Goal: Information Seeking & Learning: Learn about a topic

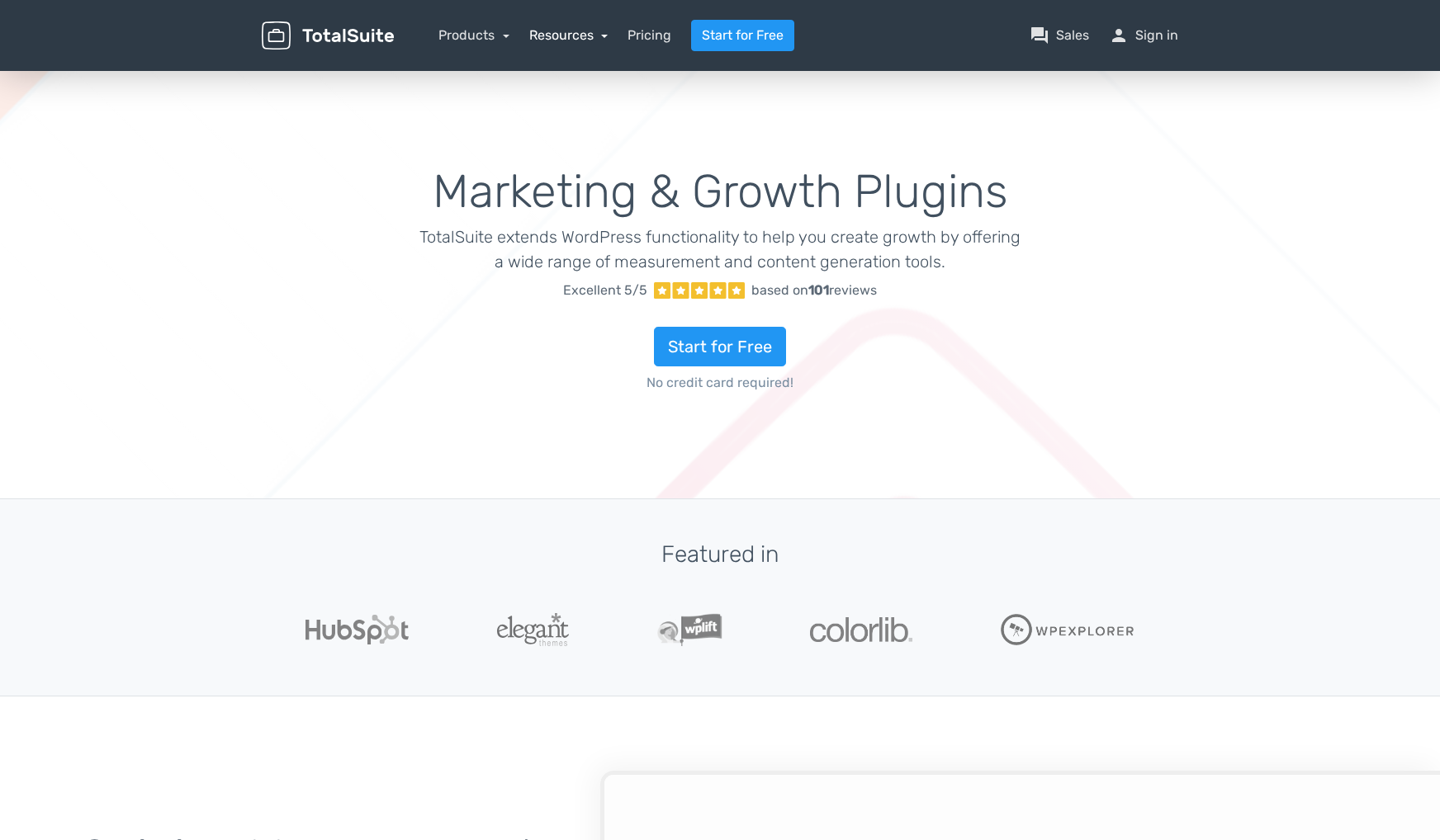
click at [550, 39] on link "Resources" at bounding box center [568, 35] width 79 height 15
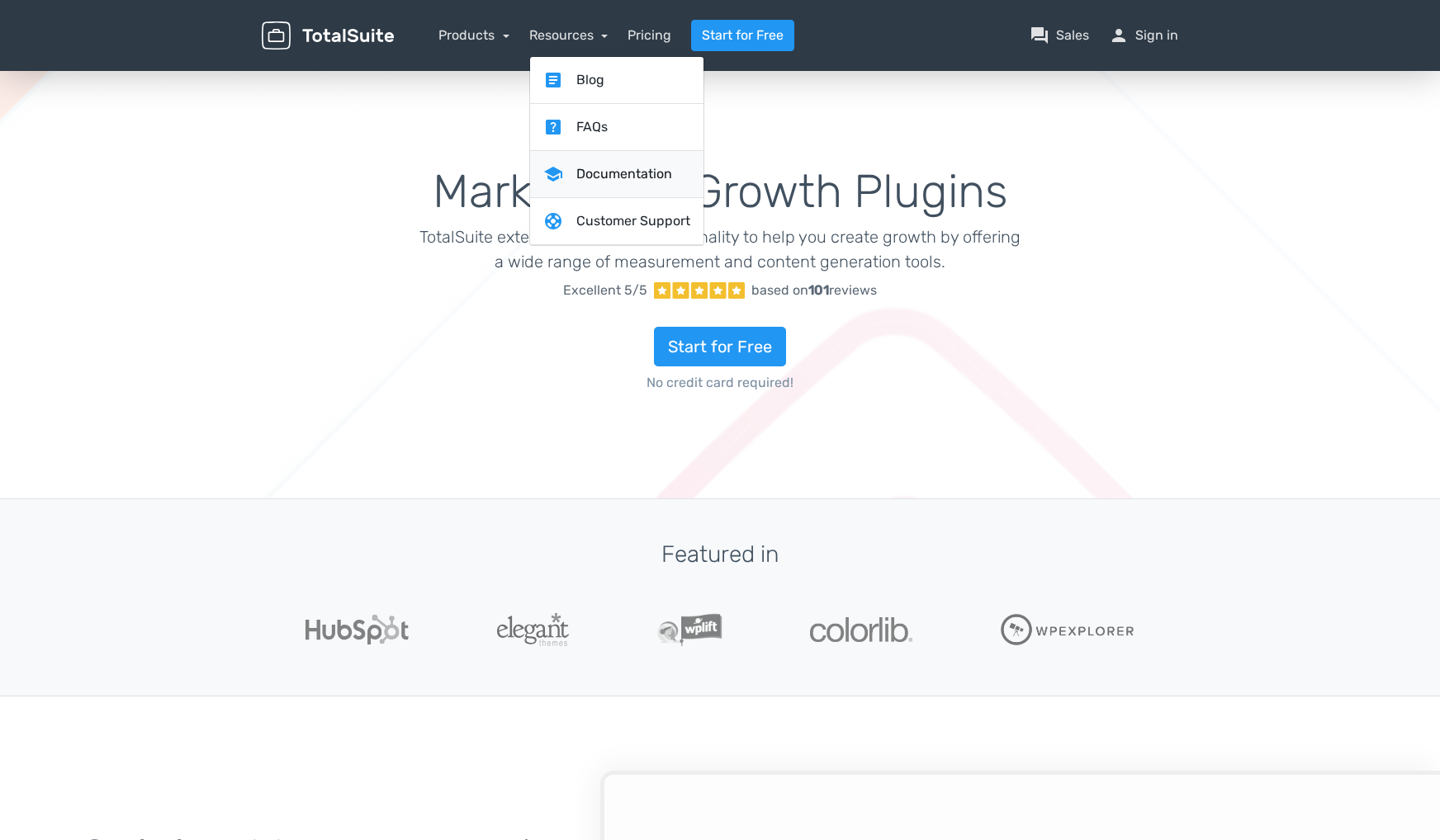
click at [614, 186] on link "school Documentation" at bounding box center [616, 175] width 173 height 47
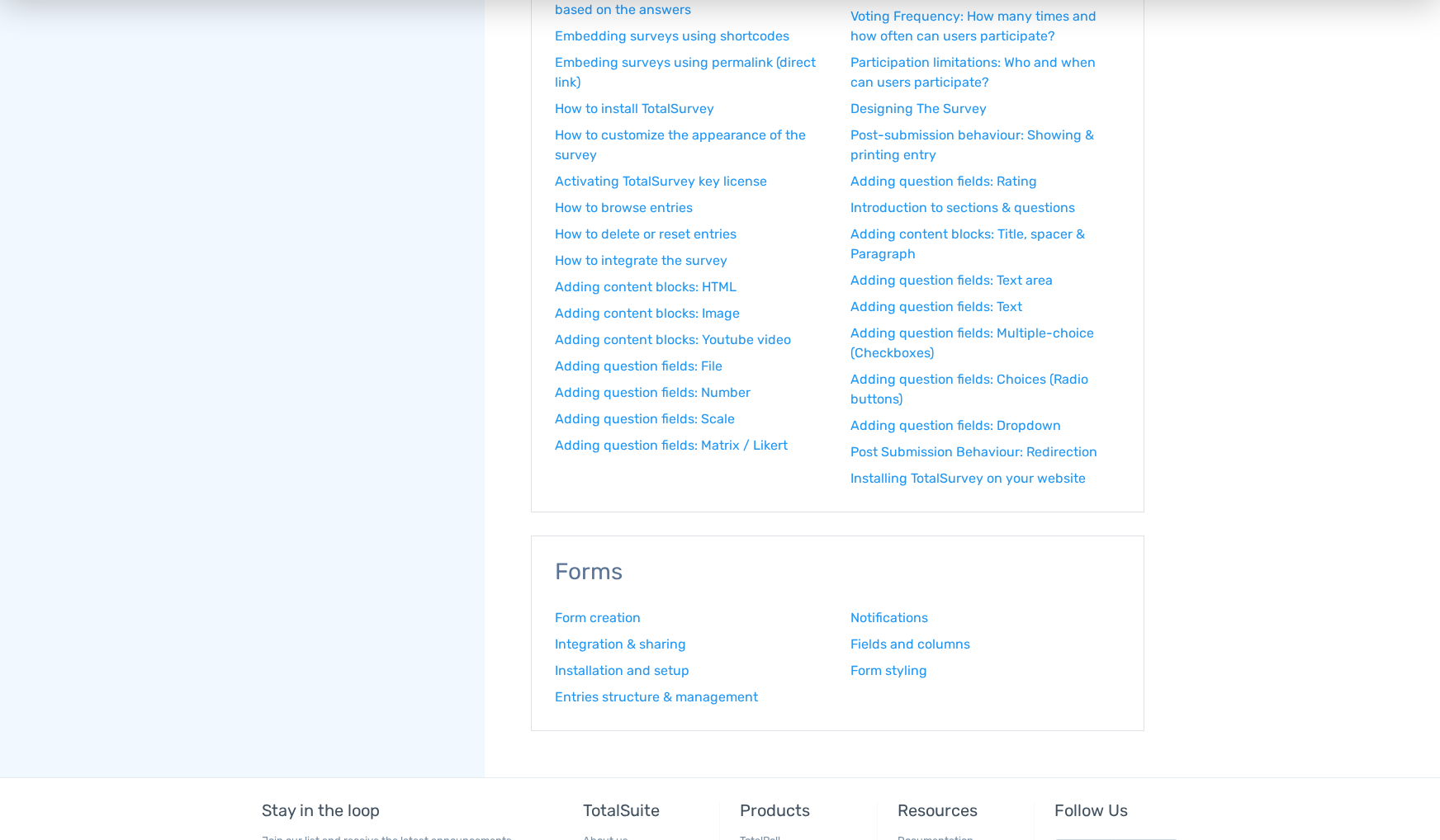
scroll to position [1817, 0]
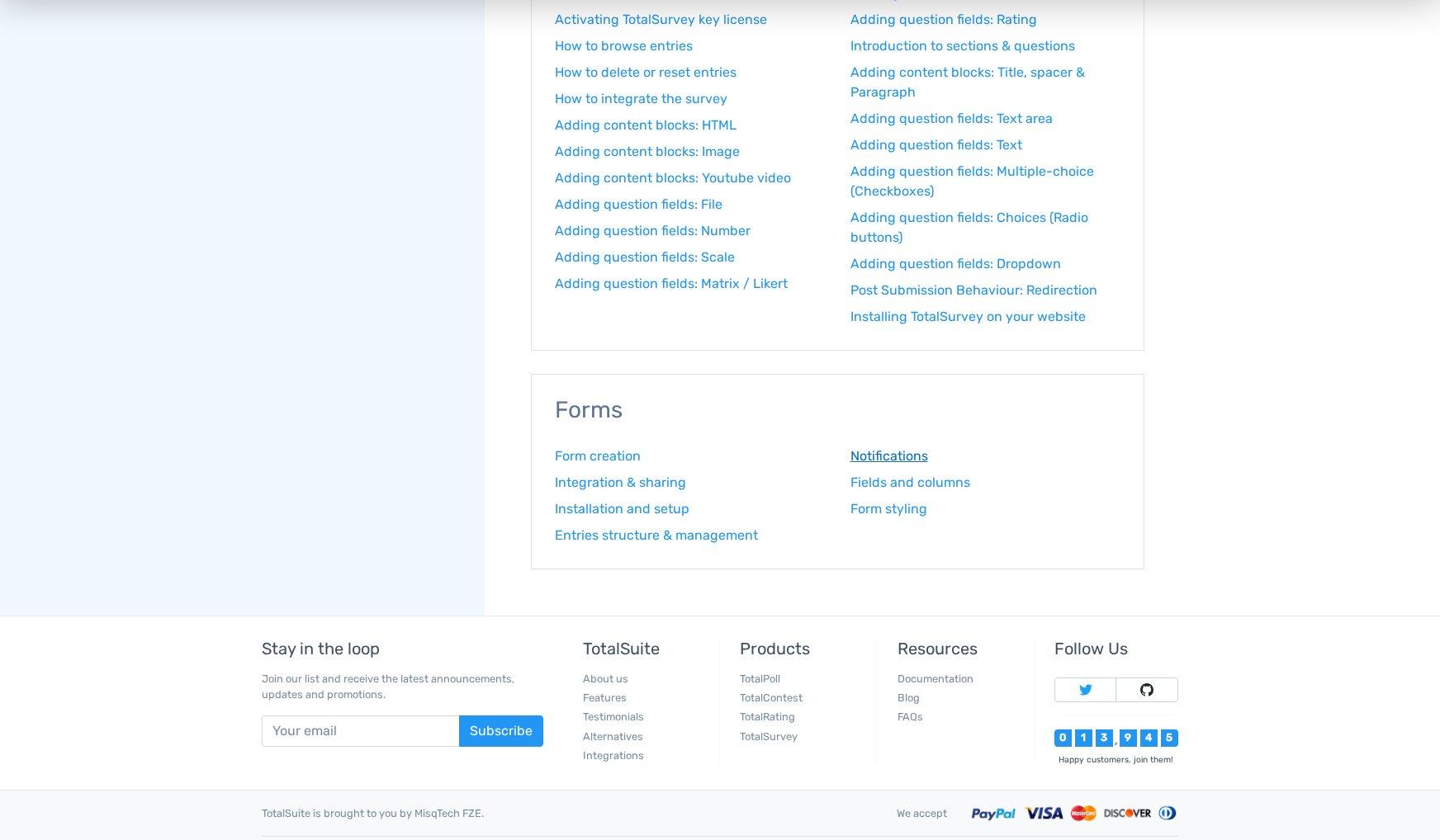
click at [879, 461] on link "Notifications" at bounding box center [986, 457] width 271 height 20
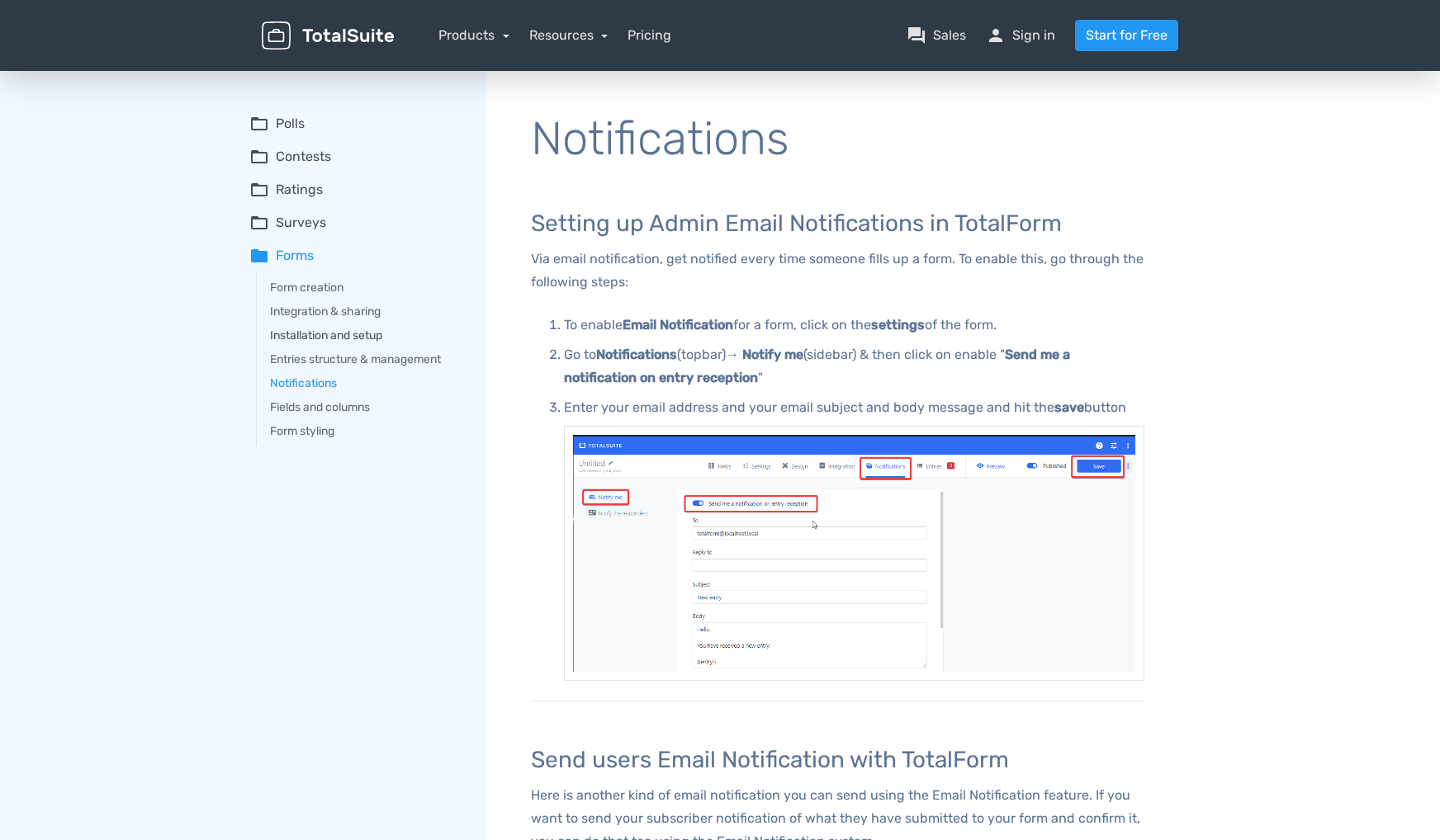
click at [320, 333] on link "Installation and setup" at bounding box center [366, 335] width 191 height 17
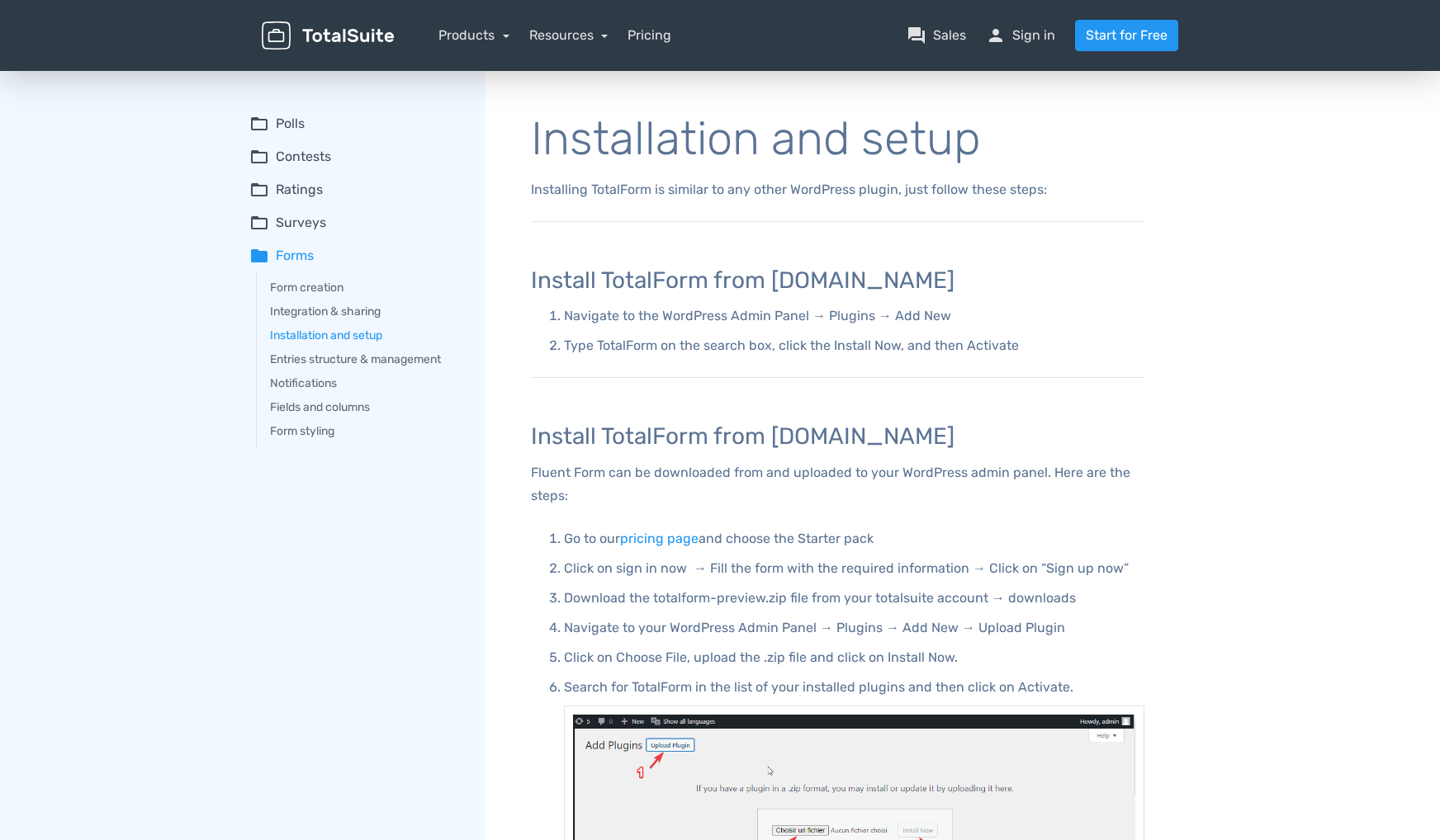
click at [288, 122] on summary "folder_open Polls" at bounding box center [355, 124] width 212 height 20
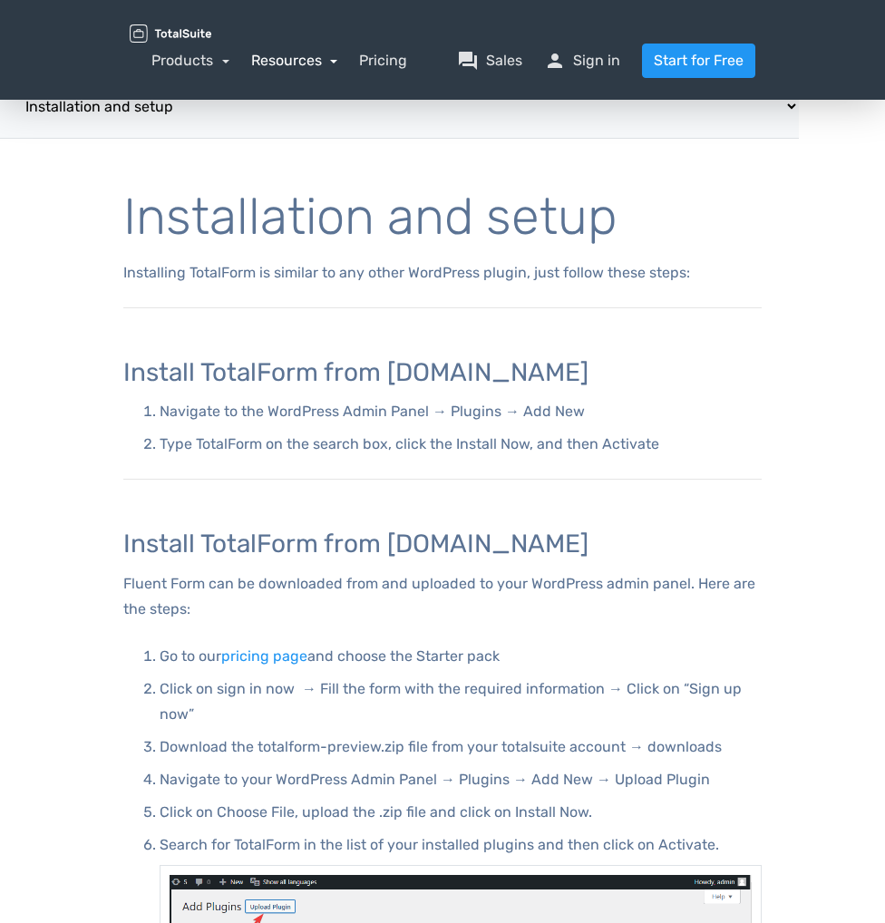
click at [337, 64] on link "Resources" at bounding box center [294, 60] width 87 height 17
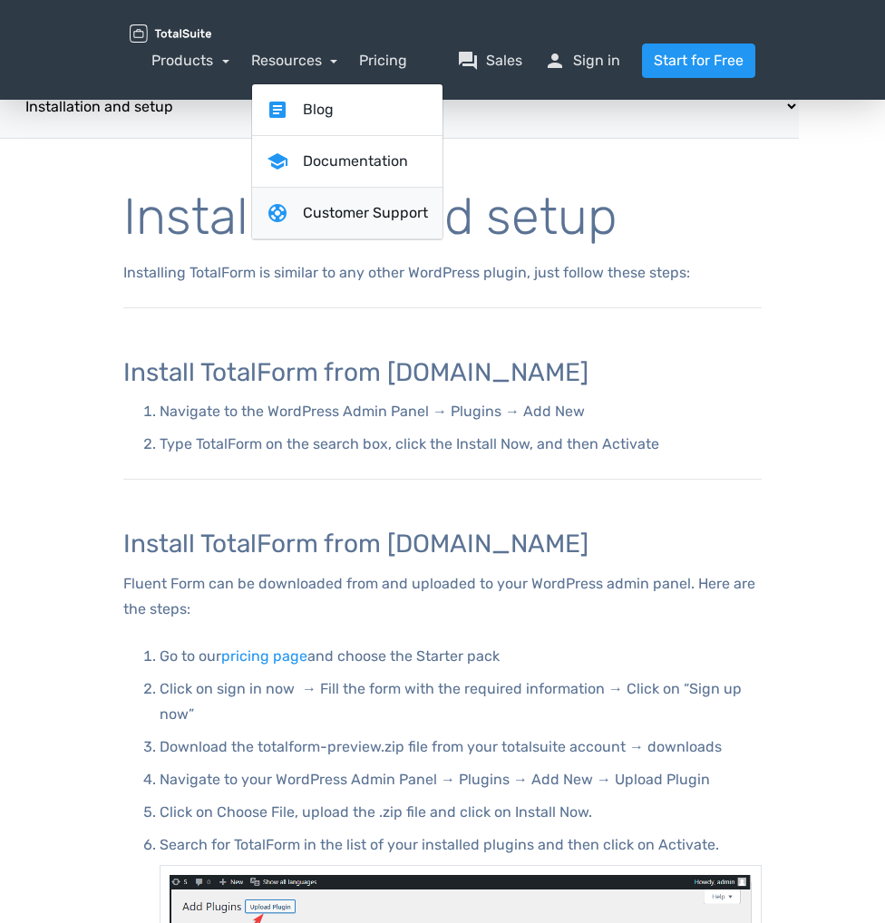
click at [349, 206] on link "support Customer Support" at bounding box center [347, 214] width 190 height 52
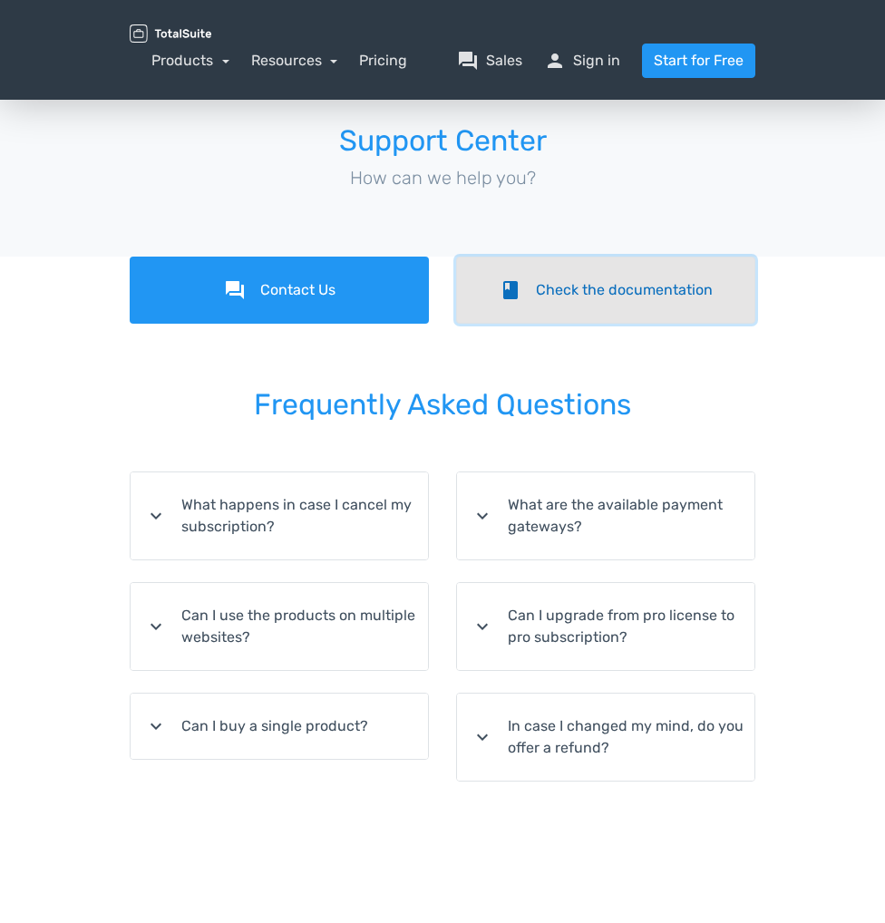
click at [595, 304] on link "book Check the documentation" at bounding box center [605, 290] width 299 height 67
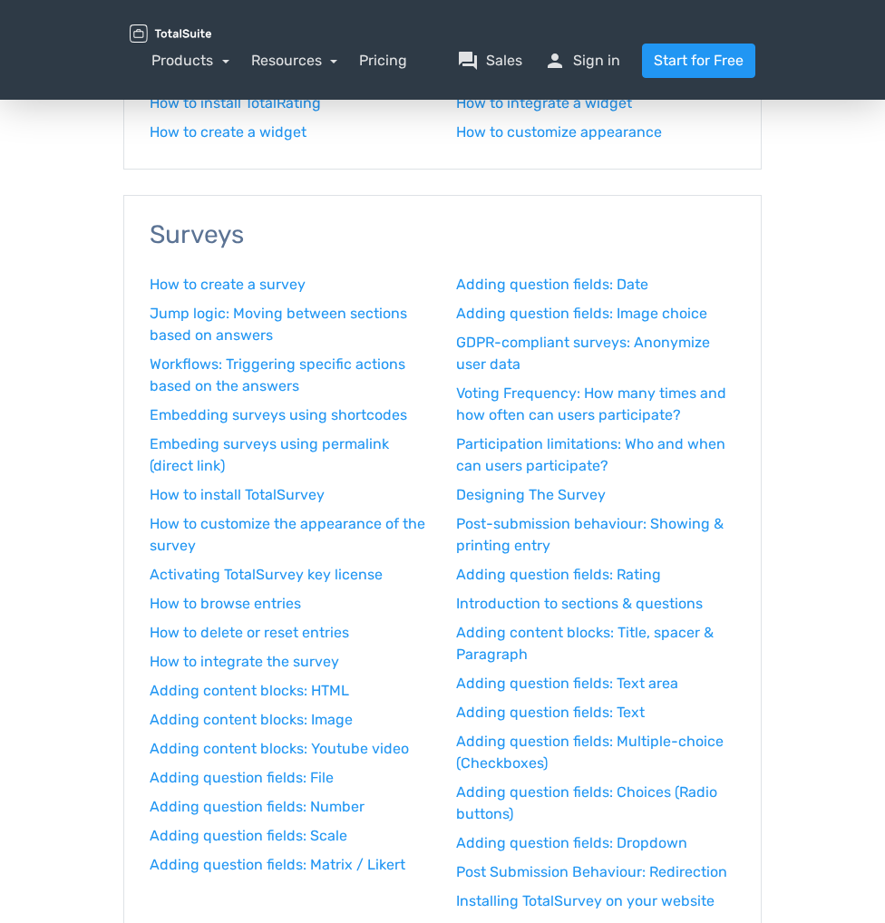
scroll to position [1633, 0]
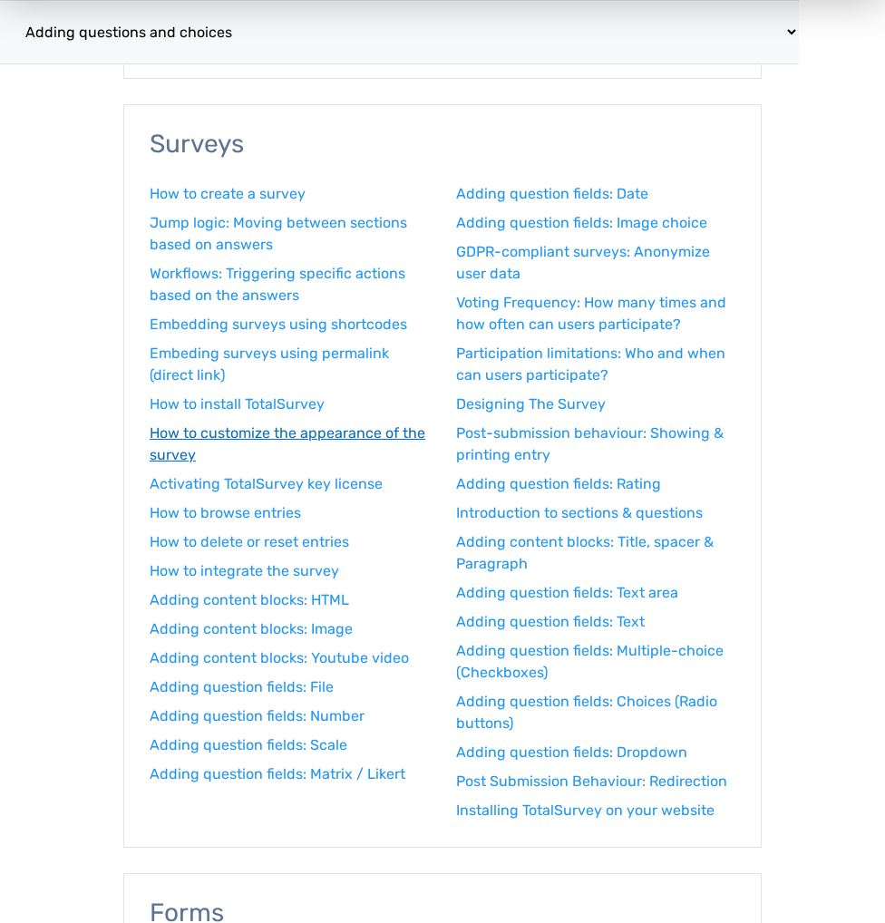
click at [205, 434] on link "How to customize the appearance of the survey" at bounding box center [289, 445] width 279 height 44
select select "/docs/surveys/how-to-customize-the-appearance-of-the-survey/"
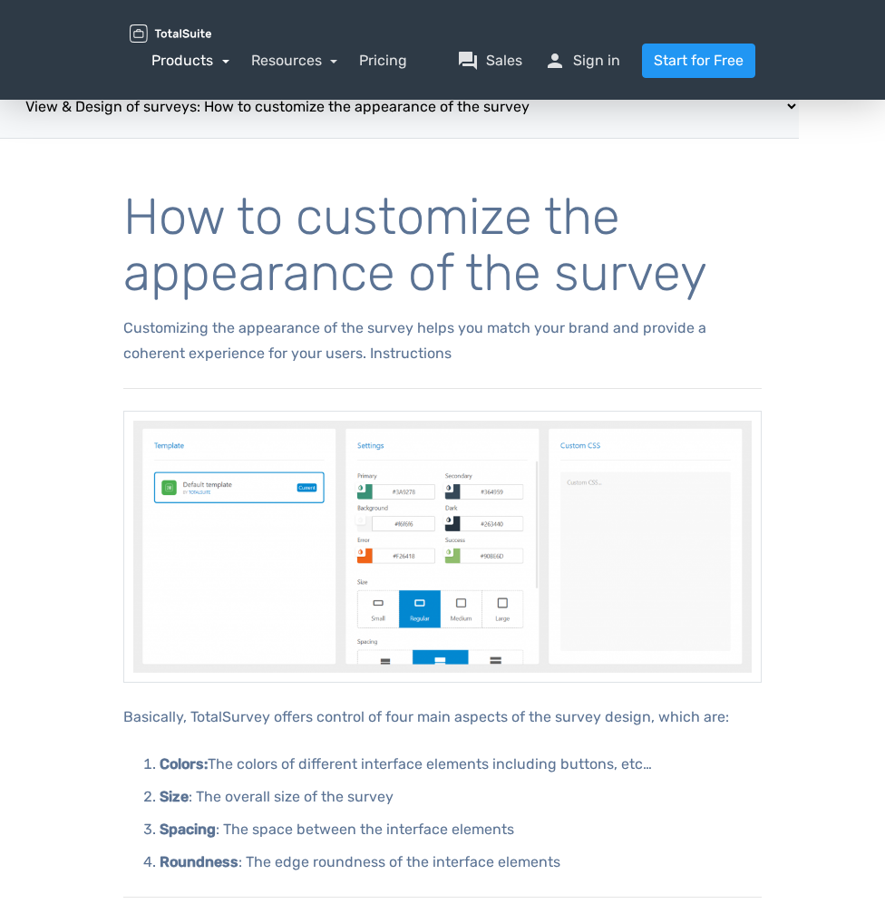
click at [218, 62] on link "Products" at bounding box center [190, 60] width 78 height 17
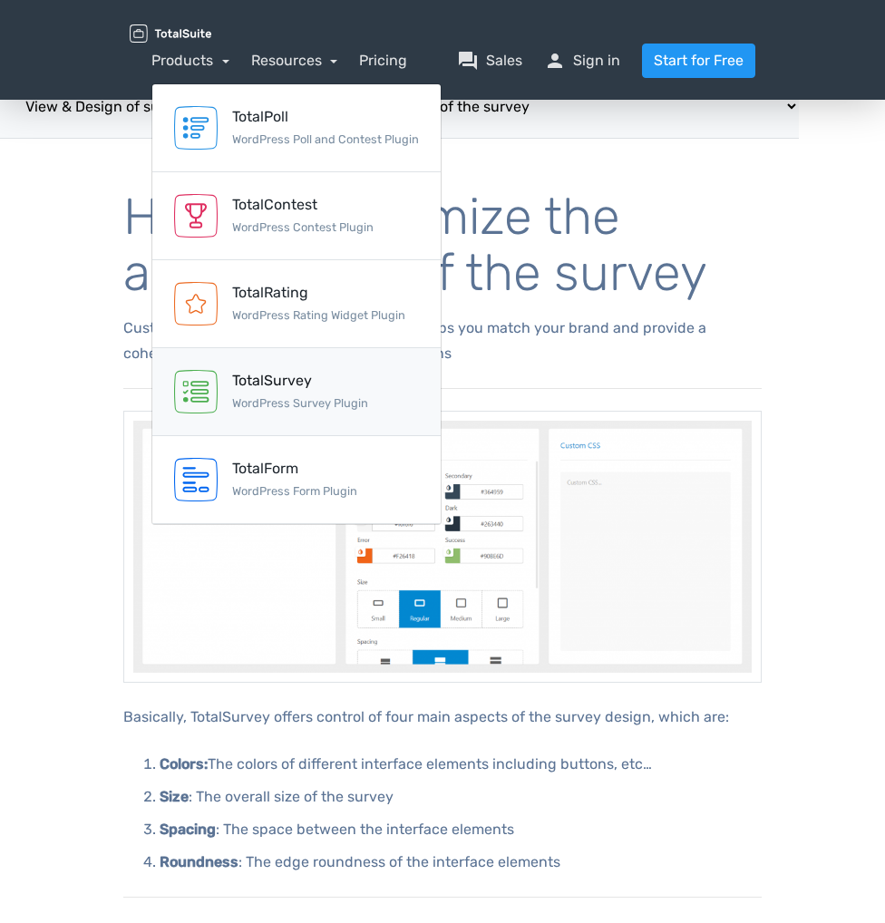
click at [264, 382] on div "TotalSurvey" at bounding box center [300, 381] width 136 height 22
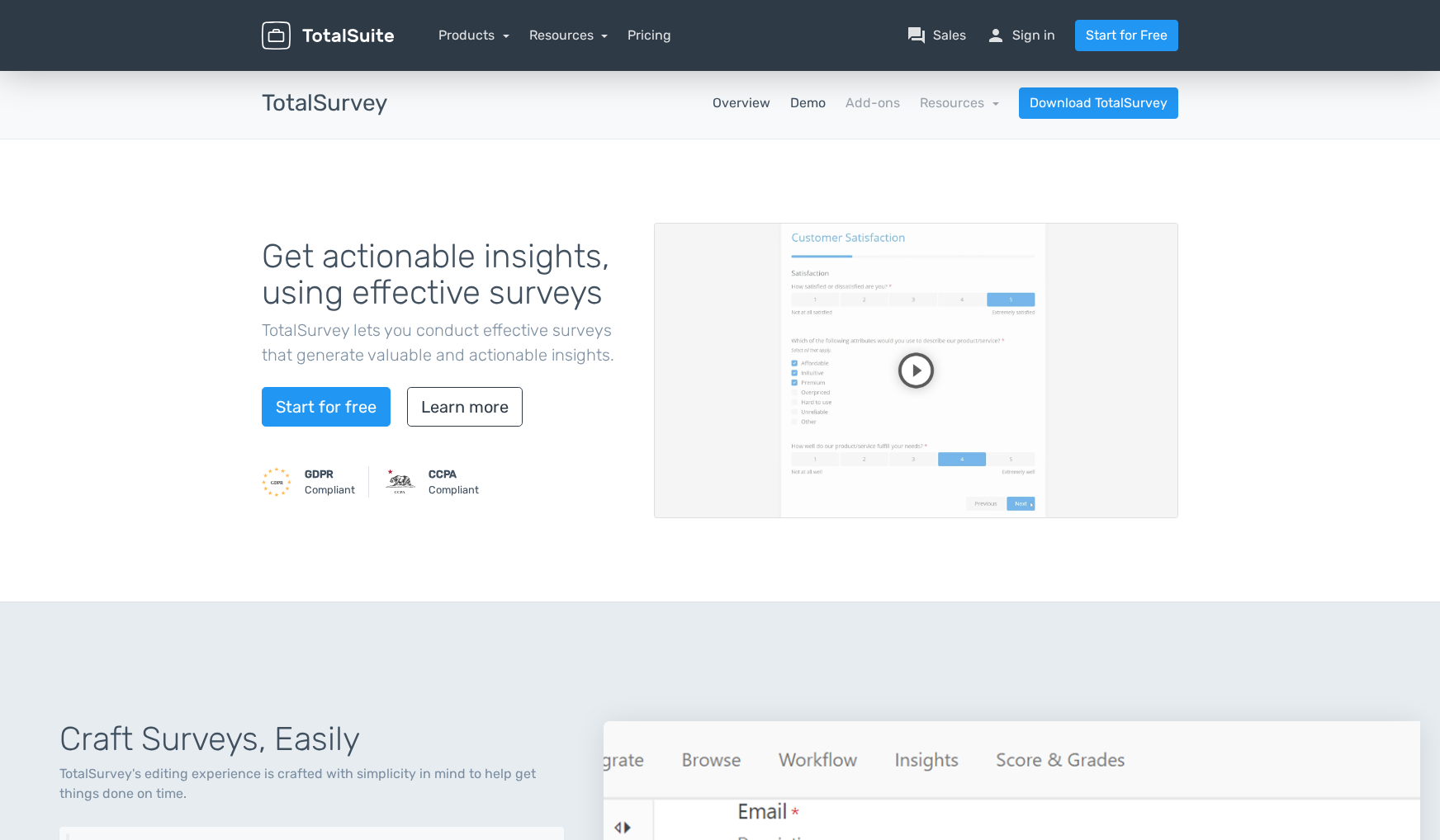
click at [805, 107] on link "Demo" at bounding box center [807, 104] width 35 height 20
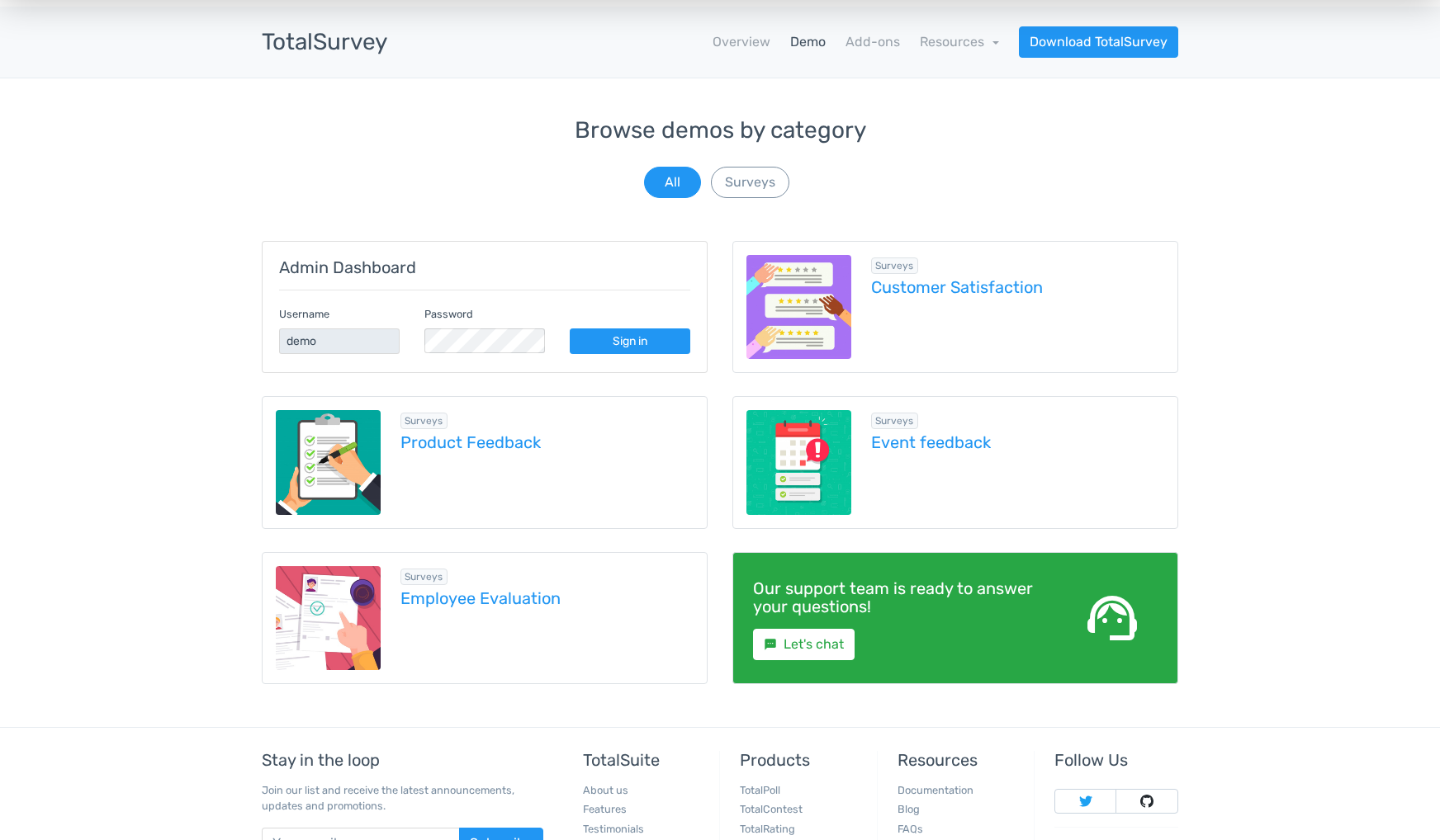
scroll to position [45, 0]
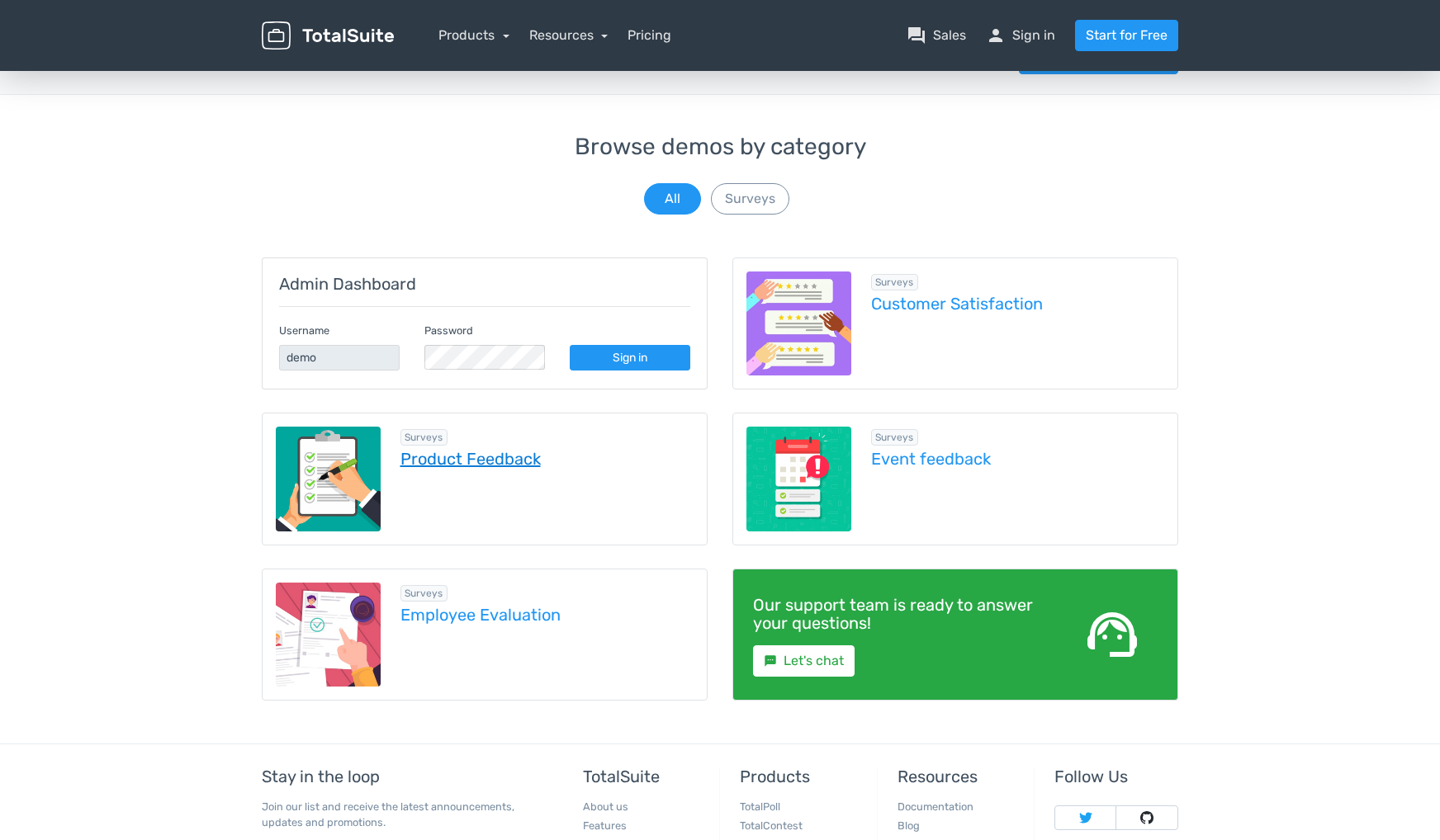
click at [492, 458] on link "Product Feedback" at bounding box center [547, 459] width 294 height 18
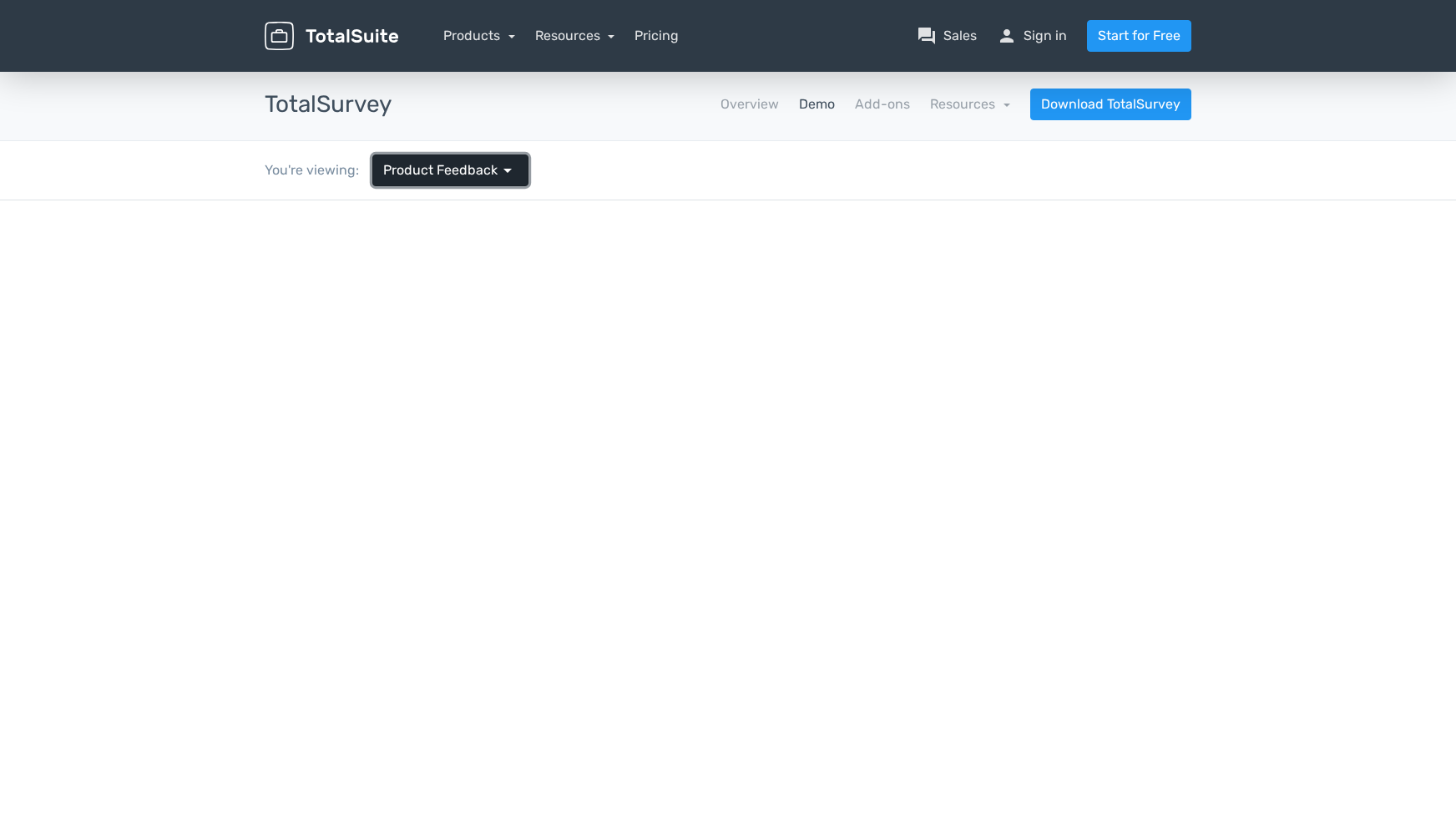
click at [516, 164] on link "Product Feedback arrow_drop_down" at bounding box center [451, 170] width 156 height 31
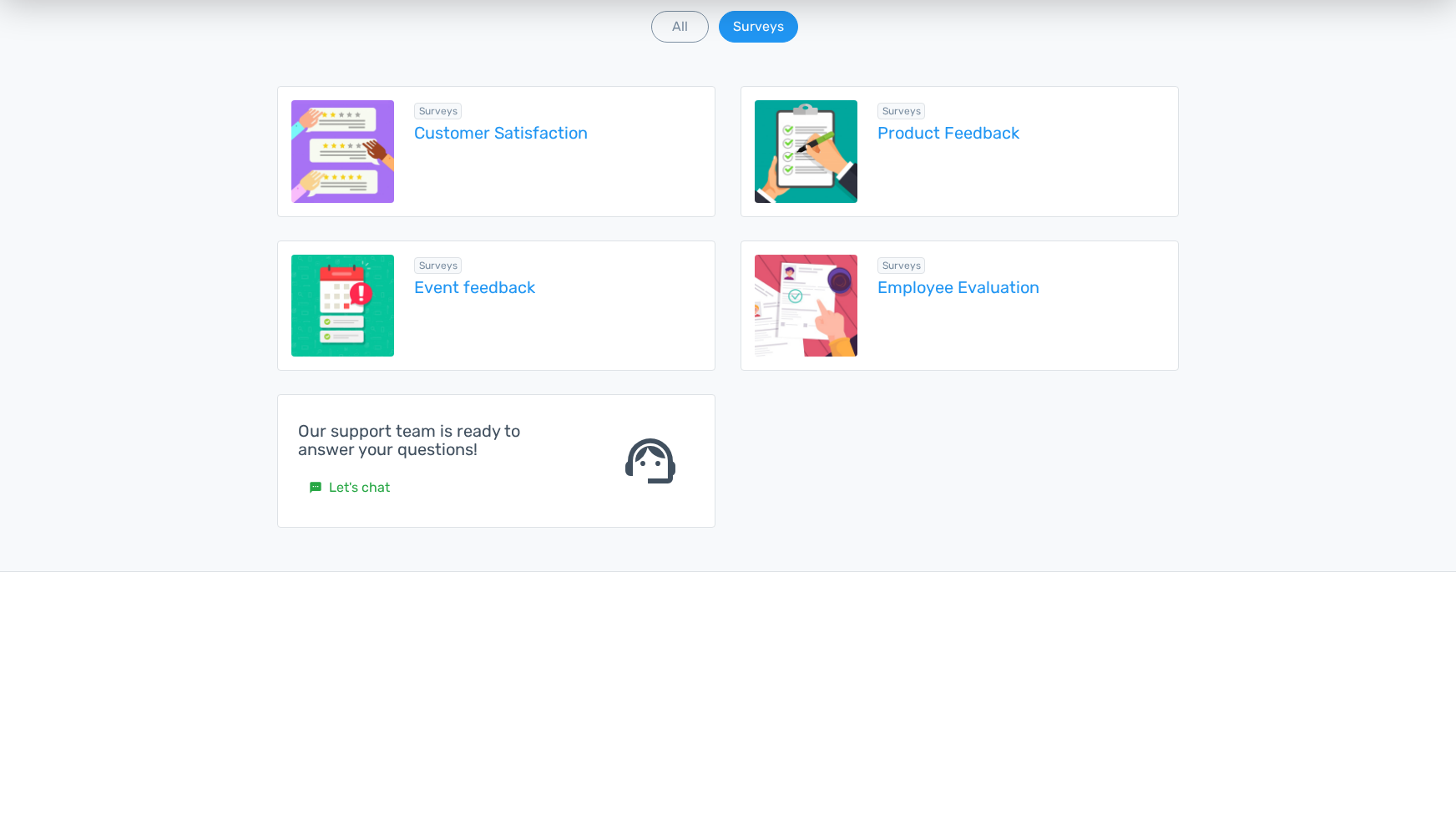
scroll to position [84, 0]
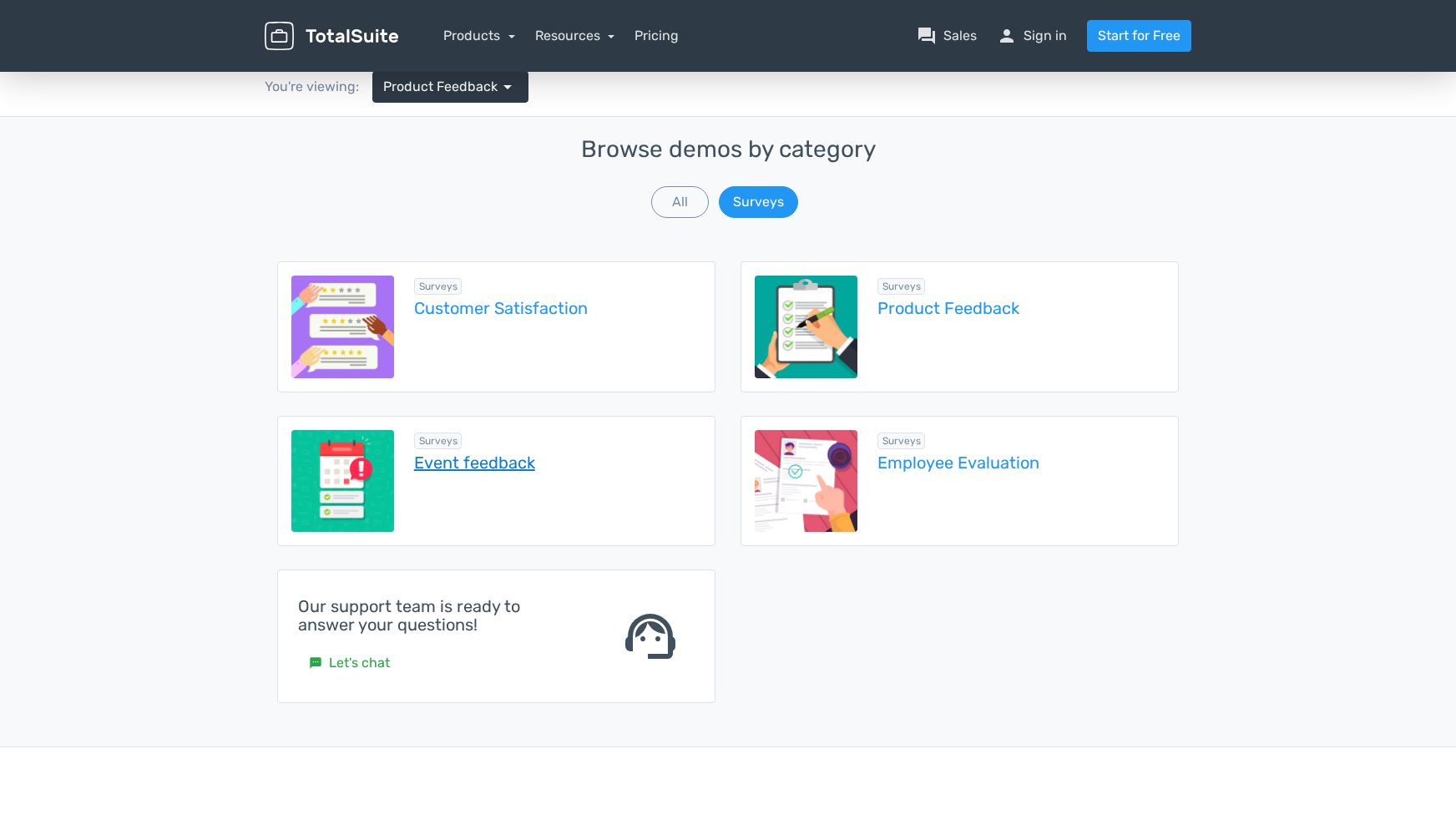
click at [500, 464] on link "Event feedback" at bounding box center [558, 463] width 287 height 18
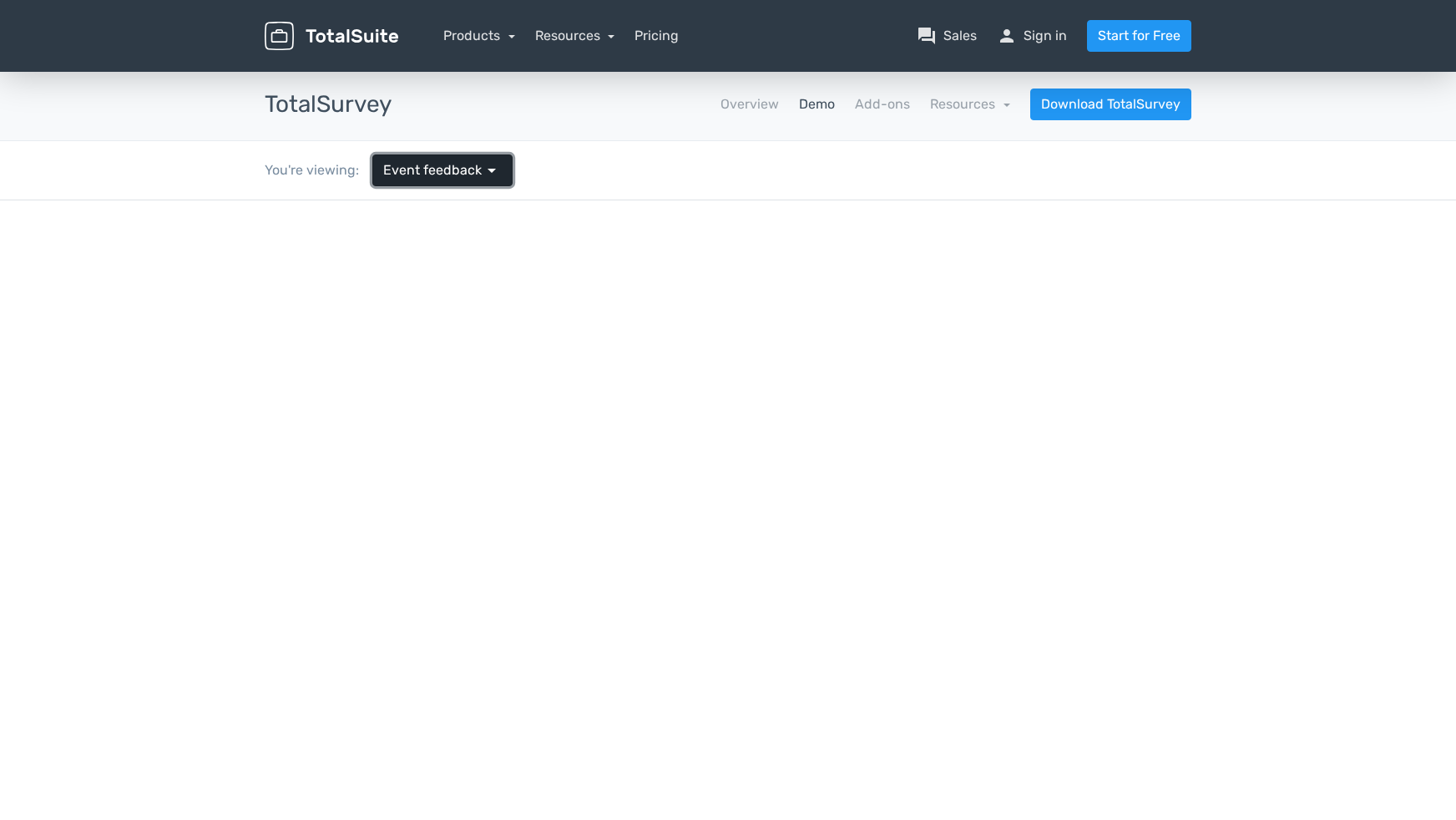
click at [438, 167] on span "Event feedback" at bounding box center [432, 170] width 98 height 20
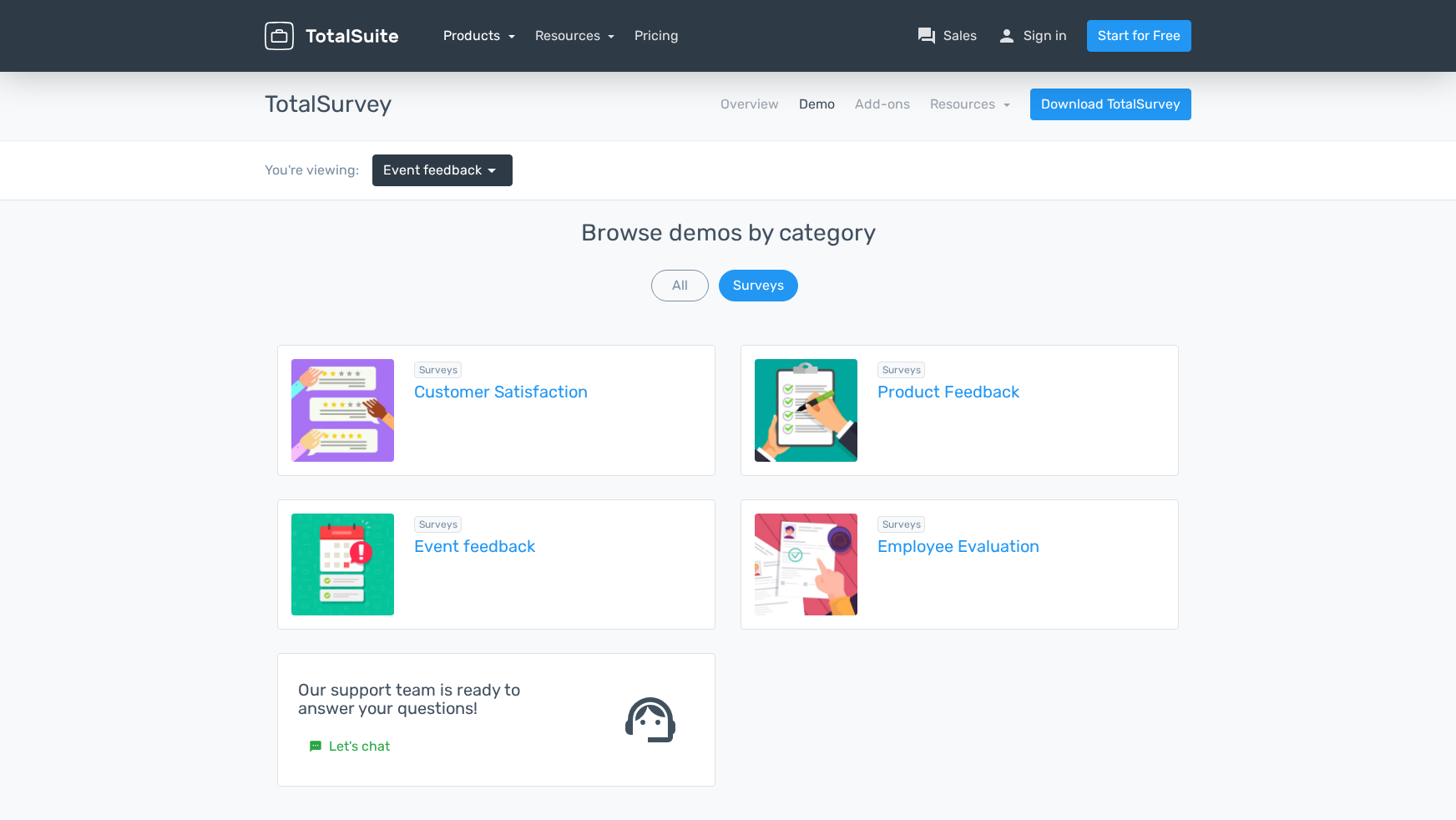
click at [486, 42] on link "Products" at bounding box center [480, 35] width 72 height 16
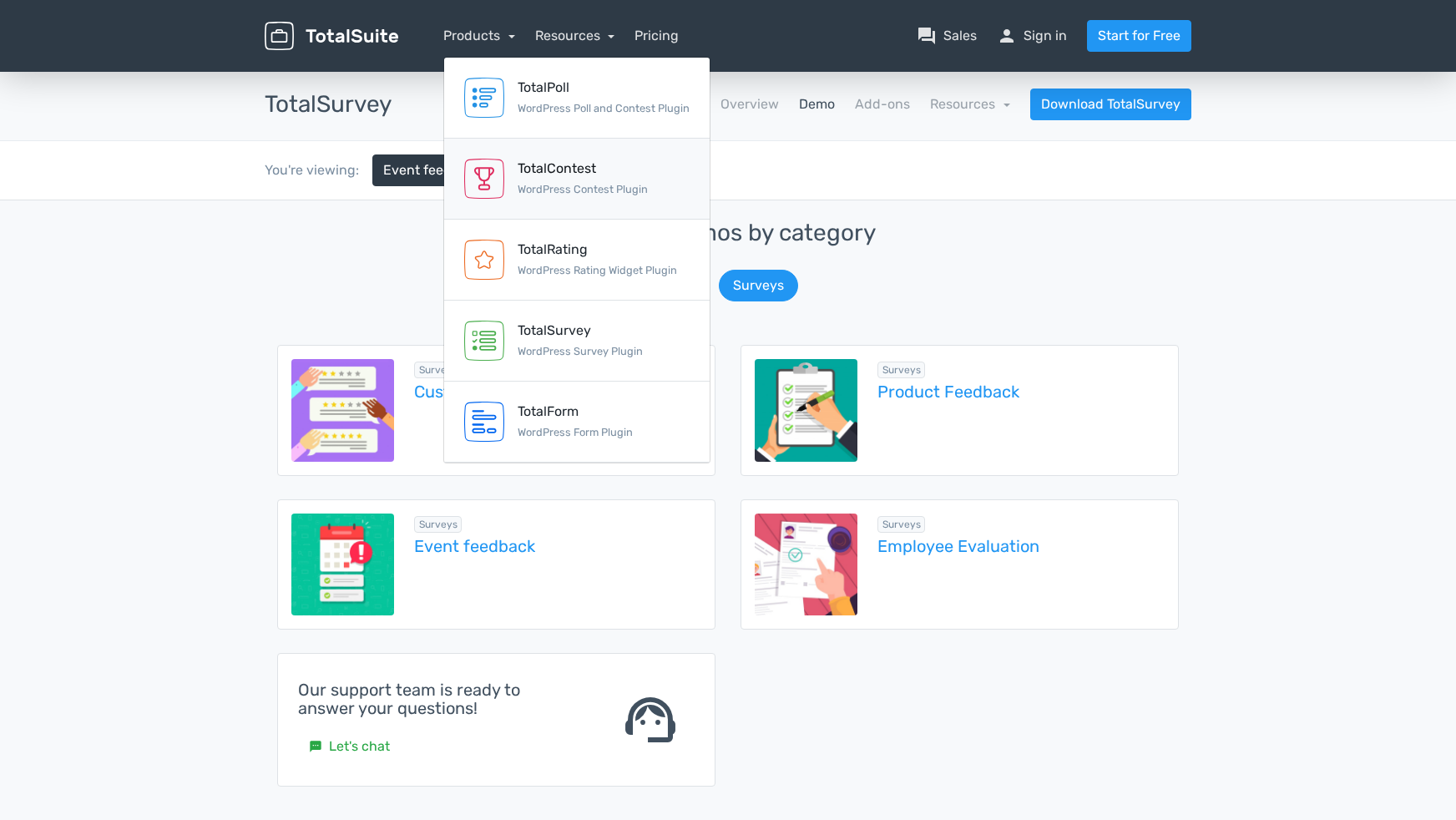
click at [561, 170] on div "TotalContest" at bounding box center [583, 168] width 131 height 20
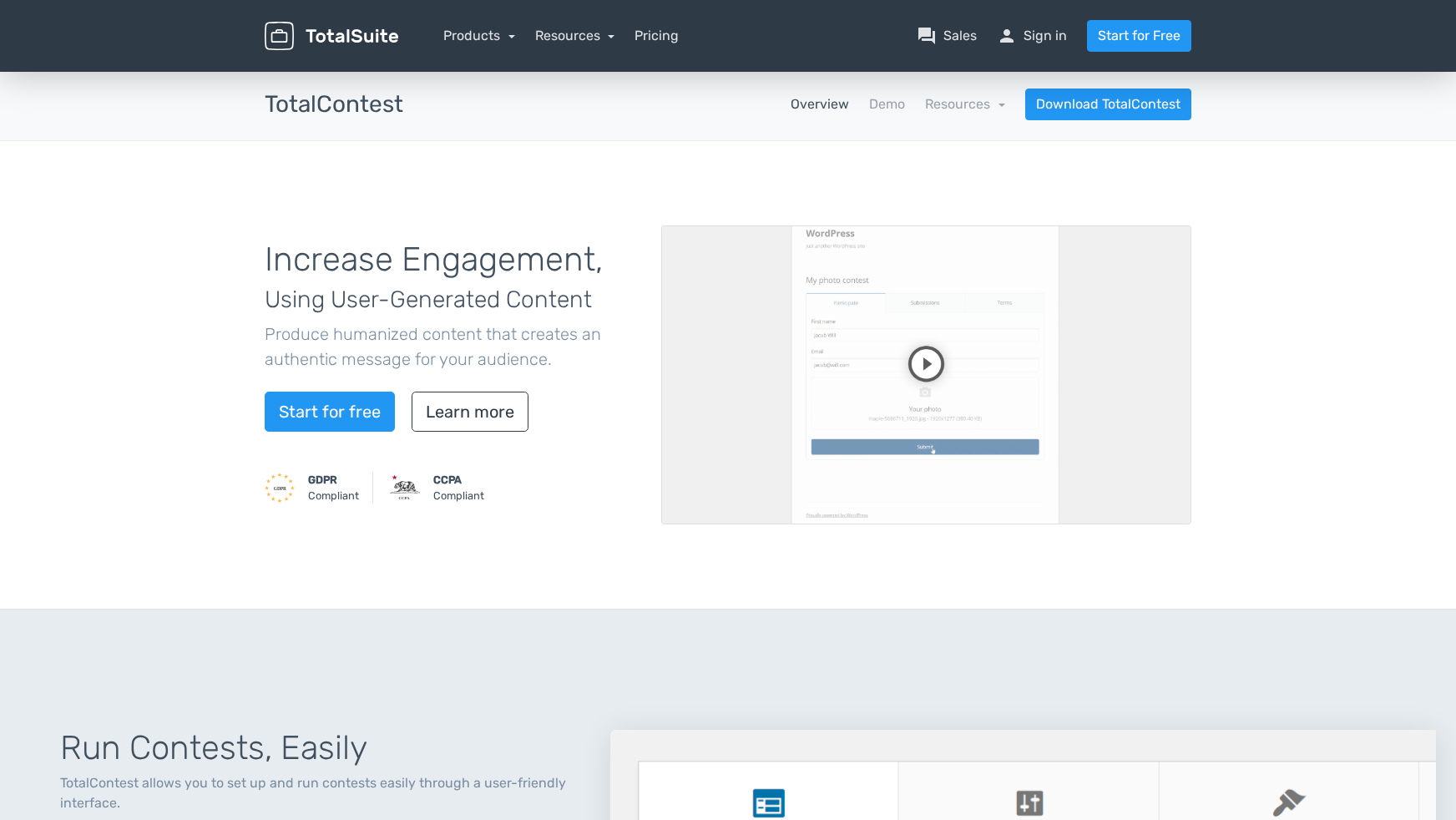
click at [928, 360] on video at bounding box center [926, 375] width 530 height 299
click at [501, 40] on link "Products" at bounding box center [480, 35] width 72 height 16
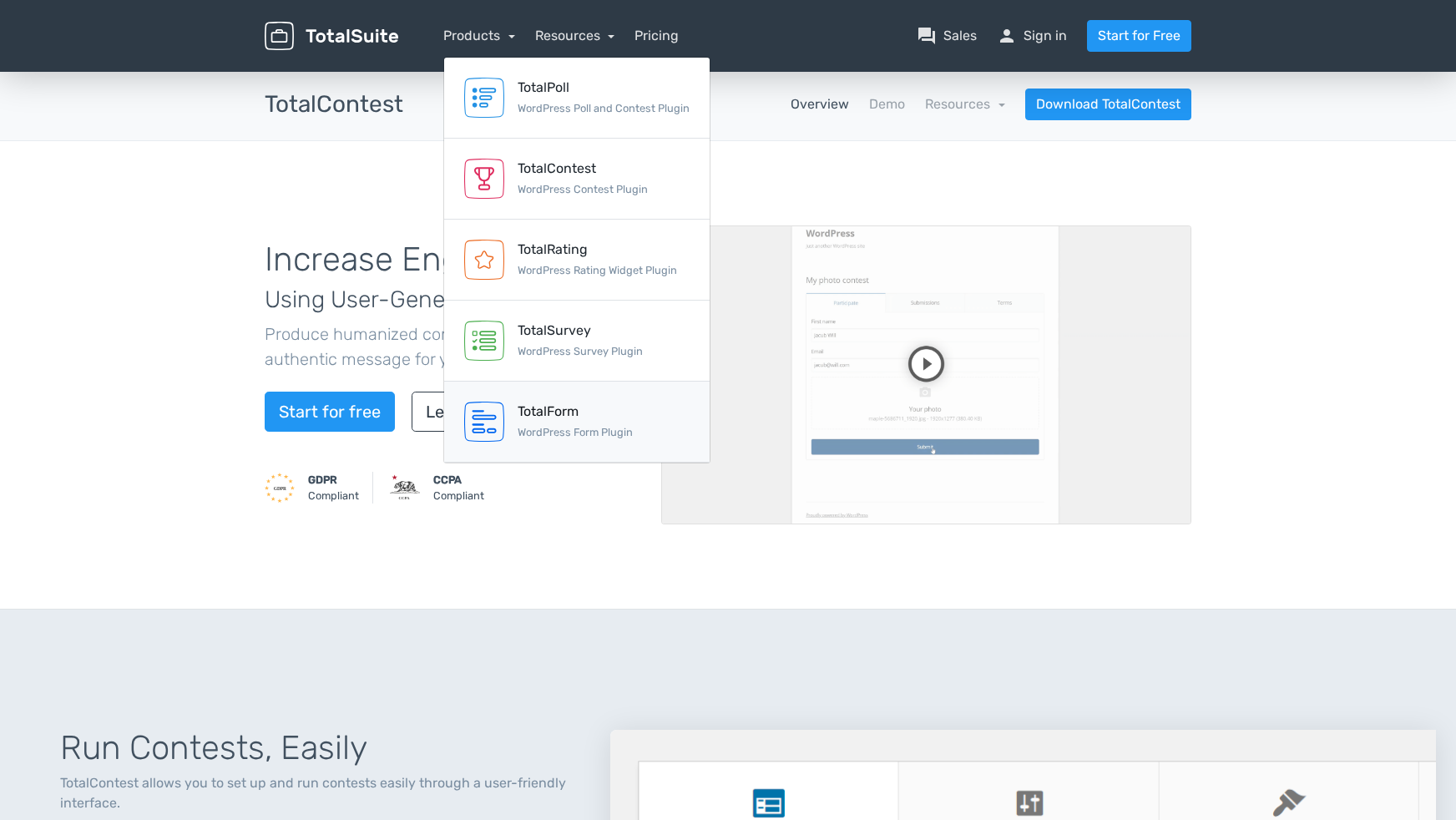
click at [549, 410] on div "TotalForm" at bounding box center [574, 411] width 115 height 20
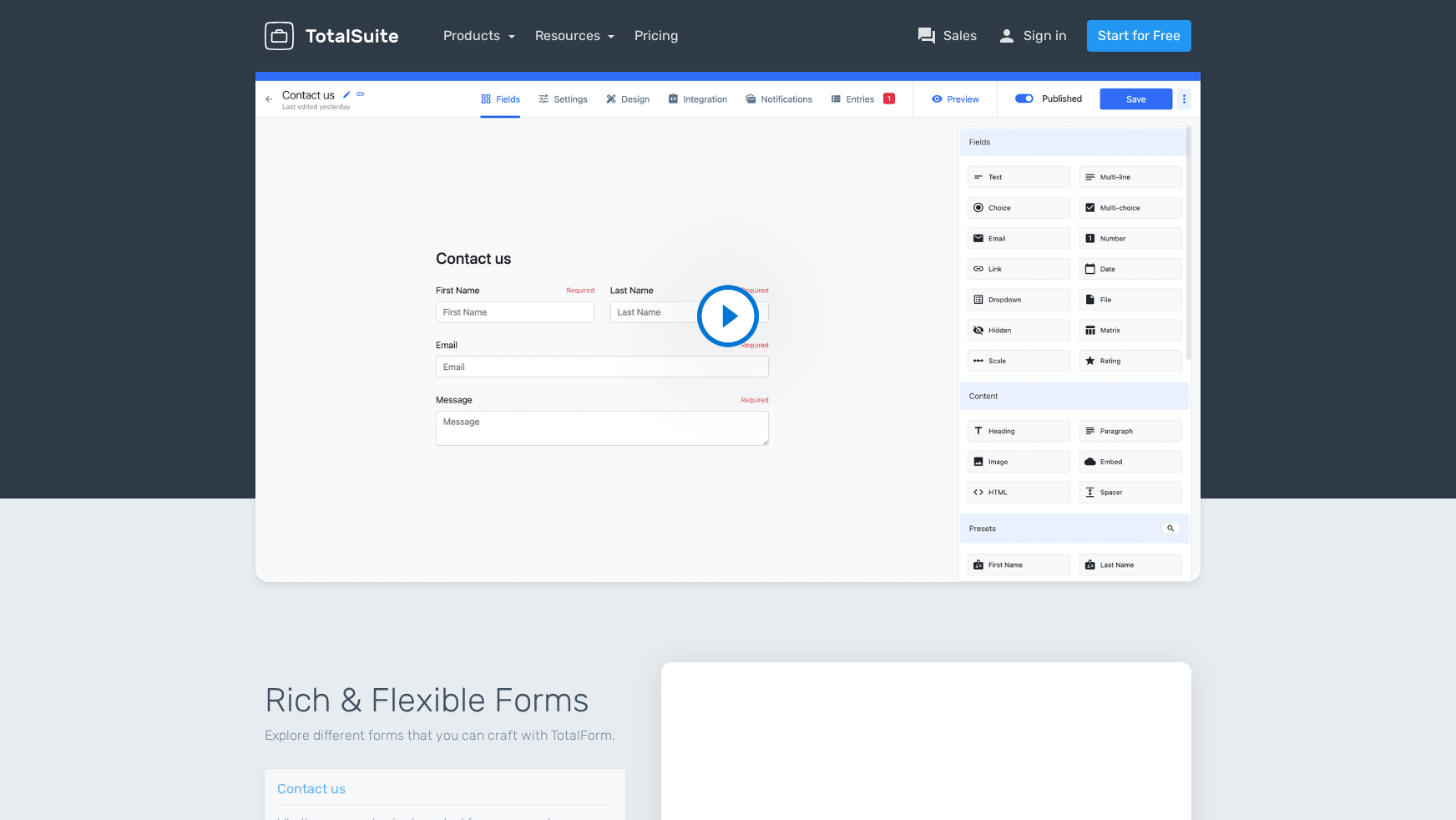
scroll to position [250, 0]
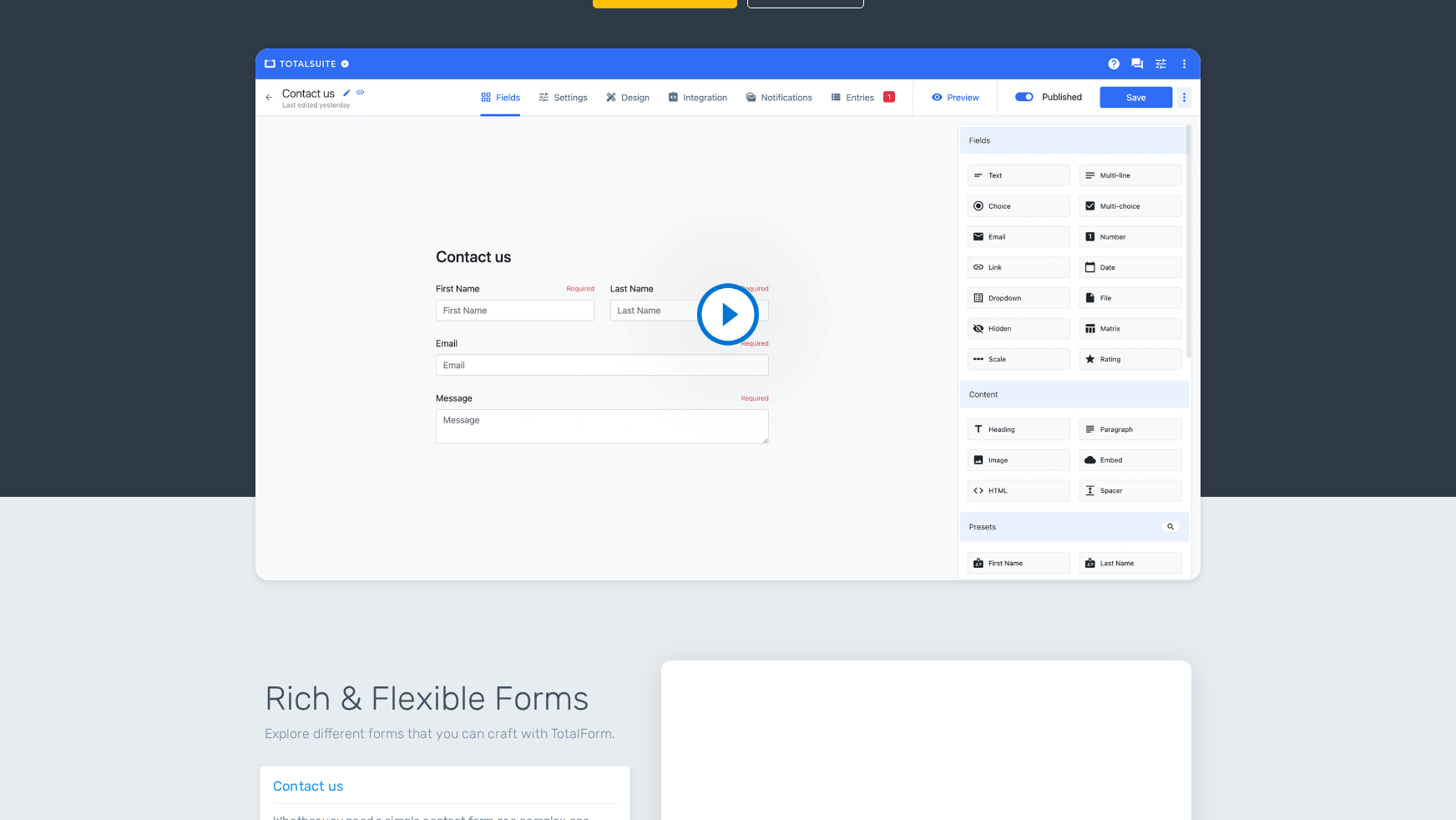
click at [724, 310] on video at bounding box center [729, 315] width 946 height 532
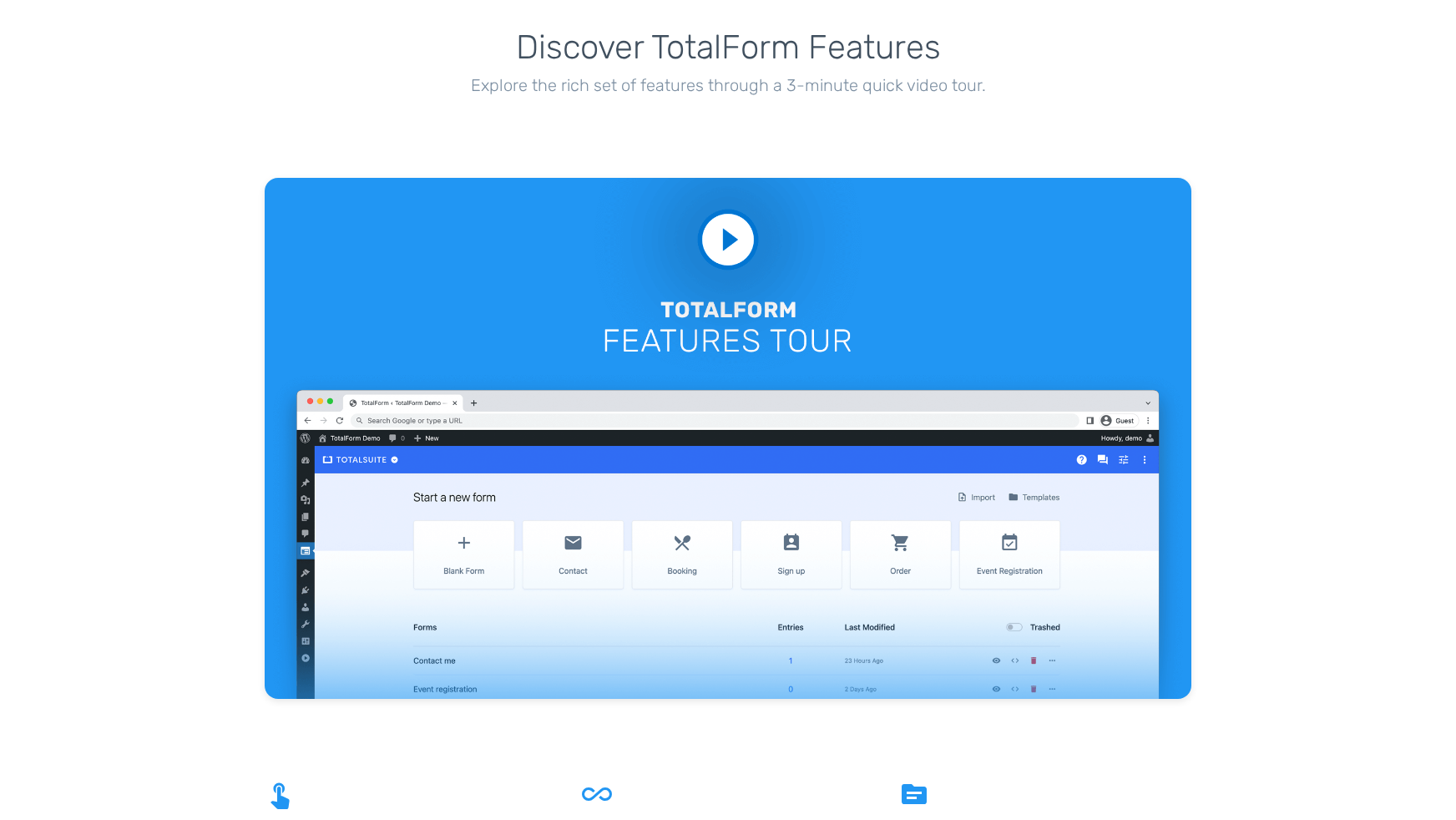
scroll to position [1586, 0]
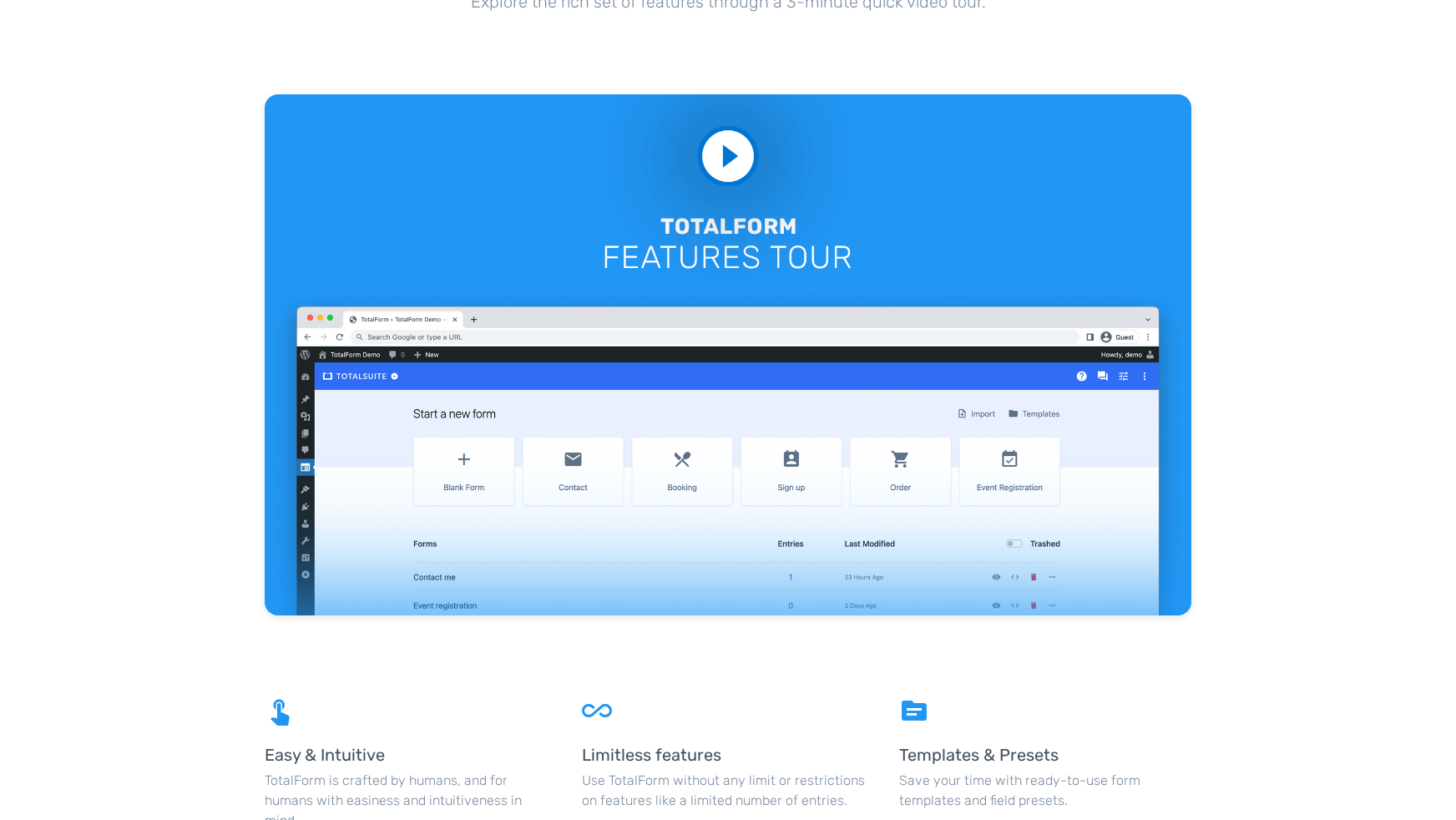
click at [733, 147] on video at bounding box center [728, 355] width 927 height 521
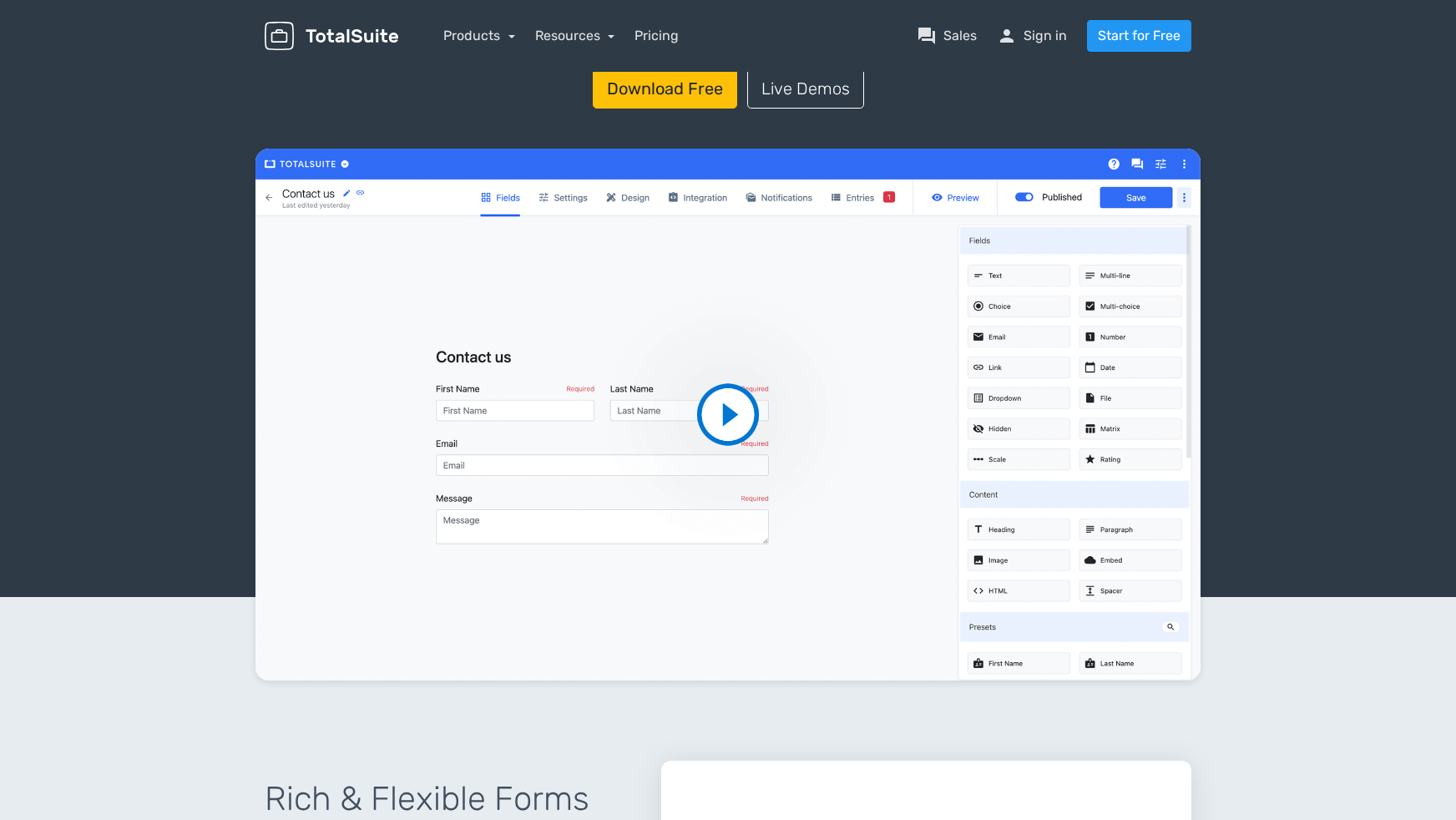
scroll to position [0, 0]
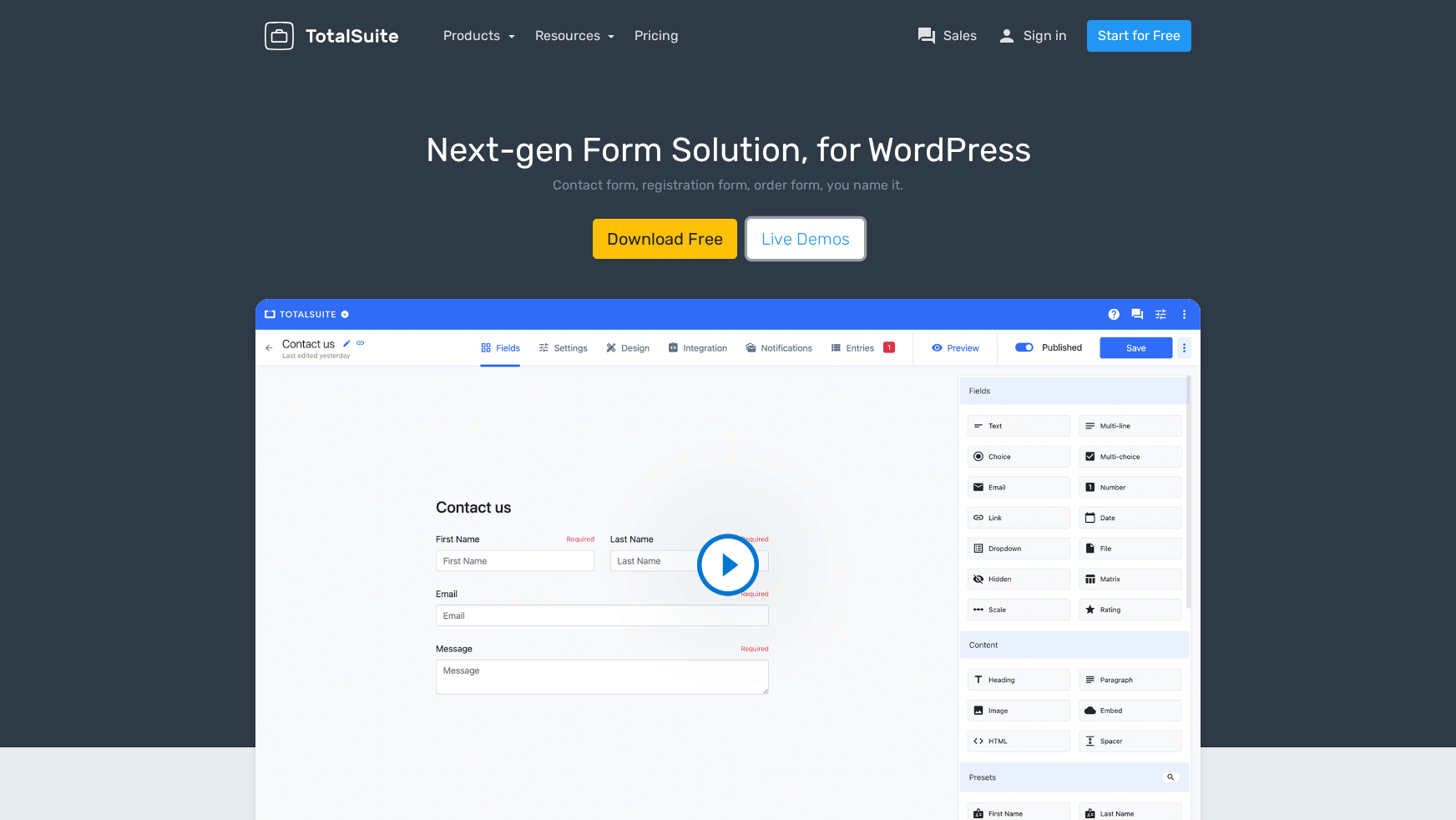
click at [775, 234] on link "Live Demos" at bounding box center [805, 239] width 117 height 40
click at [508, 32] on link "Products" at bounding box center [480, 35] width 72 height 16
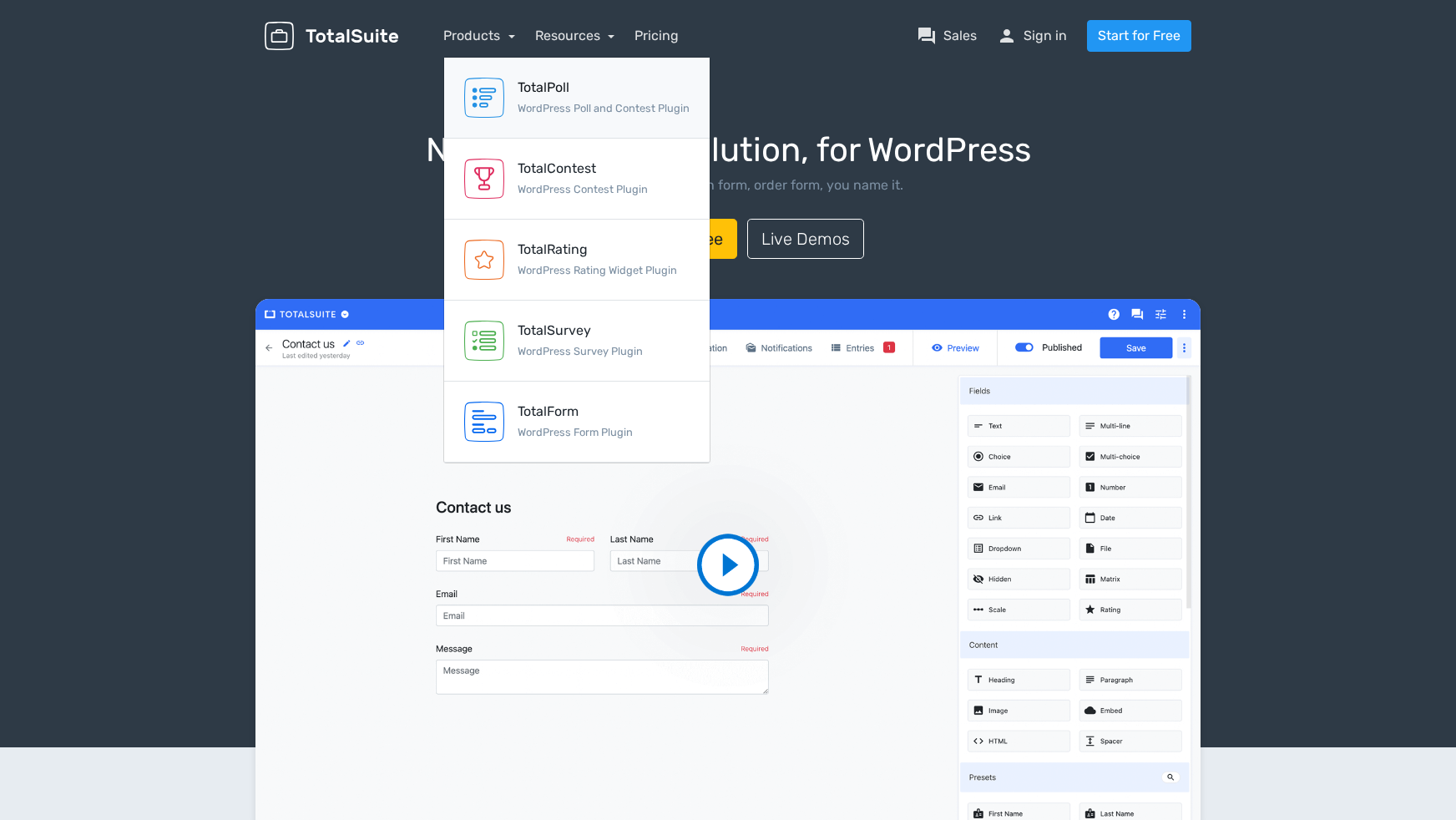
click at [544, 98] on div "TotalPoll WordPress Poll and Contest Plugin" at bounding box center [603, 98] width 172 height 40
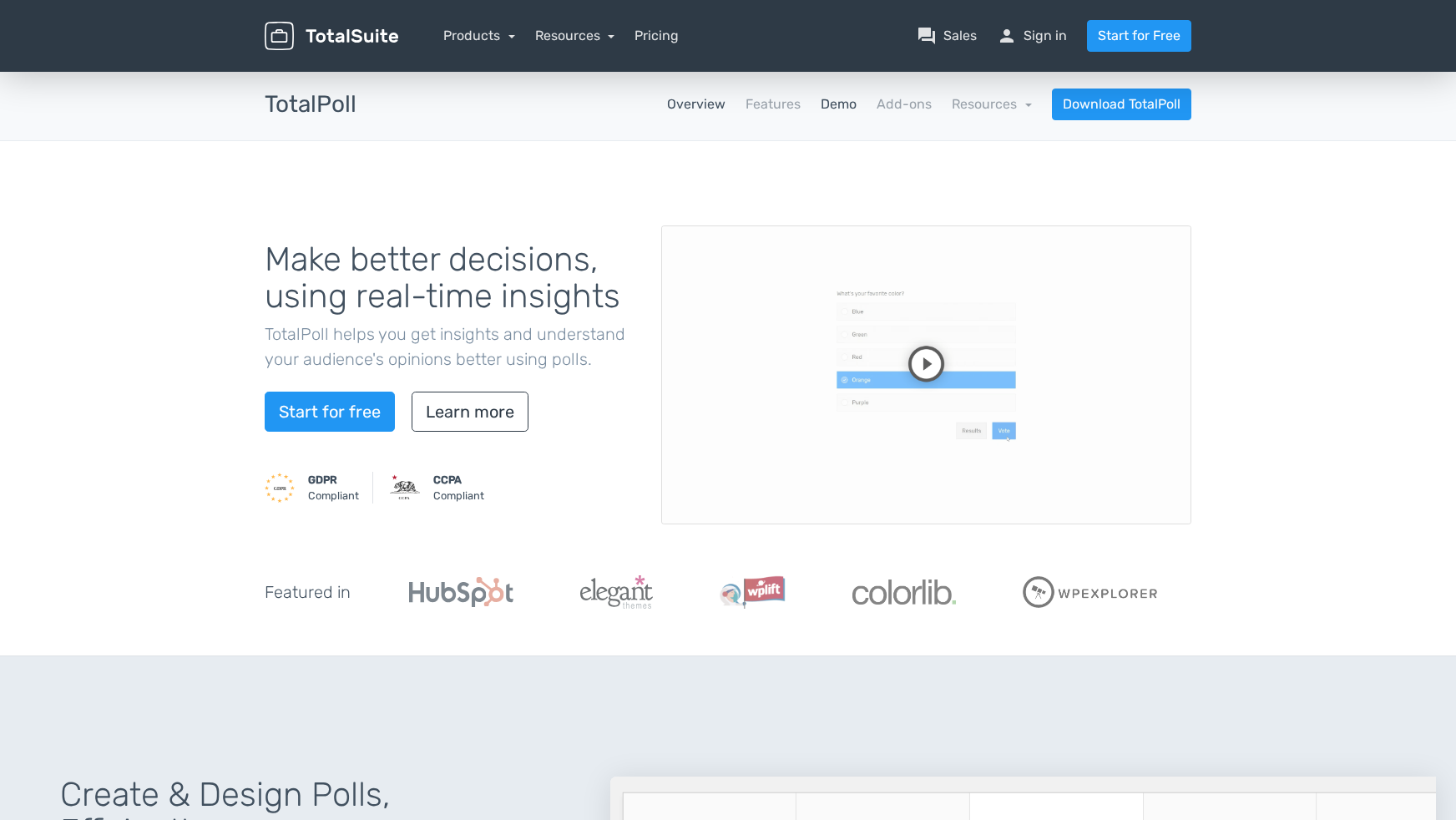
click at [835, 107] on link "Demo" at bounding box center [838, 105] width 36 height 20
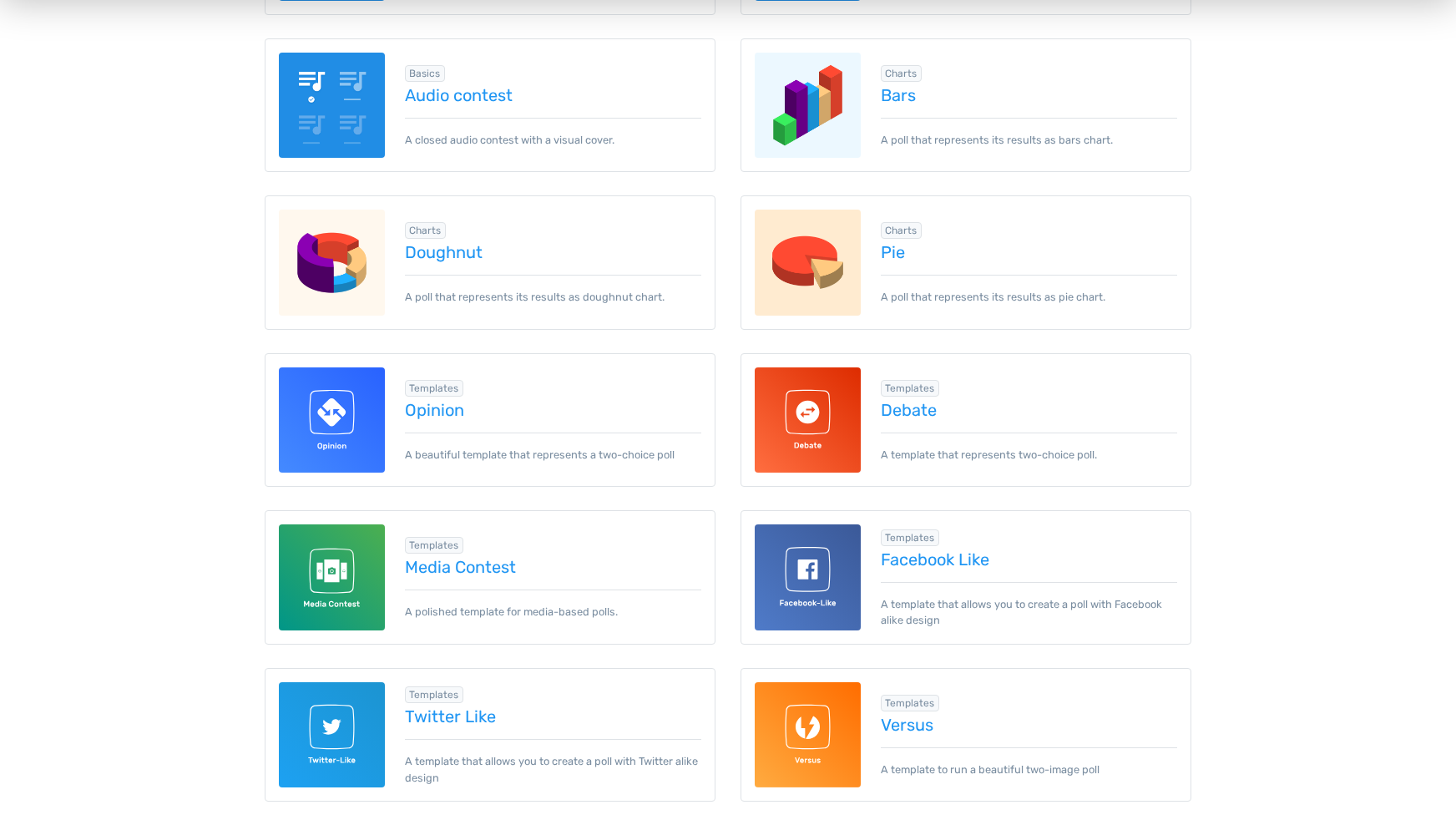
scroll to position [584, 0]
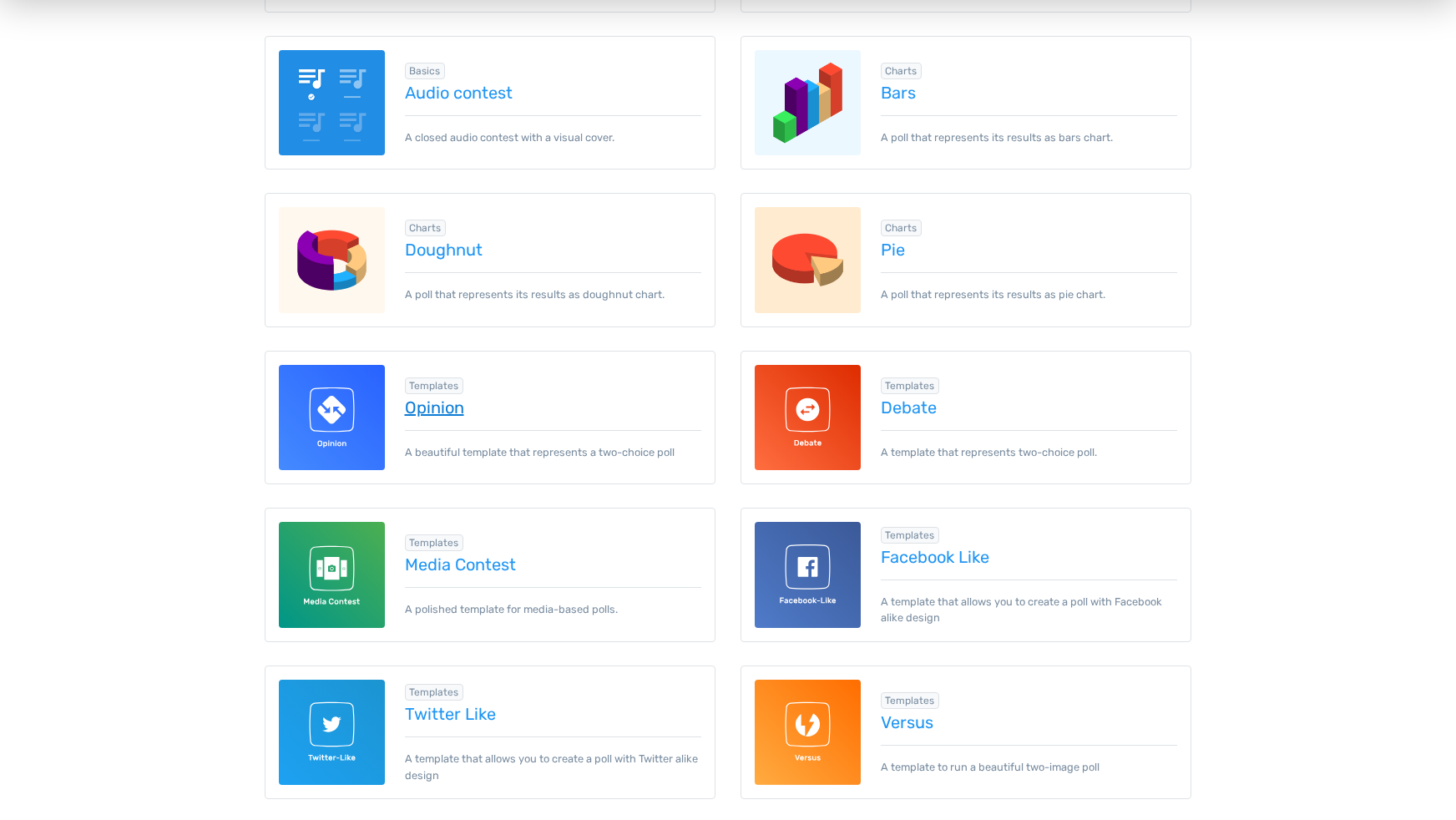
click at [434, 400] on link "Opinion" at bounding box center [553, 408] width 297 height 18
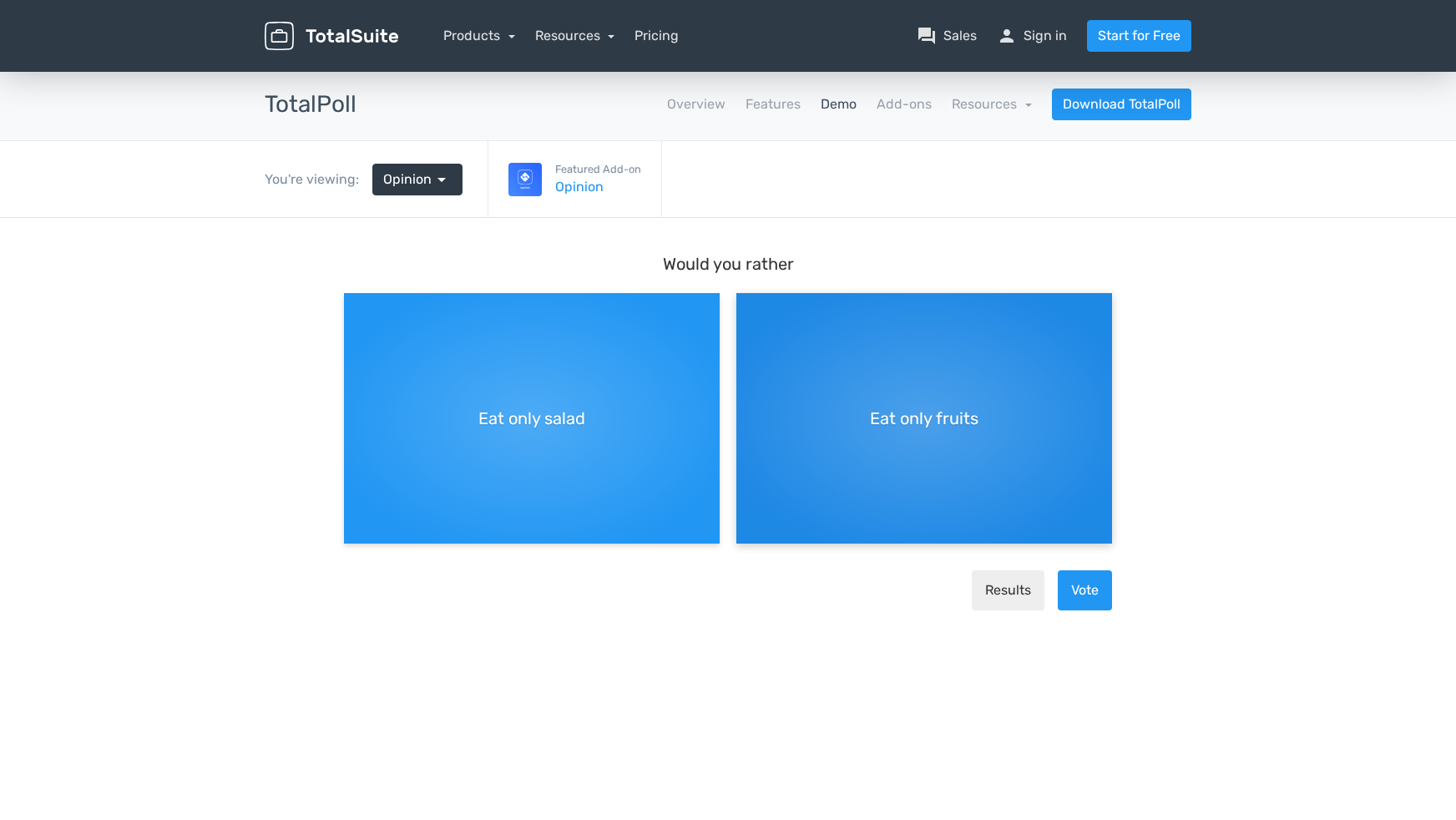
click at [953, 421] on span "Eat only fruits" at bounding box center [924, 418] width 109 height 25
click at [747, 312] on input "Eat only fruits" at bounding box center [742, 306] width 11 height 11
radio input "true"
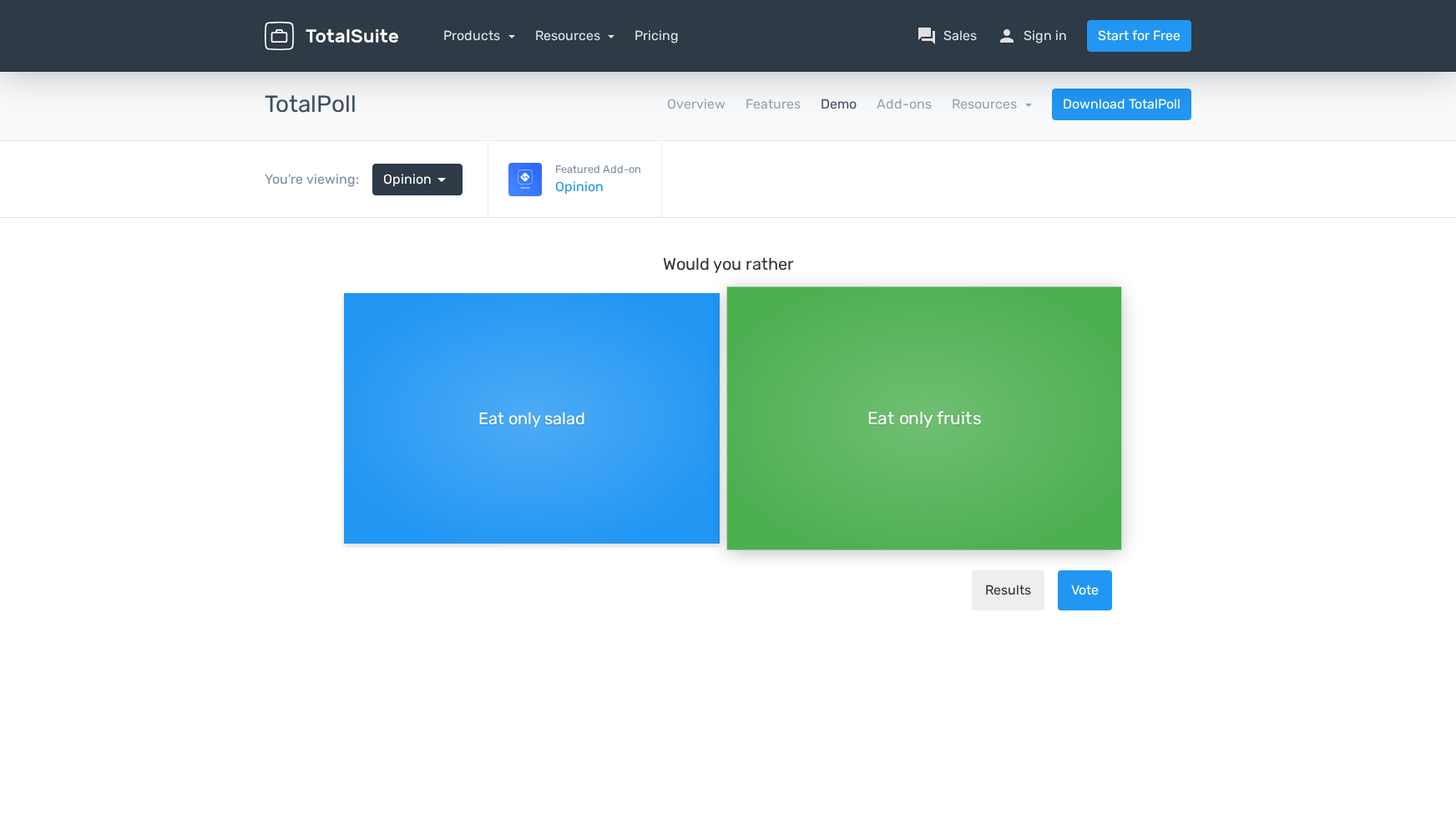
scroll to position [14, 0]
click at [1083, 596] on button "Vote" at bounding box center [1084, 591] width 54 height 40
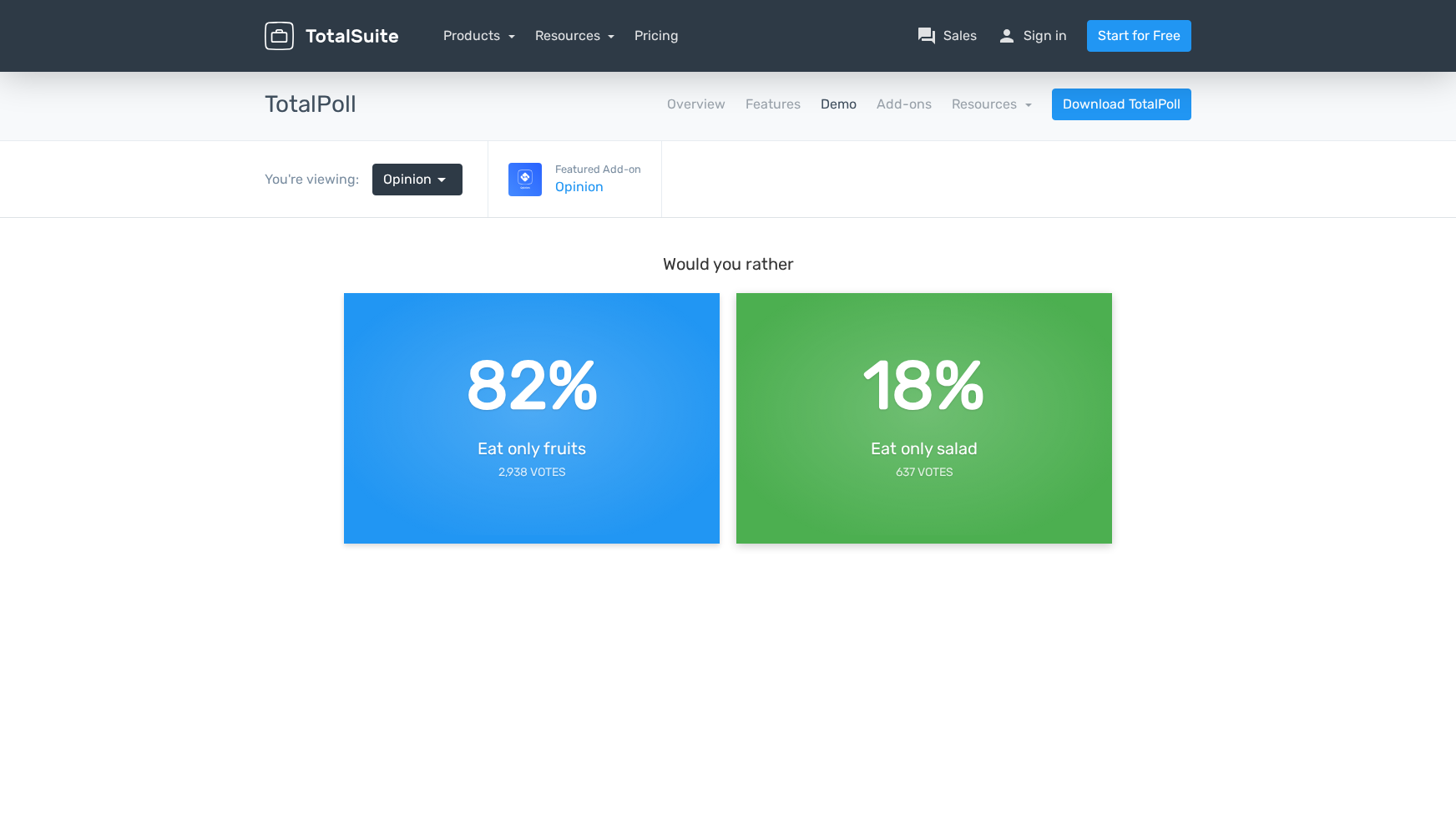
click at [993, 433] on div "18% Eat only salad 637 Votes" at bounding box center [924, 410] width 376 height 250
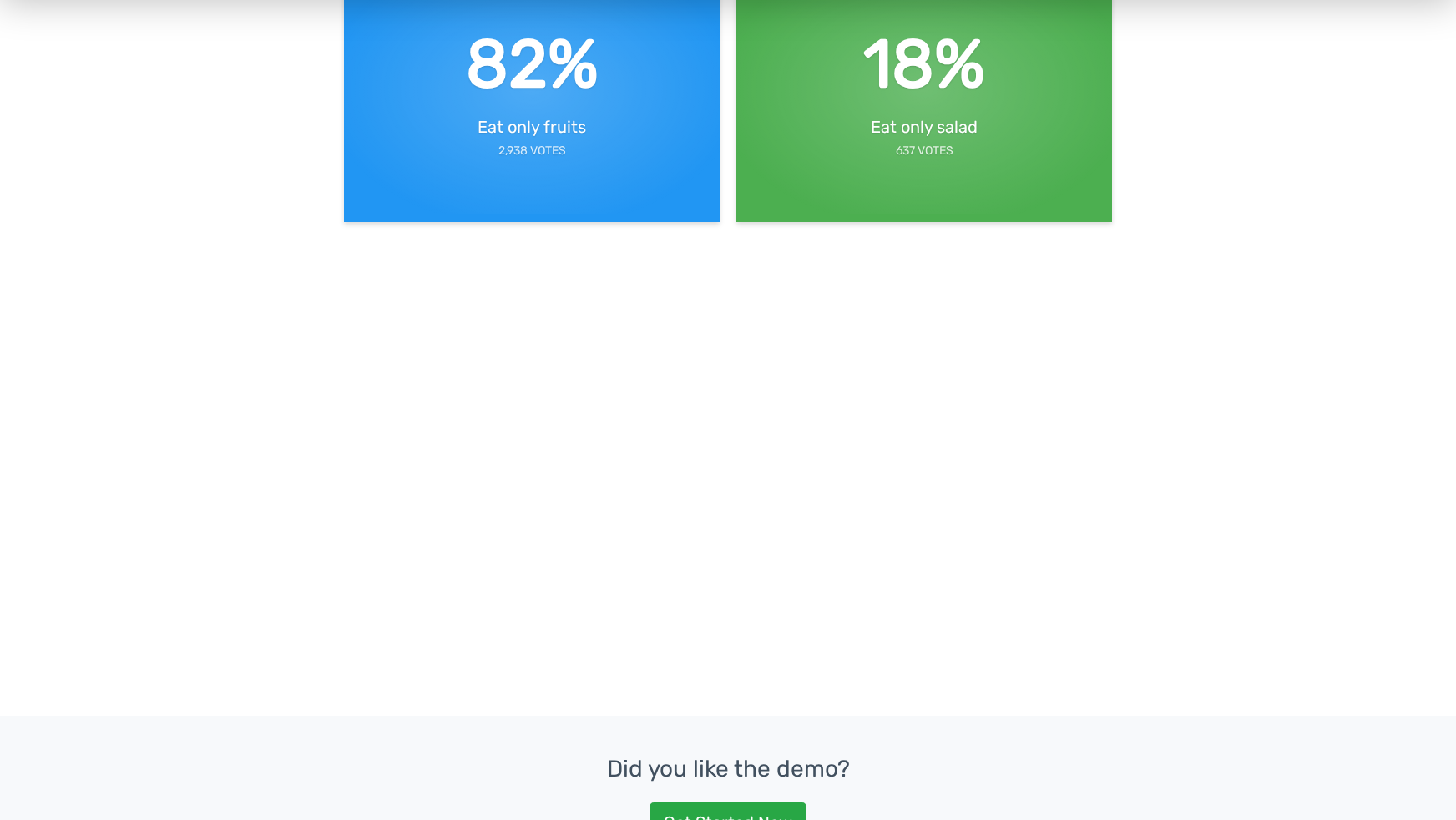
scroll to position [0, 0]
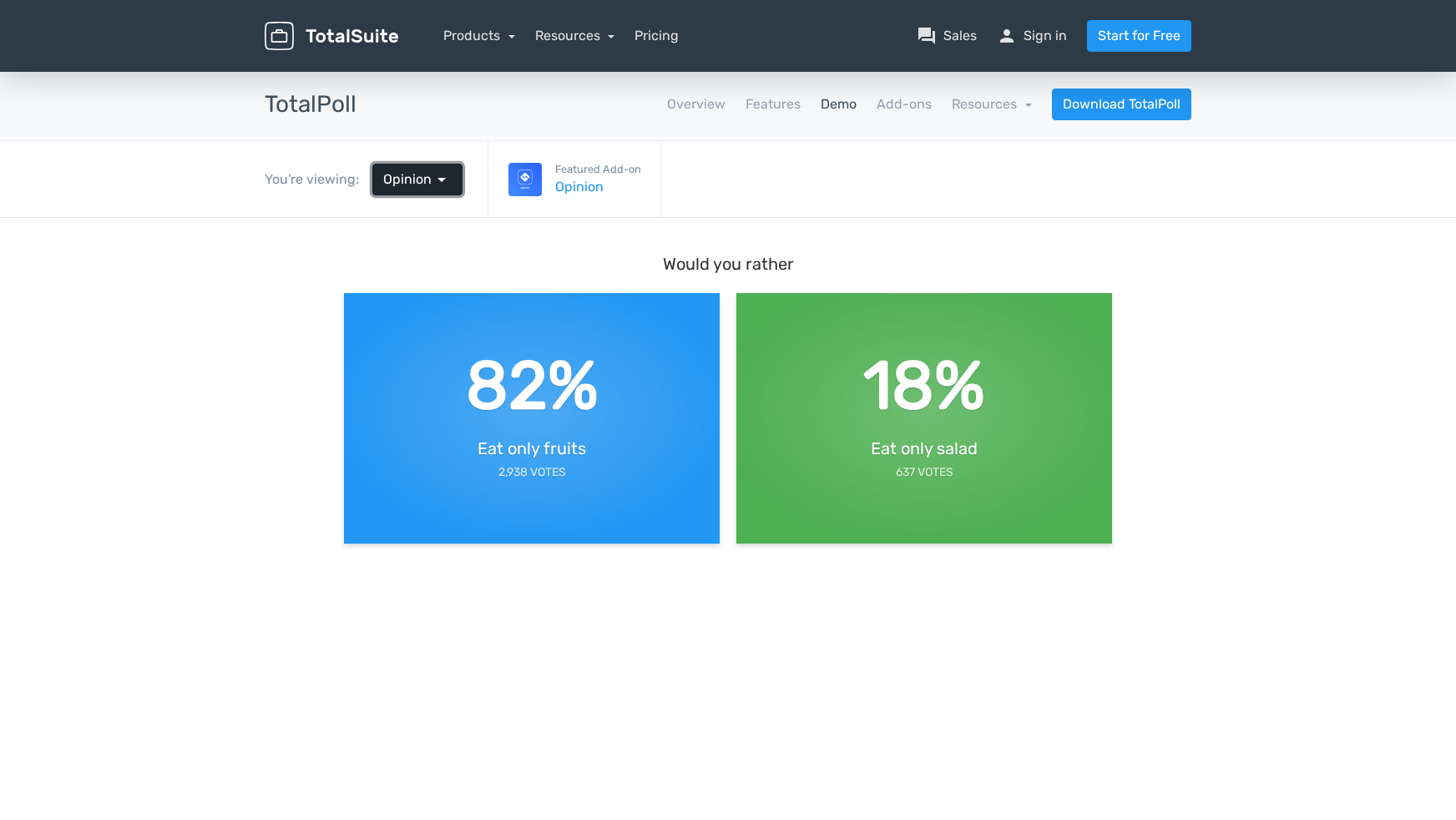
click at [427, 176] on span "Opinion" at bounding box center [407, 179] width 49 height 20
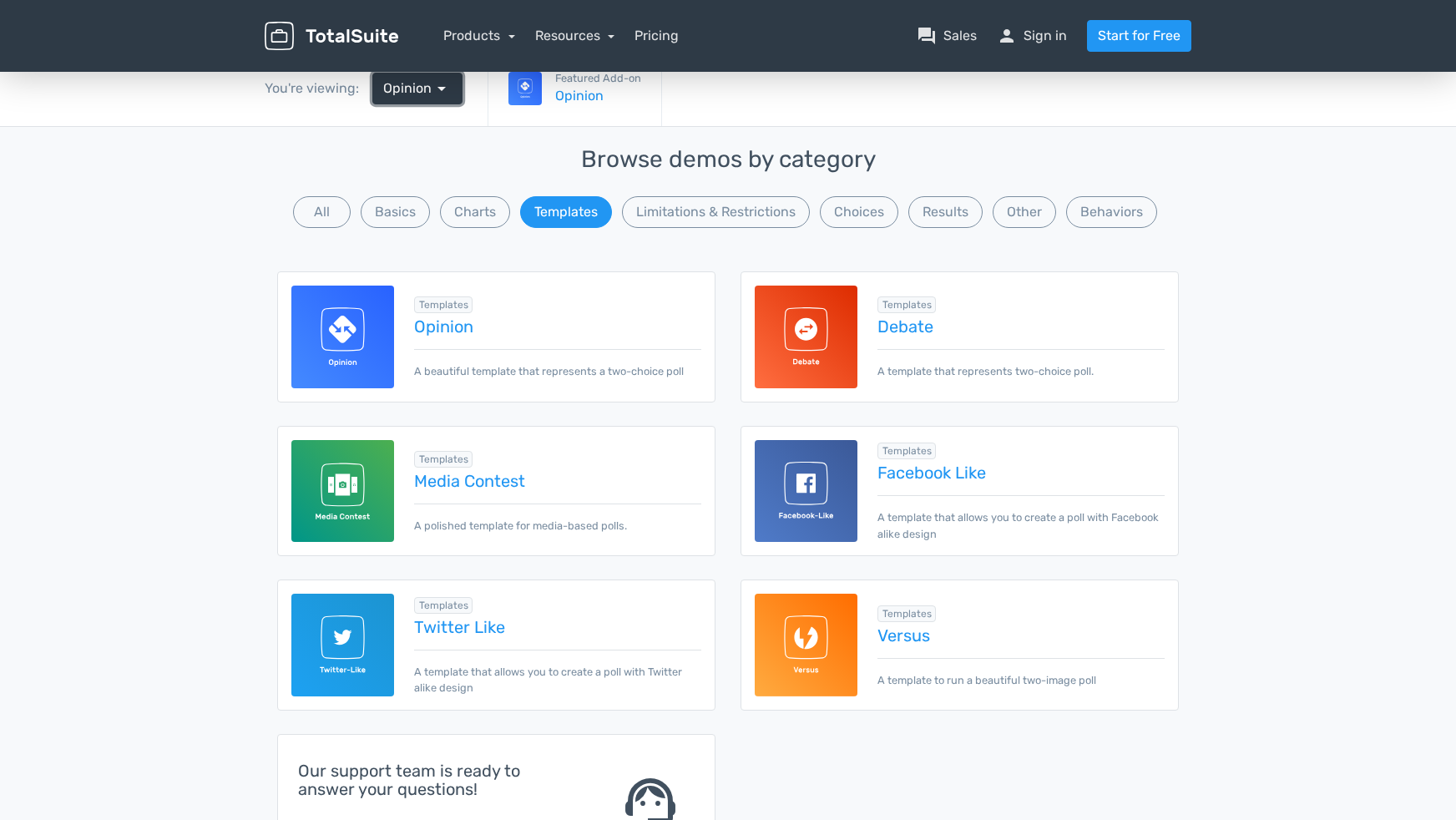
scroll to position [167, 0]
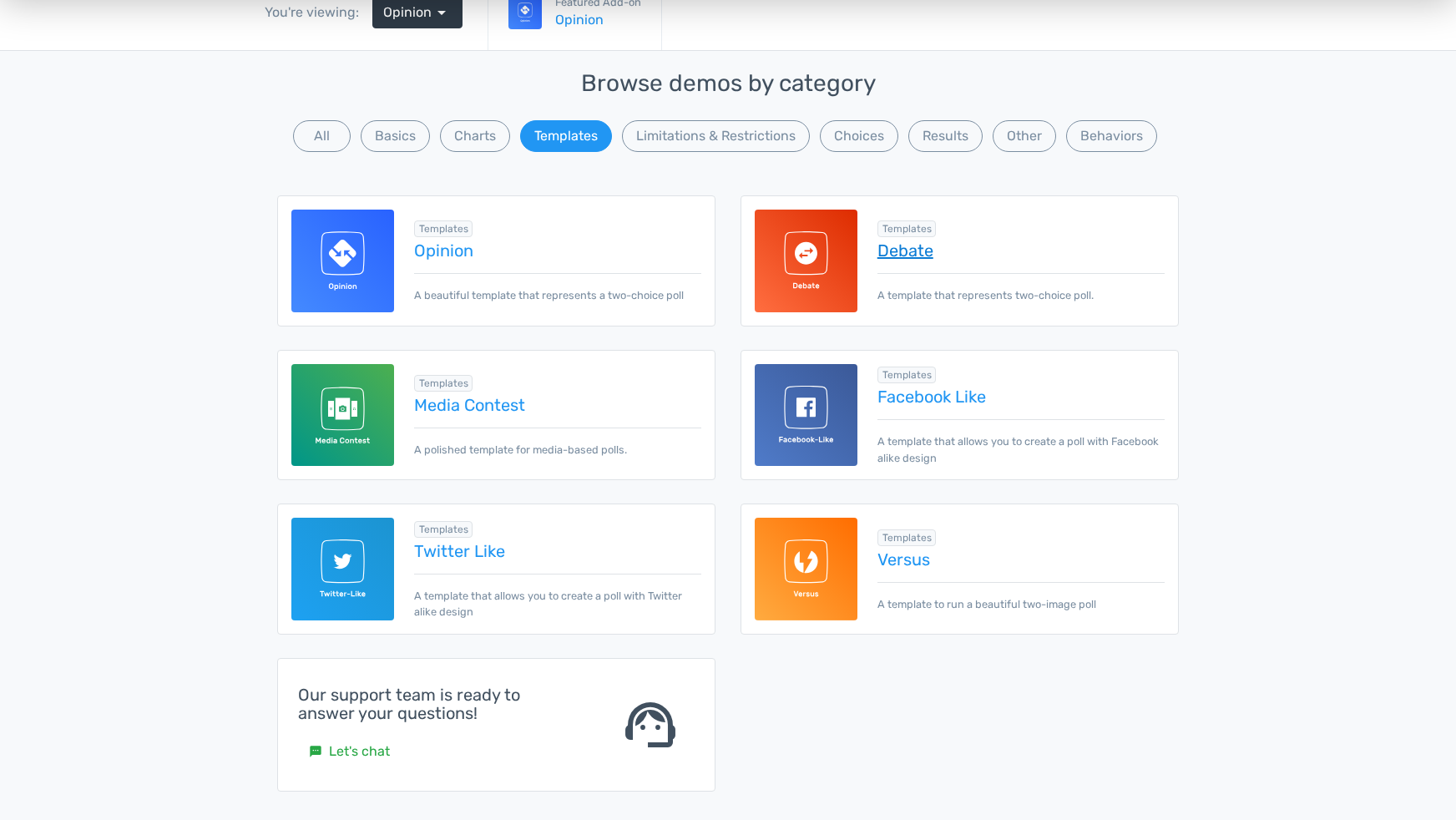
click at [907, 249] on link "Debate" at bounding box center [1021, 250] width 287 height 18
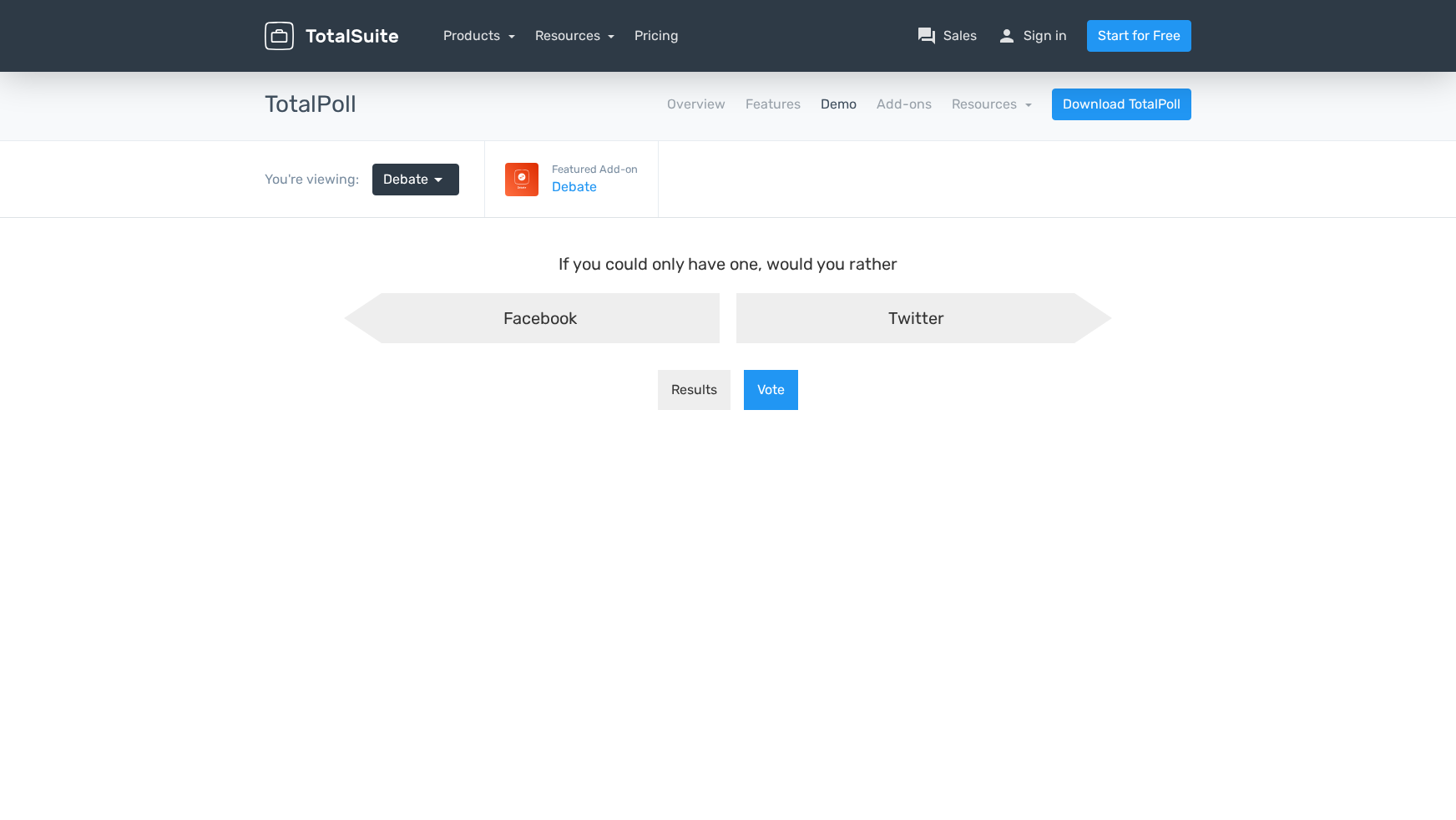
click at [907, 316] on span "Twitter" at bounding box center [916, 318] width 56 height 20
click at [734, 312] on input "Twitter" at bounding box center [729, 306] width 11 height 11
radio input "true"
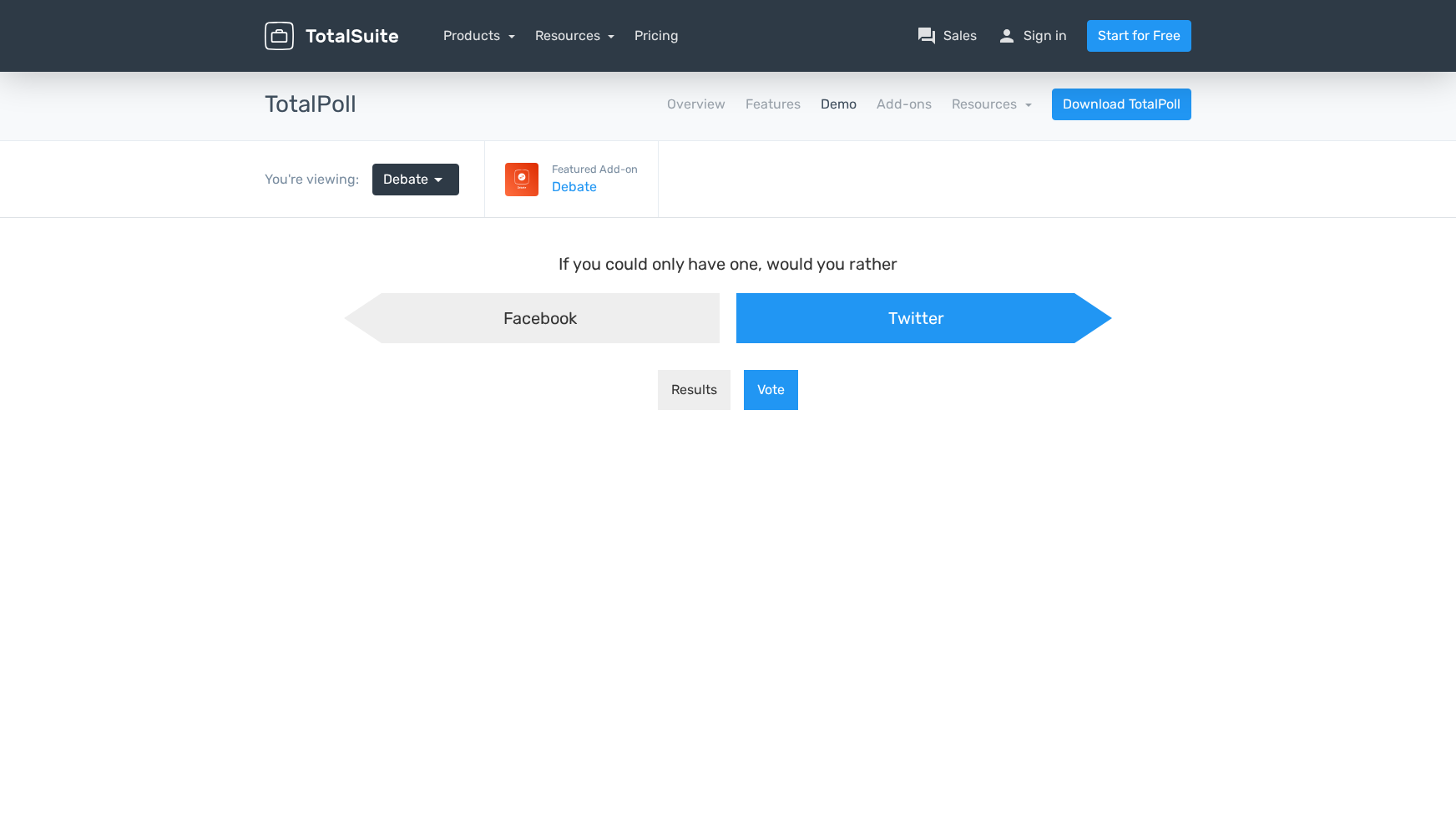
scroll to position [14, -8]
click at [785, 381] on button "Vote" at bounding box center [770, 390] width 54 height 40
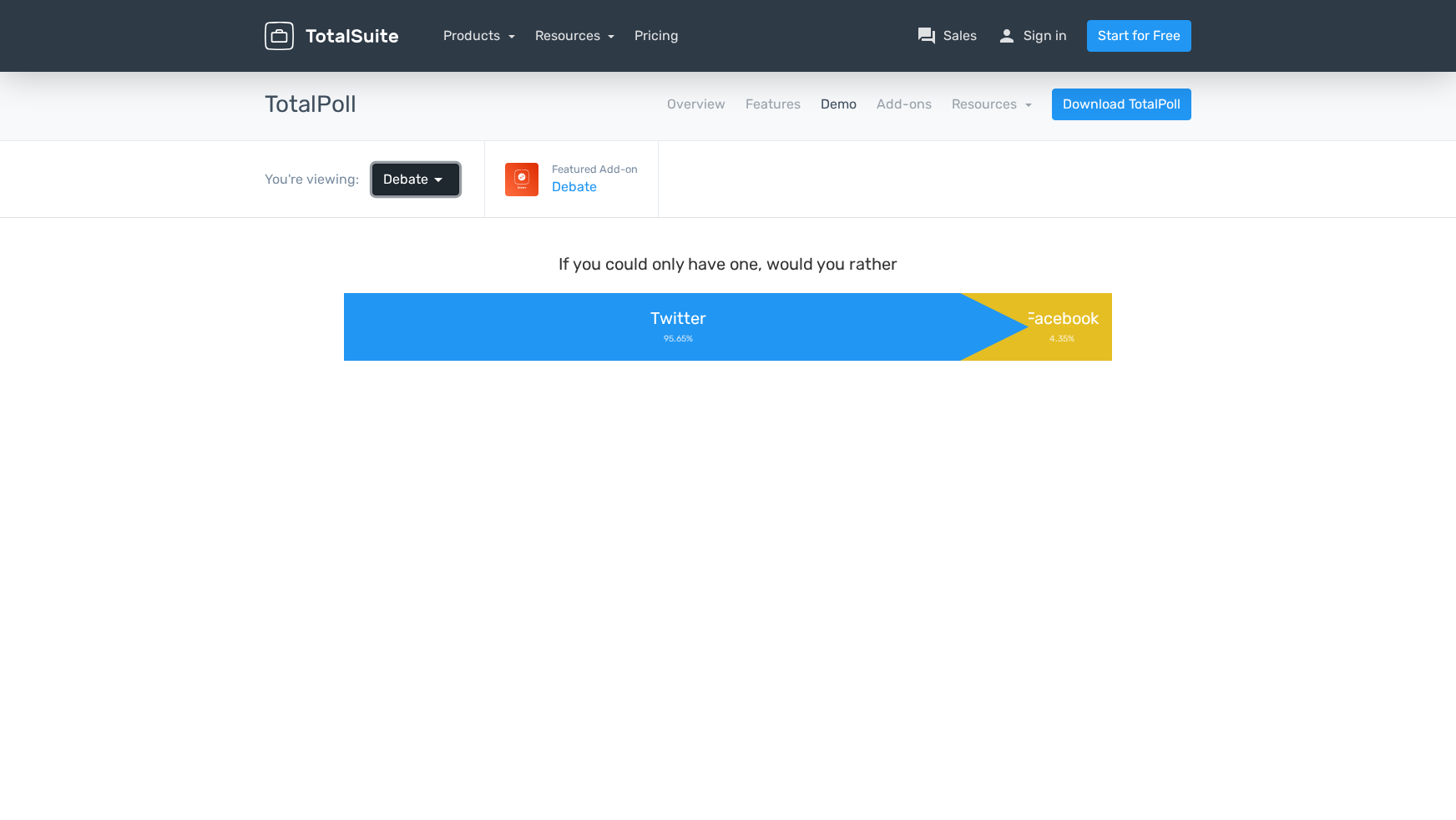
click at [441, 181] on span "arrow_drop_down" at bounding box center [438, 179] width 20 height 20
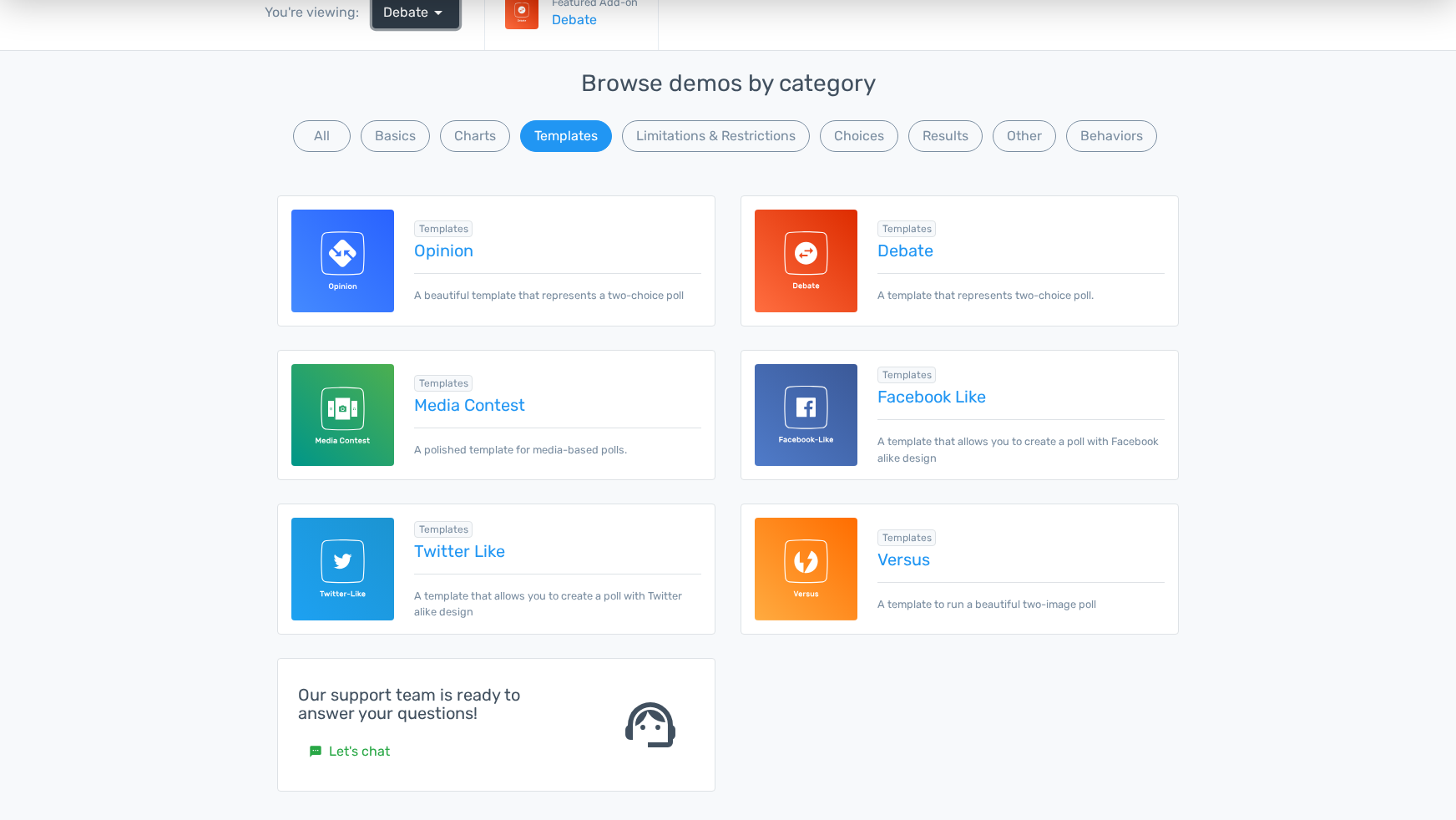
scroll to position [250, 0]
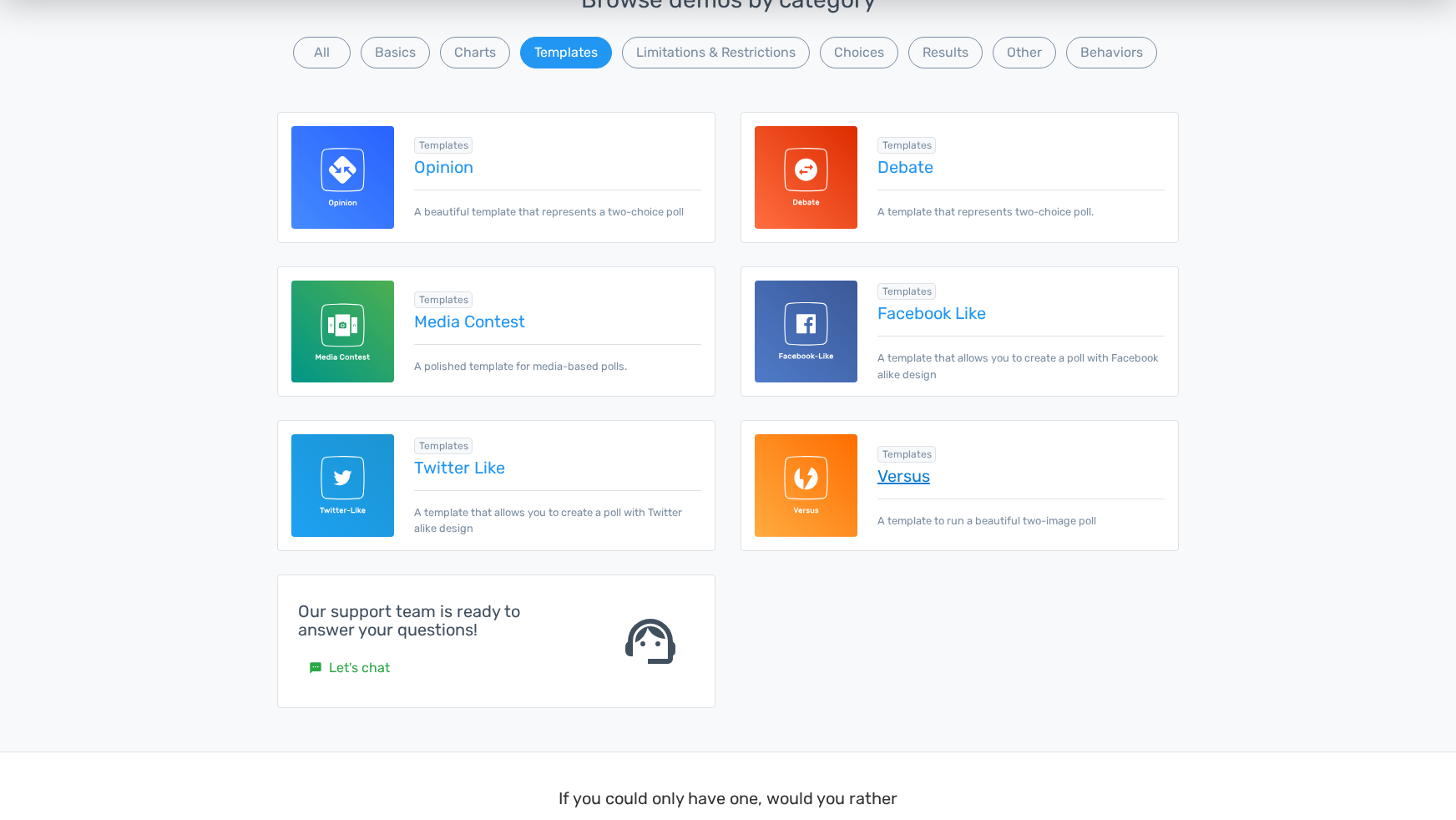
click at [897, 477] on link "Versus" at bounding box center [1021, 476] width 287 height 18
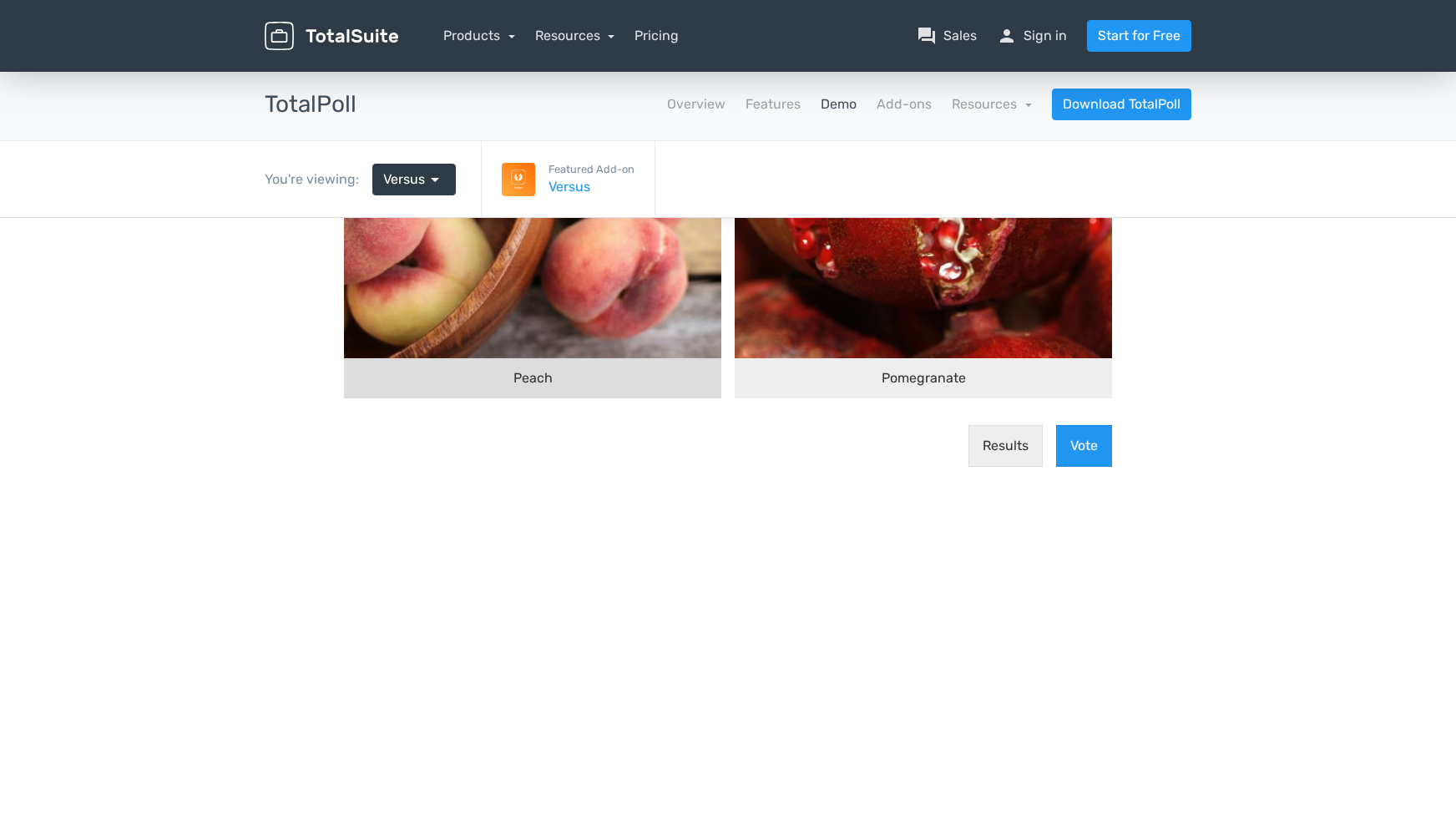
scroll to position [250, 0]
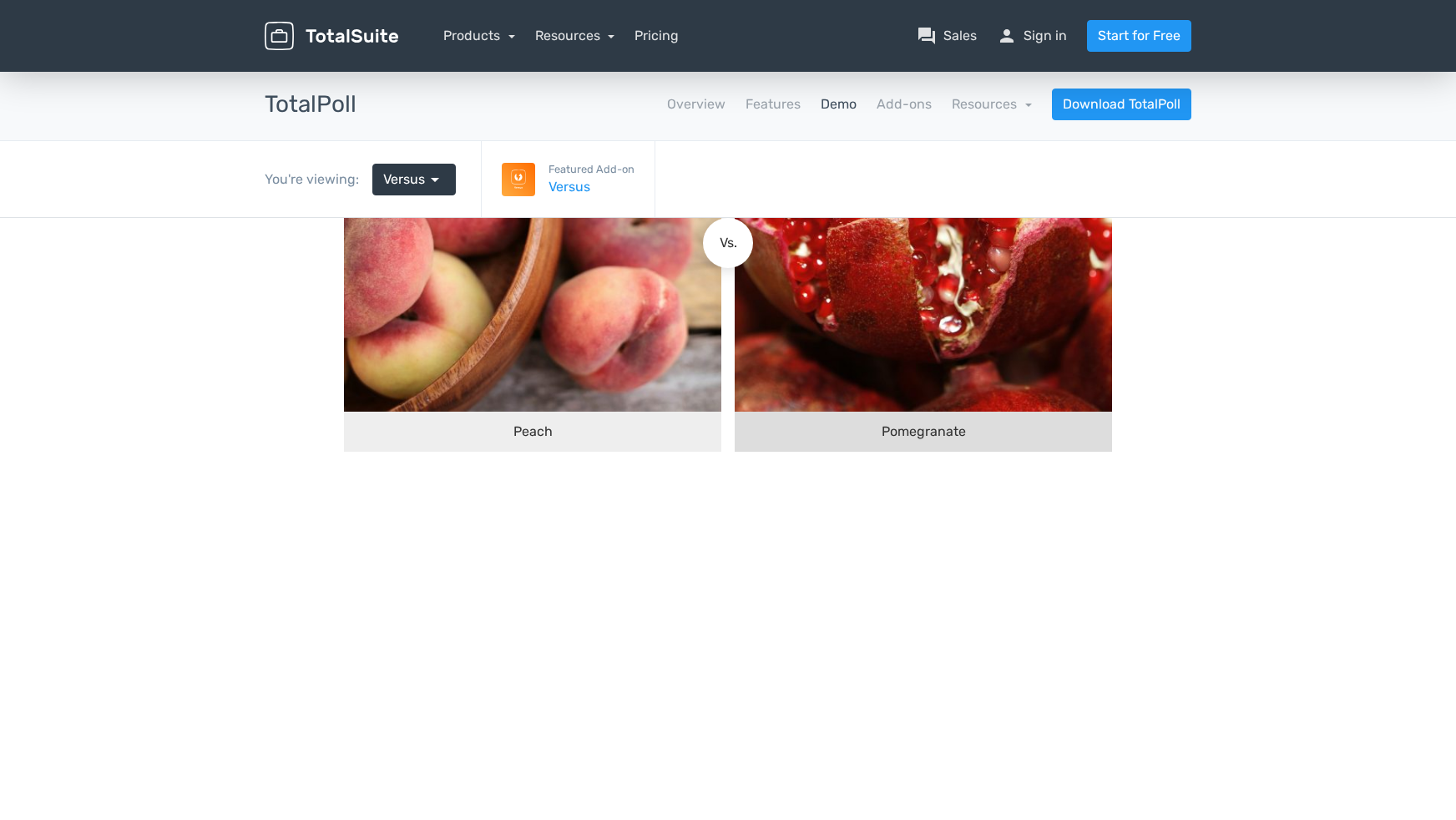
click at [955, 375] on img at bounding box center [923, 223] width 377 height 377
click at [742, 243] on input "Pomegranate" at bounding box center [742, 243] width 0 height 0
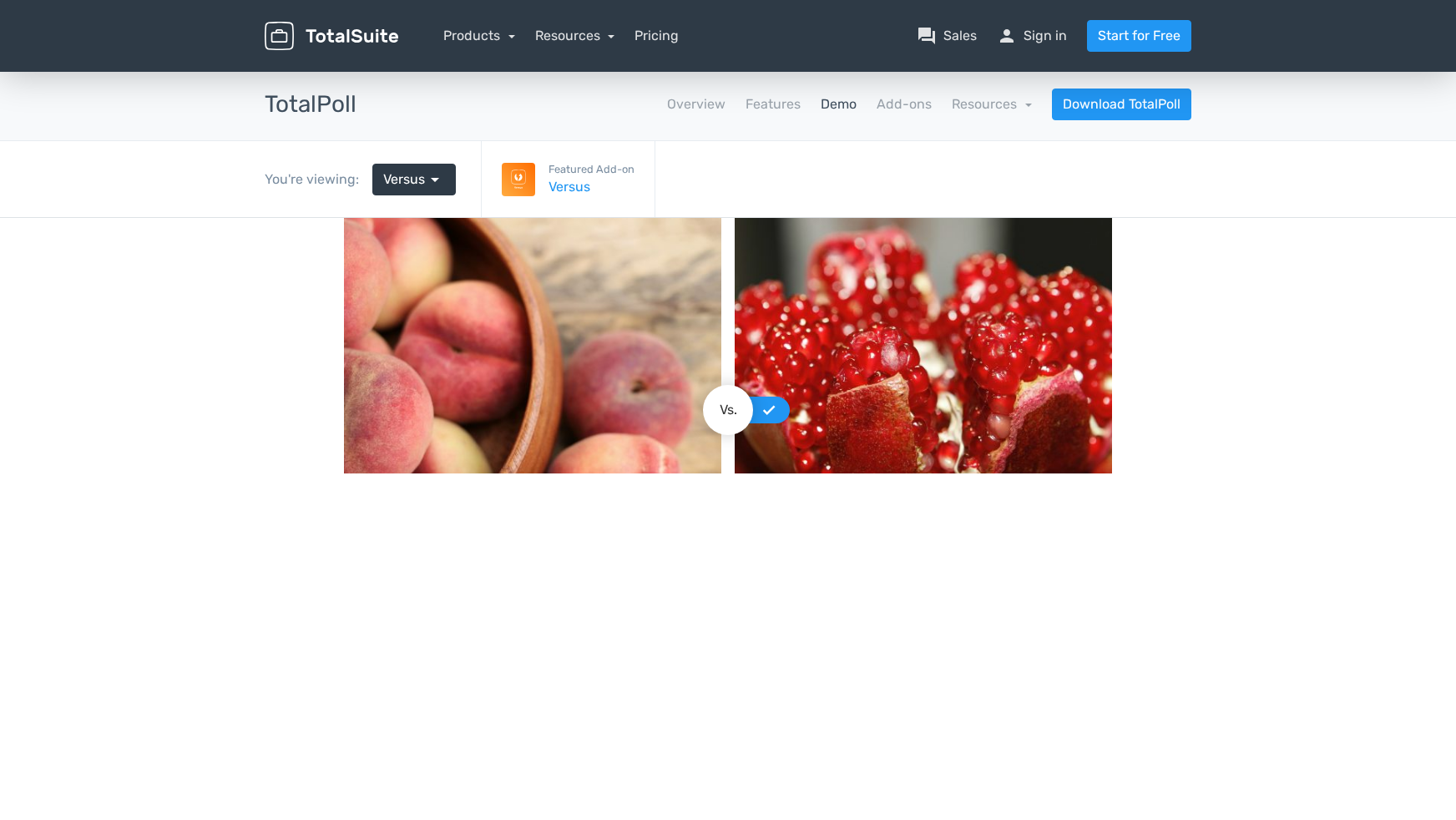
scroll to position [167, 0]
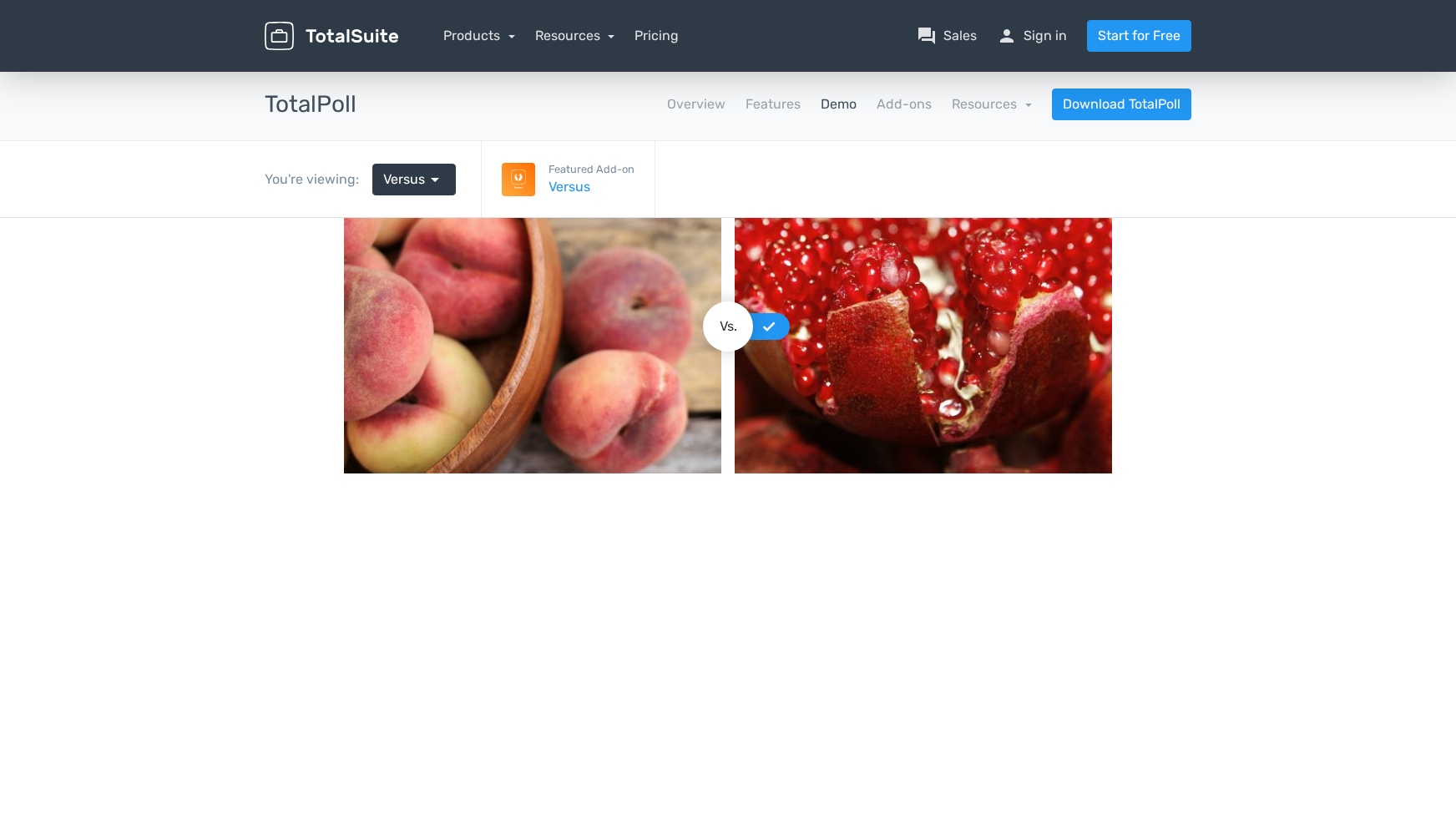
click at [905, 329] on img at bounding box center [923, 306] width 377 height 377
click at [768, 327] on input "Pomegranate" at bounding box center [768, 327] width 0 height 0
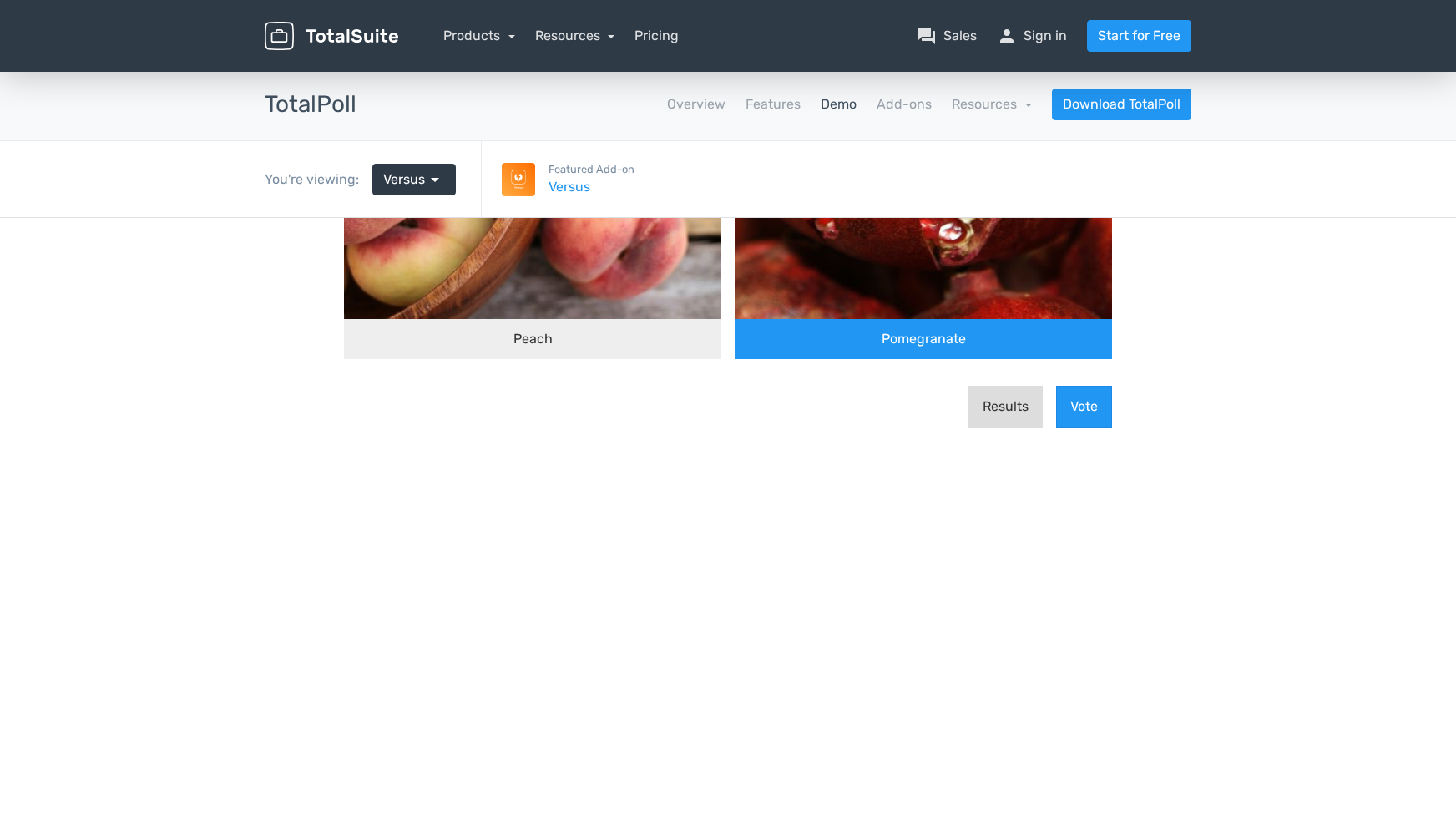
click at [1002, 409] on button "Results" at bounding box center [1005, 406] width 75 height 41
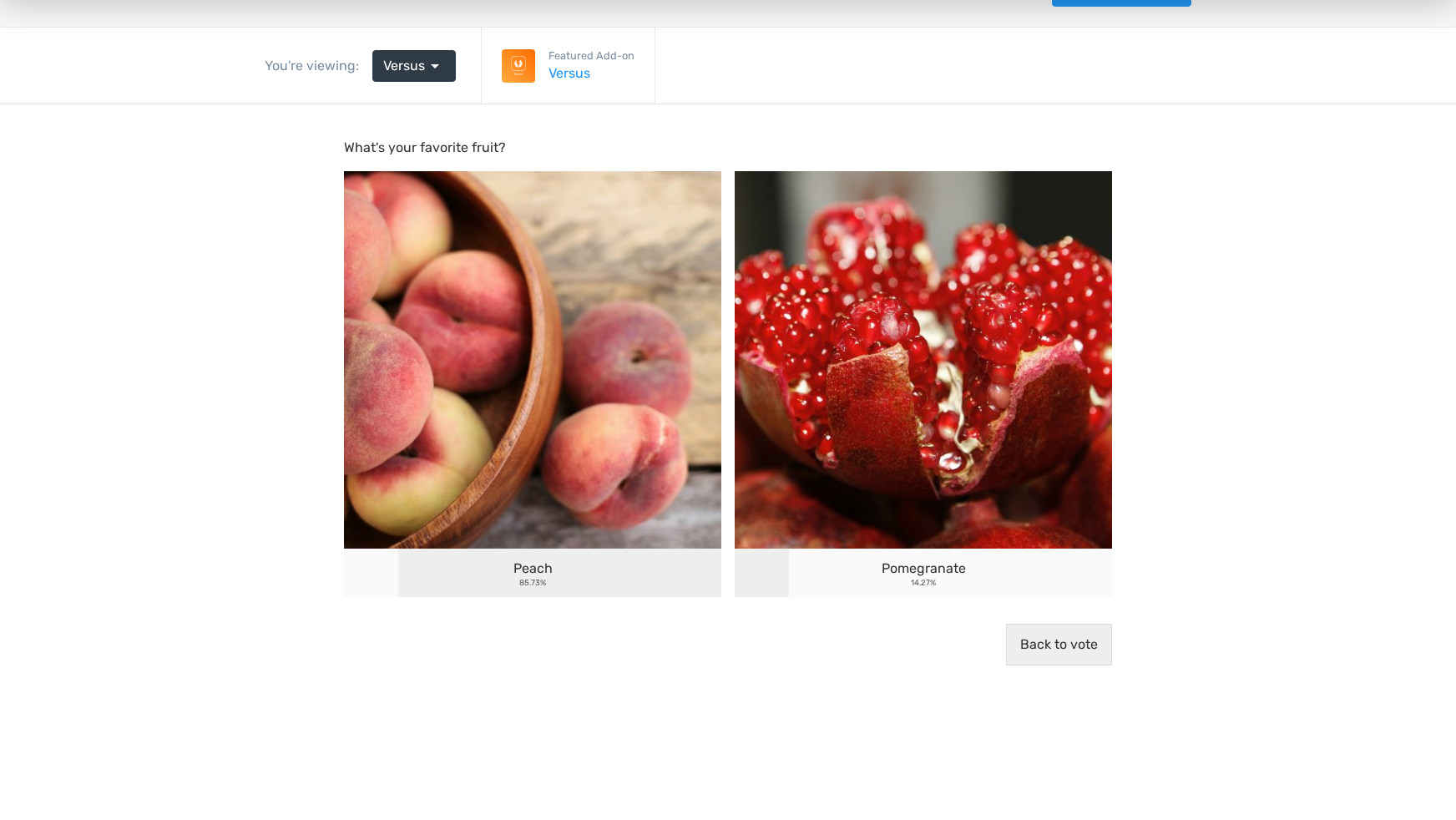
scroll to position [0, 0]
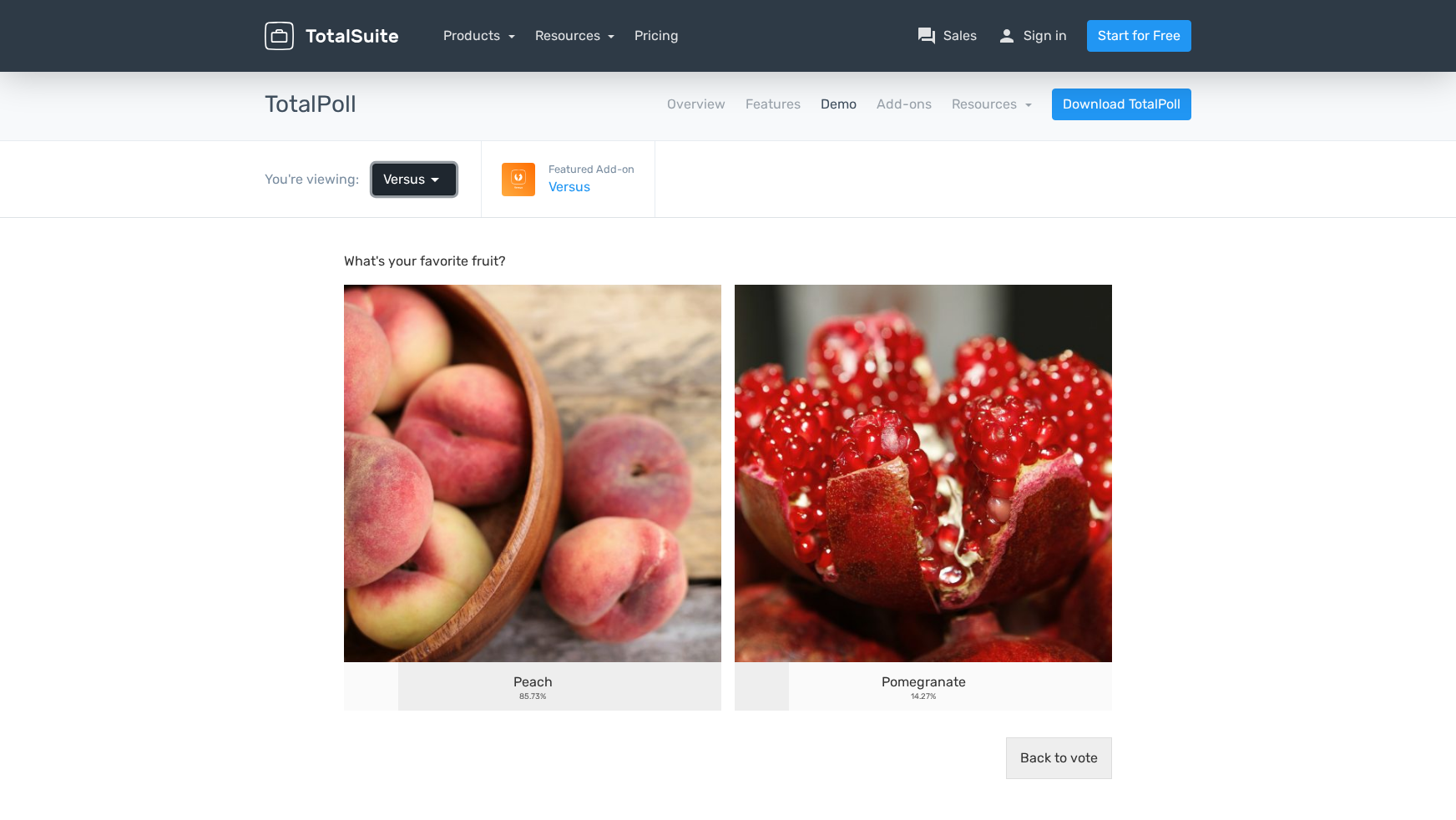
click at [435, 179] on span "arrow_drop_down" at bounding box center [435, 179] width 20 height 20
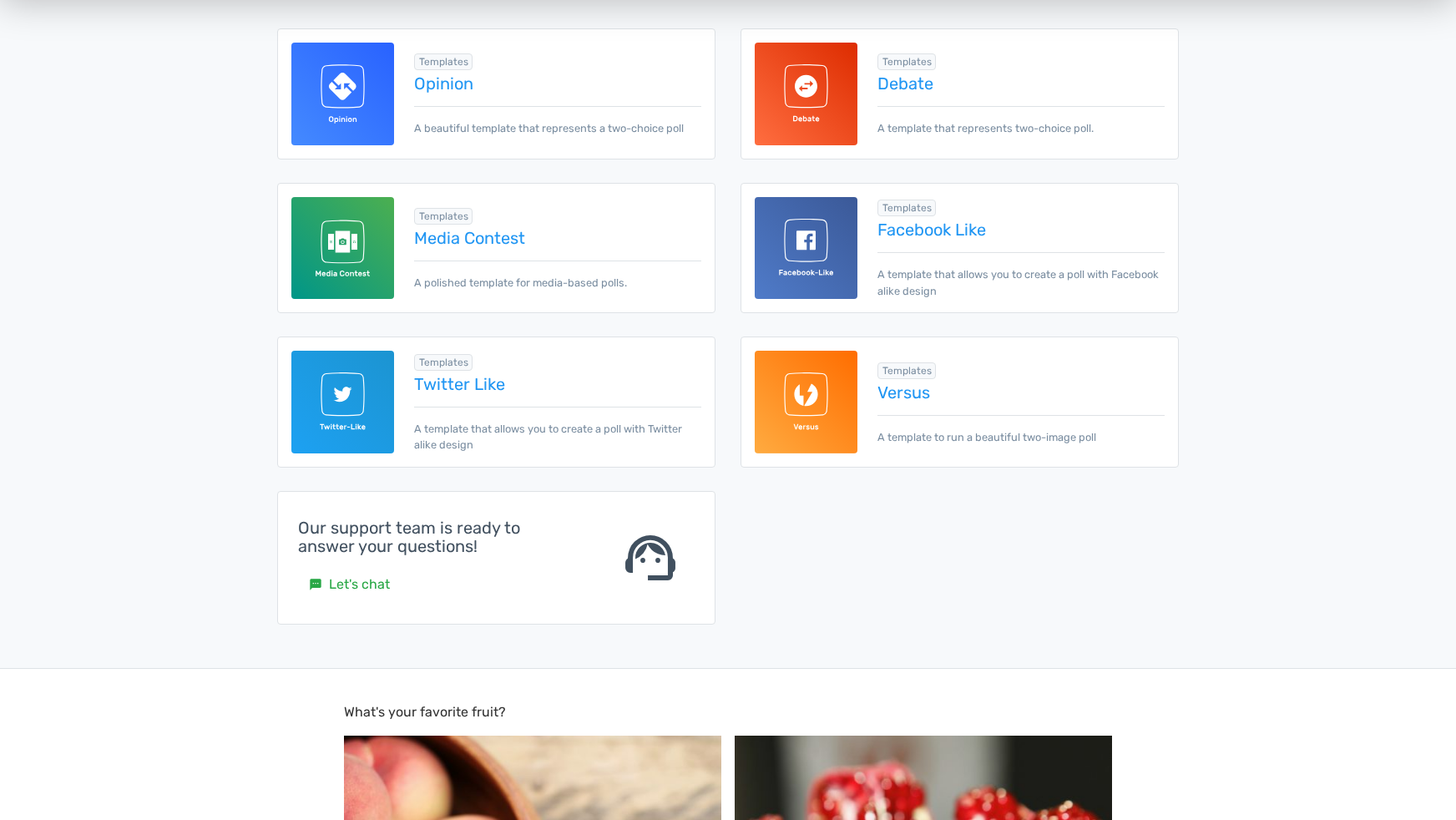
scroll to position [84, 0]
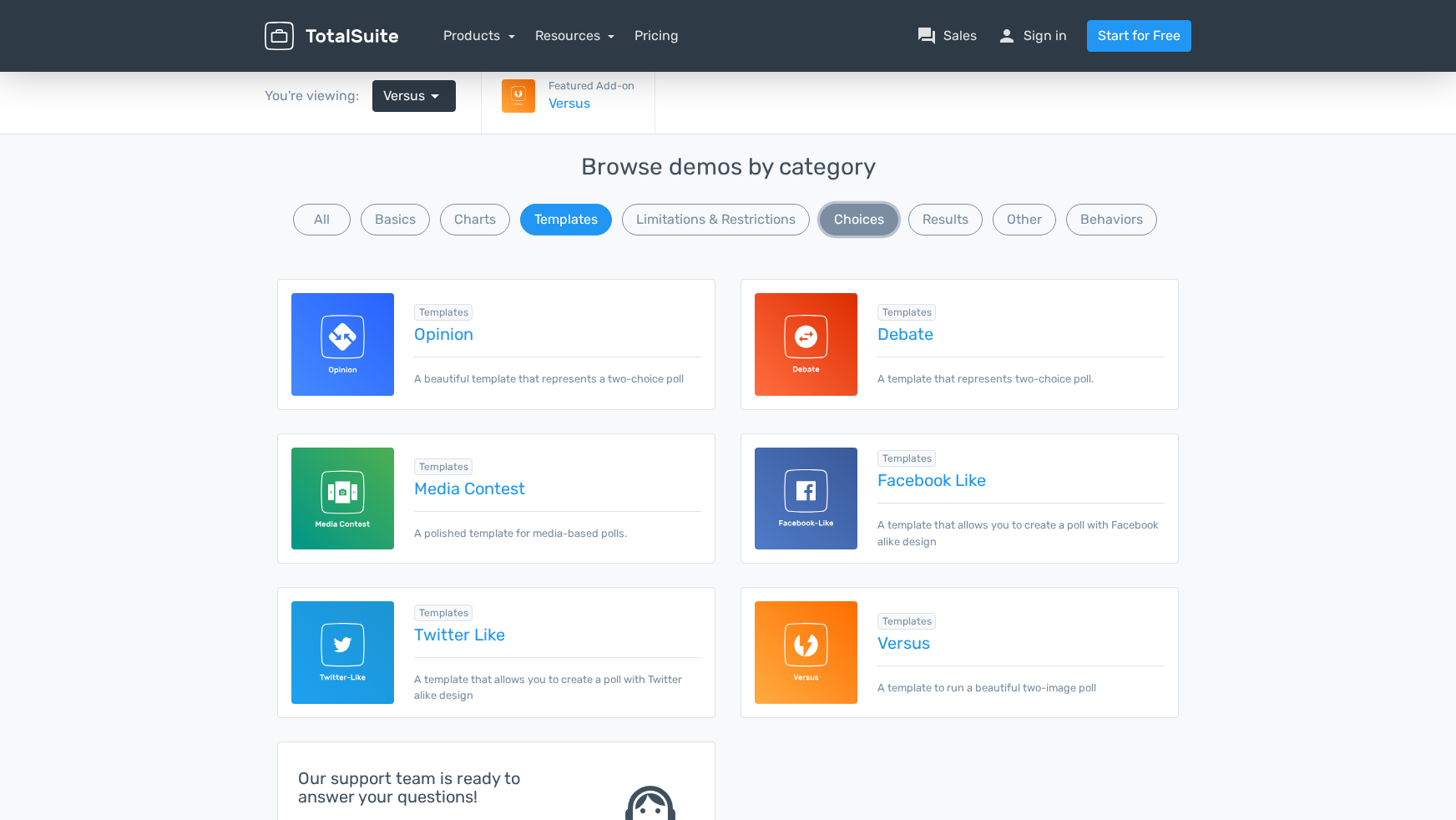
click at [858, 214] on button "Choices" at bounding box center [859, 219] width 78 height 31
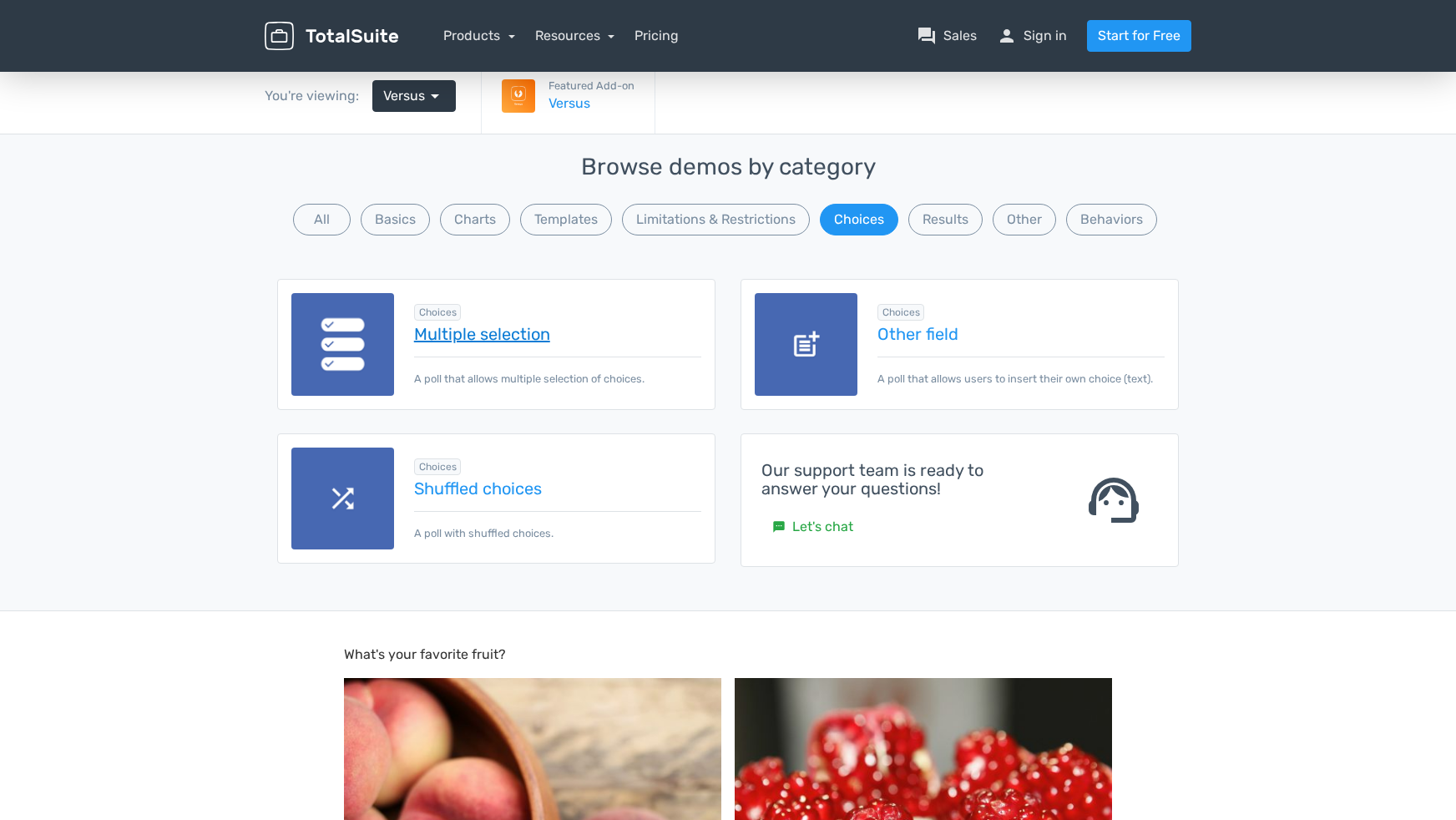
click at [489, 337] on link "Multiple selection" at bounding box center [558, 334] width 287 height 18
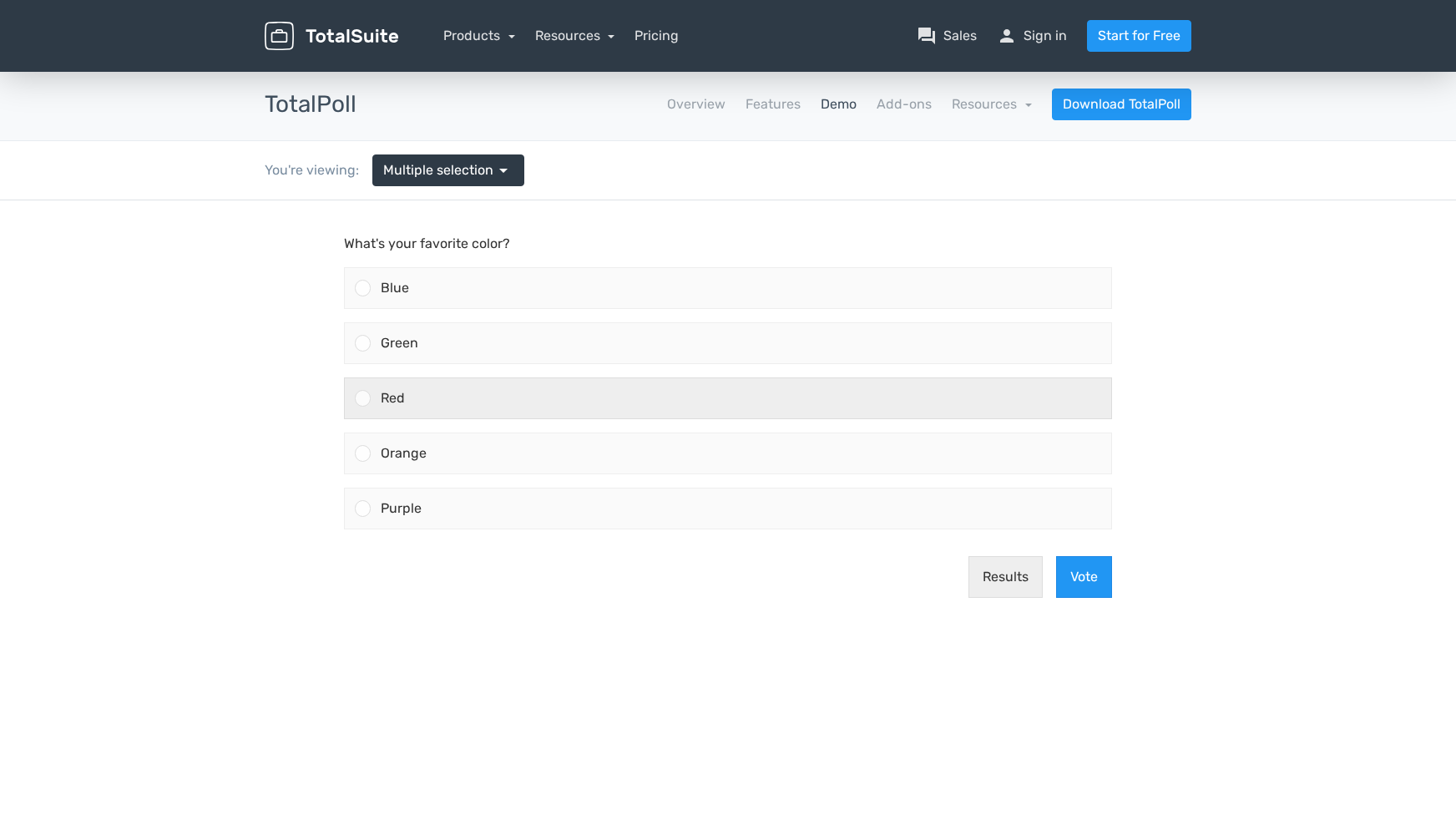
click at [475, 405] on div "Red" at bounding box center [741, 398] width 741 height 40
click at [364, 398] on input "Red" at bounding box center [364, 398] width 0 height 0
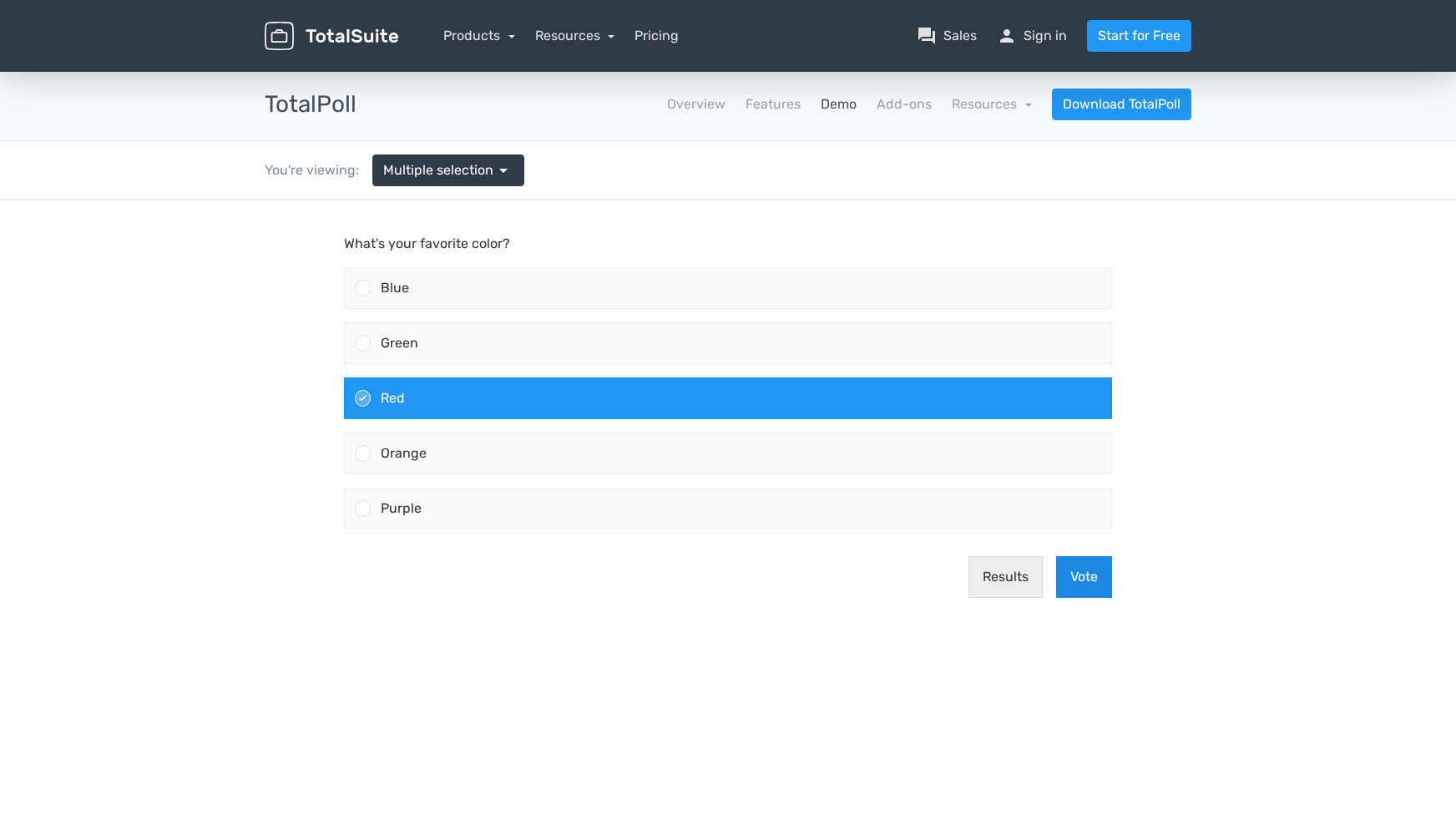
click at [1070, 581] on button "Vote" at bounding box center [1083, 576] width 56 height 41
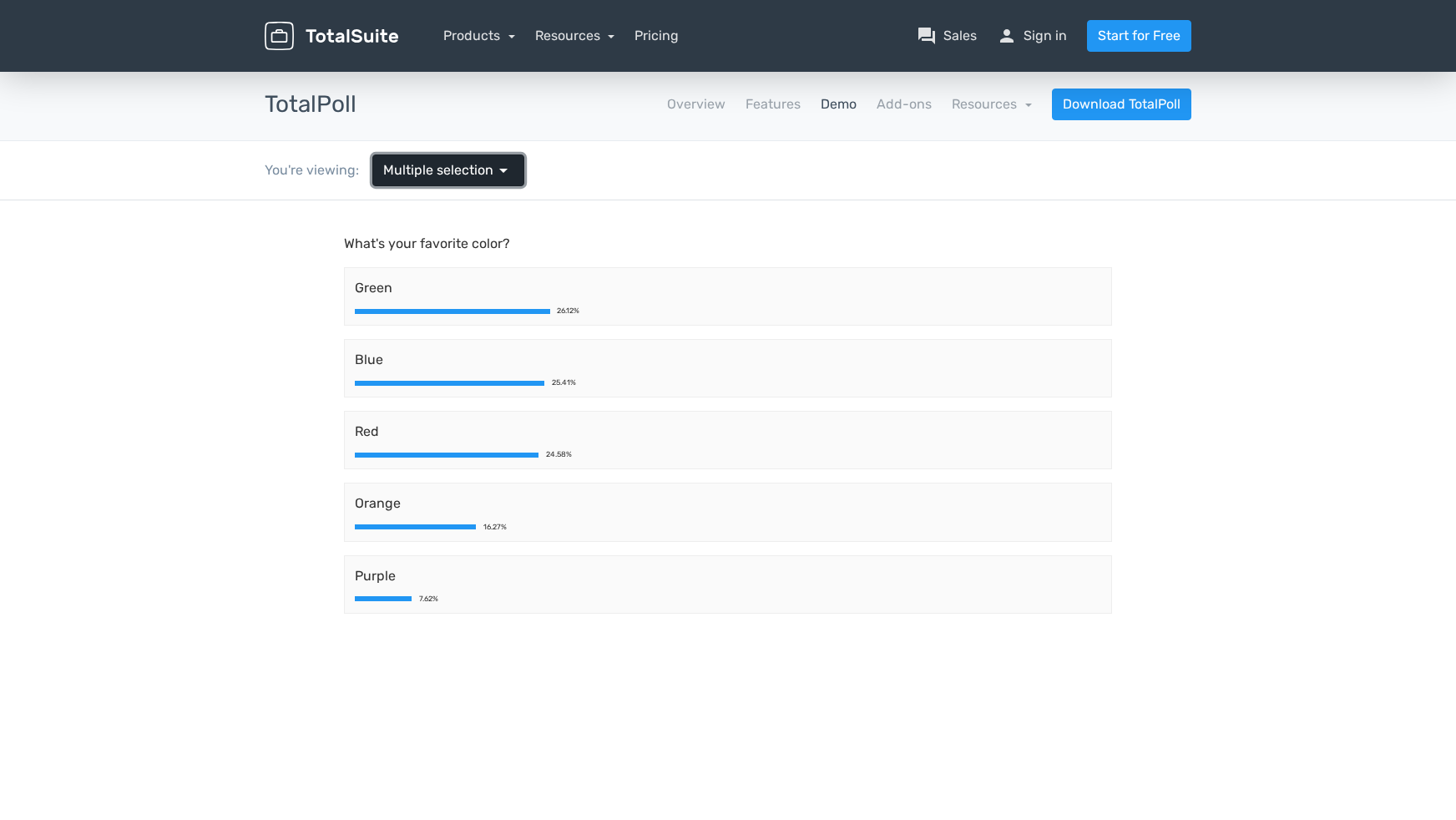
click at [494, 169] on span "arrow_drop_down" at bounding box center [503, 170] width 20 height 20
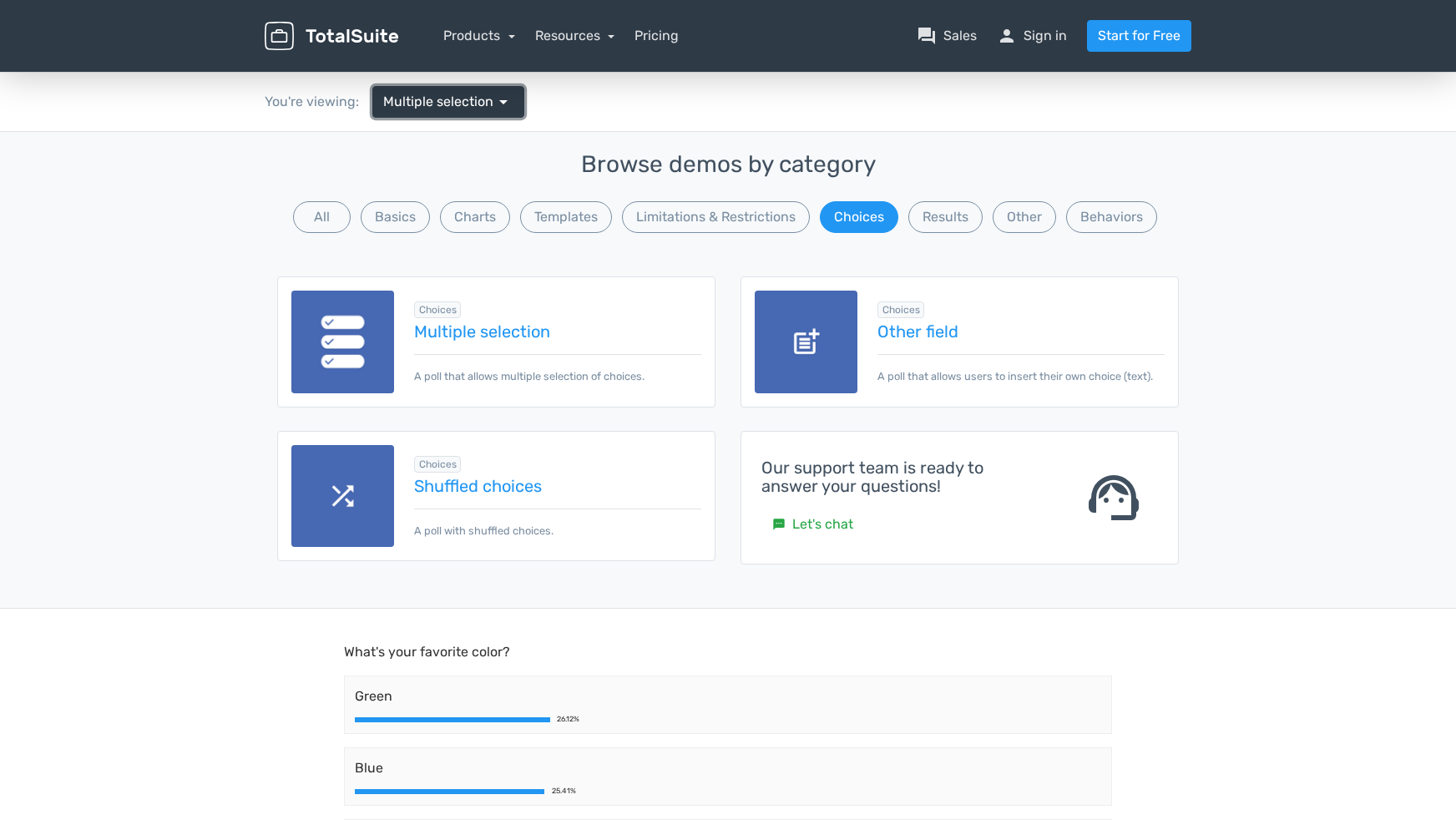
scroll to position [84, 0]
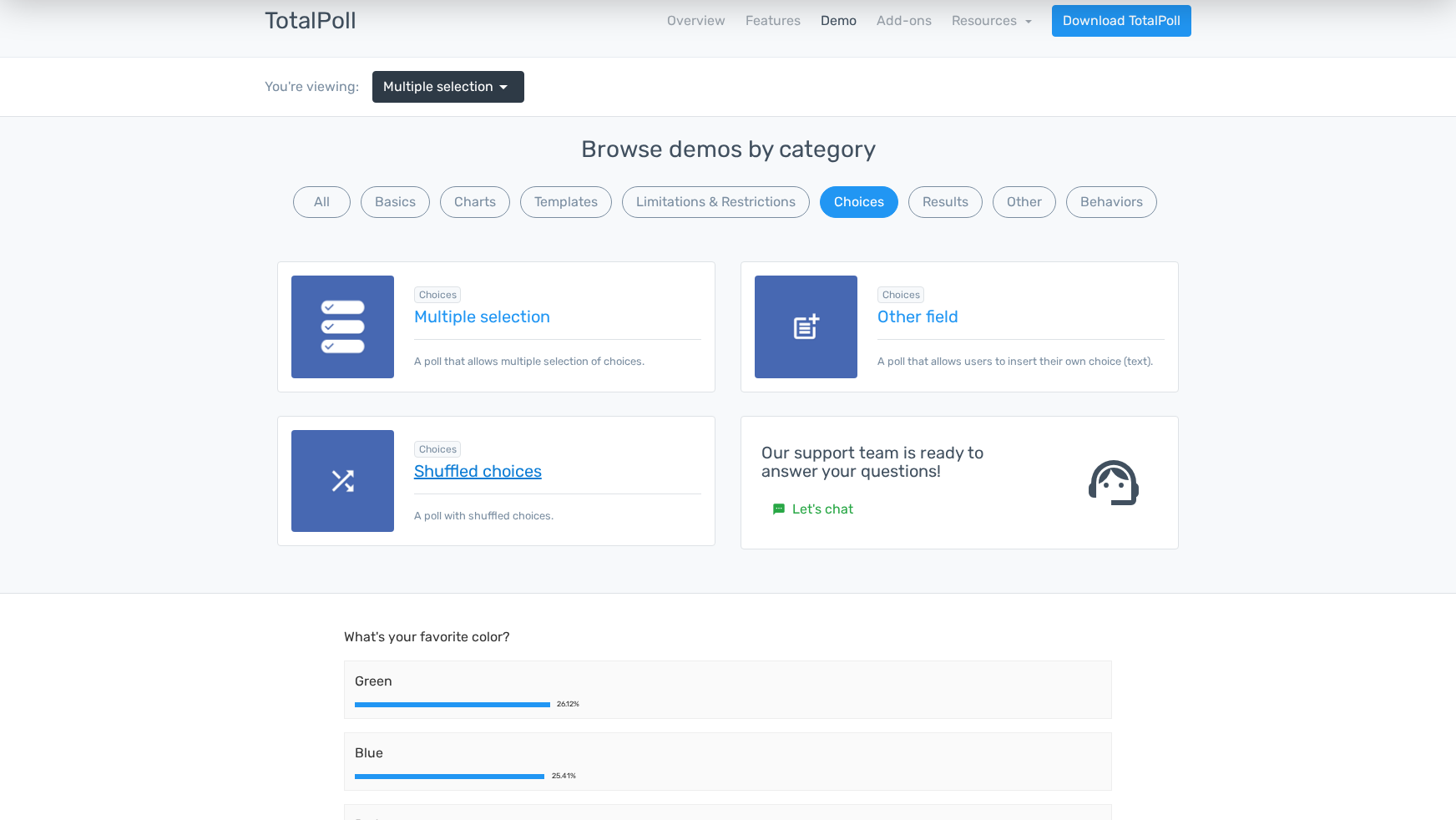
click at [488, 468] on link "Shuffled choices" at bounding box center [558, 471] width 287 height 18
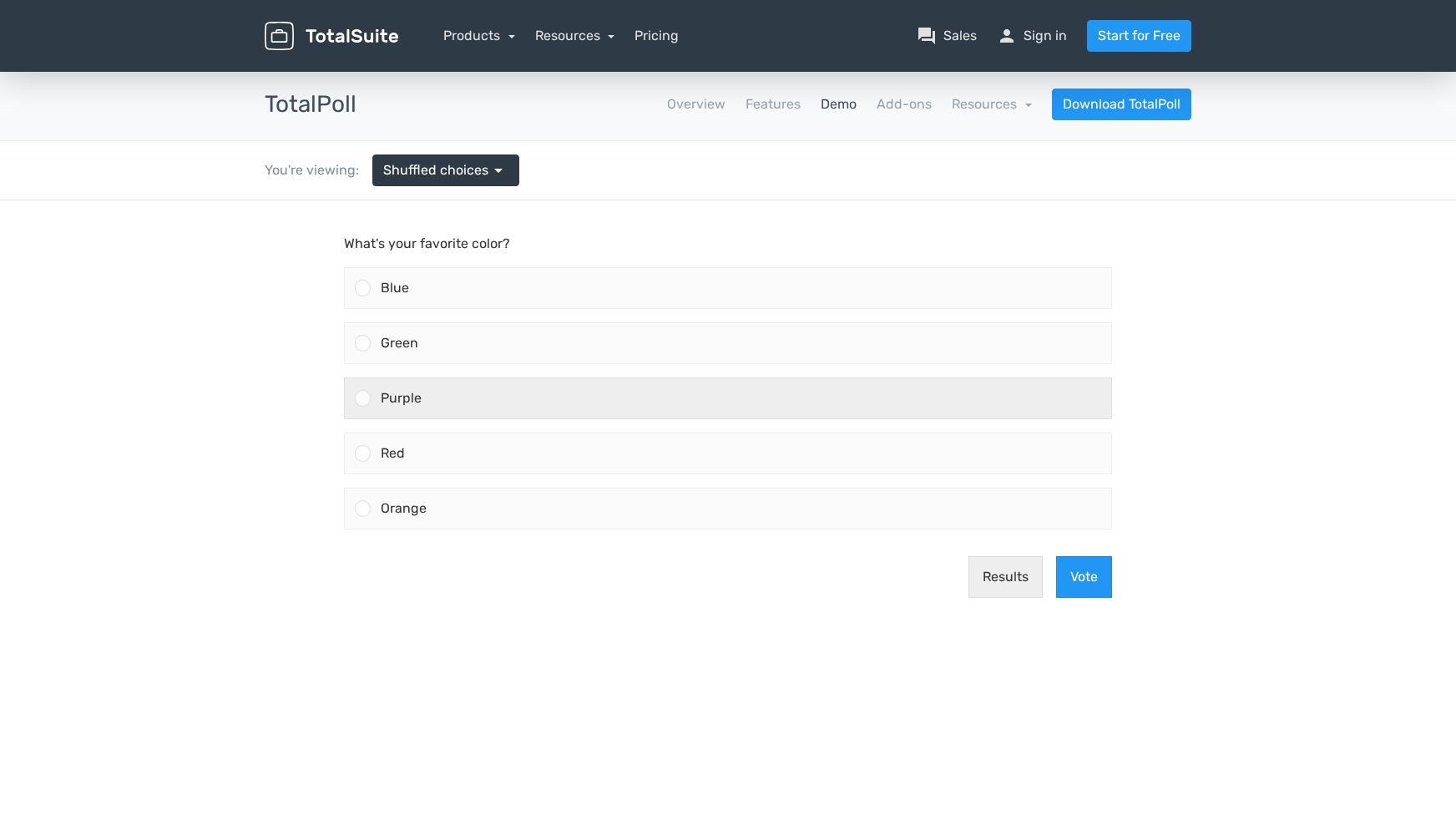
click at [462, 405] on div "Purple" at bounding box center [741, 398] width 741 height 40
click at [364, 398] on input "Purple" at bounding box center [364, 398] width 0 height 0
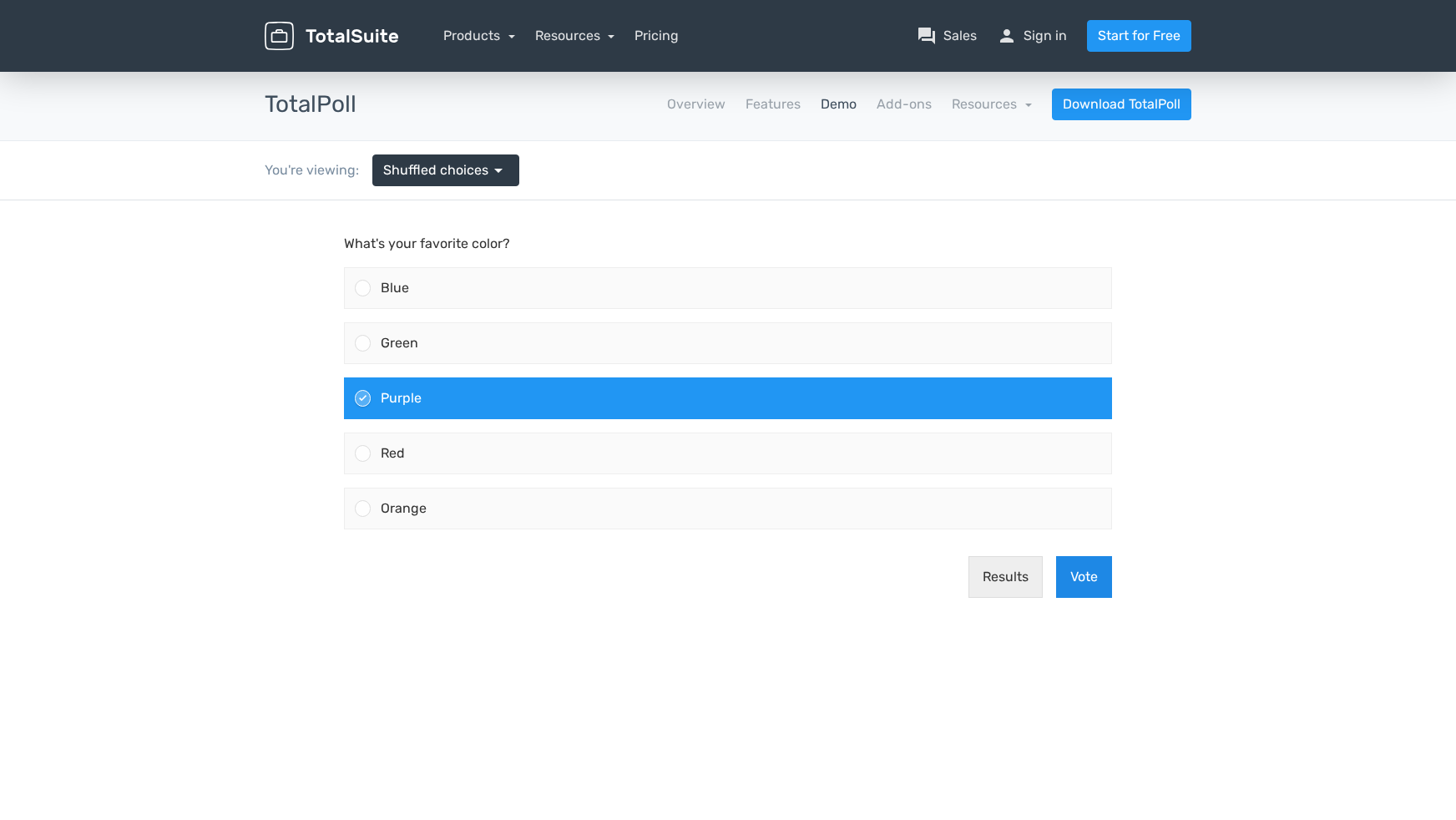
click at [1092, 588] on button "Vote" at bounding box center [1083, 576] width 56 height 41
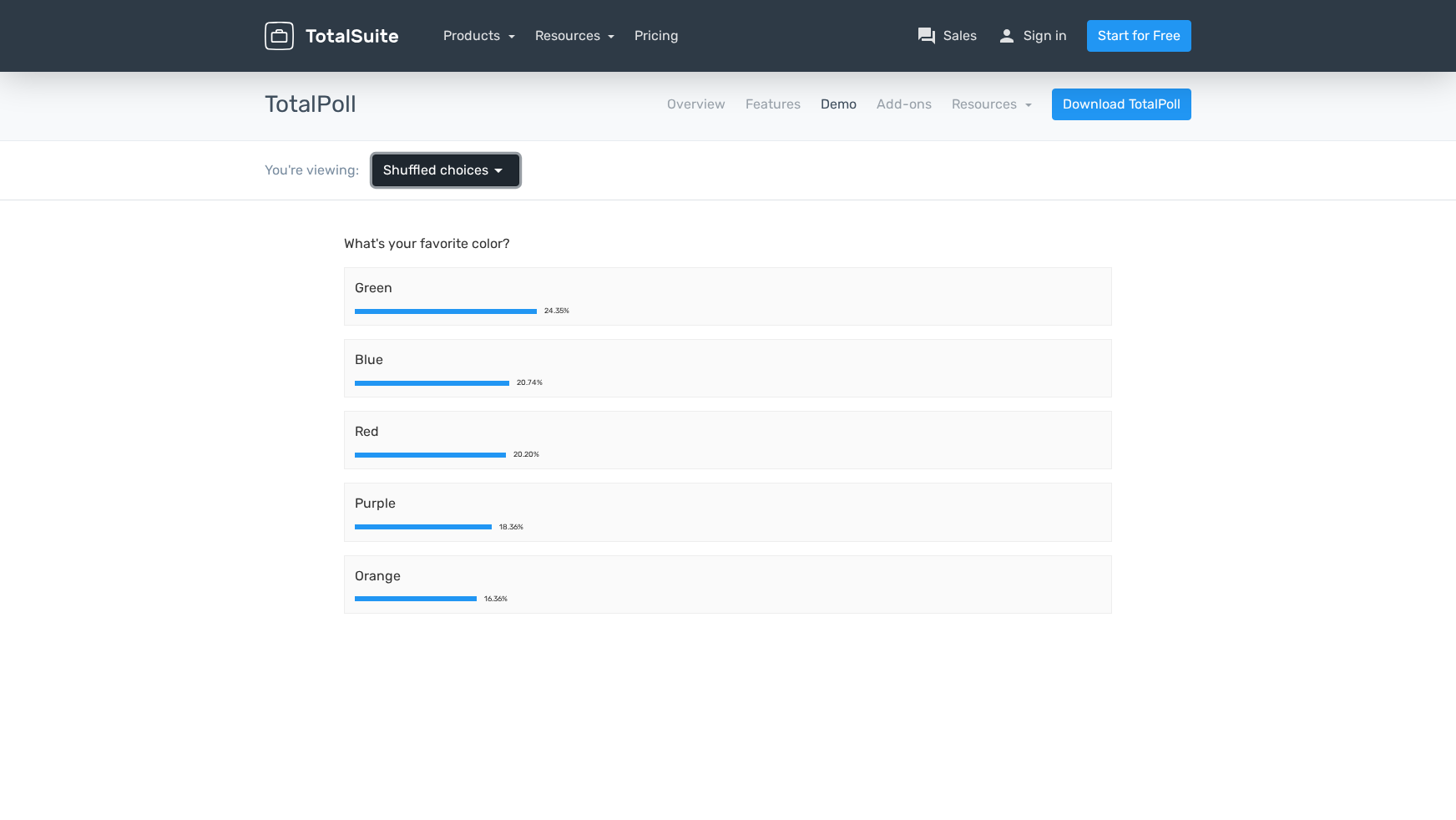
click at [491, 174] on span "arrow_drop_down" at bounding box center [499, 170] width 20 height 20
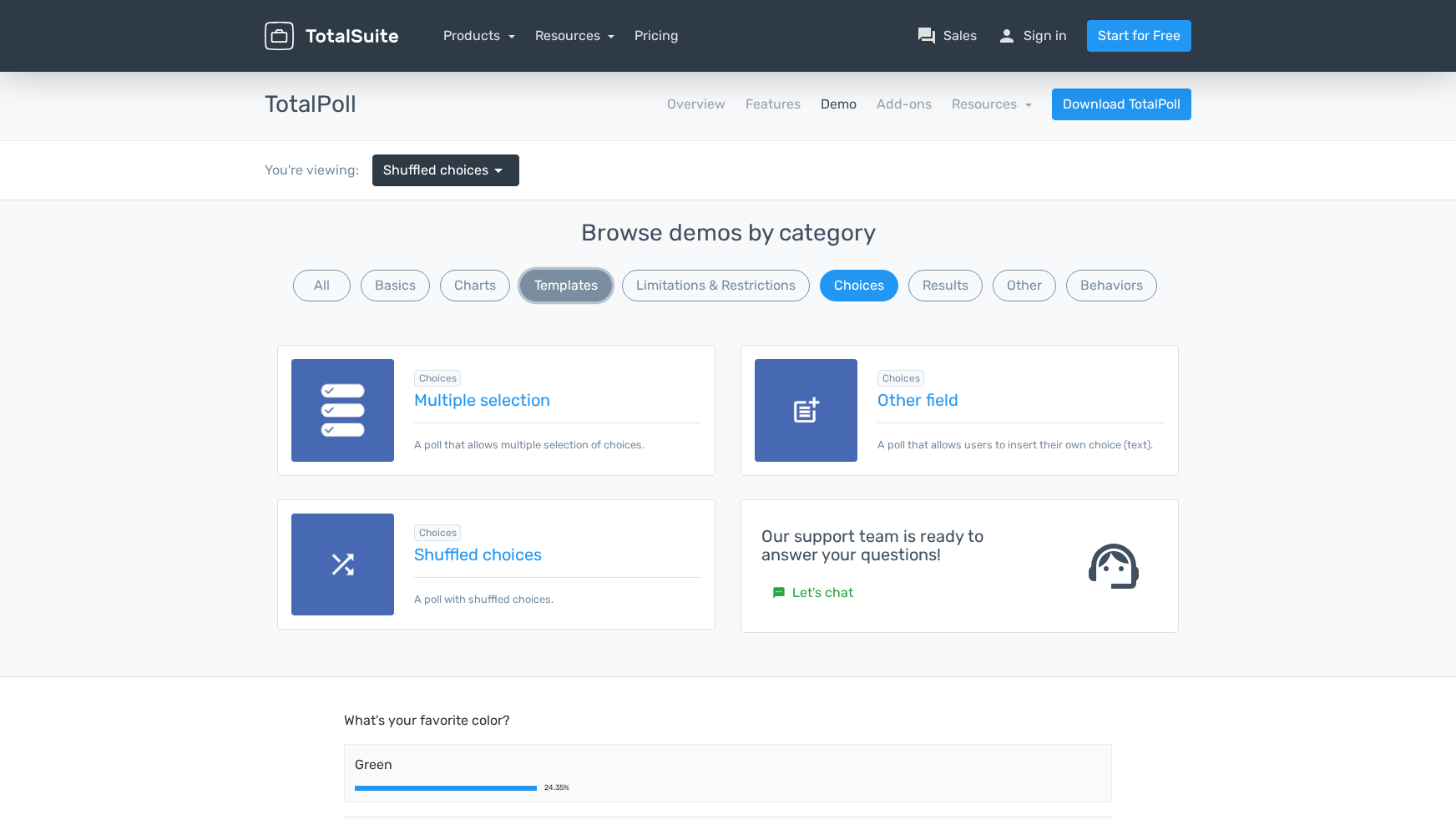
click at [559, 276] on button "Templates" at bounding box center [566, 285] width 92 height 31
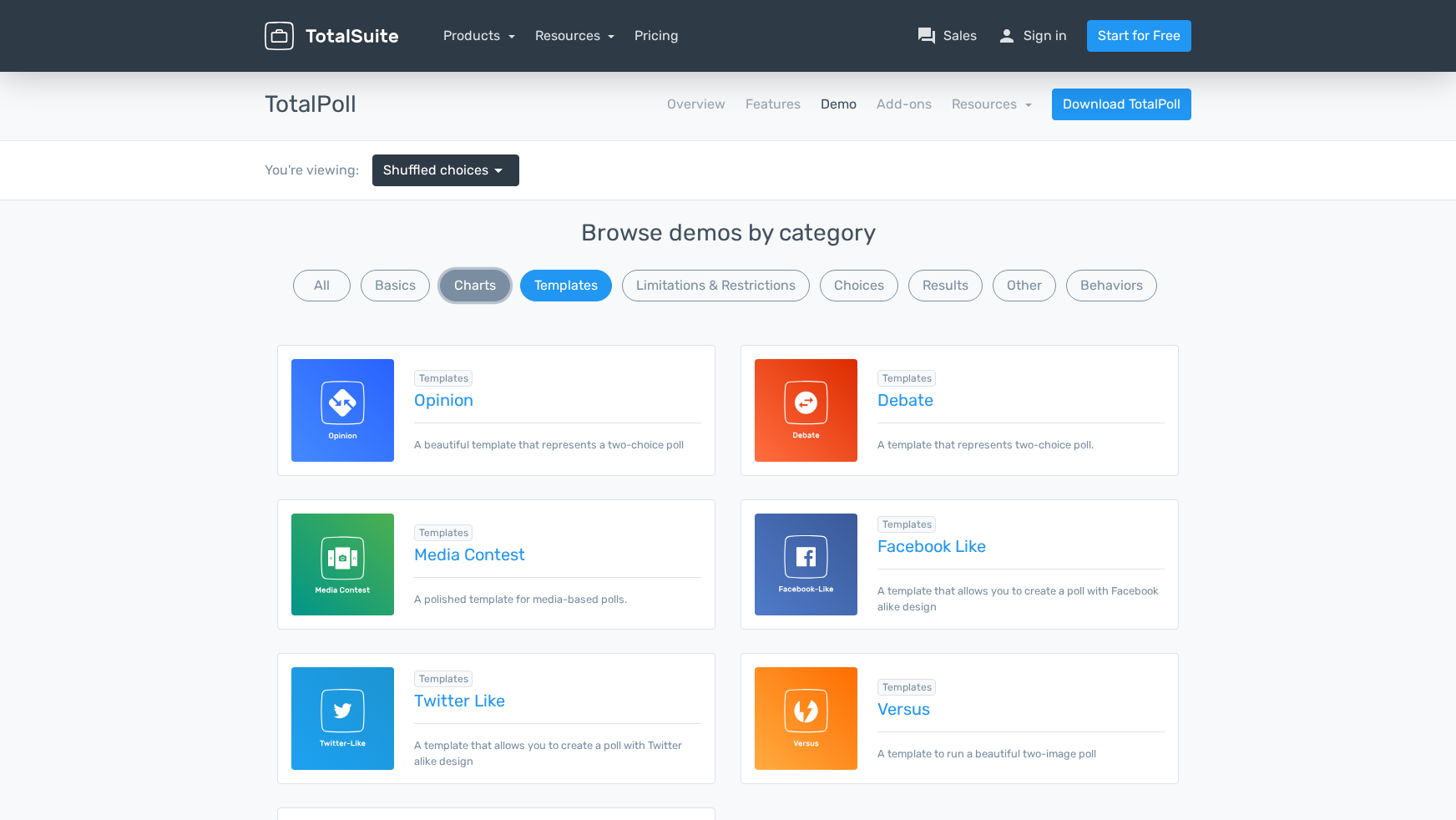
click at [451, 283] on button "Charts" at bounding box center [475, 285] width 70 height 31
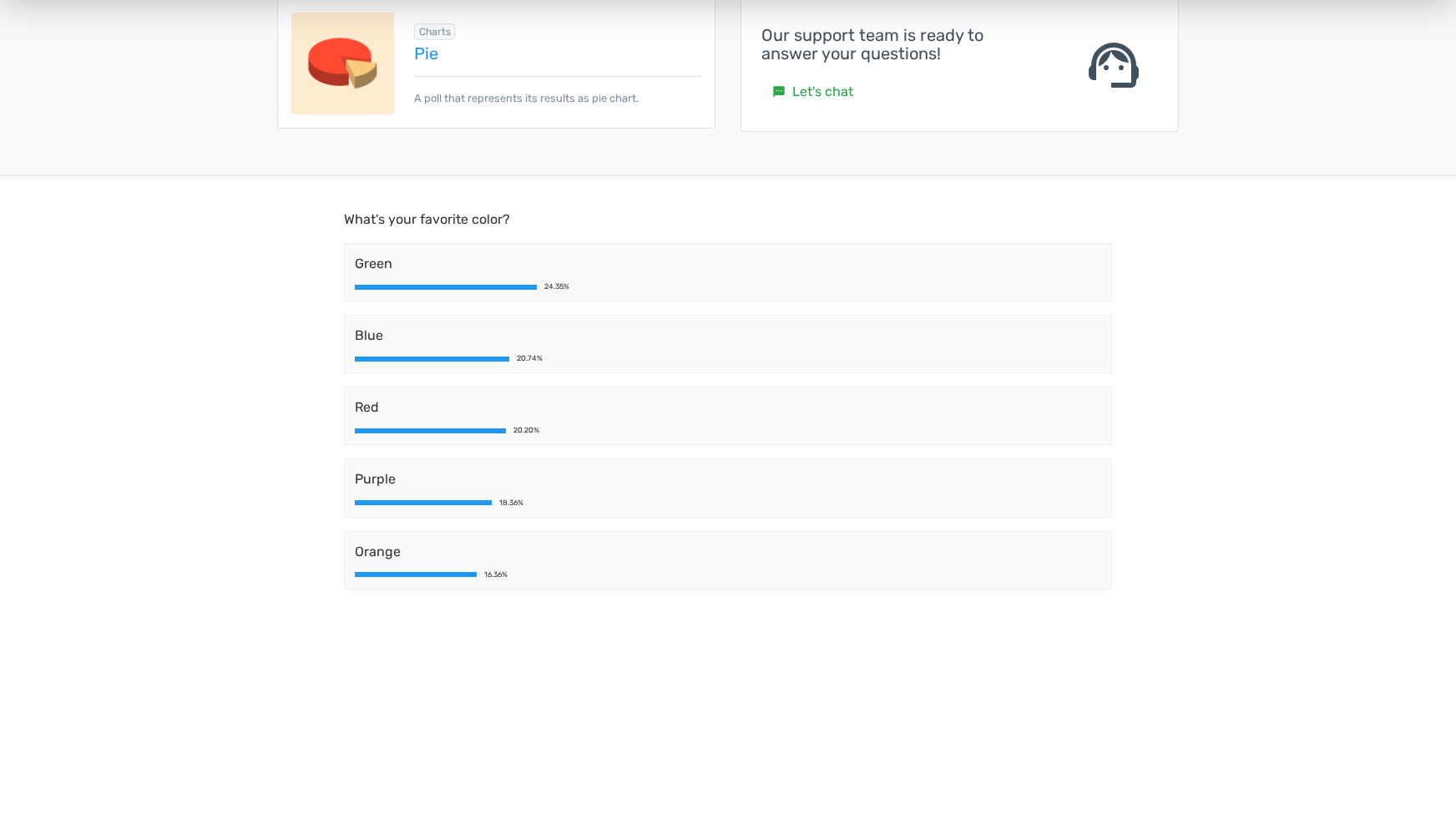
scroll to position [334, 0]
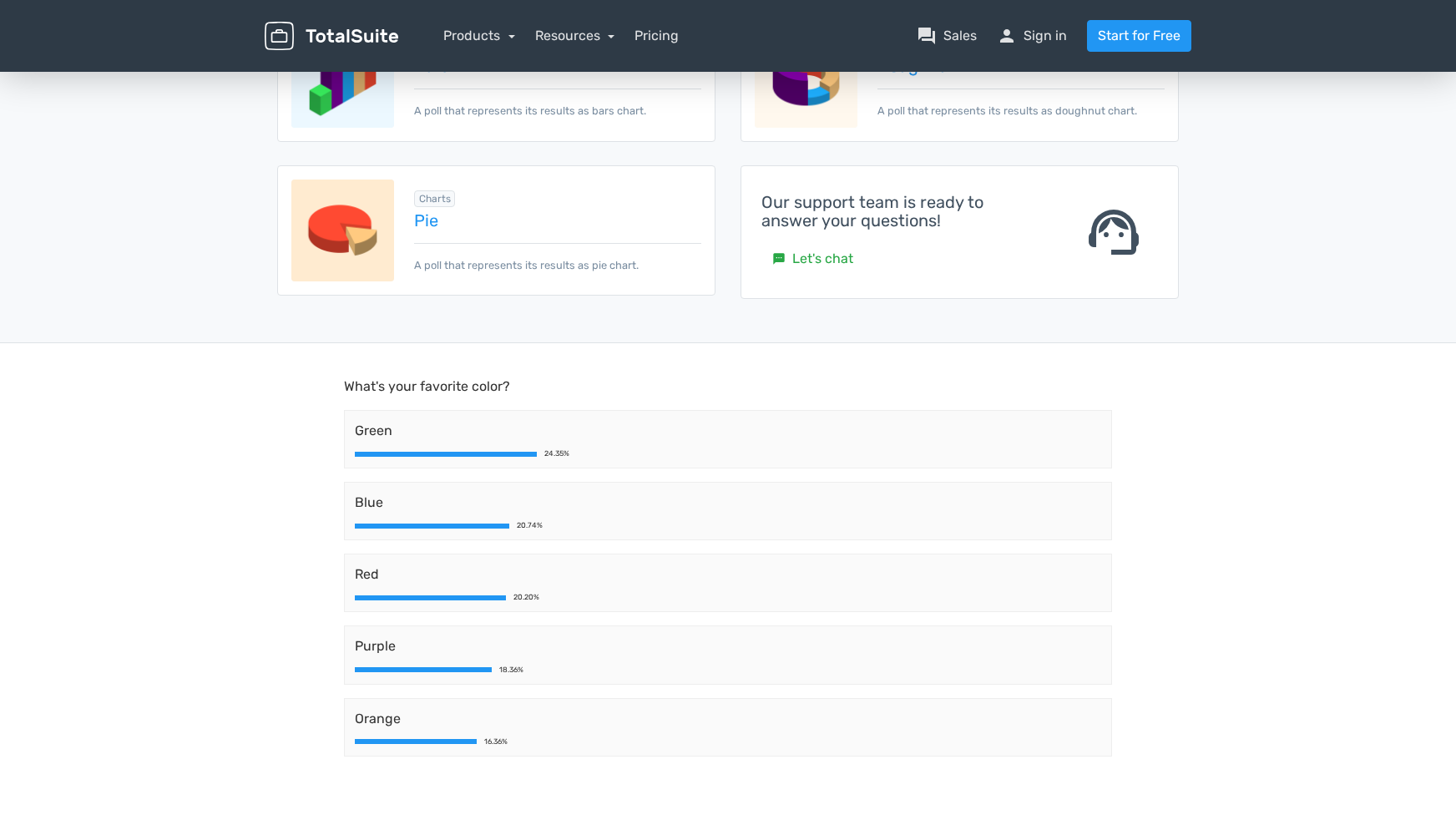
click at [496, 238] on div "Charts info Add-on Required Pie A poll that represents its results as pie chart." at bounding box center [548, 230] width 307 height 86
click at [379, 228] on img at bounding box center [343, 231] width 103 height 103
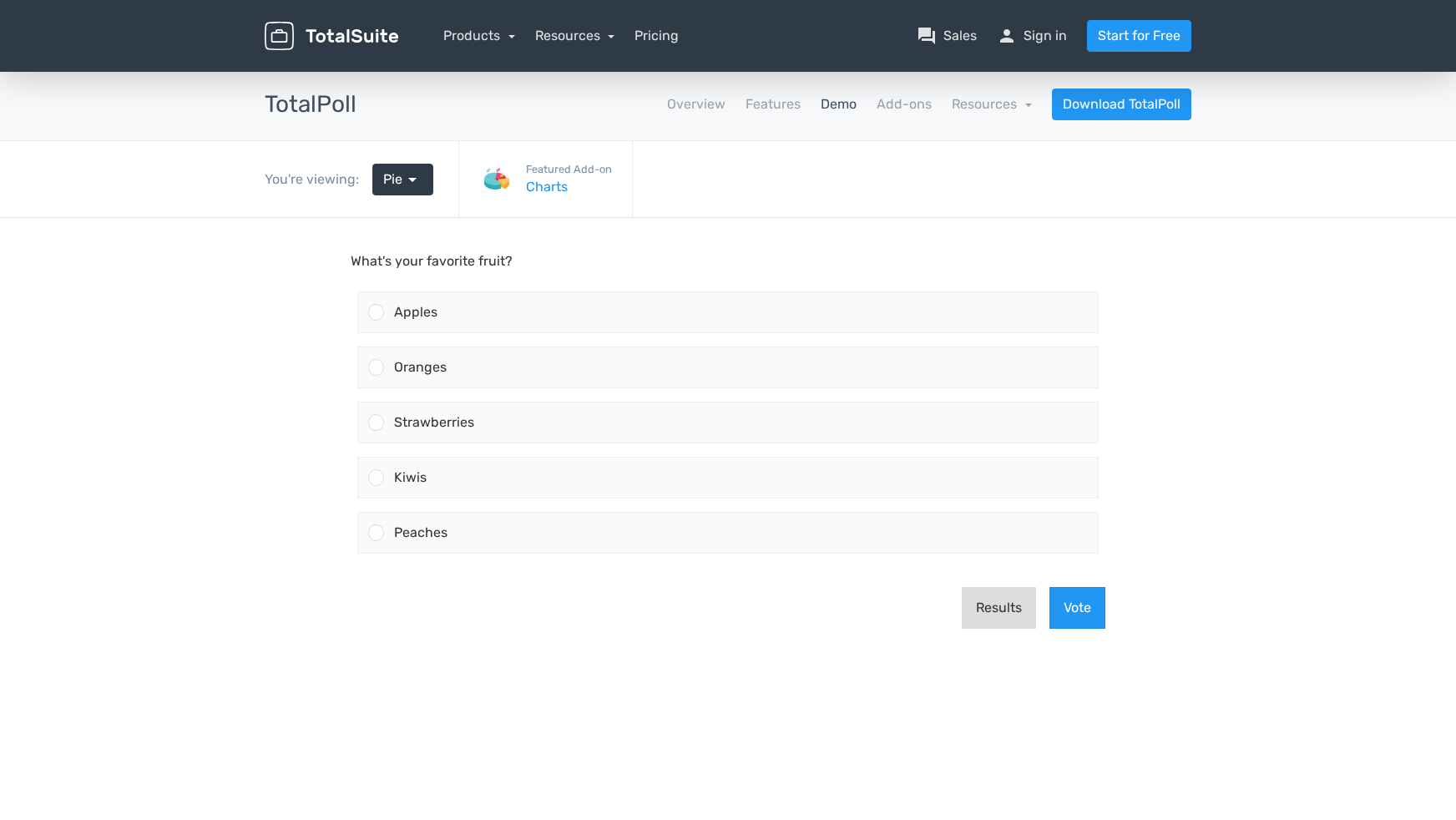
click at [993, 609] on button "Results" at bounding box center [999, 607] width 75 height 41
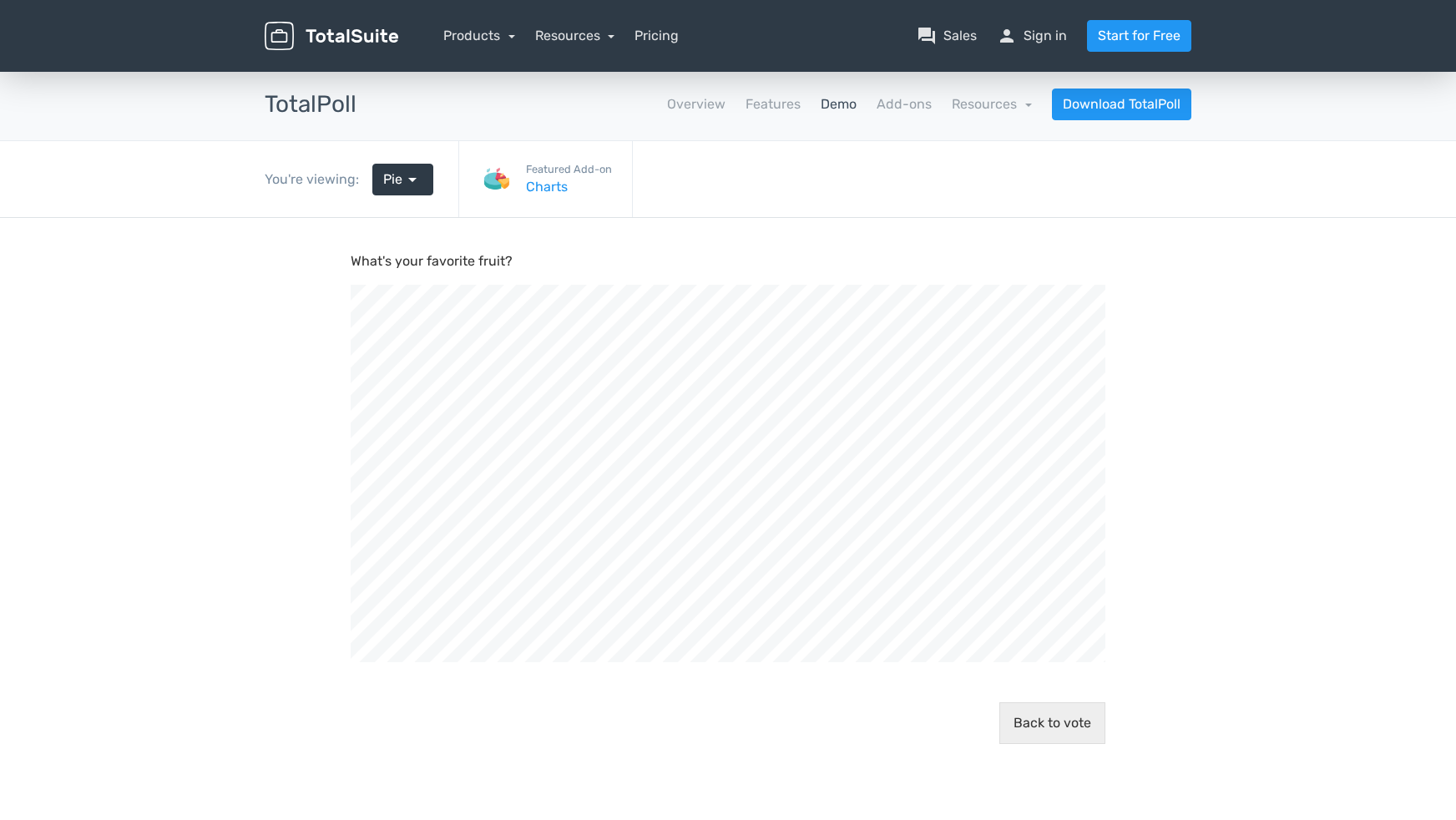
scroll to position [606, 1456]
click at [418, 173] on span "arrow_drop_down" at bounding box center [412, 179] width 20 height 20
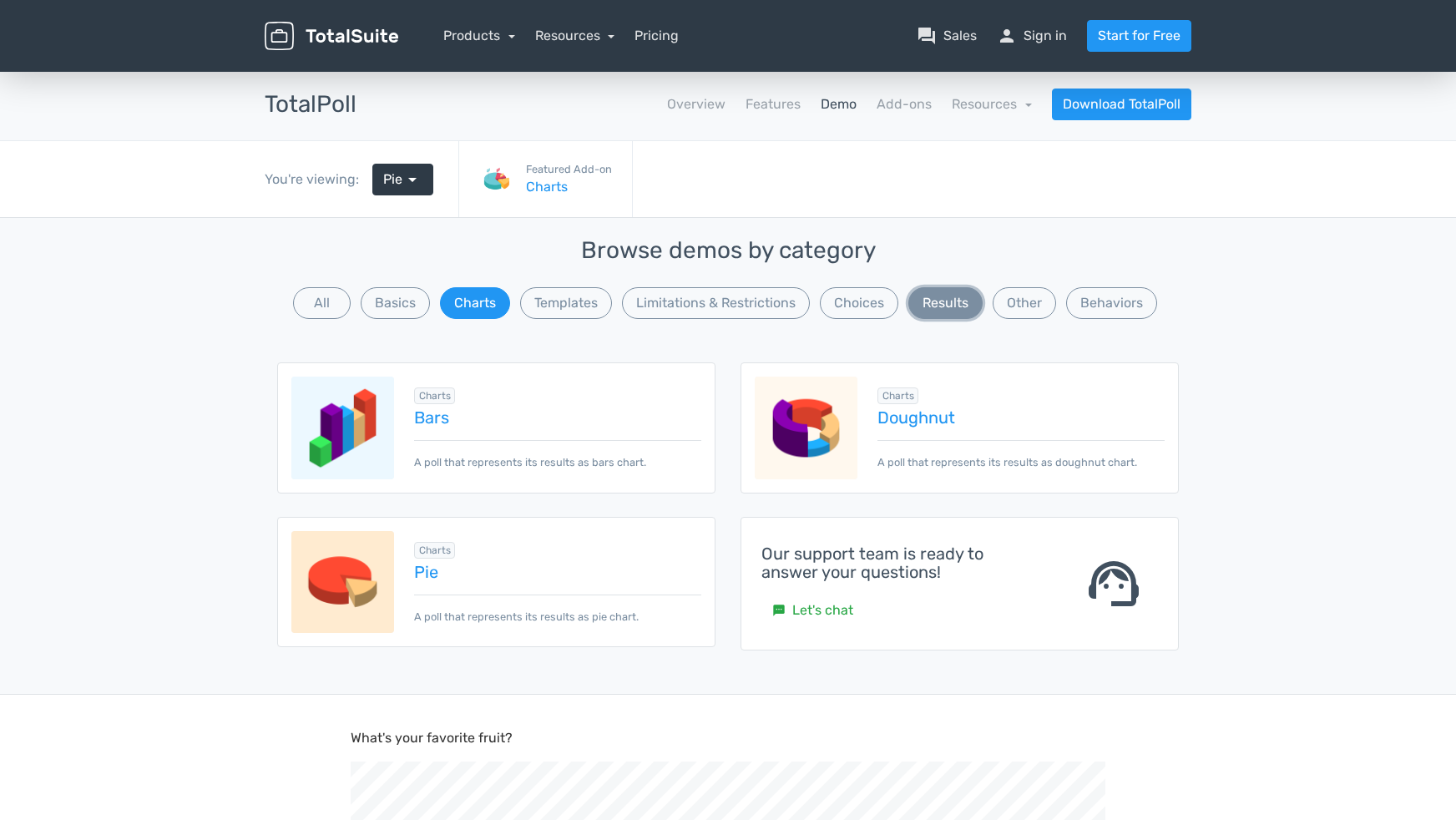
click at [953, 301] on button "Results" at bounding box center [945, 303] width 75 height 31
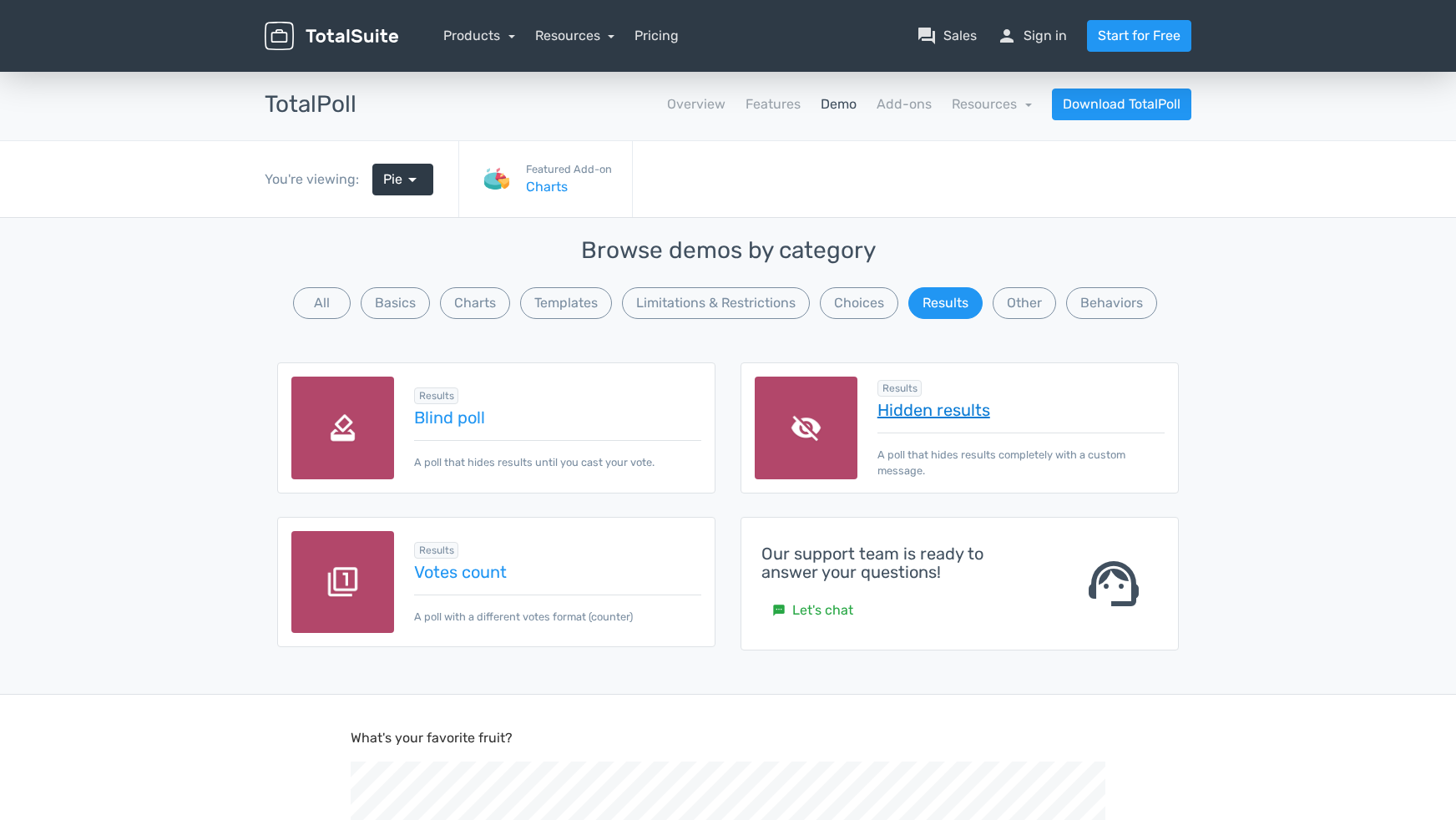
click at [921, 407] on link "Hidden results" at bounding box center [1021, 410] width 287 height 18
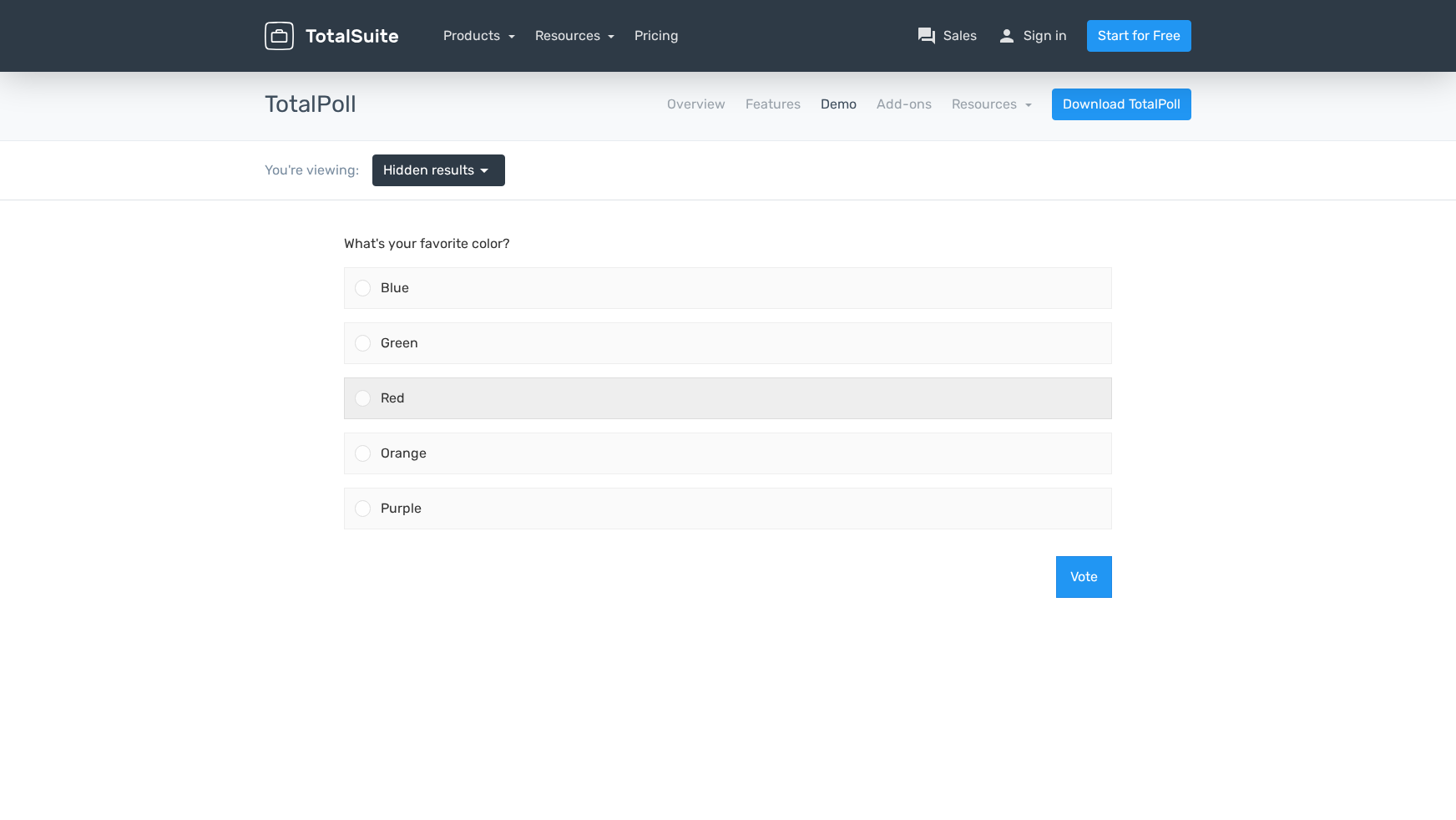
click at [709, 400] on div "Red" at bounding box center [741, 398] width 741 height 40
click at [364, 398] on input "Red" at bounding box center [364, 398] width 0 height 0
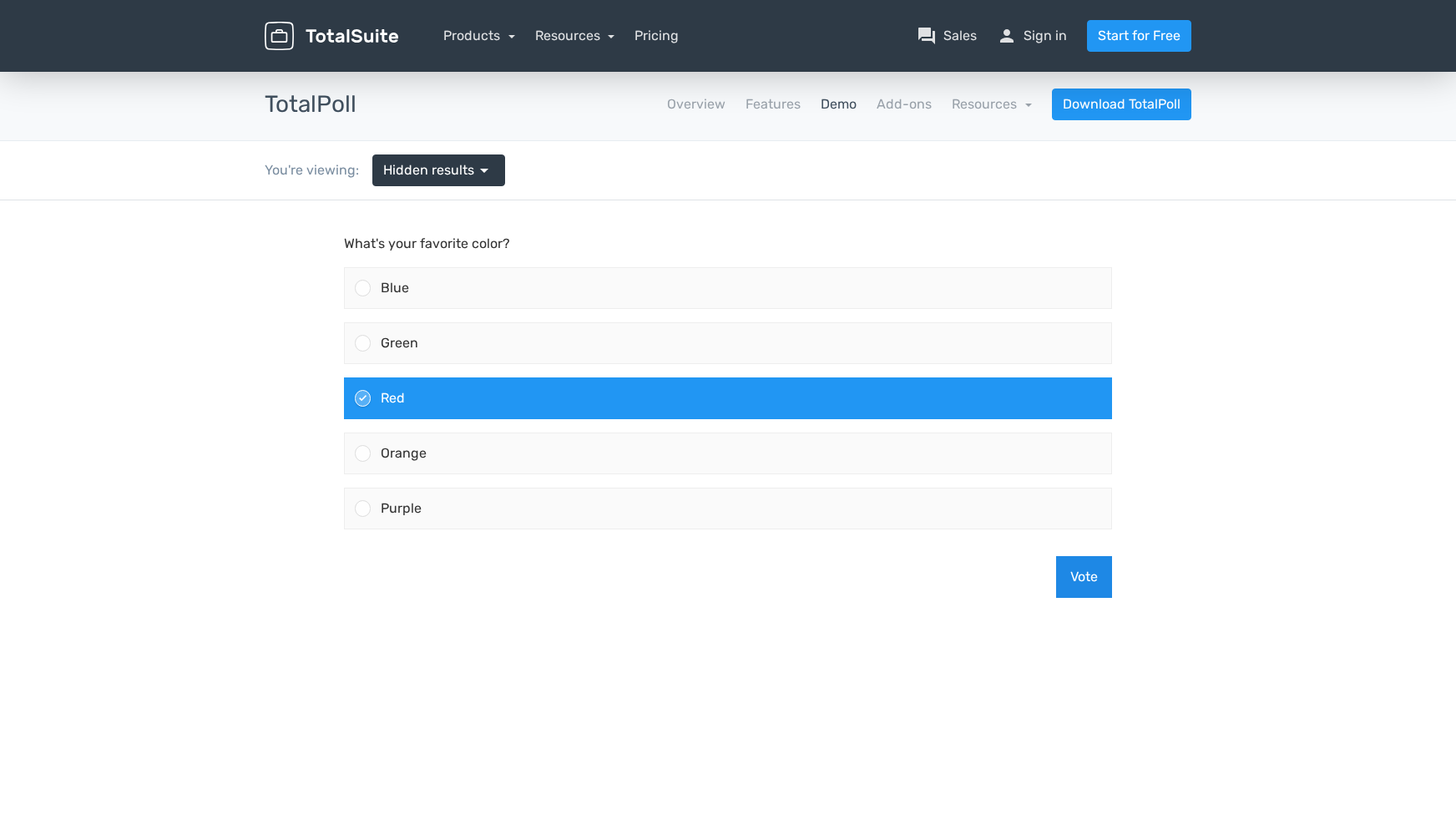
click at [1072, 572] on button "Vote" at bounding box center [1083, 576] width 56 height 41
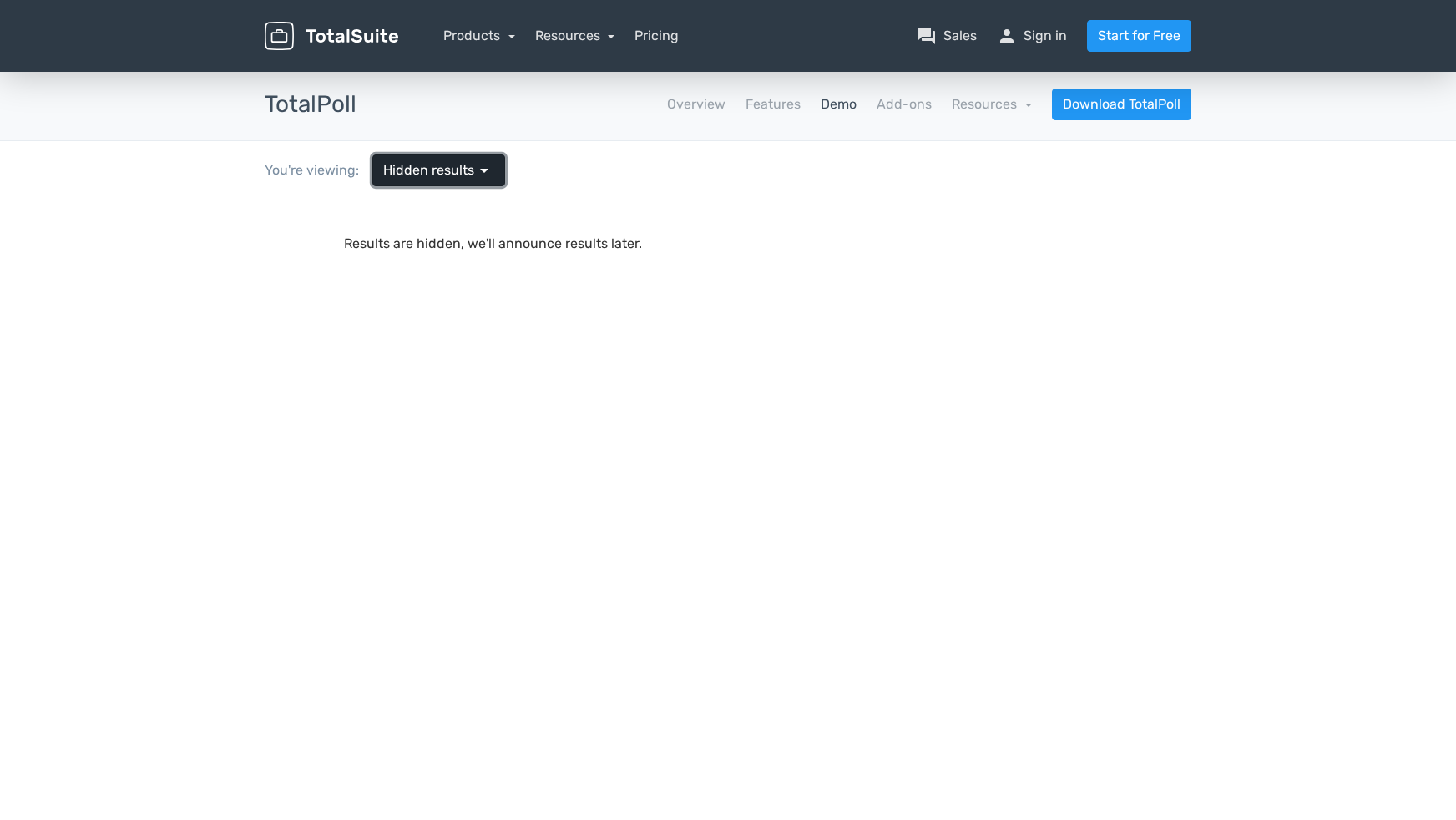
click at [409, 163] on span "Hidden results" at bounding box center [428, 170] width 91 height 20
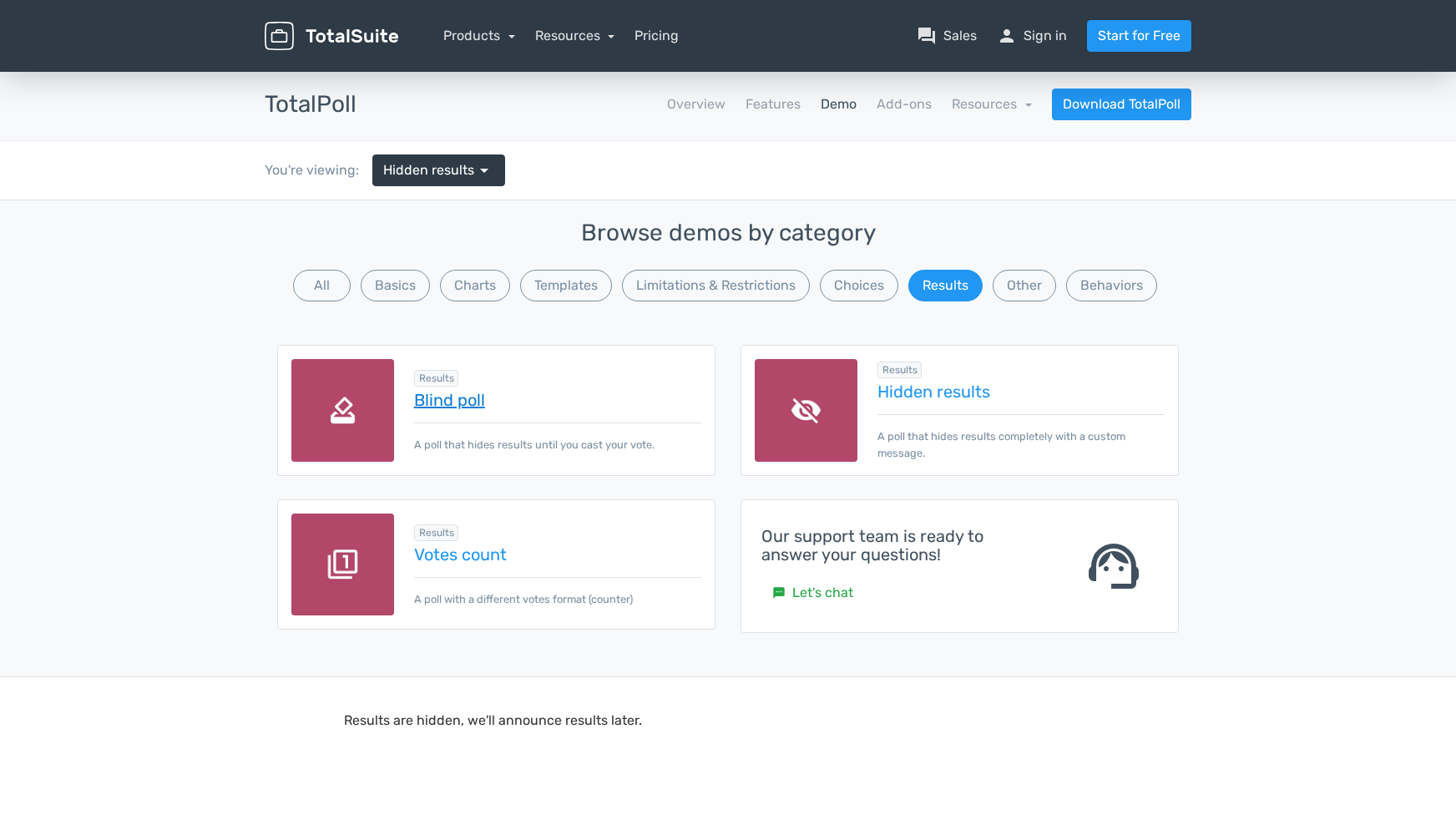
click at [438, 399] on link "Blind poll" at bounding box center [558, 400] width 287 height 18
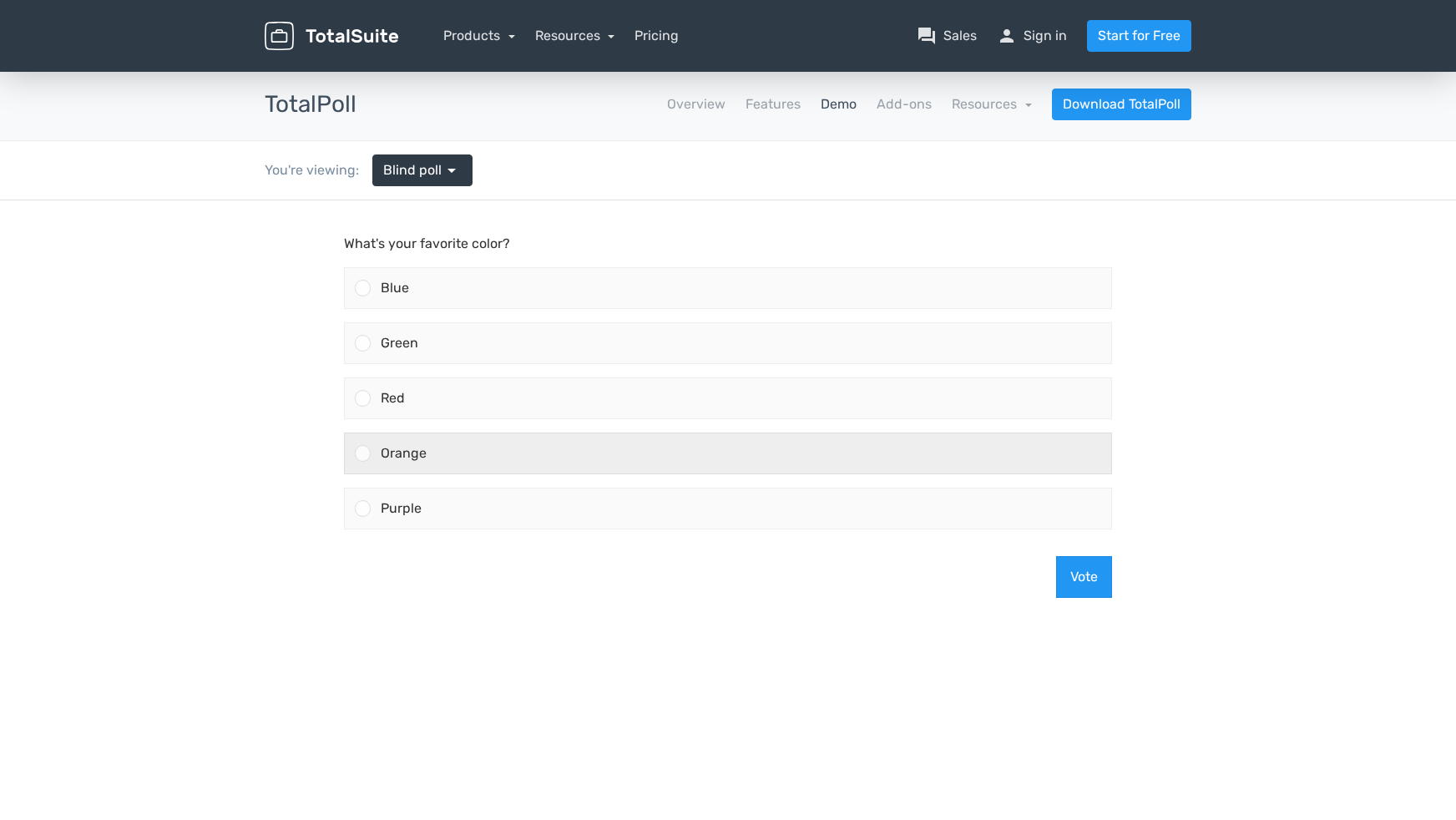
click at [520, 445] on div "Orange" at bounding box center [741, 454] width 741 height 40
click at [364, 454] on input "Orange" at bounding box center [364, 454] width 0 height 0
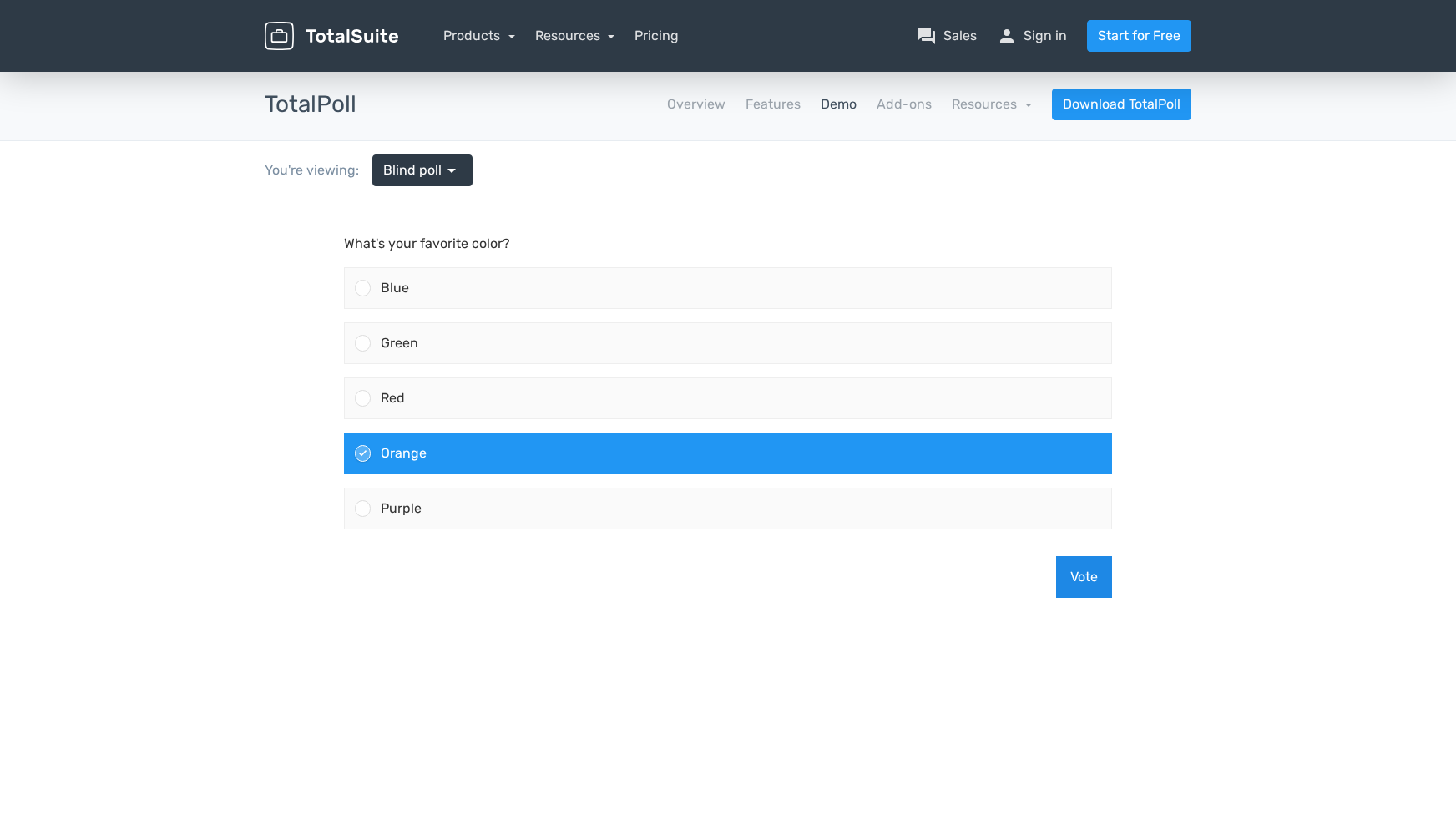
click at [1077, 570] on button "Vote" at bounding box center [1083, 576] width 56 height 41
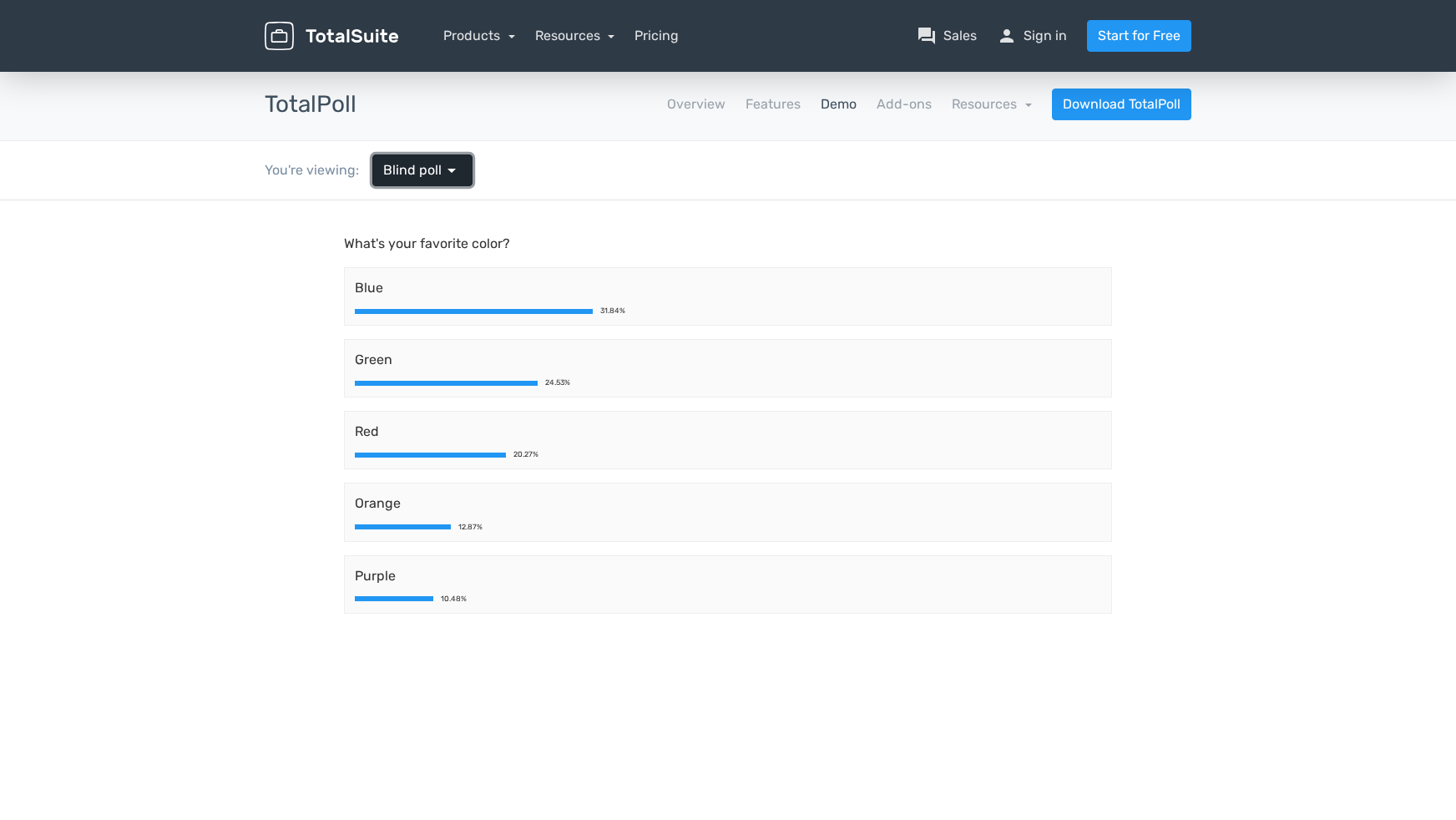
click at [447, 171] on span "arrow_drop_down" at bounding box center [452, 170] width 20 height 20
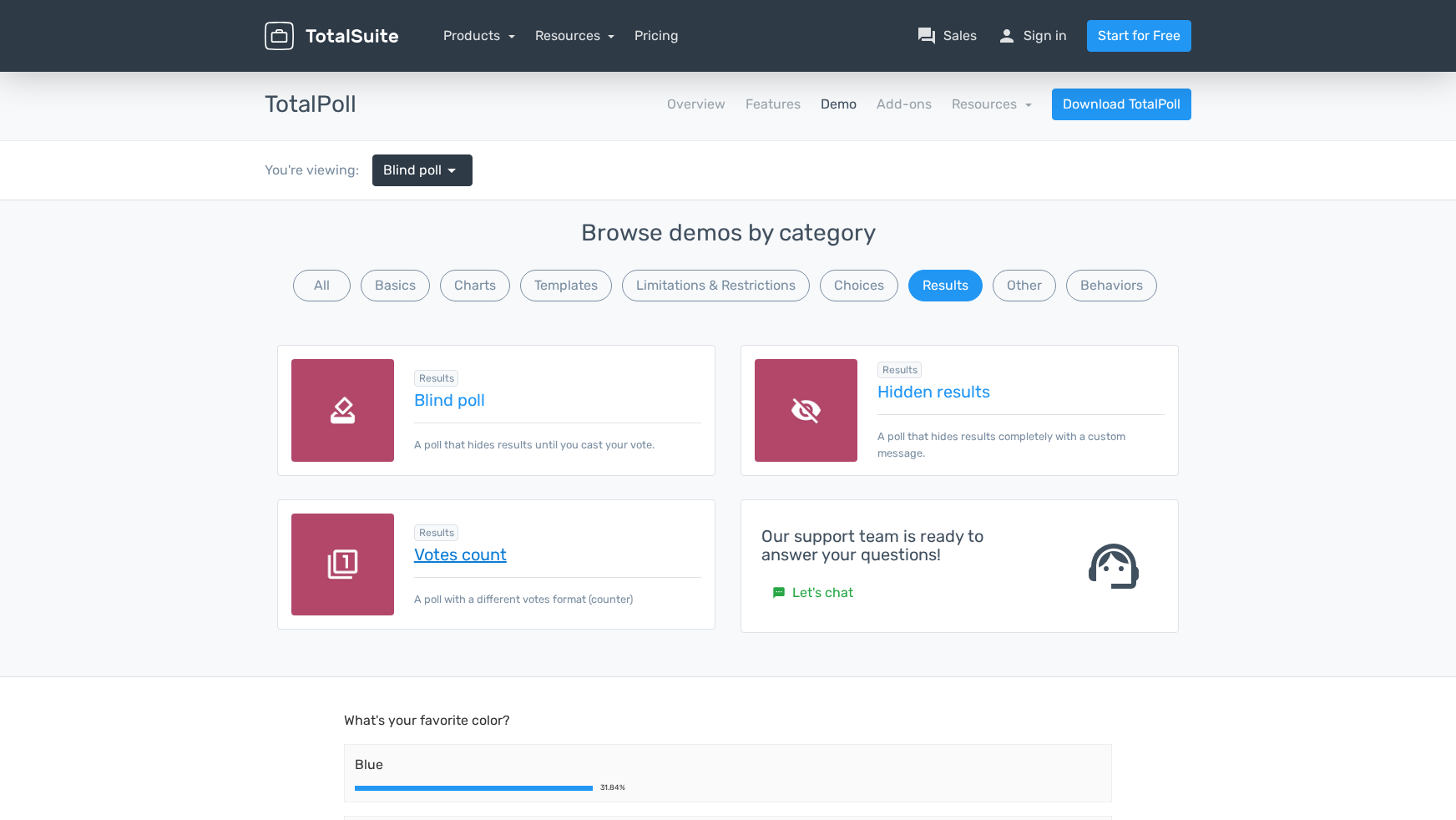
click at [447, 549] on link "Votes count" at bounding box center [558, 554] width 287 height 18
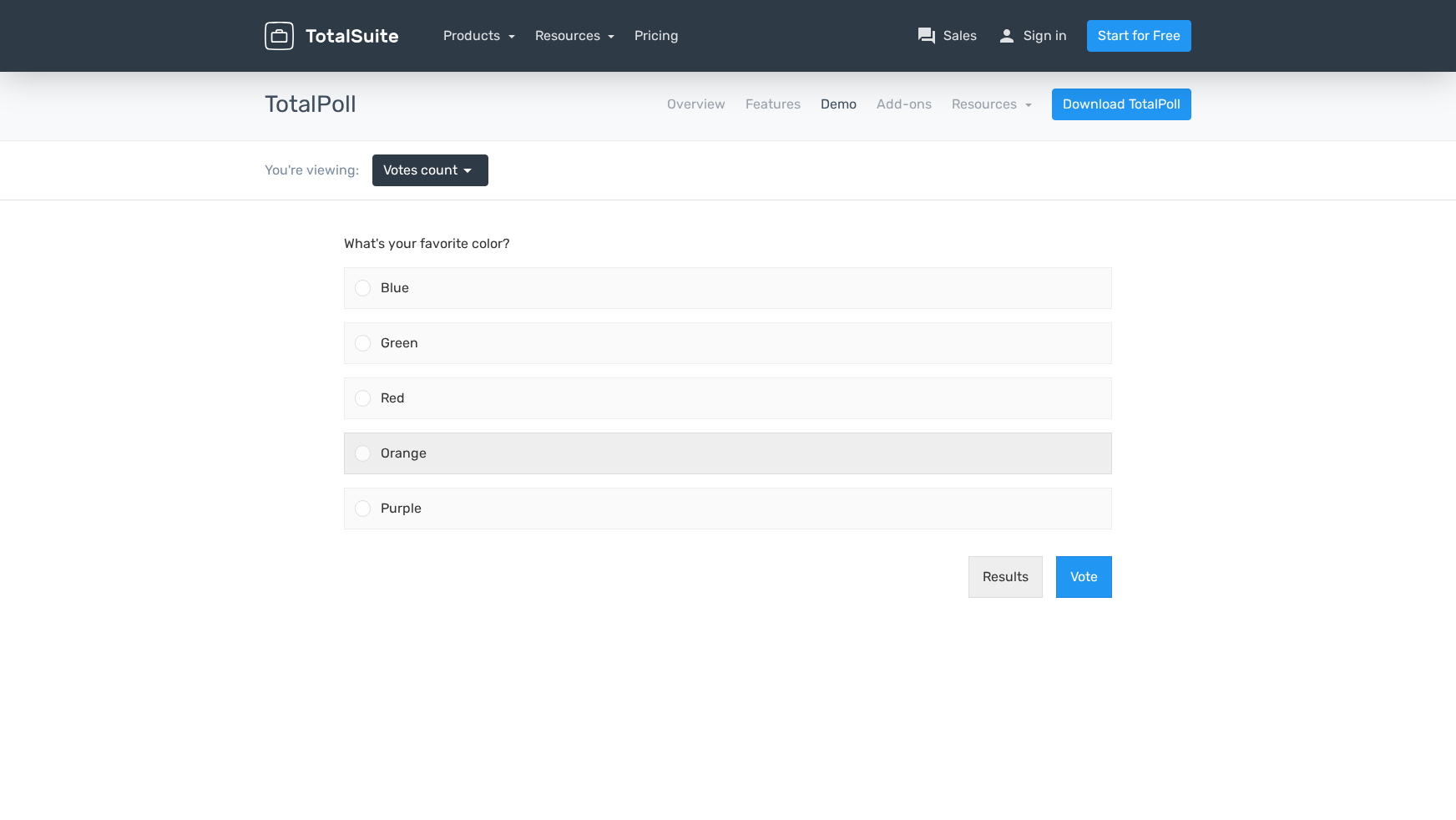
click at [581, 434] on div "Orange" at bounding box center [741, 454] width 741 height 40
click at [364, 454] on input "Orange" at bounding box center [364, 454] width 0 height 0
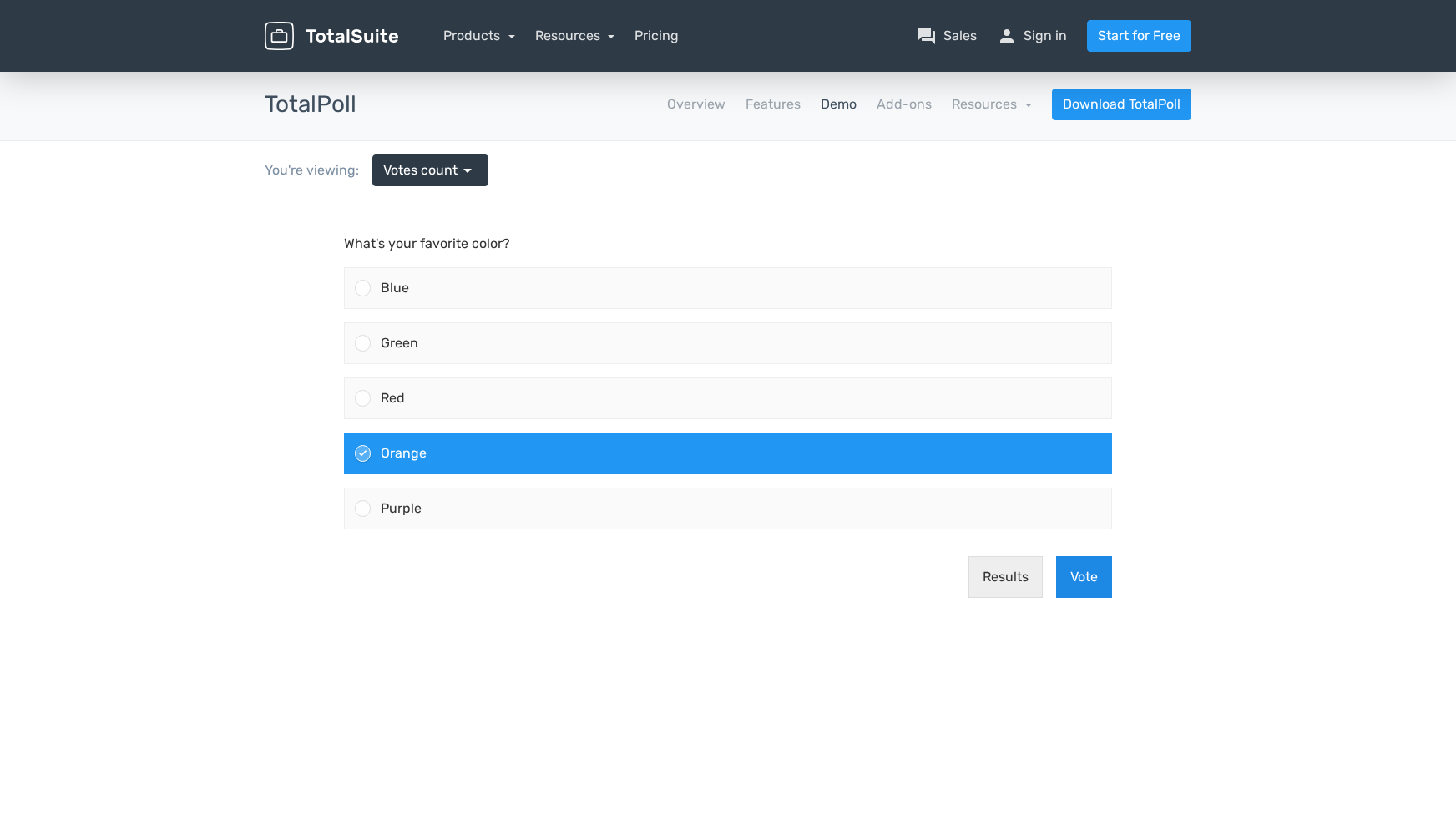
click at [1068, 572] on button "Vote" at bounding box center [1083, 576] width 56 height 41
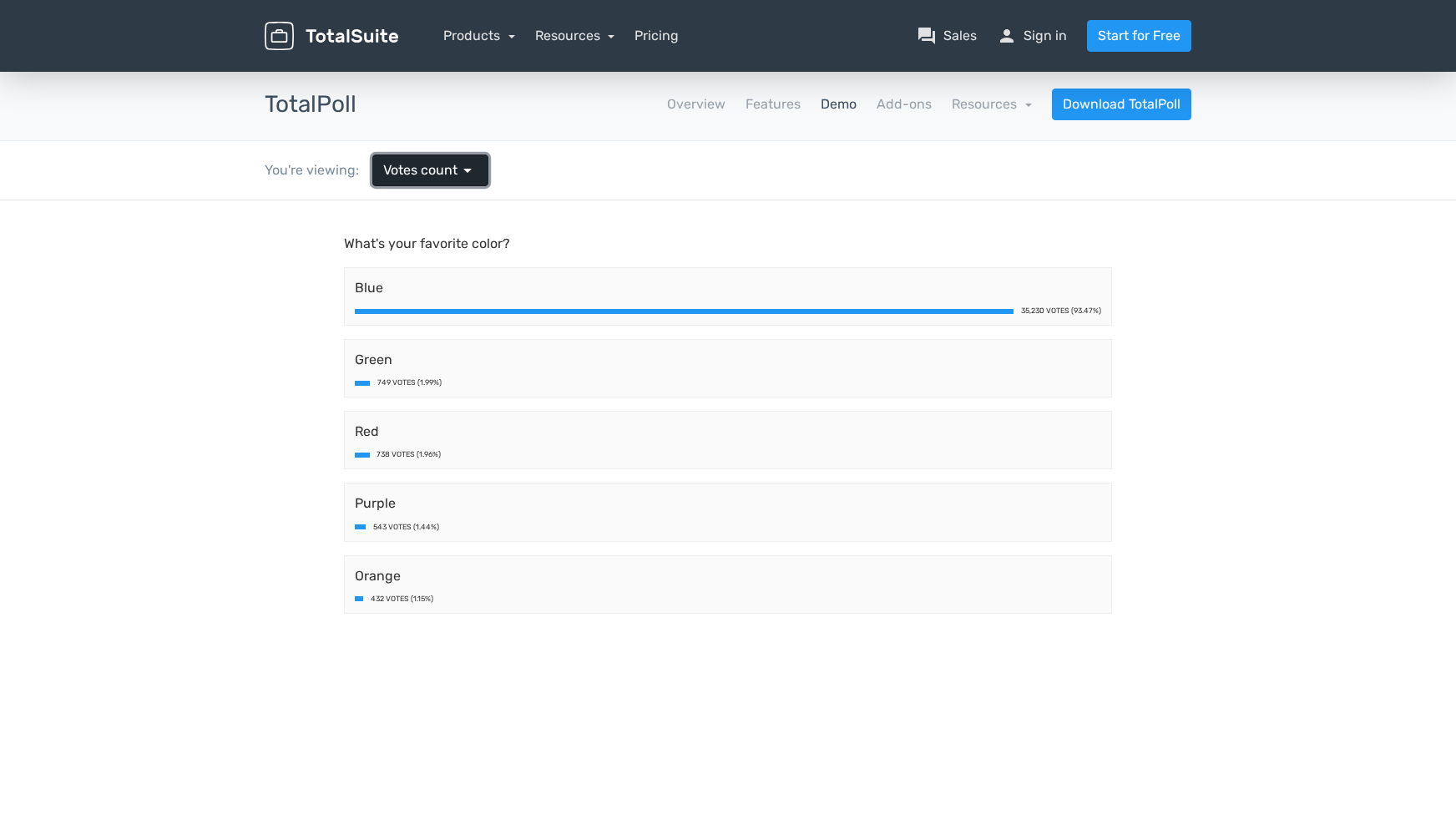
click at [461, 171] on span "arrow_drop_down" at bounding box center [468, 170] width 20 height 20
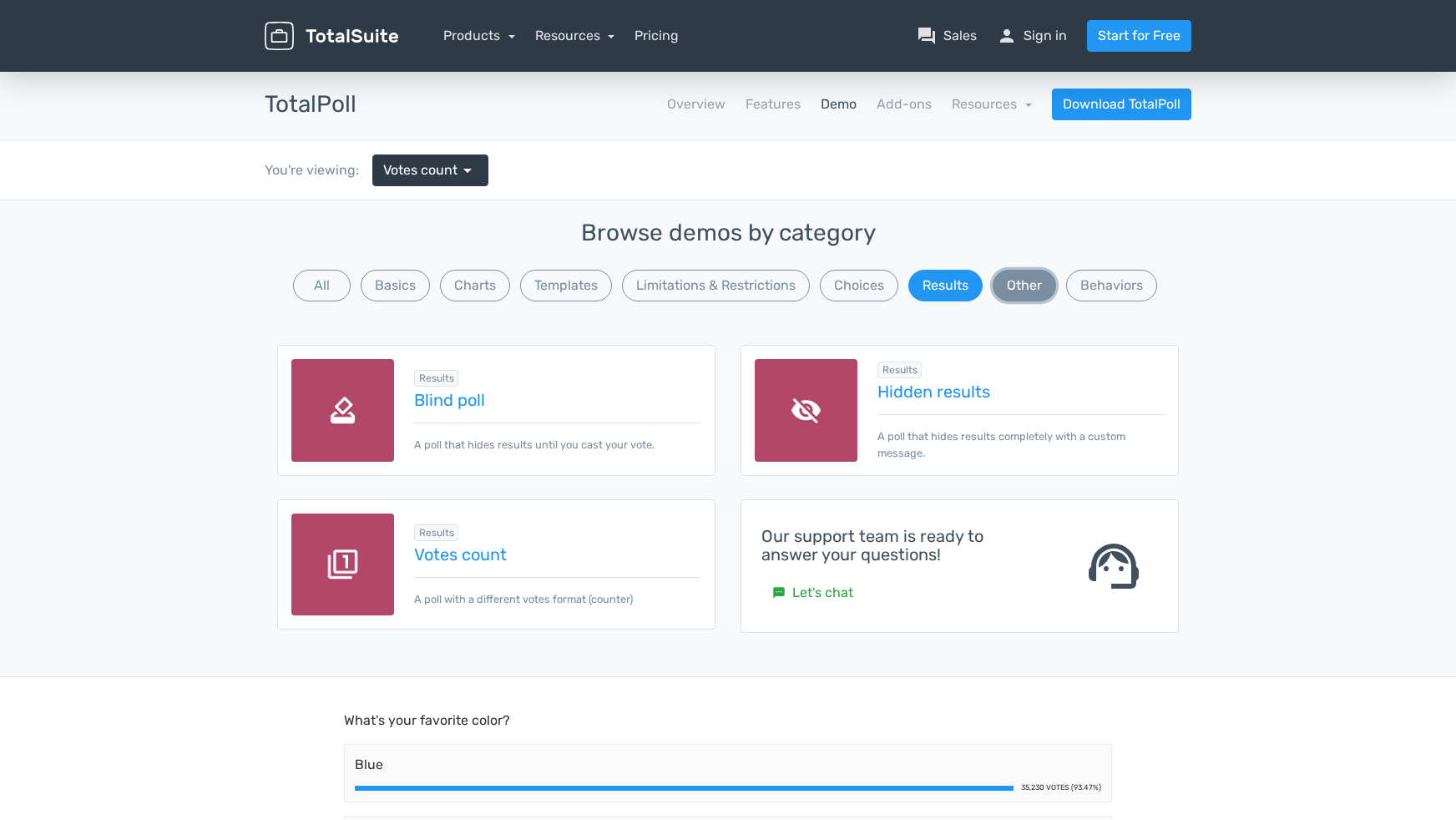
click at [1032, 283] on button "Other" at bounding box center [1024, 285] width 64 height 31
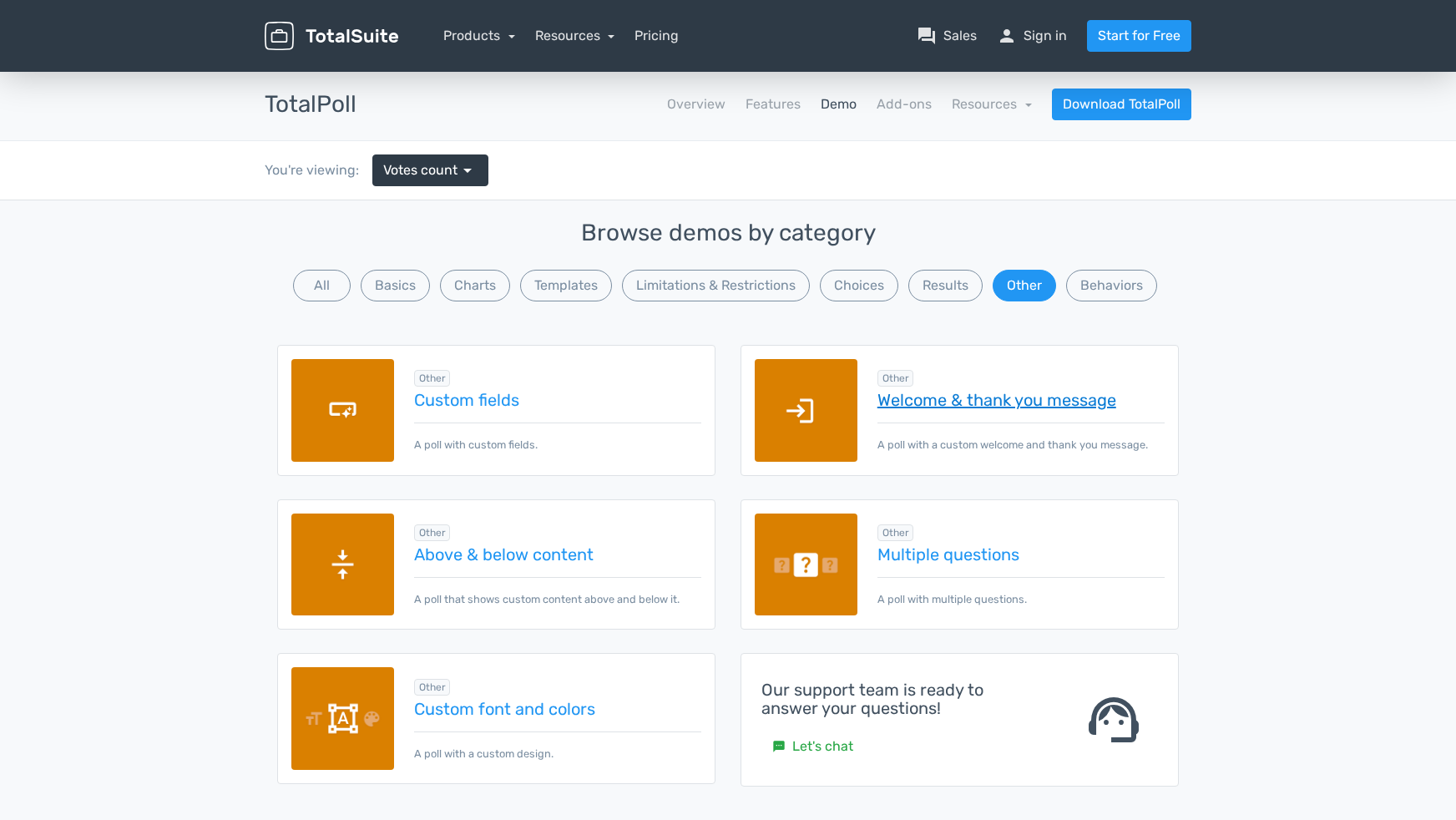
click at [943, 403] on link "Welcome & thank you message" at bounding box center [1021, 400] width 287 height 18
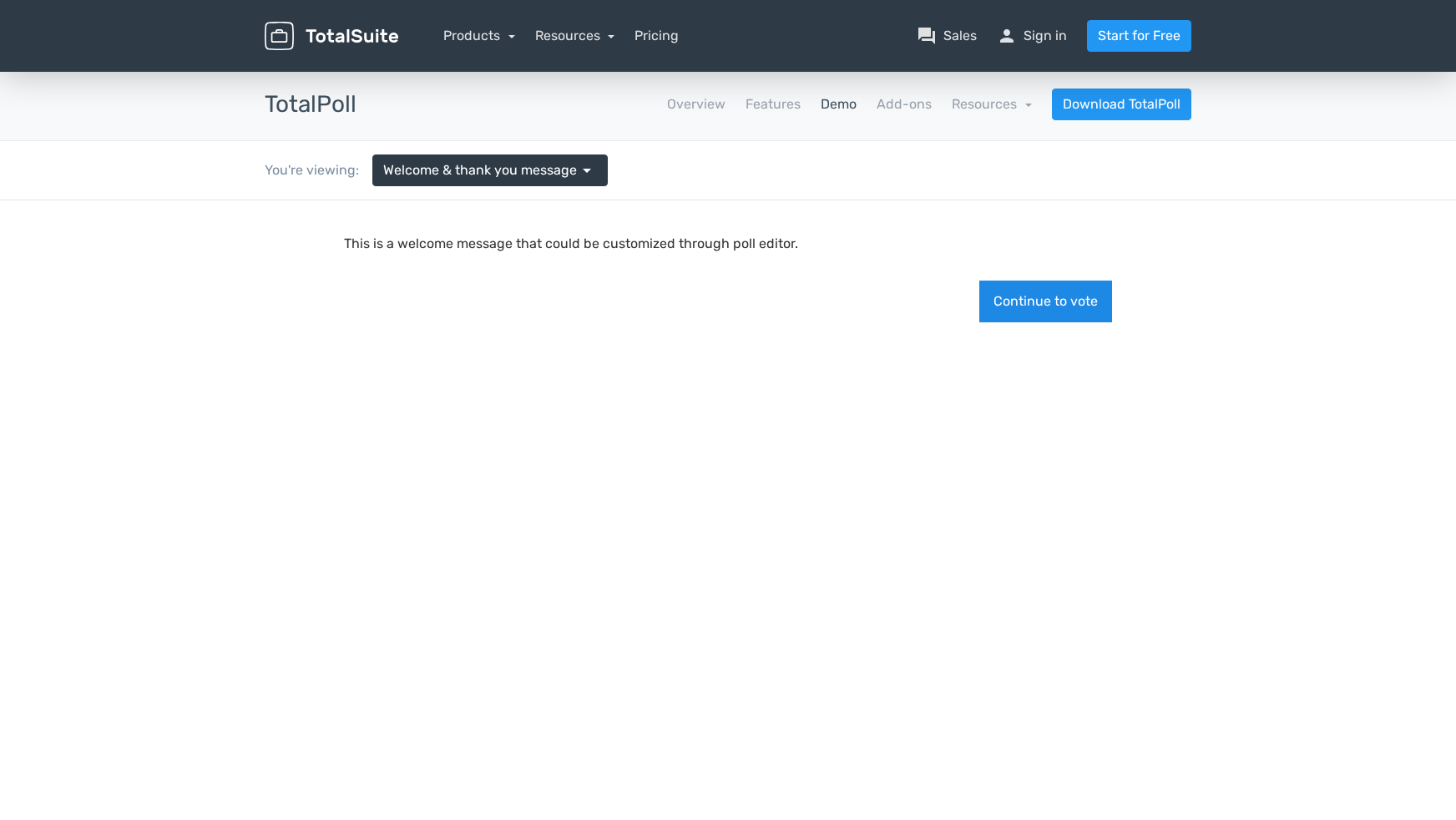
click at [1052, 305] on button "Continue to vote" at bounding box center [1046, 301] width 133 height 41
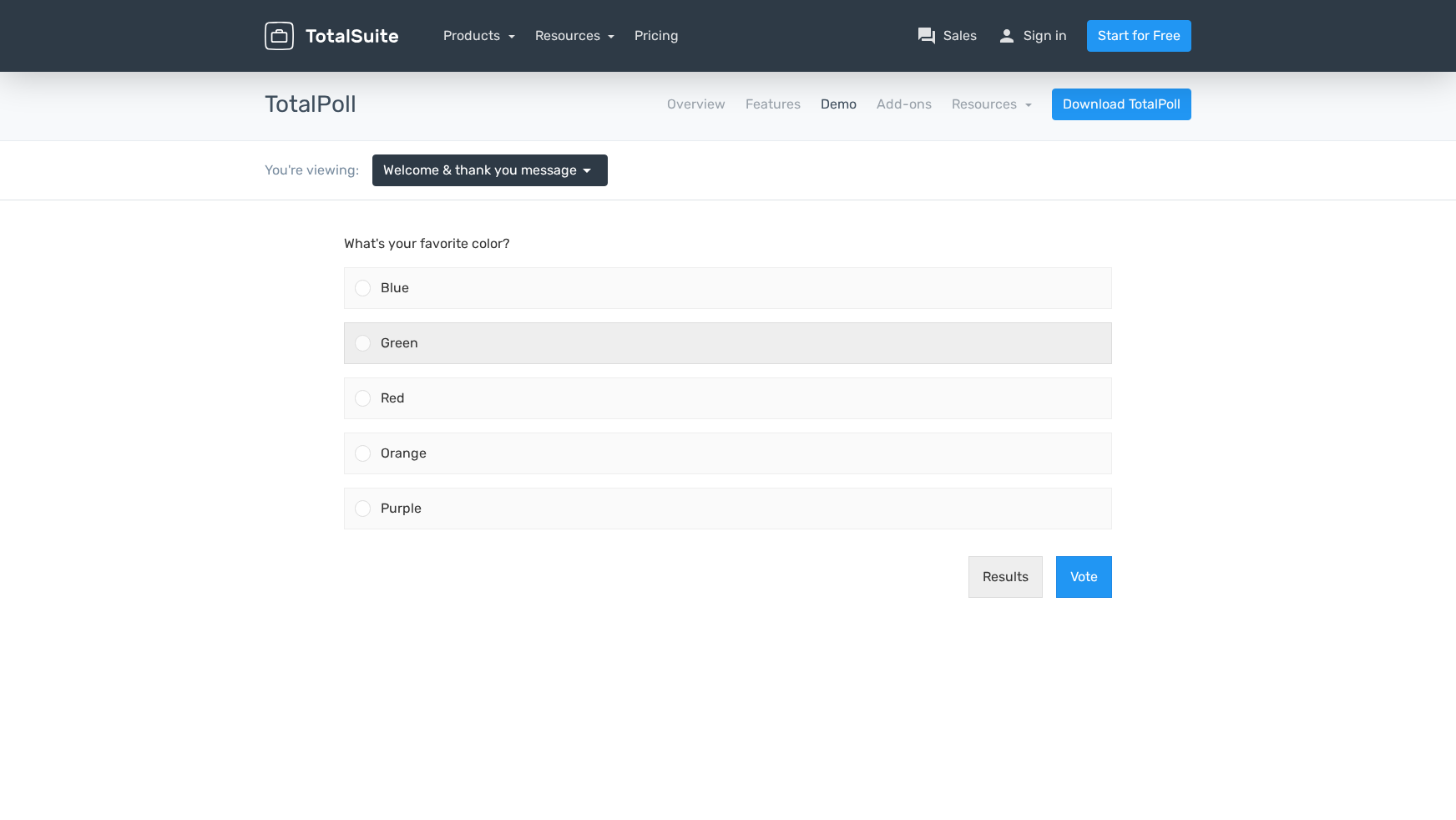
click at [546, 352] on div "Green" at bounding box center [741, 343] width 741 height 40
click at [364, 343] on input "Green" at bounding box center [364, 343] width 0 height 0
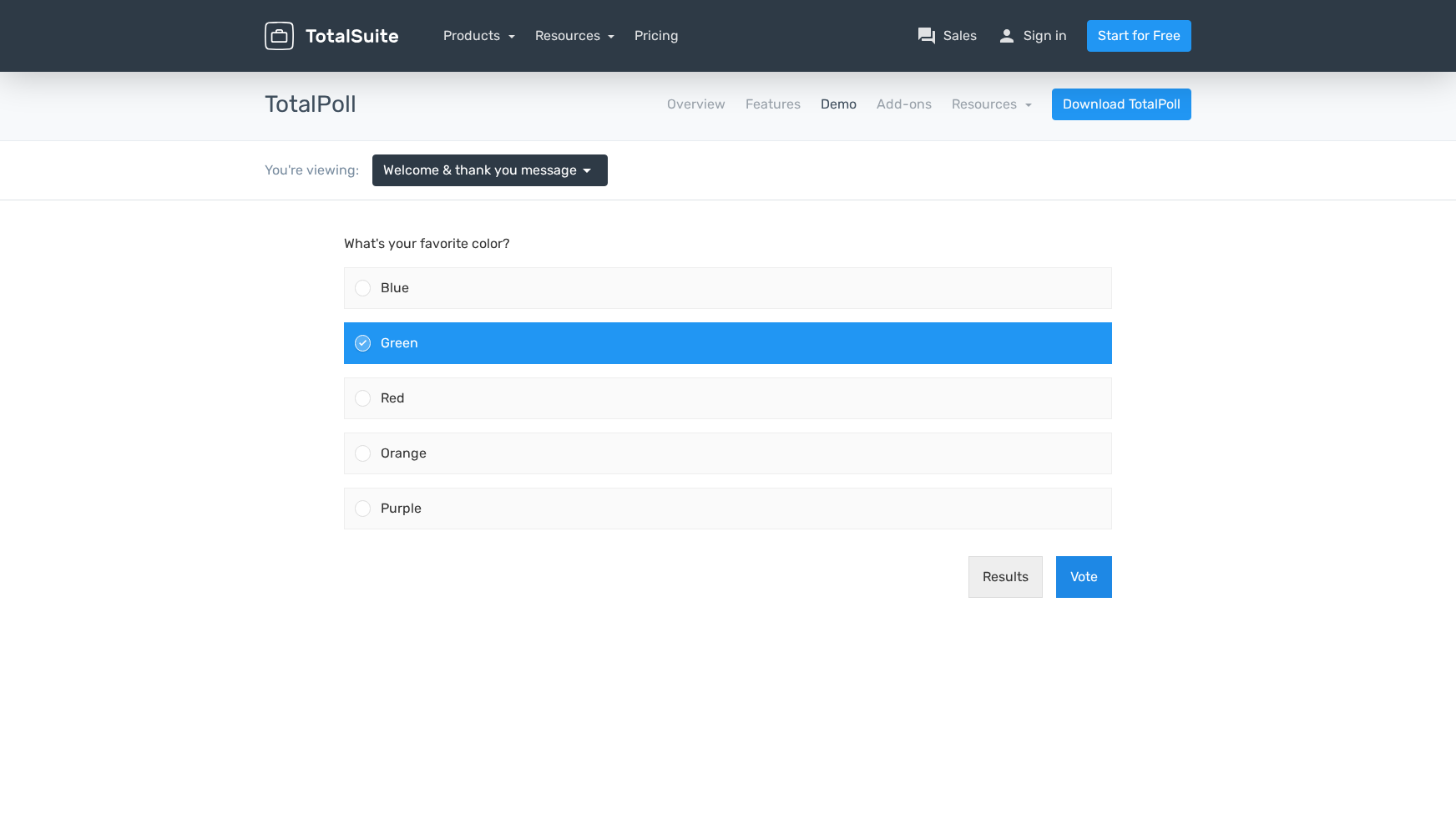
click at [1067, 588] on button "Vote" at bounding box center [1083, 576] width 56 height 41
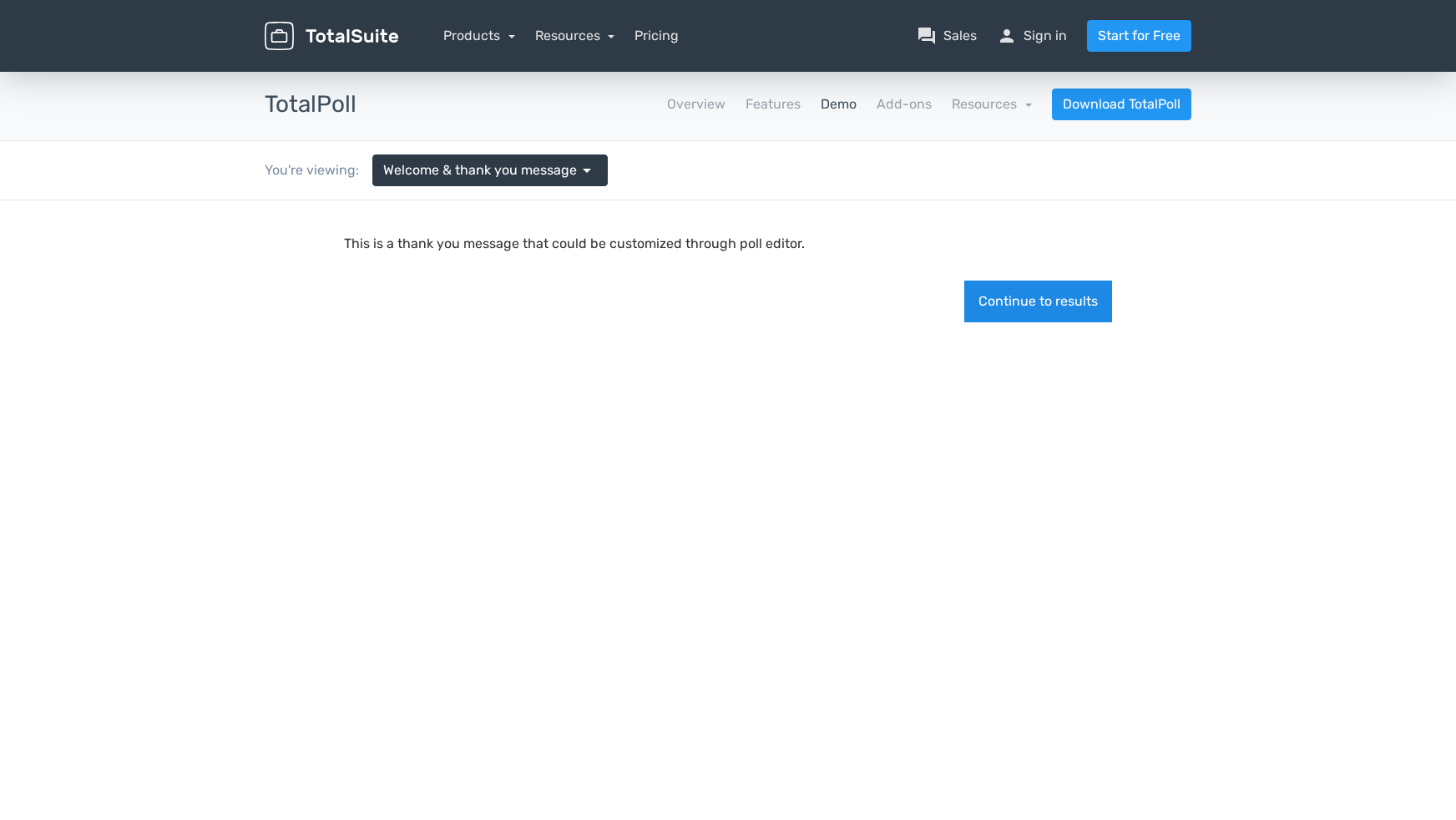
click at [1053, 312] on button "Continue to results" at bounding box center [1038, 301] width 148 height 41
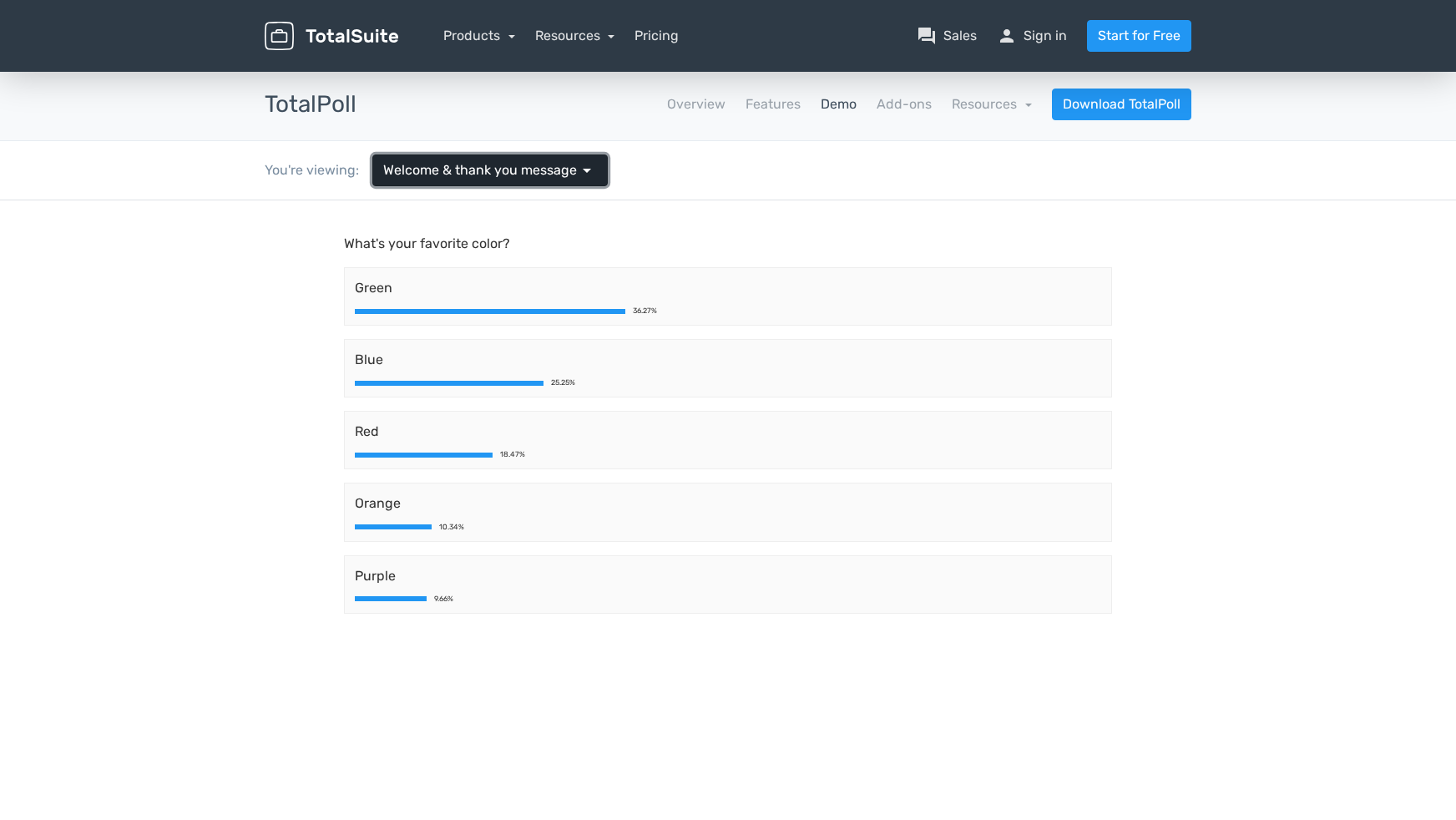
click at [582, 169] on span "arrow_drop_down" at bounding box center [587, 170] width 20 height 20
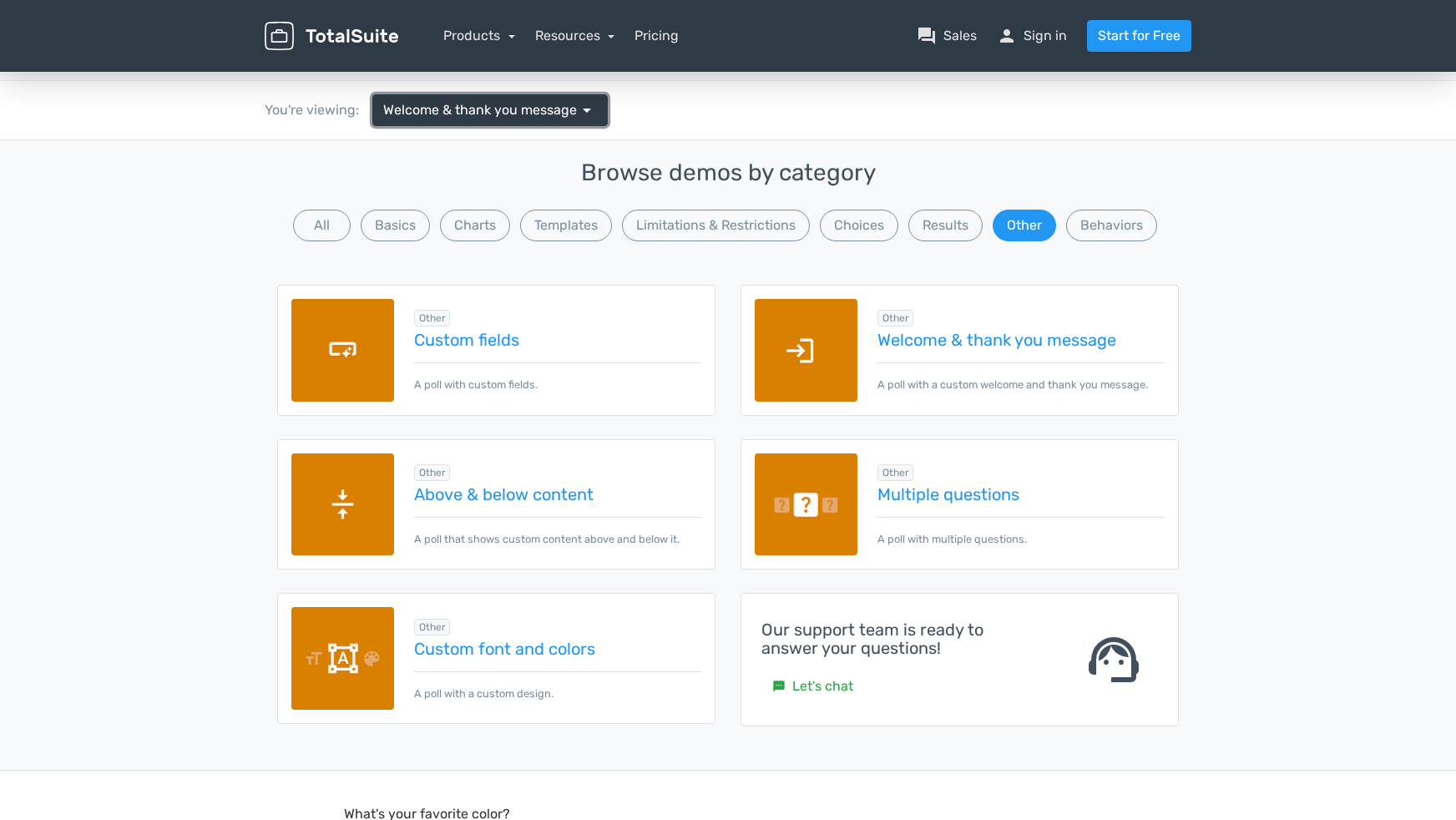
scroll to position [84, 0]
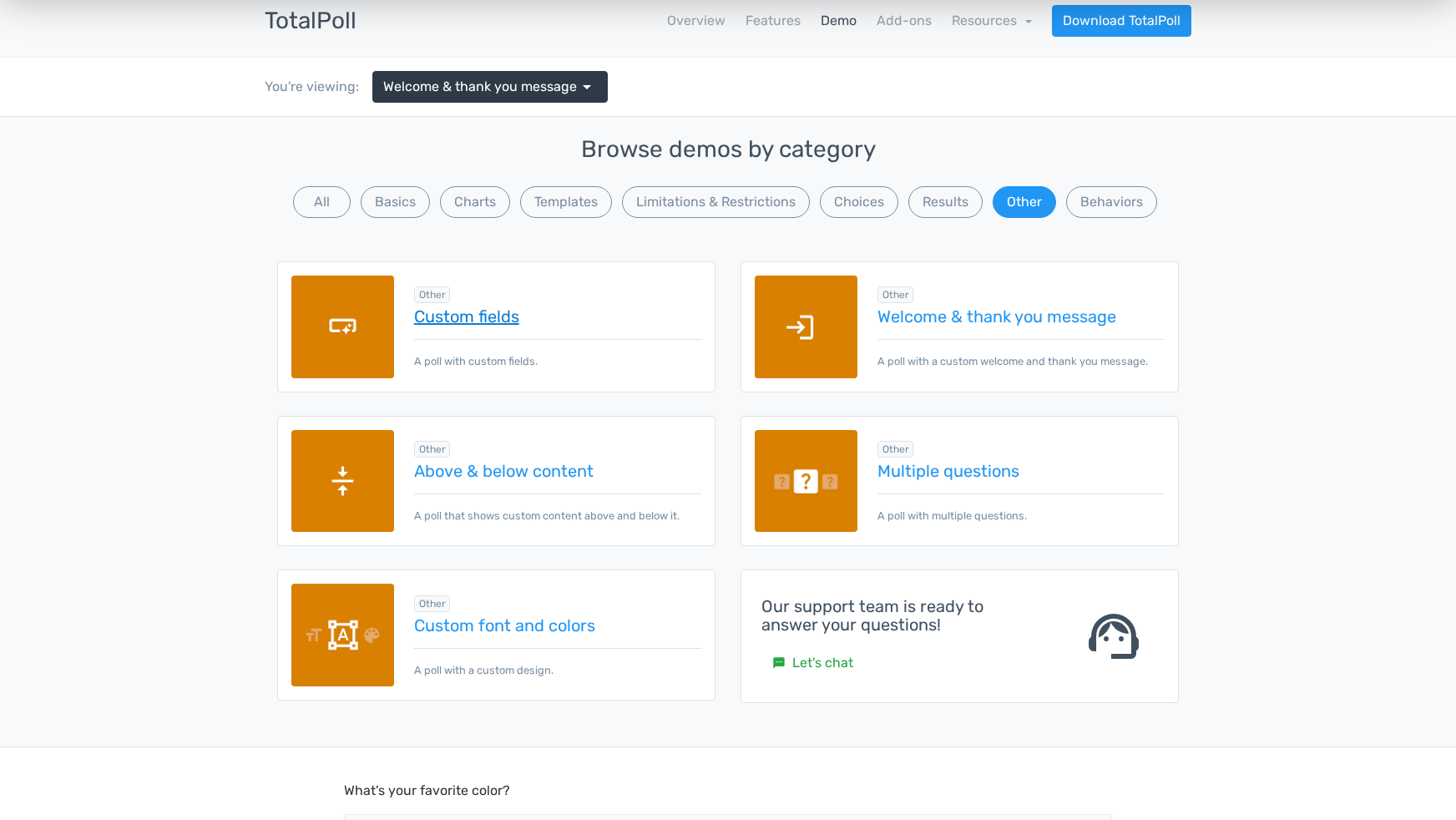
click at [474, 310] on link "Custom fields" at bounding box center [558, 317] width 287 height 18
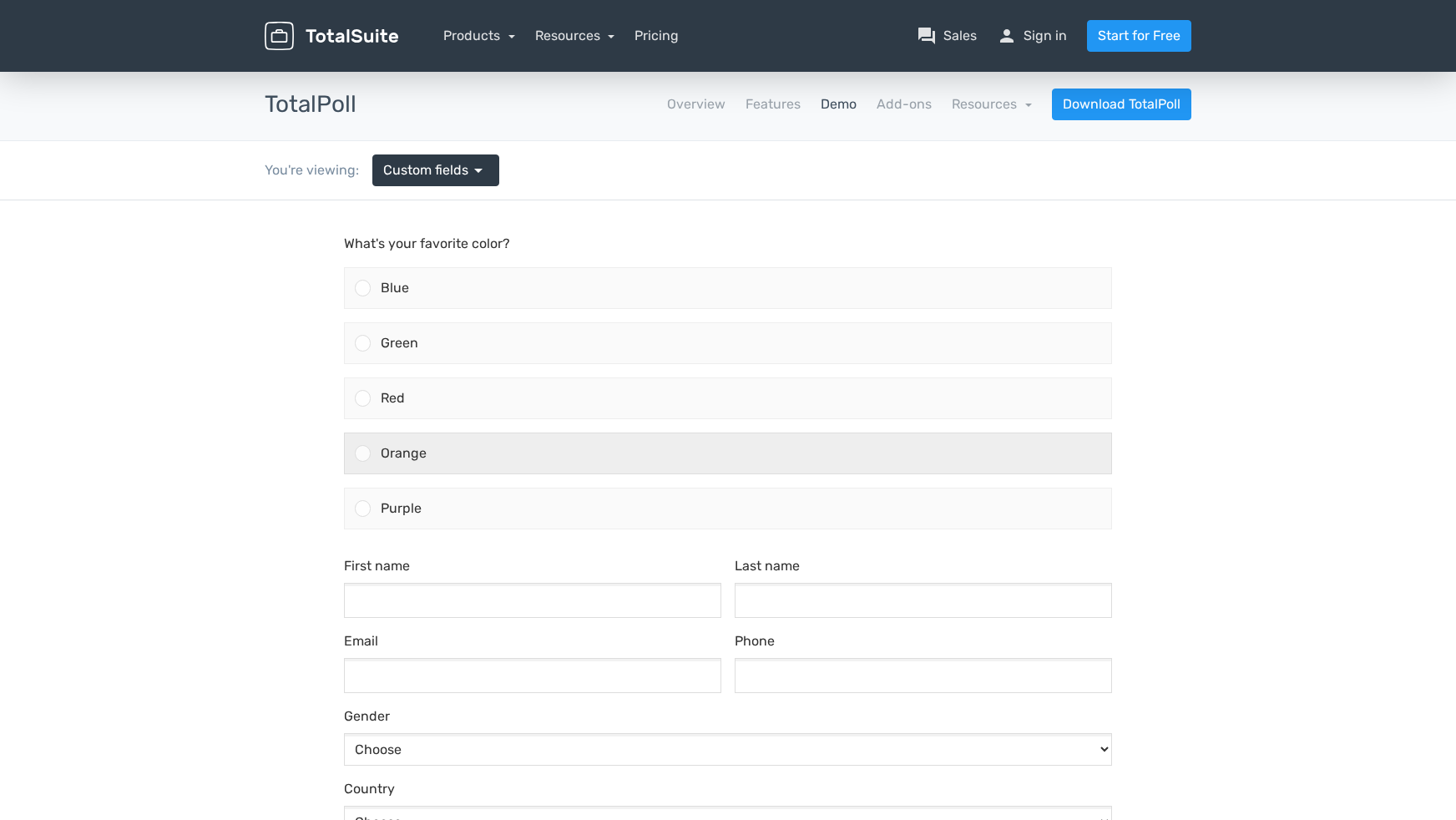
click at [618, 448] on div "Orange" at bounding box center [741, 454] width 741 height 40
click at [364, 454] on input "Orange" at bounding box center [364, 454] width 0 height 0
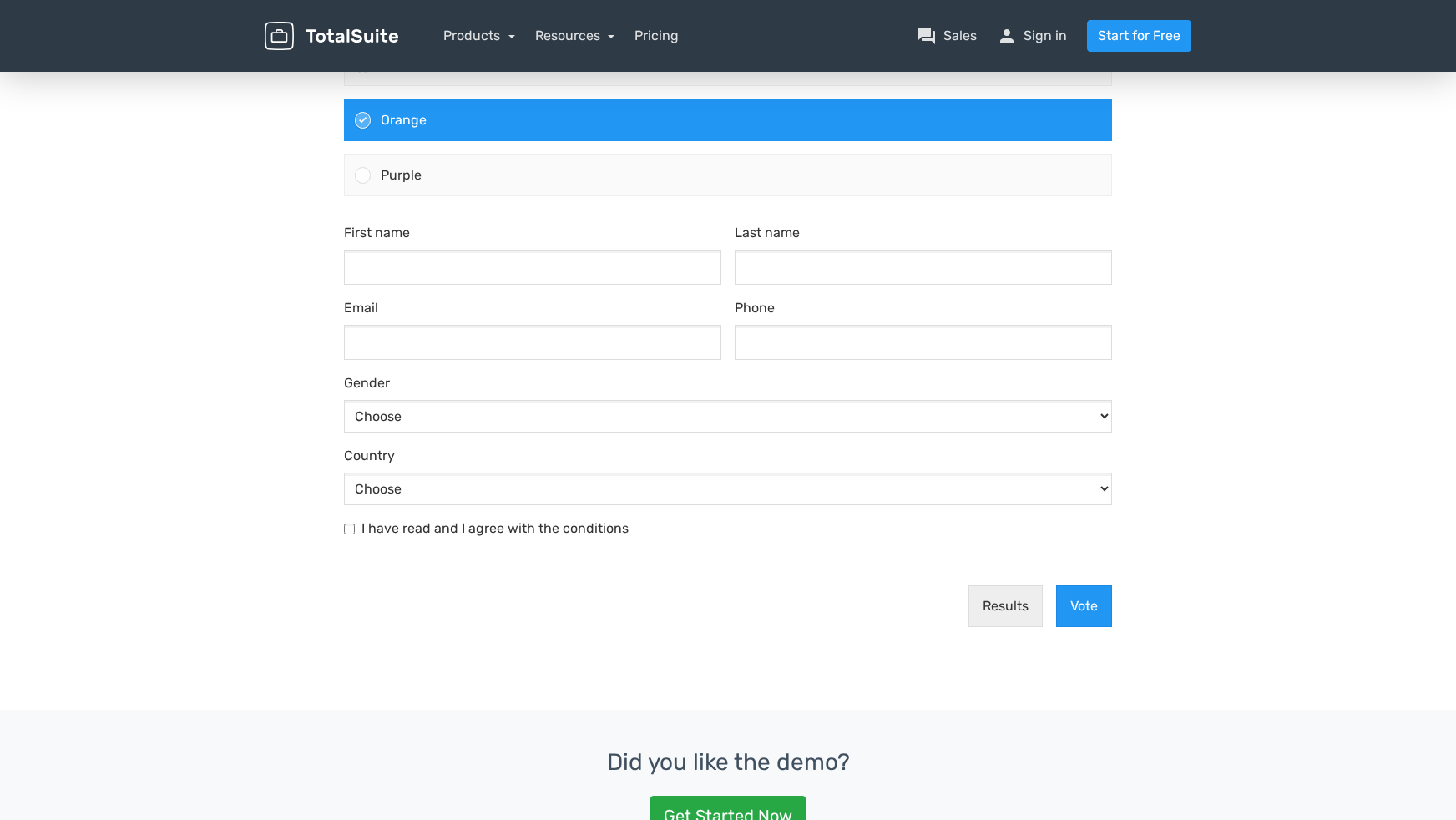
scroll to position [334, 0]
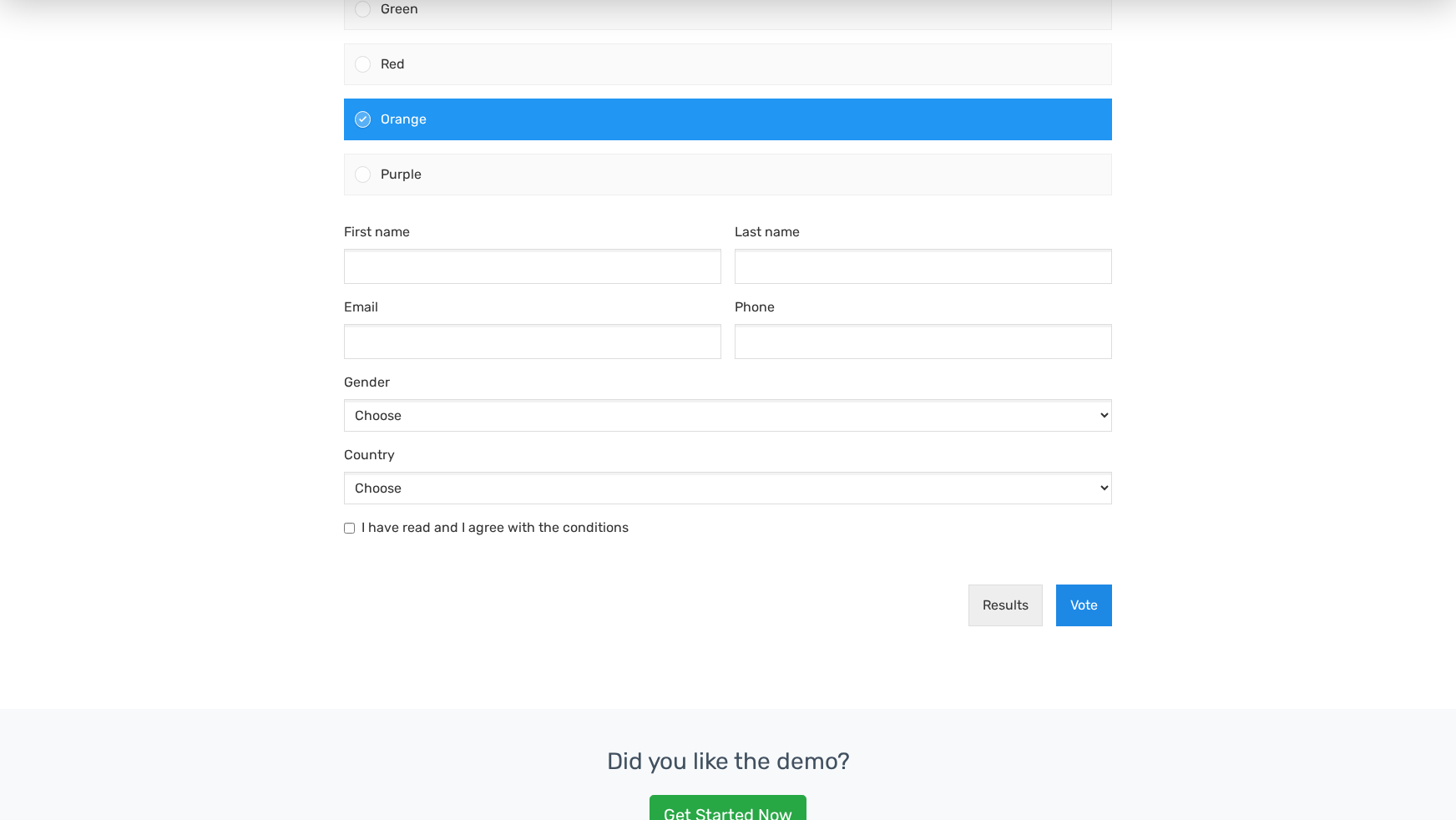
click at [1088, 606] on button "Vote" at bounding box center [1083, 605] width 56 height 41
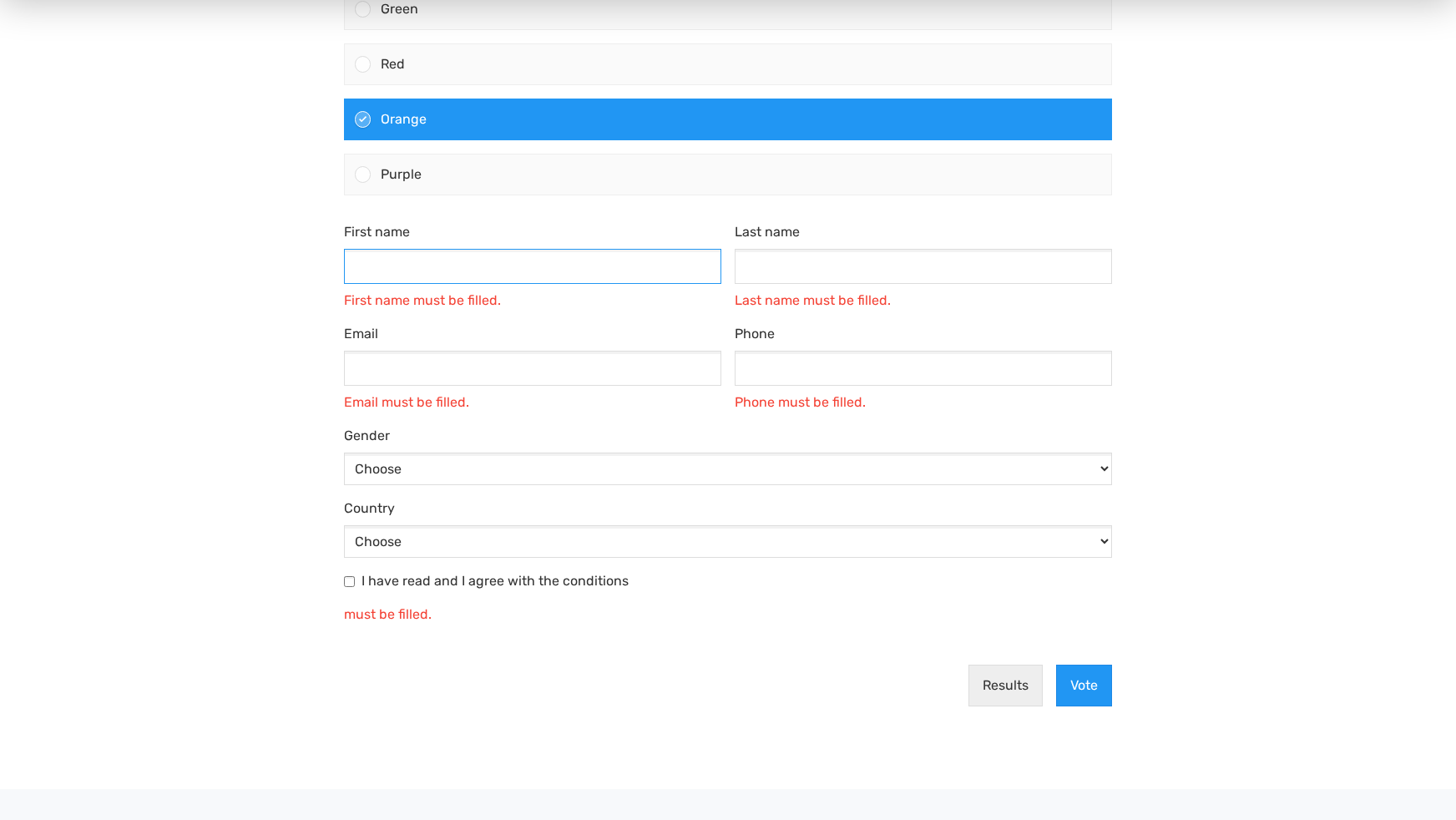
click at [427, 269] on input "First name" at bounding box center [533, 266] width 377 height 35
type input "[PERSON_NAME]"
type input "[PERSON_NAME][EMAIL_ADDRESS][DOMAIN_NAME]"
type input "0226449330"
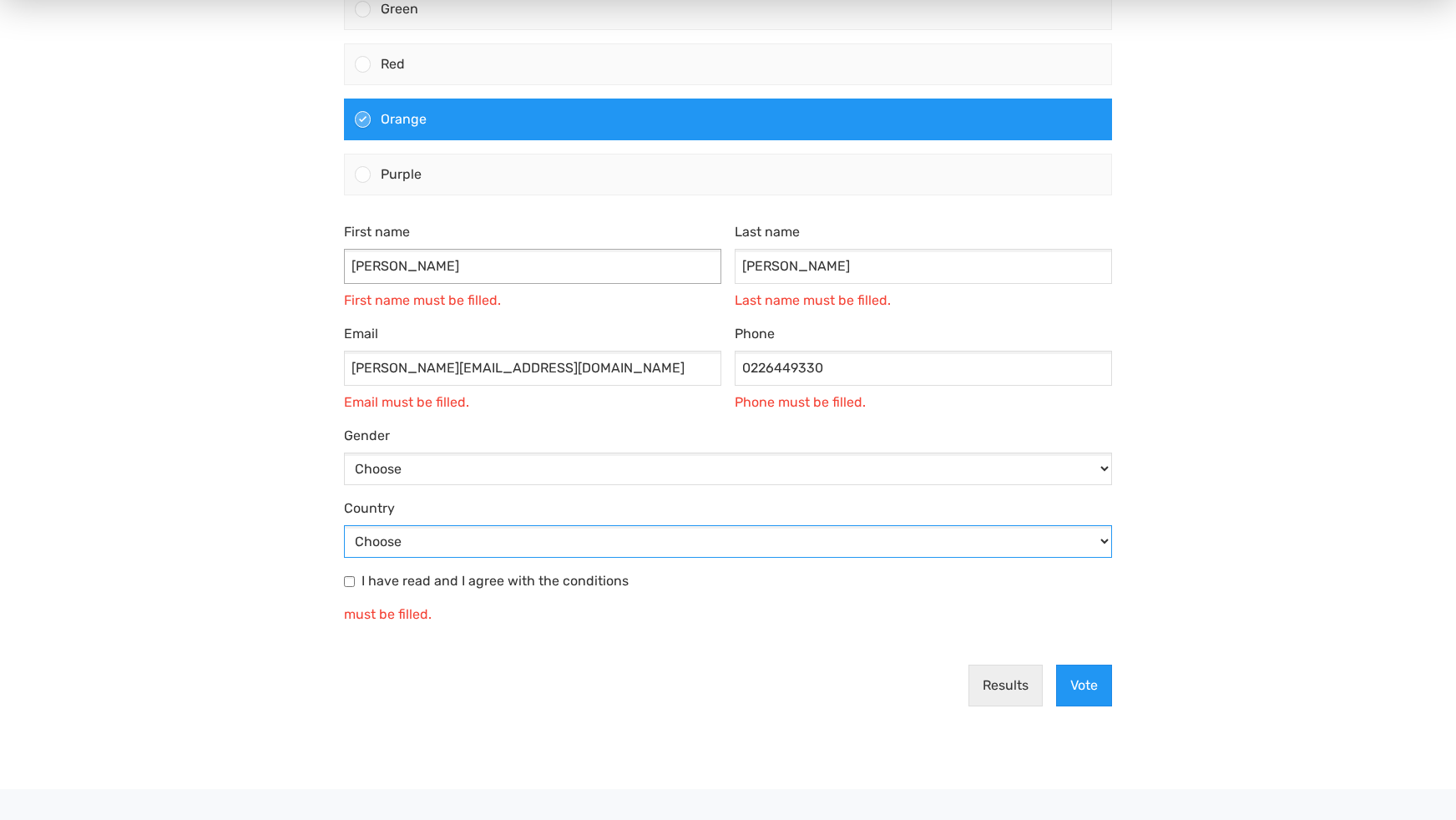
select select "[GEOGRAPHIC_DATA]"
click at [491, 462] on select "Choose [DEMOGRAPHIC_DATA] [DEMOGRAPHIC_DATA]" at bounding box center [728, 468] width 768 height 32
select select "[DEMOGRAPHIC_DATA]"
click at [344, 485] on select "Choose [DEMOGRAPHIC_DATA] [DEMOGRAPHIC_DATA]" at bounding box center [728, 468] width 768 height 32
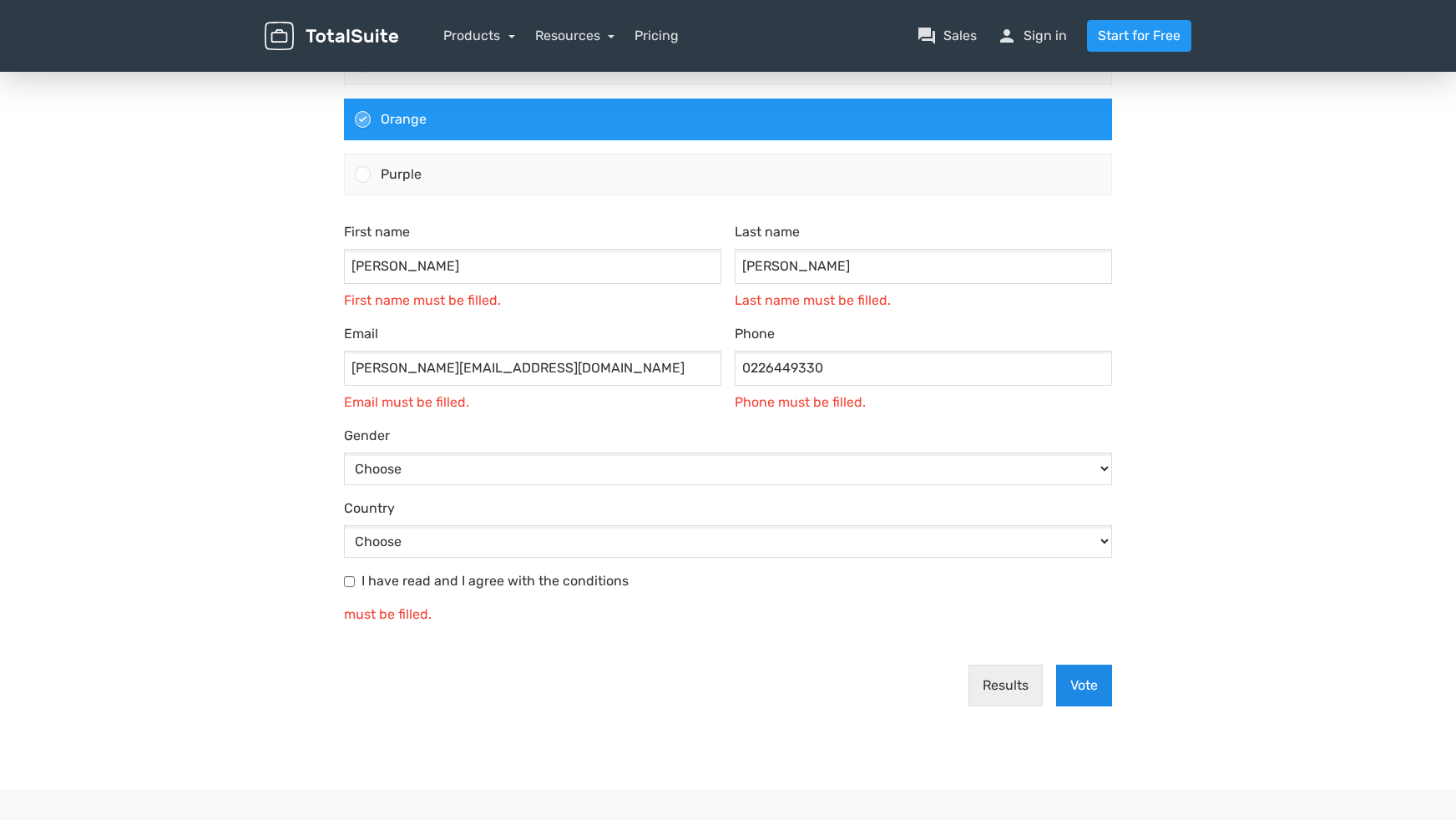
click at [1062, 676] on button "Vote" at bounding box center [1083, 685] width 56 height 41
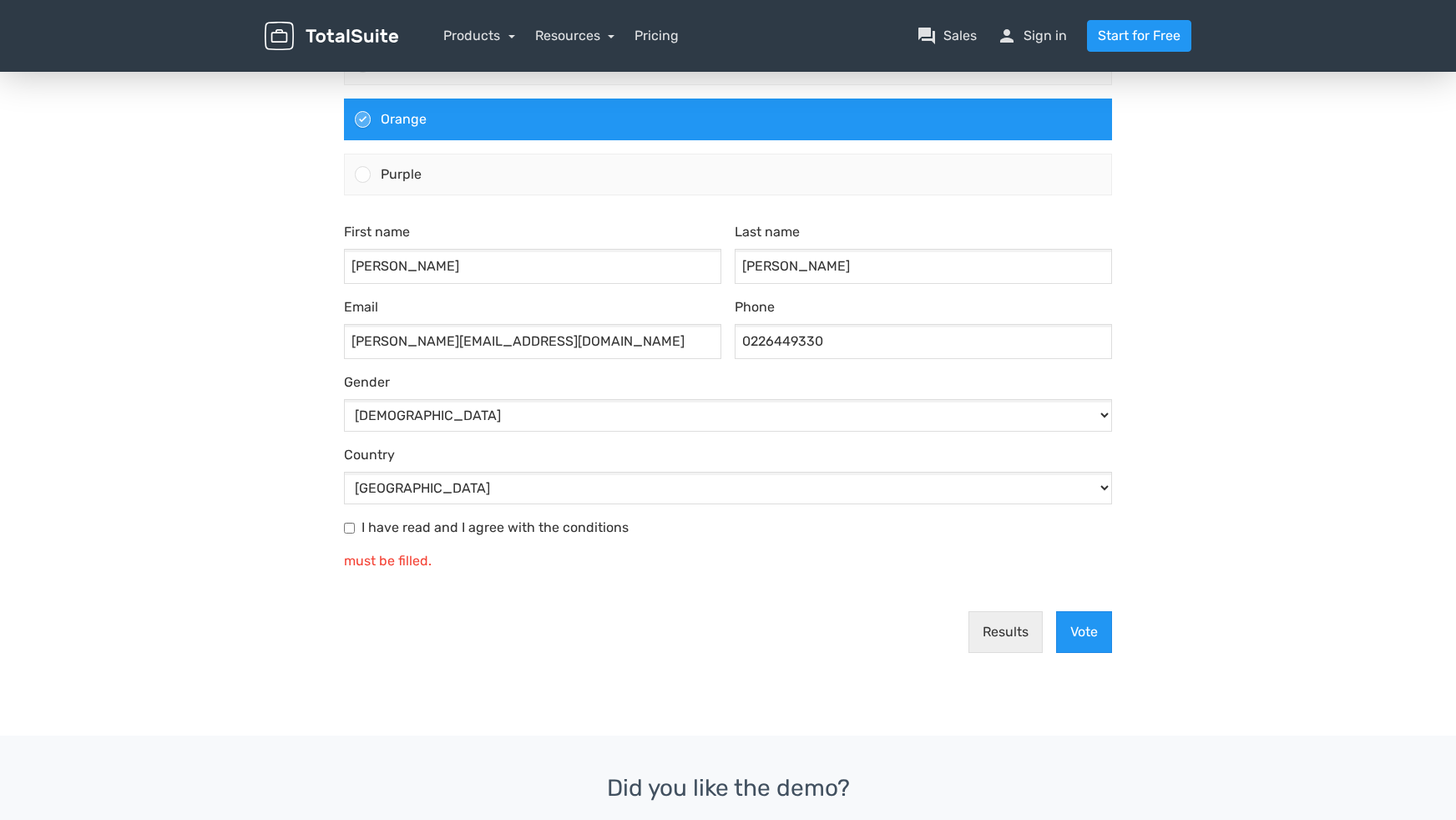
click at [351, 525] on input "I have read and I agree with the conditions" at bounding box center [350, 528] width 11 height 11
checkbox input "true"
click at [1082, 625] on button "Vote" at bounding box center [1083, 631] width 56 height 41
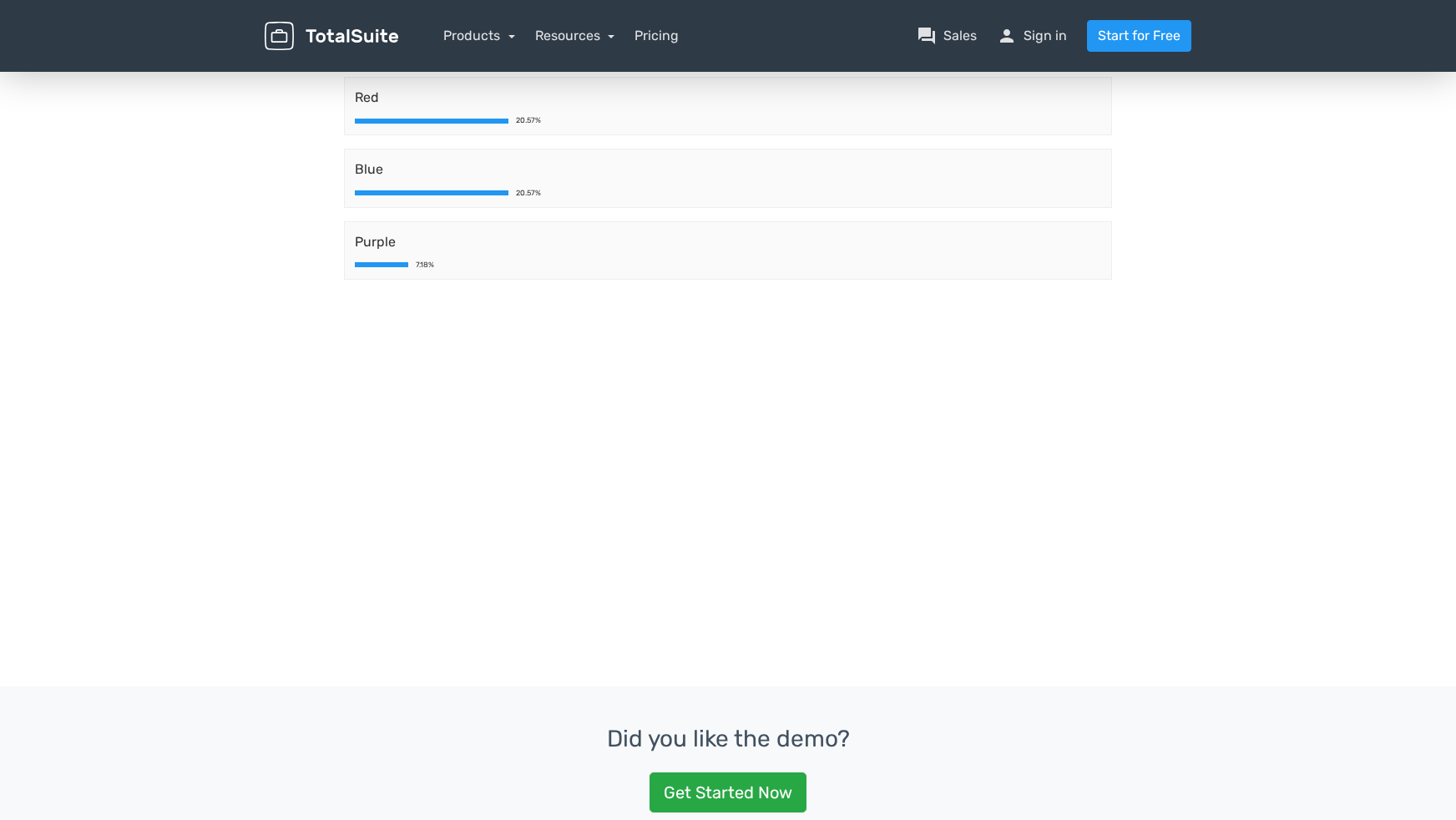
scroll to position [0, 0]
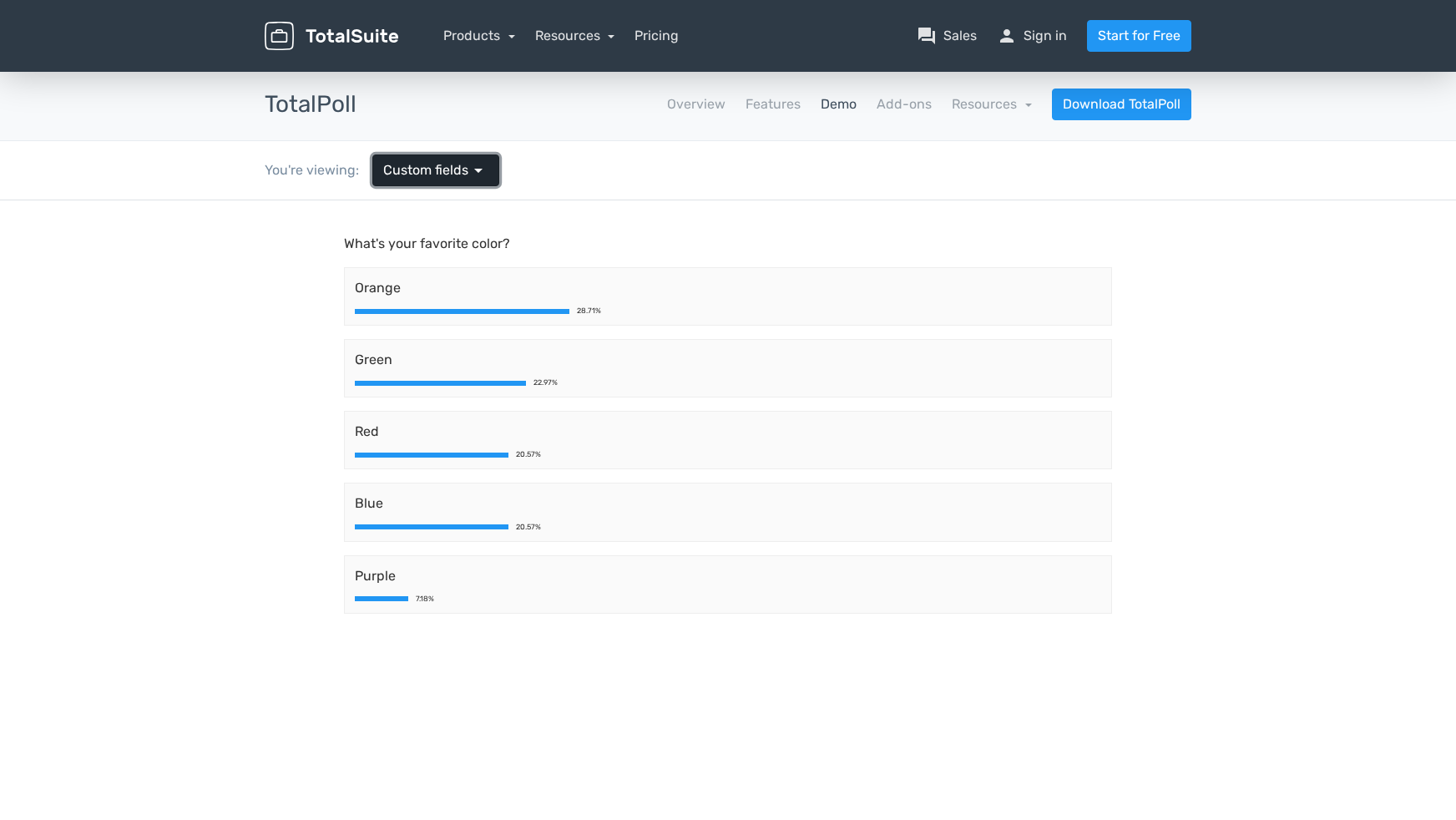
click at [475, 179] on span "arrow_drop_down" at bounding box center [479, 170] width 20 height 20
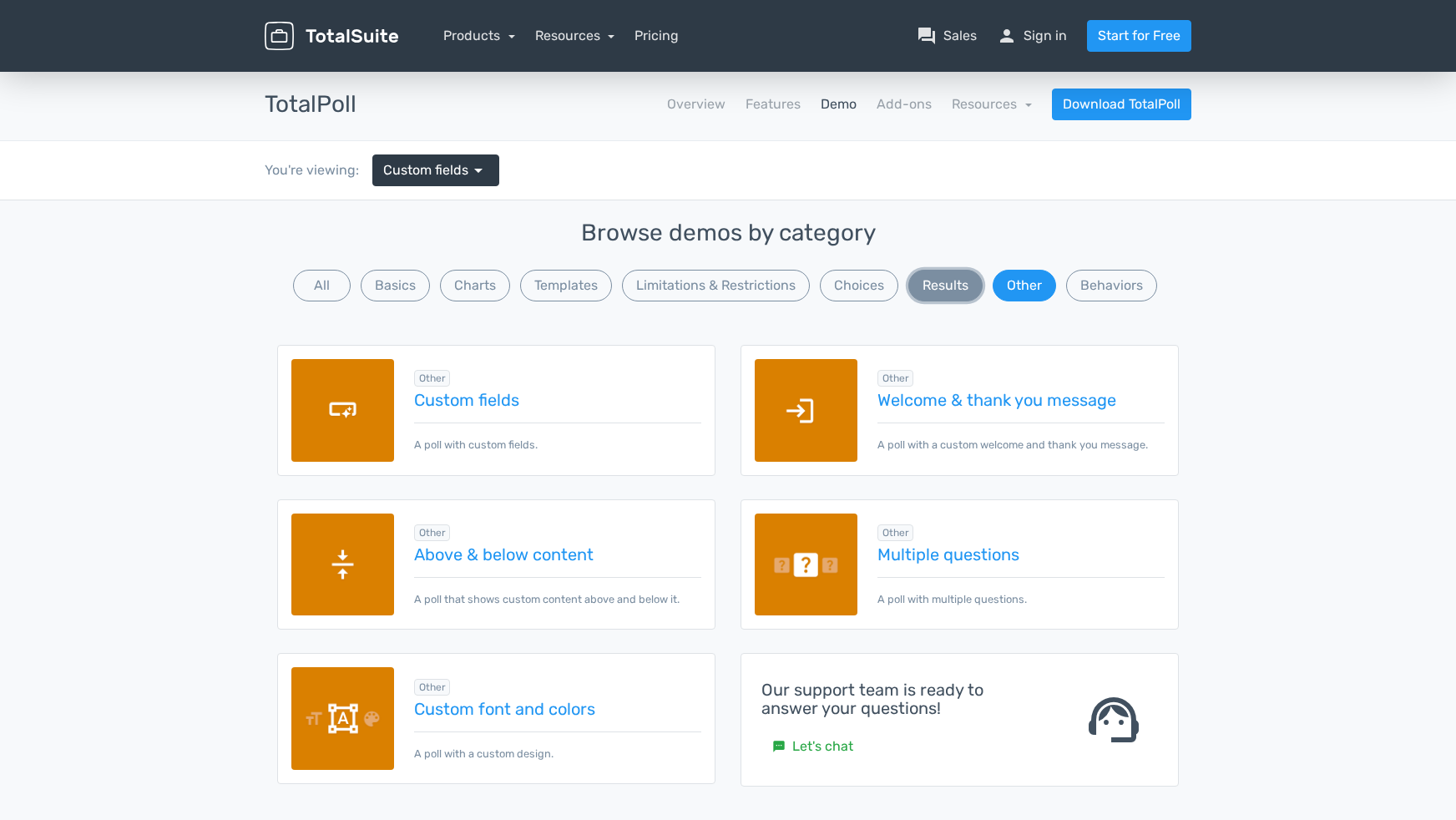
click at [952, 283] on button "Results" at bounding box center [945, 285] width 75 height 31
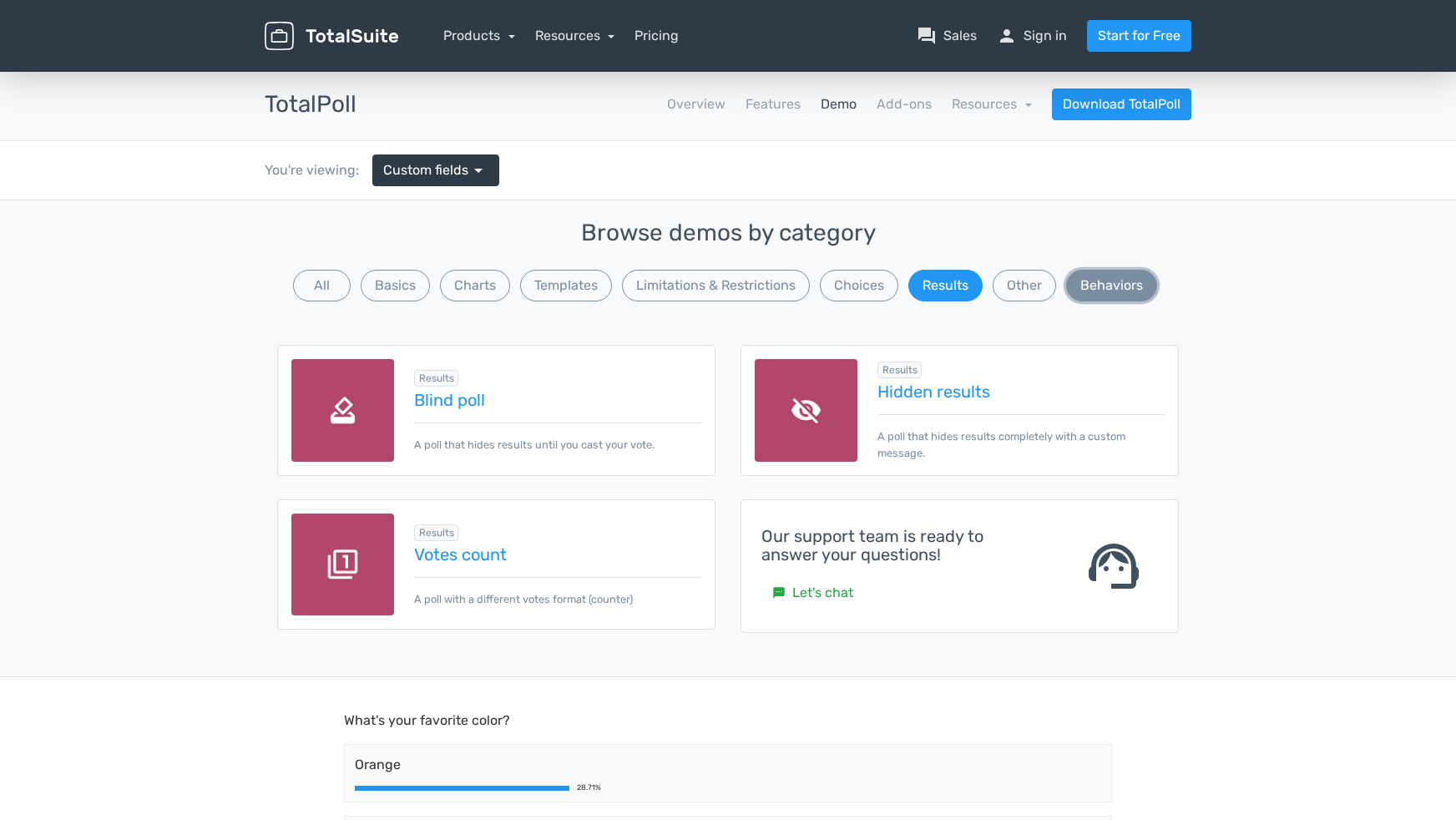
click at [1104, 290] on button "Behaviors" at bounding box center [1111, 285] width 91 height 31
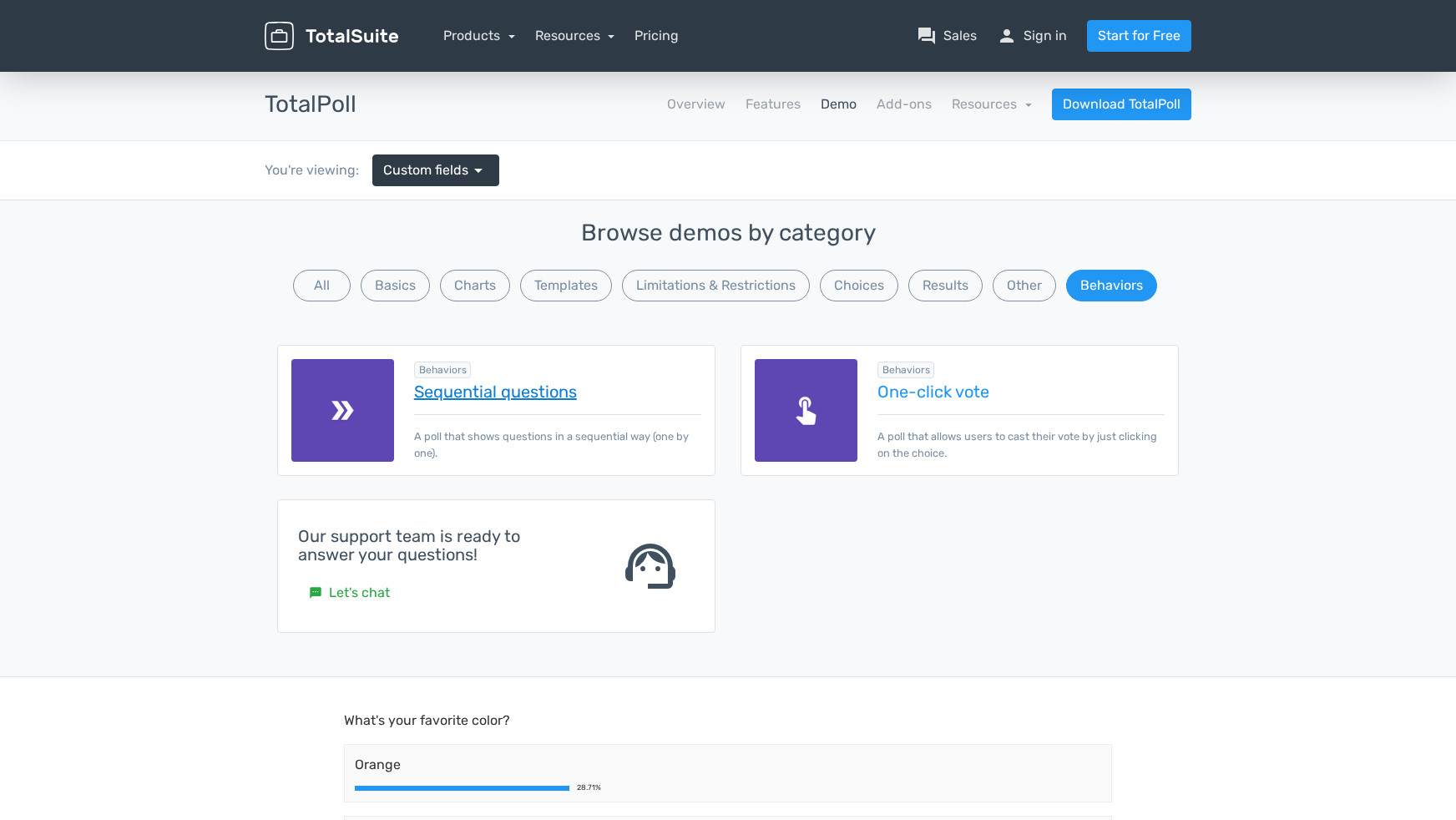
click at [443, 390] on link "Sequential questions" at bounding box center [558, 391] width 287 height 18
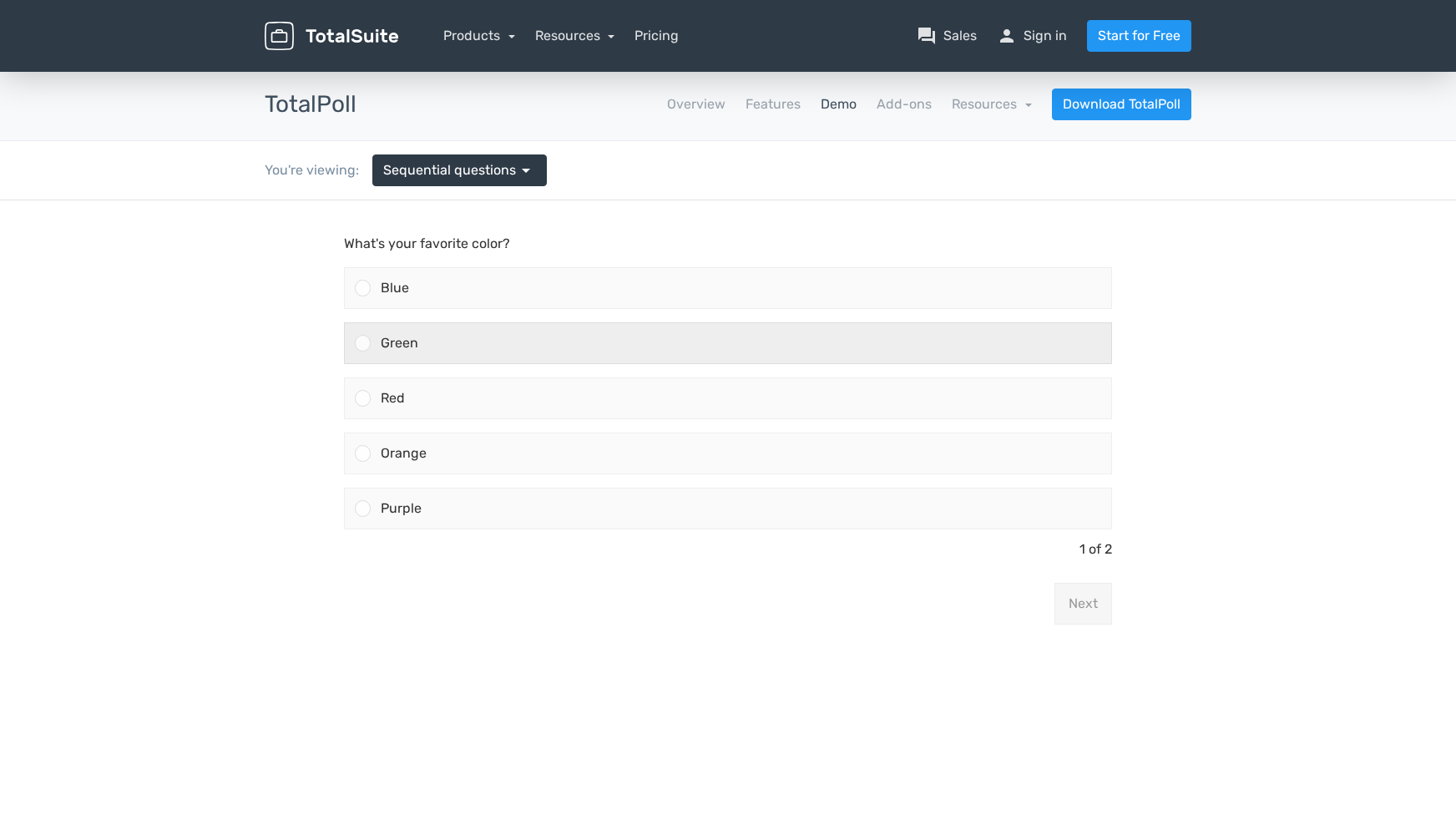
click at [463, 346] on div "Green" at bounding box center [741, 343] width 741 height 40
click at [364, 343] on input "Green" at bounding box center [364, 343] width 0 height 0
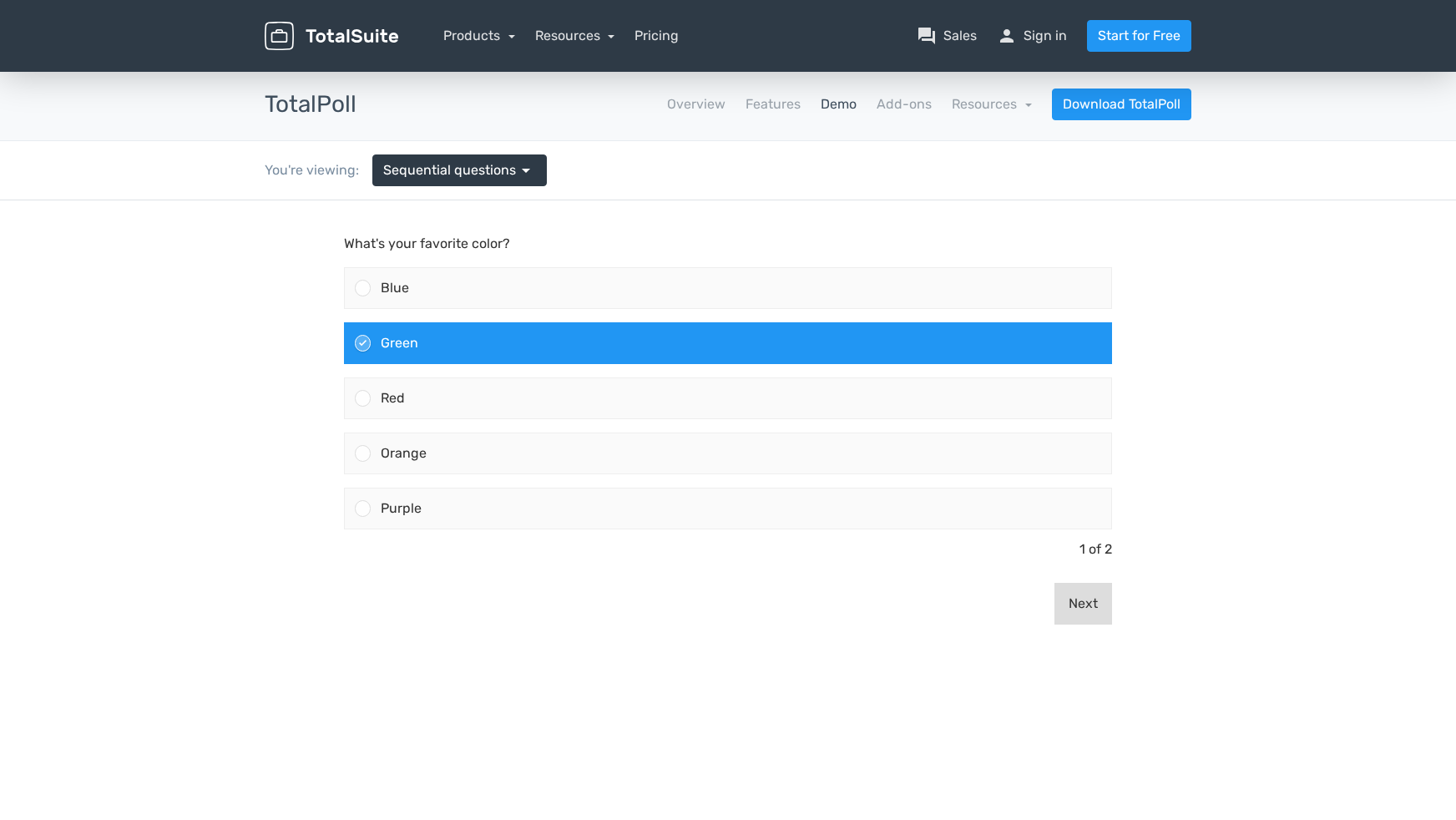
click at [1072, 594] on button "Next" at bounding box center [1083, 603] width 58 height 41
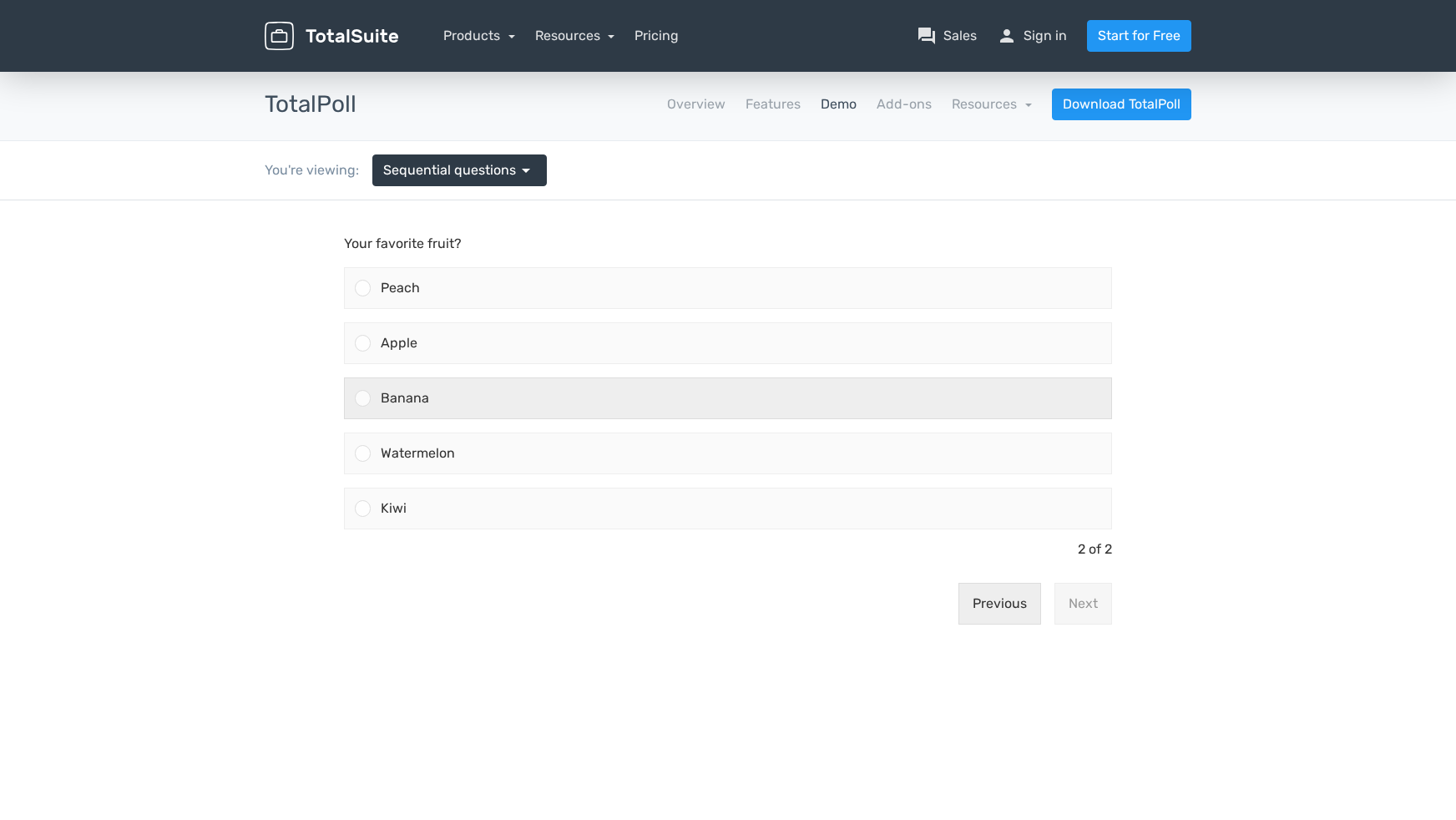
click at [610, 416] on div "Banana" at bounding box center [741, 398] width 741 height 40
click at [364, 398] on input "Banana" at bounding box center [364, 398] width 0 height 0
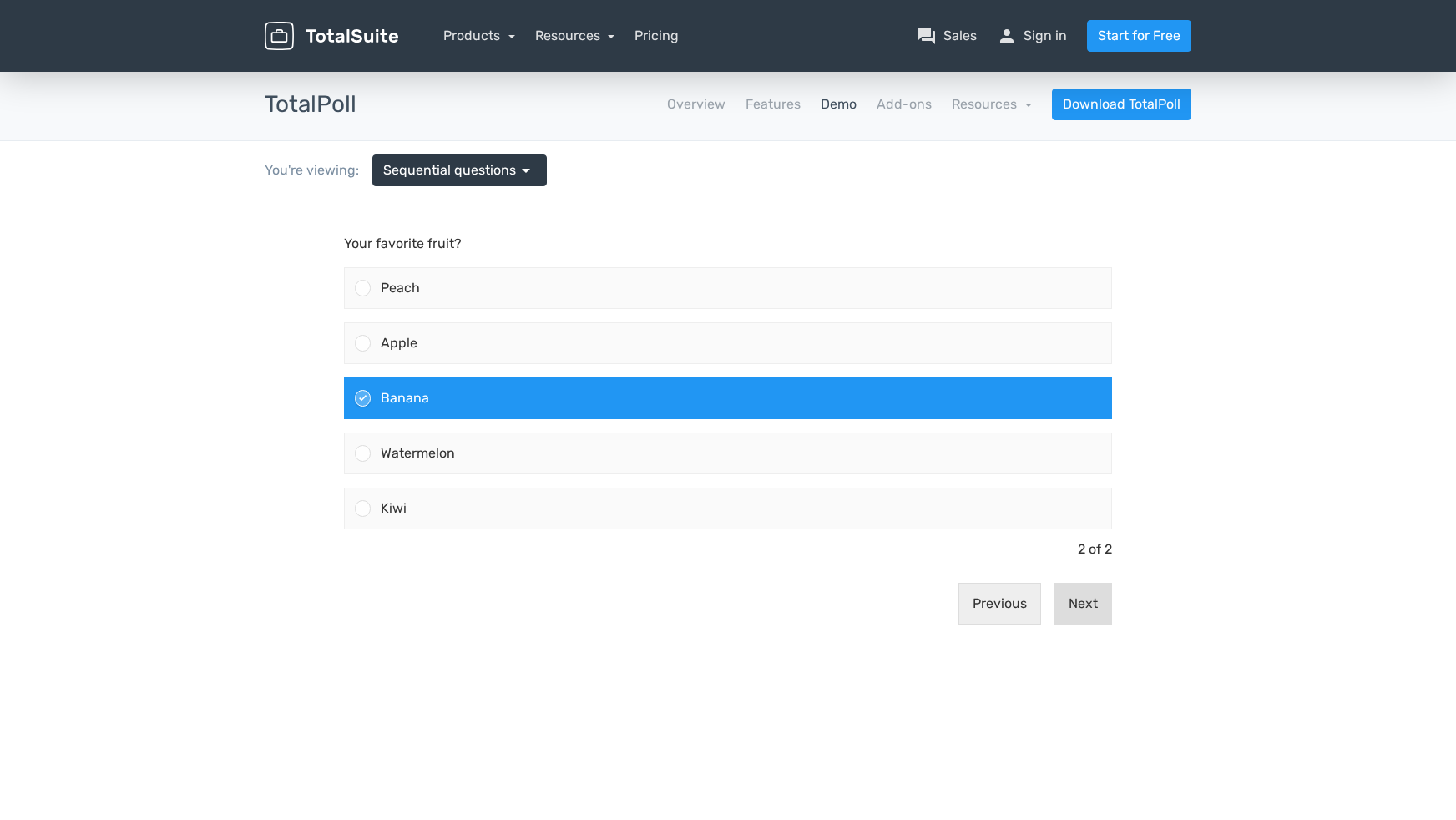
click at [1064, 616] on button "Next" at bounding box center [1083, 603] width 58 height 41
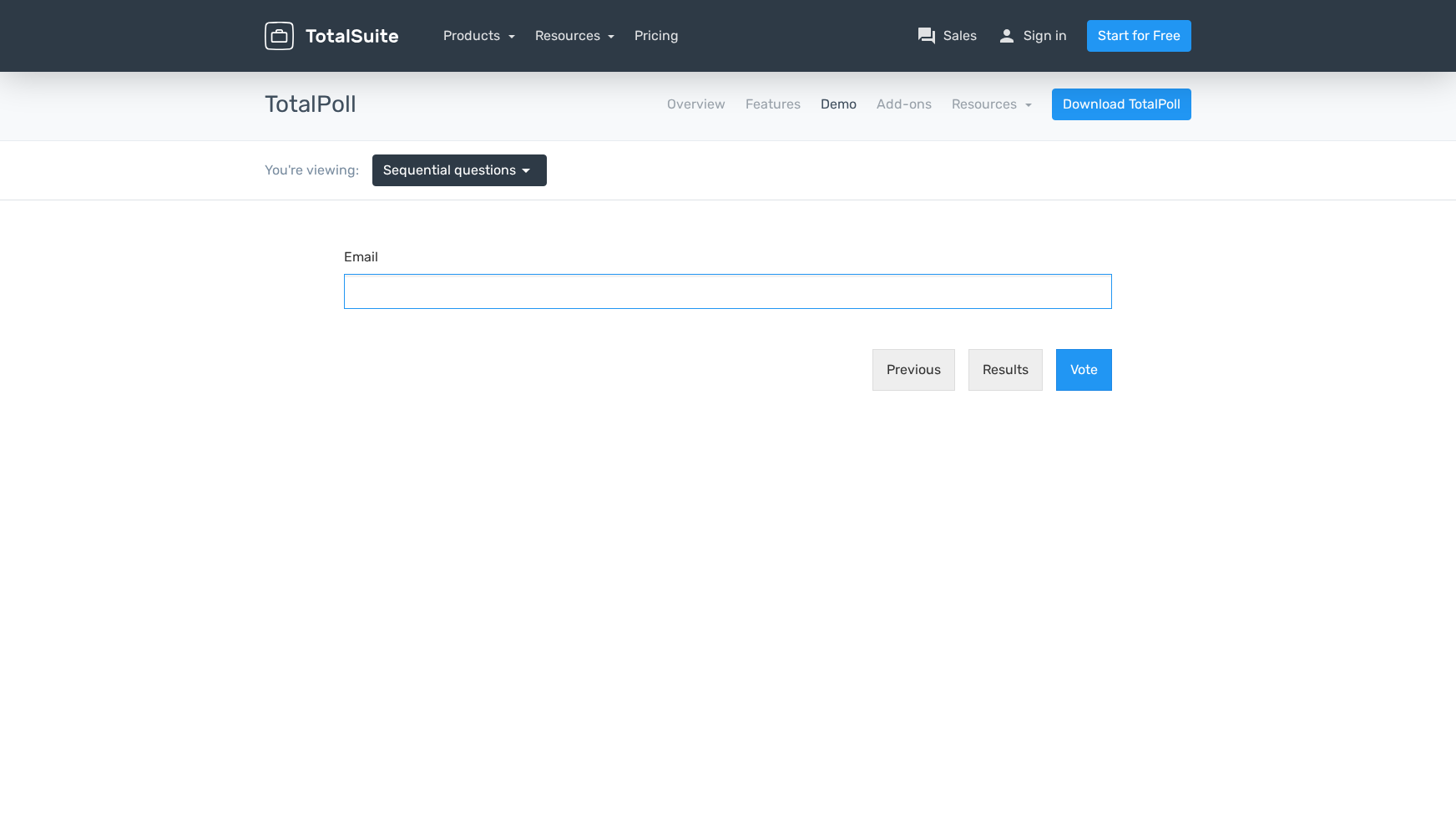
click at [536, 289] on input "Email" at bounding box center [728, 292] width 768 height 35
type input "duncan@nextwave.co.nz"
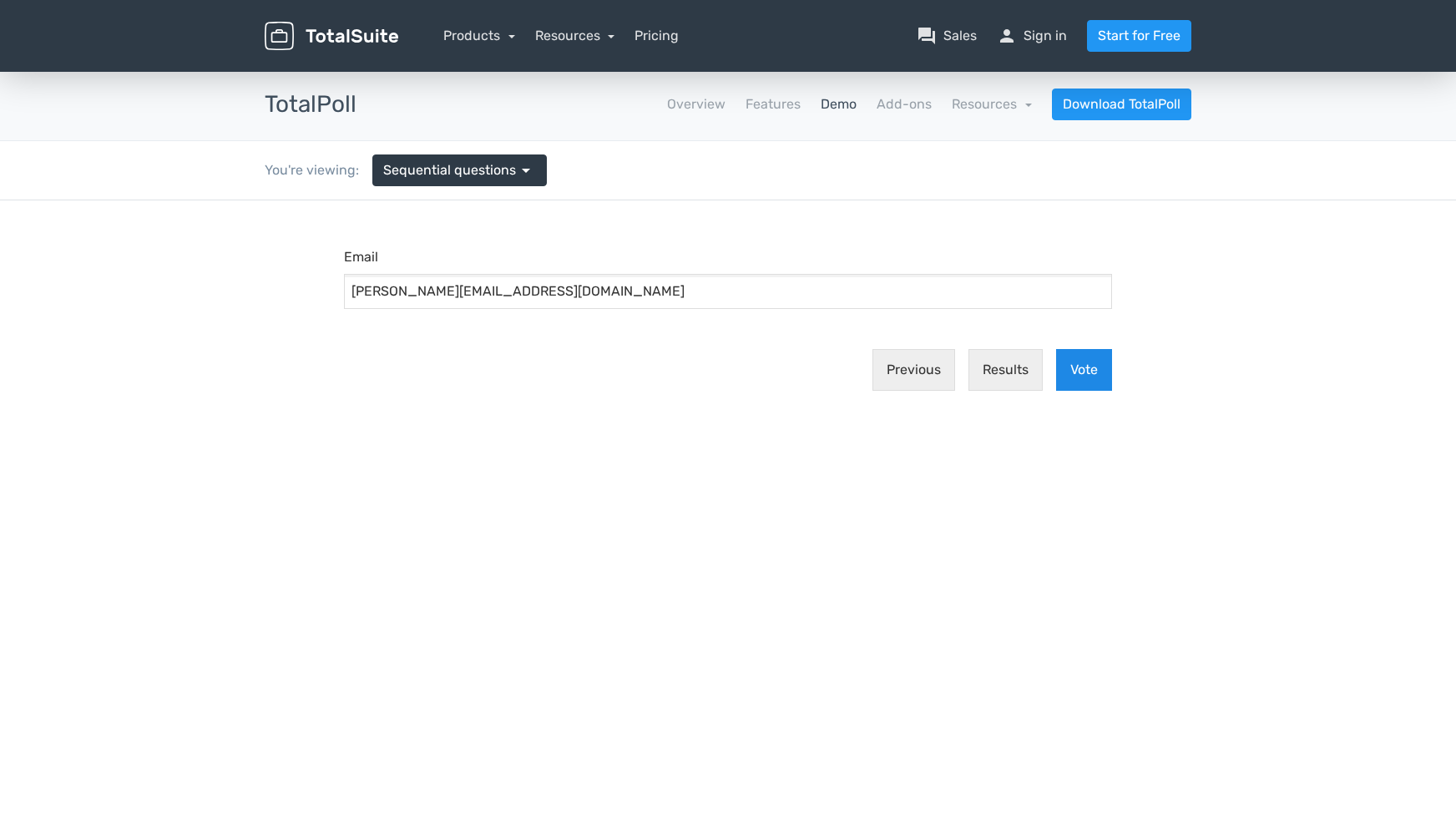
click at [1088, 369] on button "Vote" at bounding box center [1083, 369] width 56 height 41
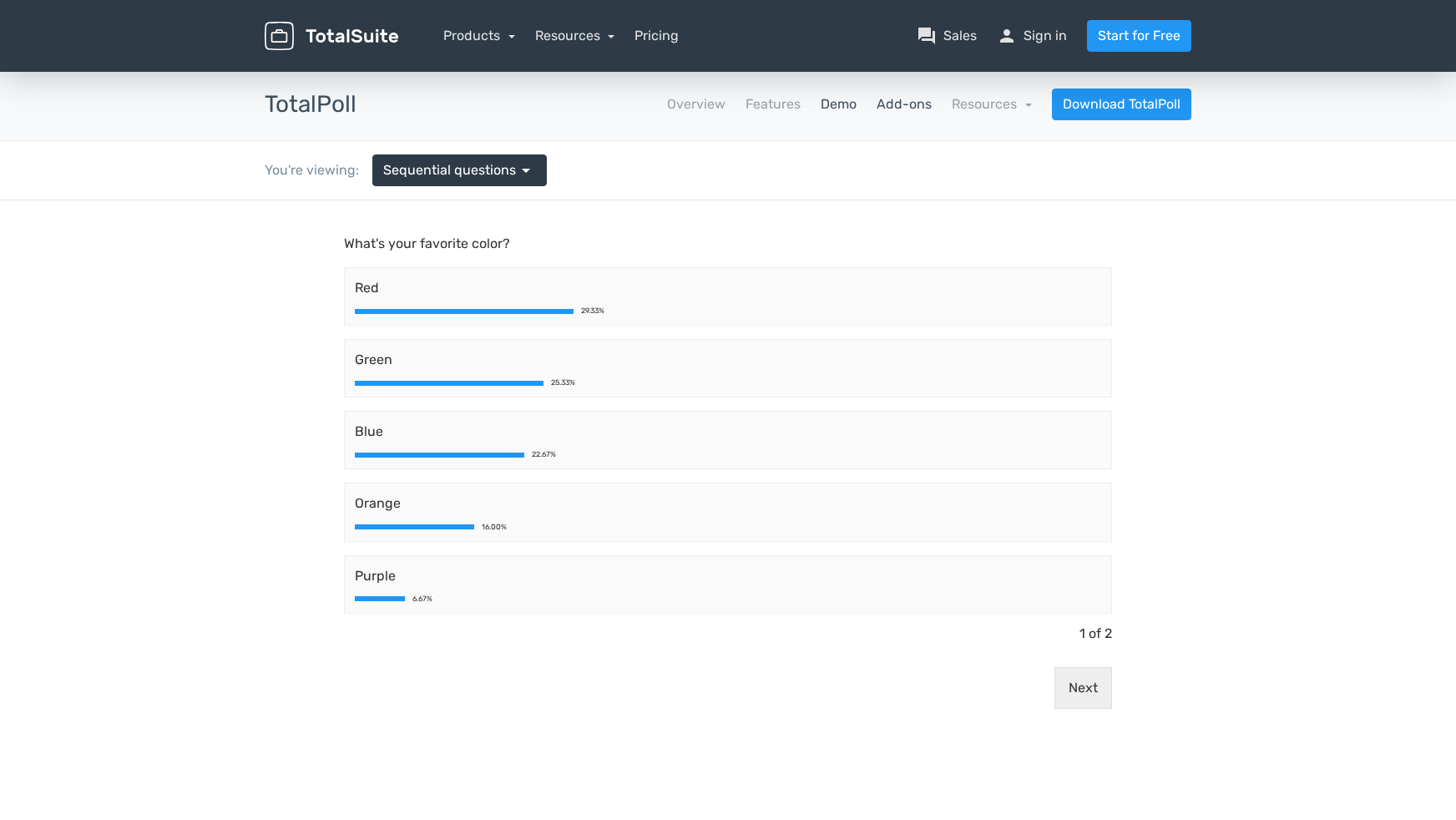
click at [896, 109] on link "Add-ons" at bounding box center [904, 105] width 55 height 20
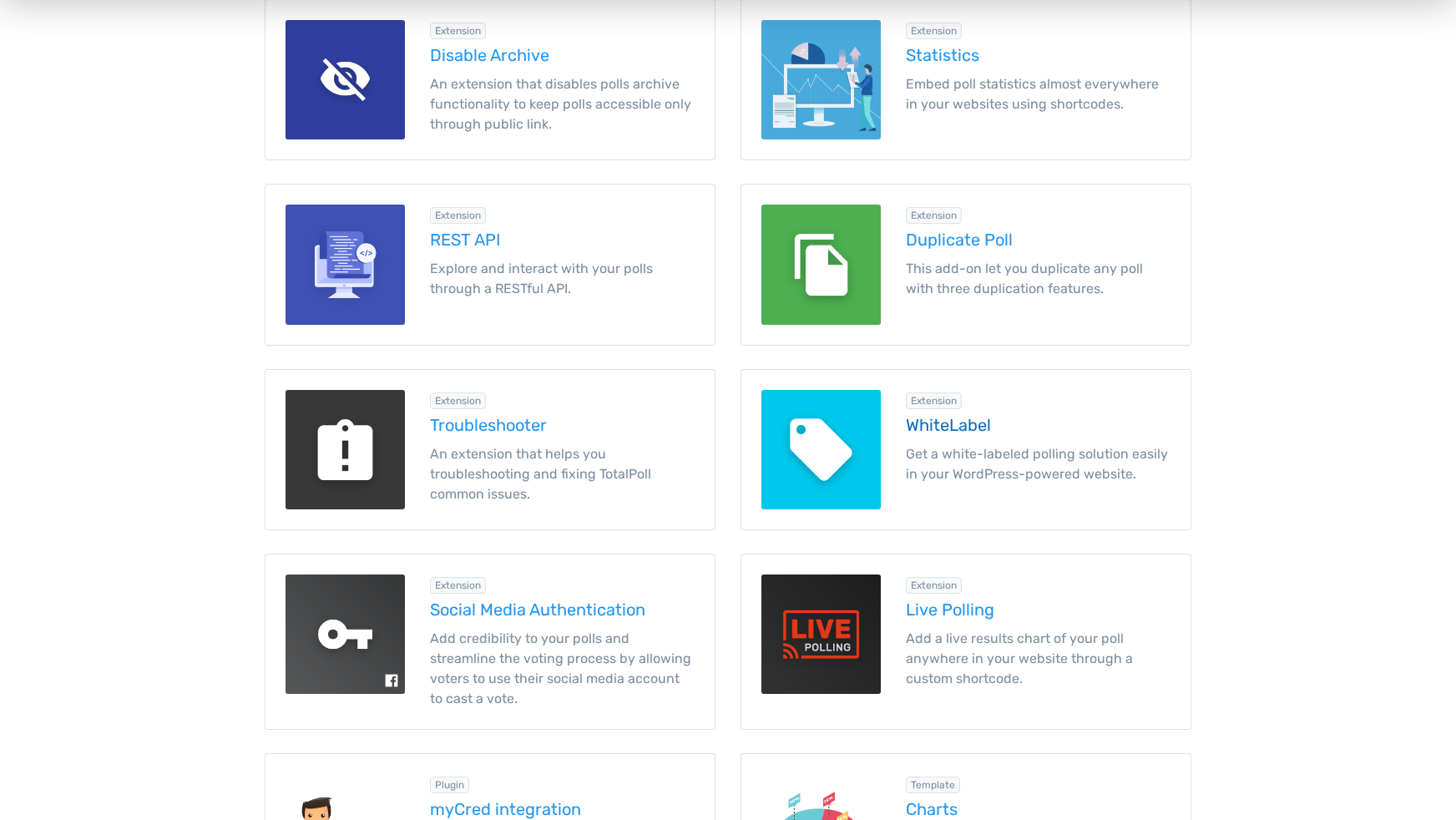
scroll to position [1085, 0]
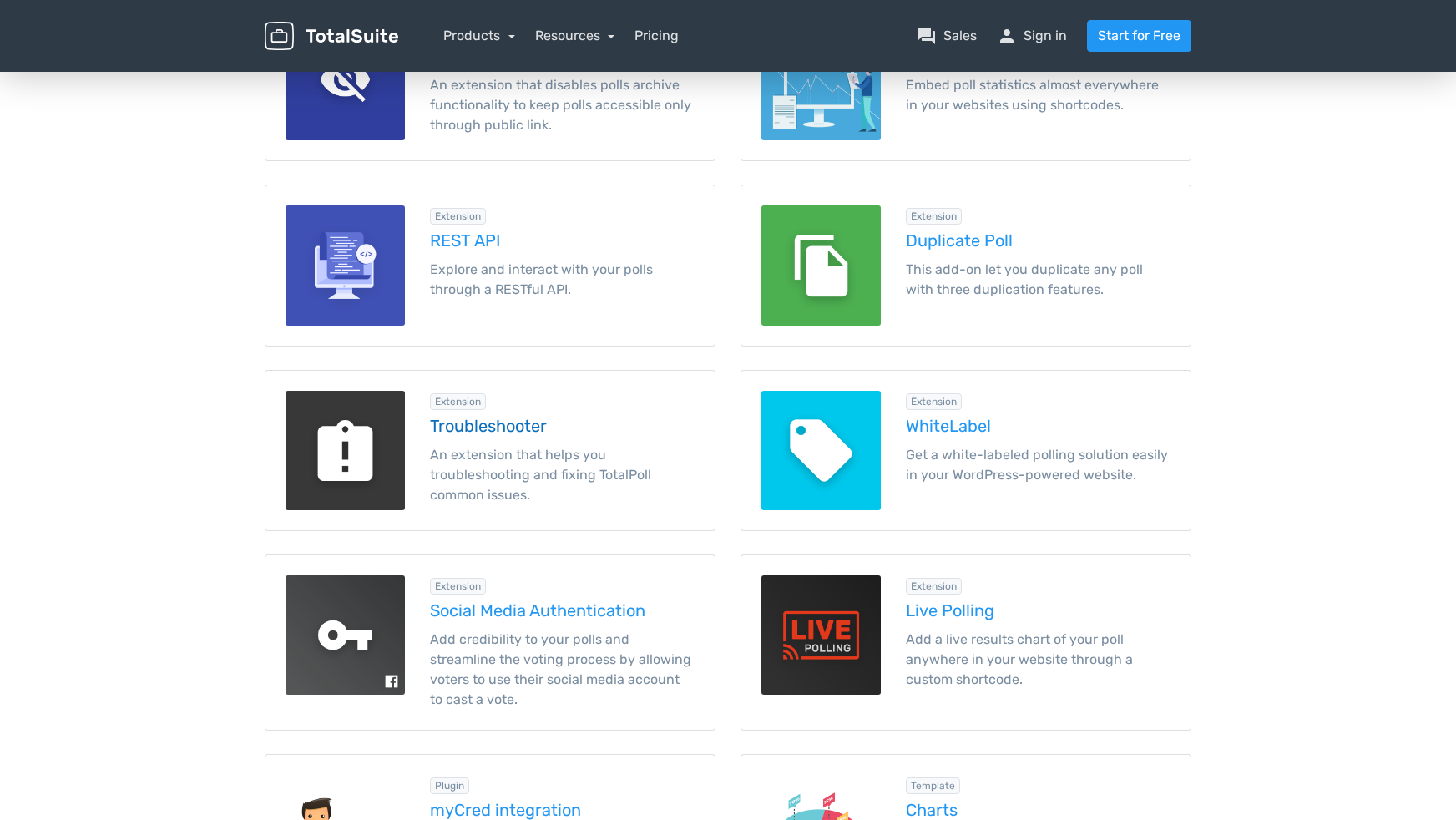
click at [479, 434] on div "Extension Troubleshooter An extension that helps you troubleshooting and fixing…" at bounding box center [562, 451] width 290 height 120
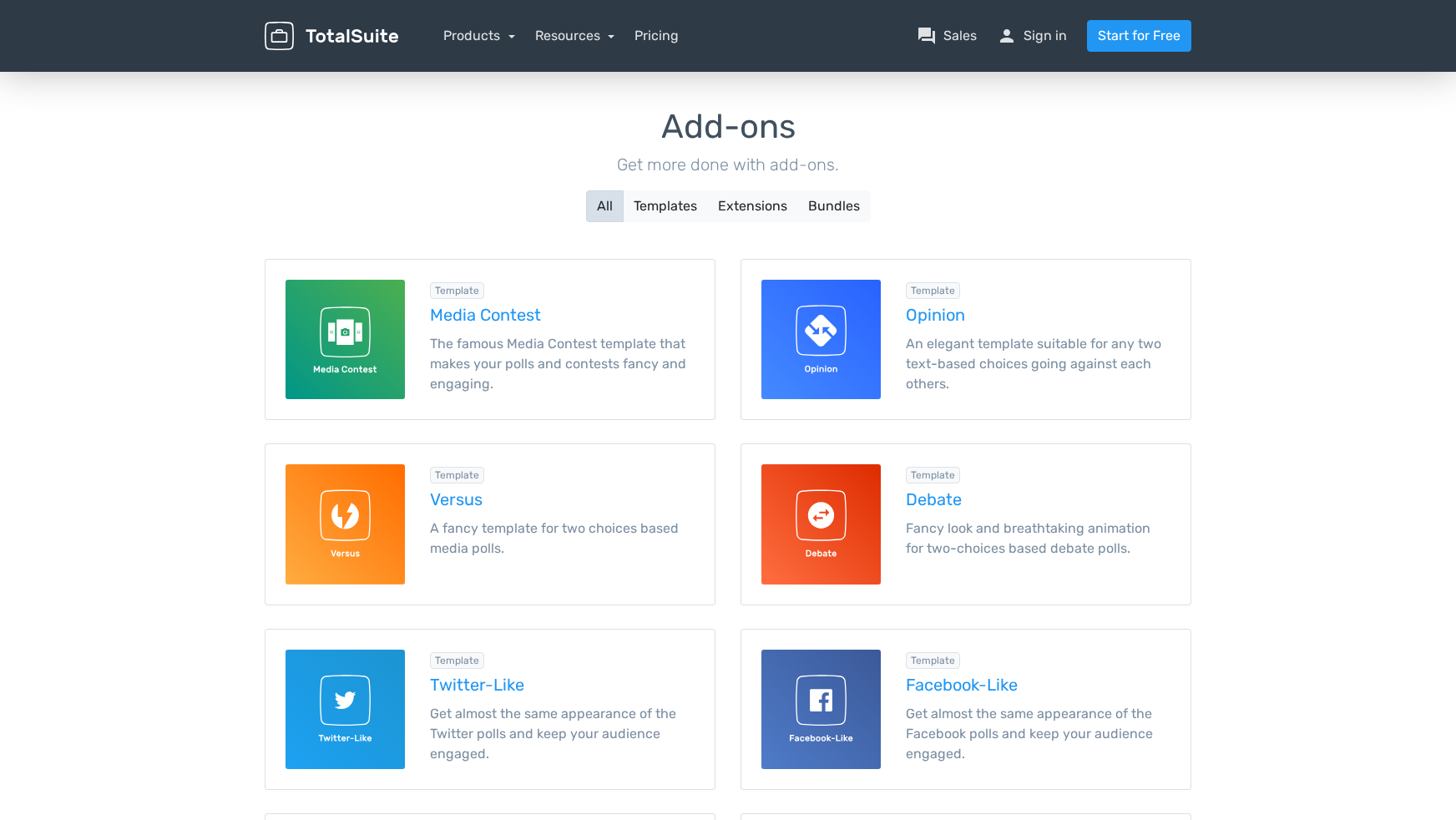
scroll to position [167, 0]
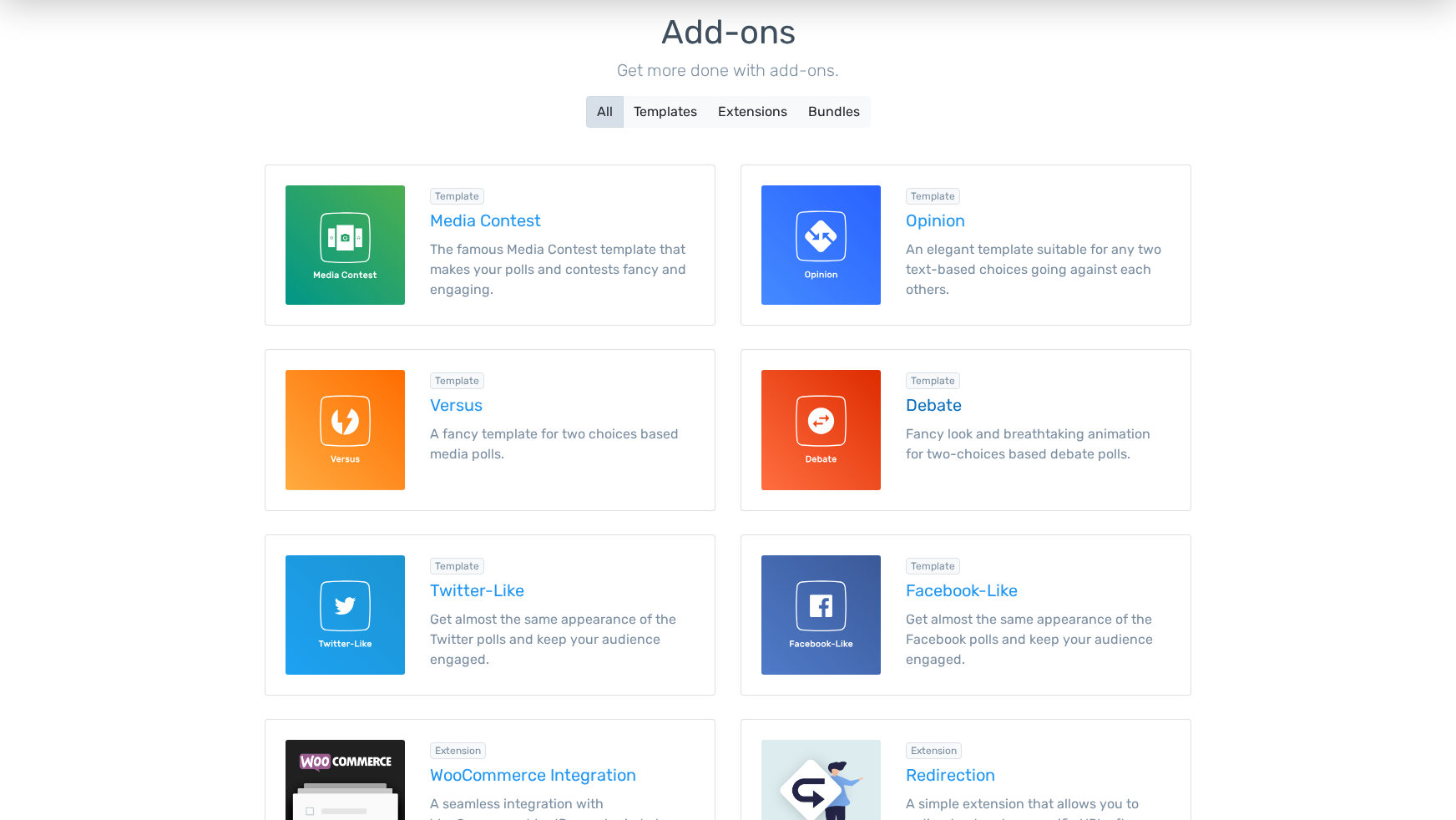
click at [939, 412] on h5 "Debate" at bounding box center [1038, 405] width 265 height 18
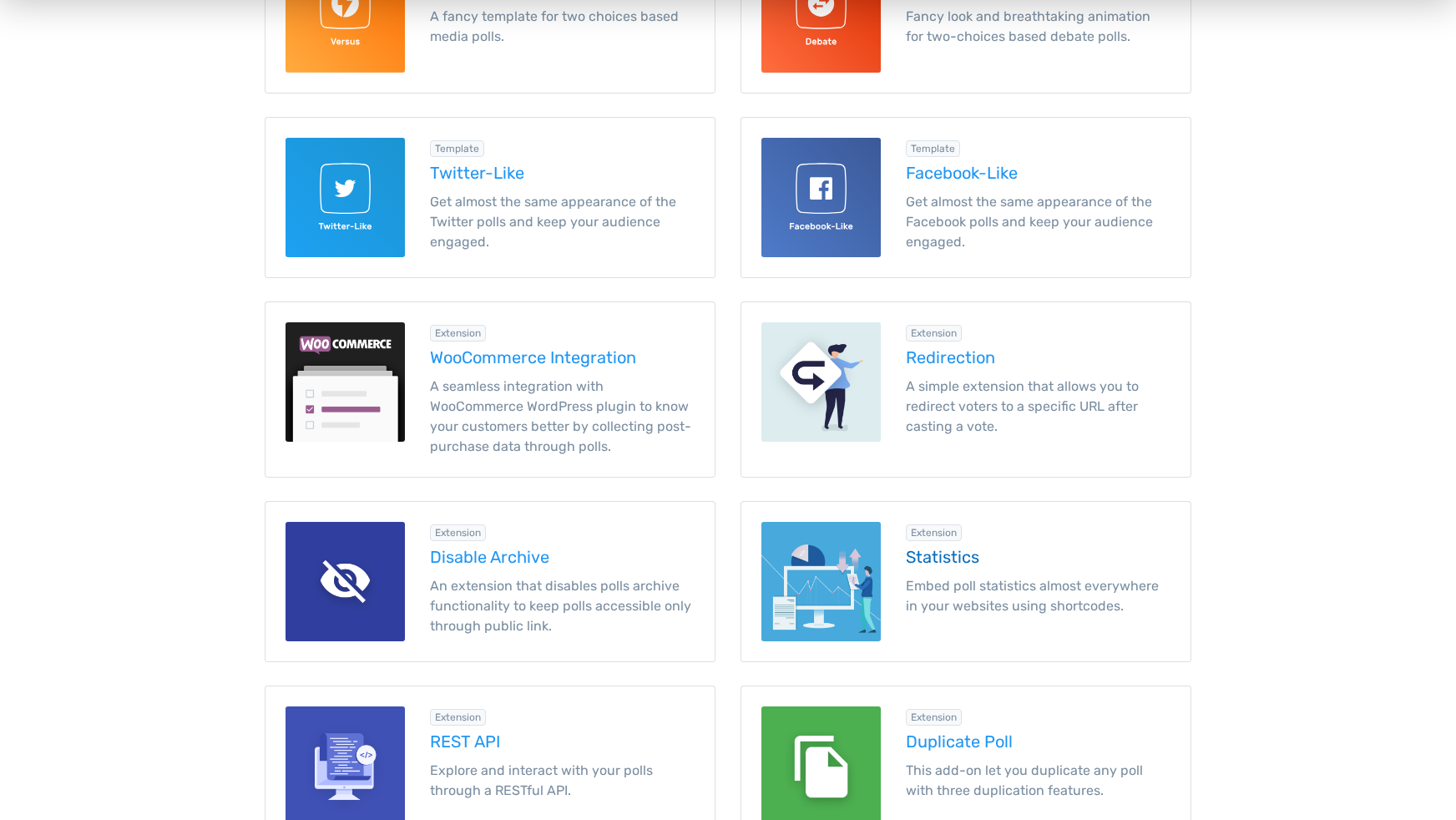
click at [921, 559] on h5 "Statistics" at bounding box center [1038, 557] width 265 height 18
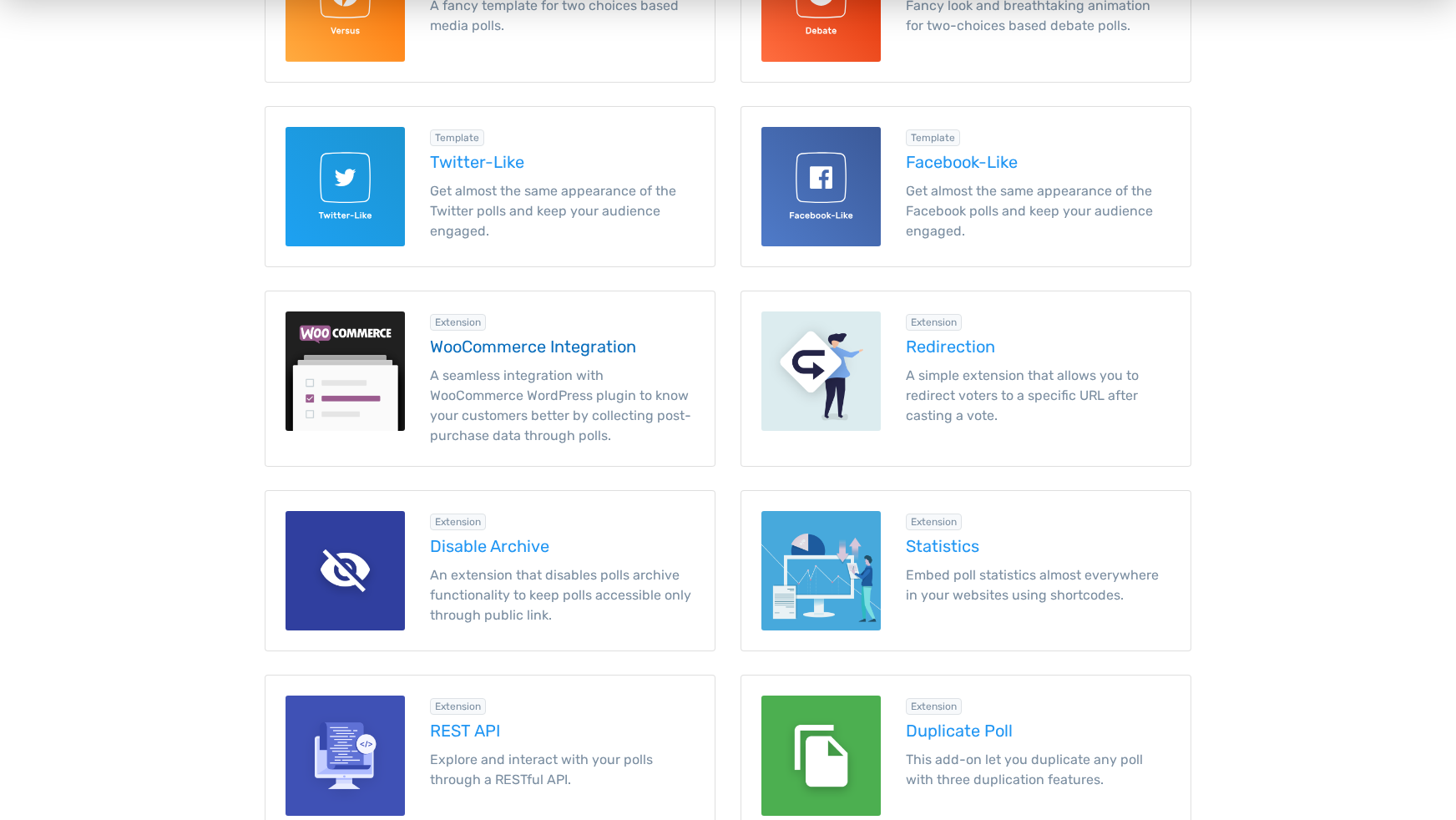
click at [517, 348] on h5 "WooCommerce Integration" at bounding box center [562, 346] width 265 height 18
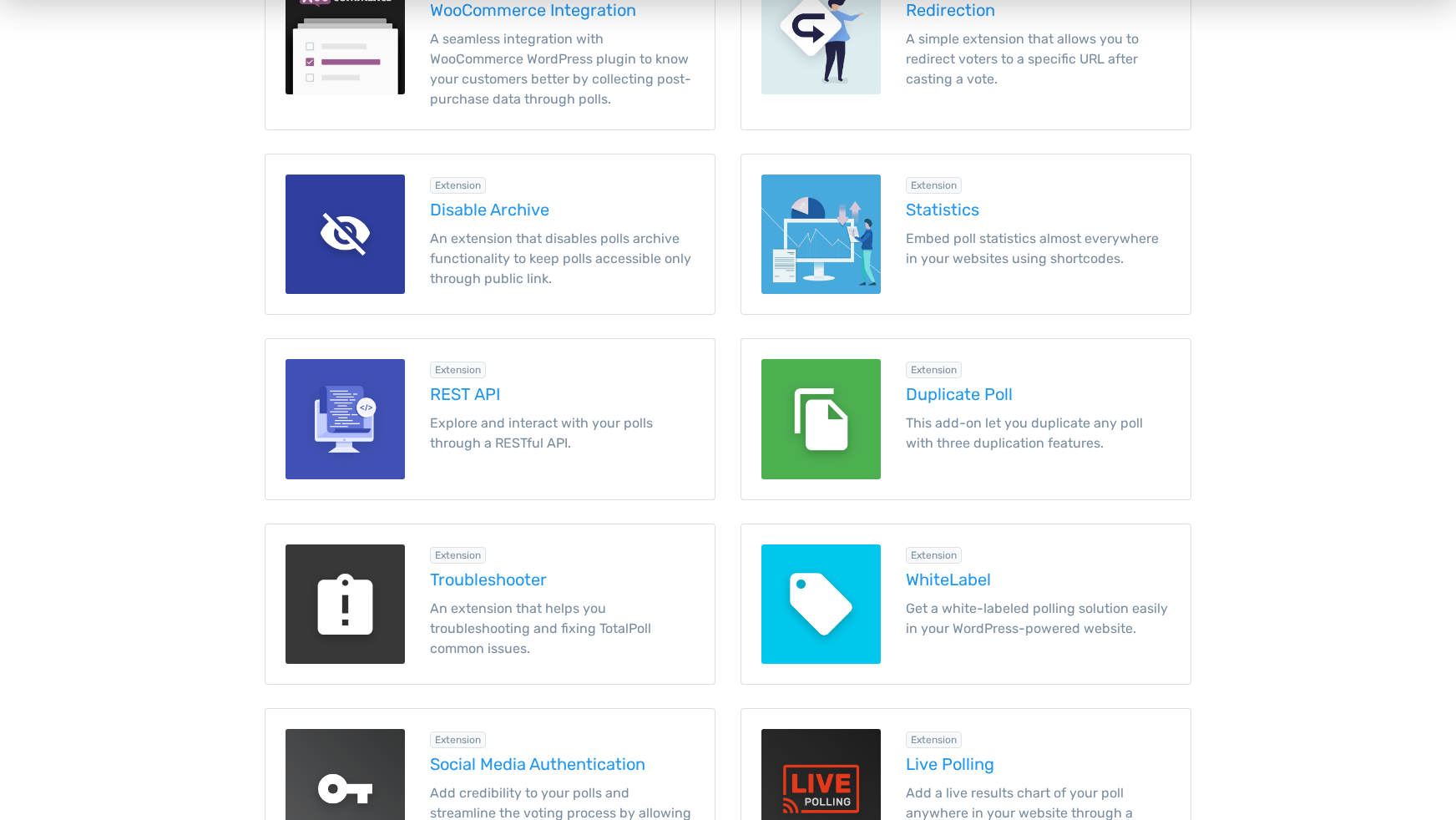
scroll to position [858, 0]
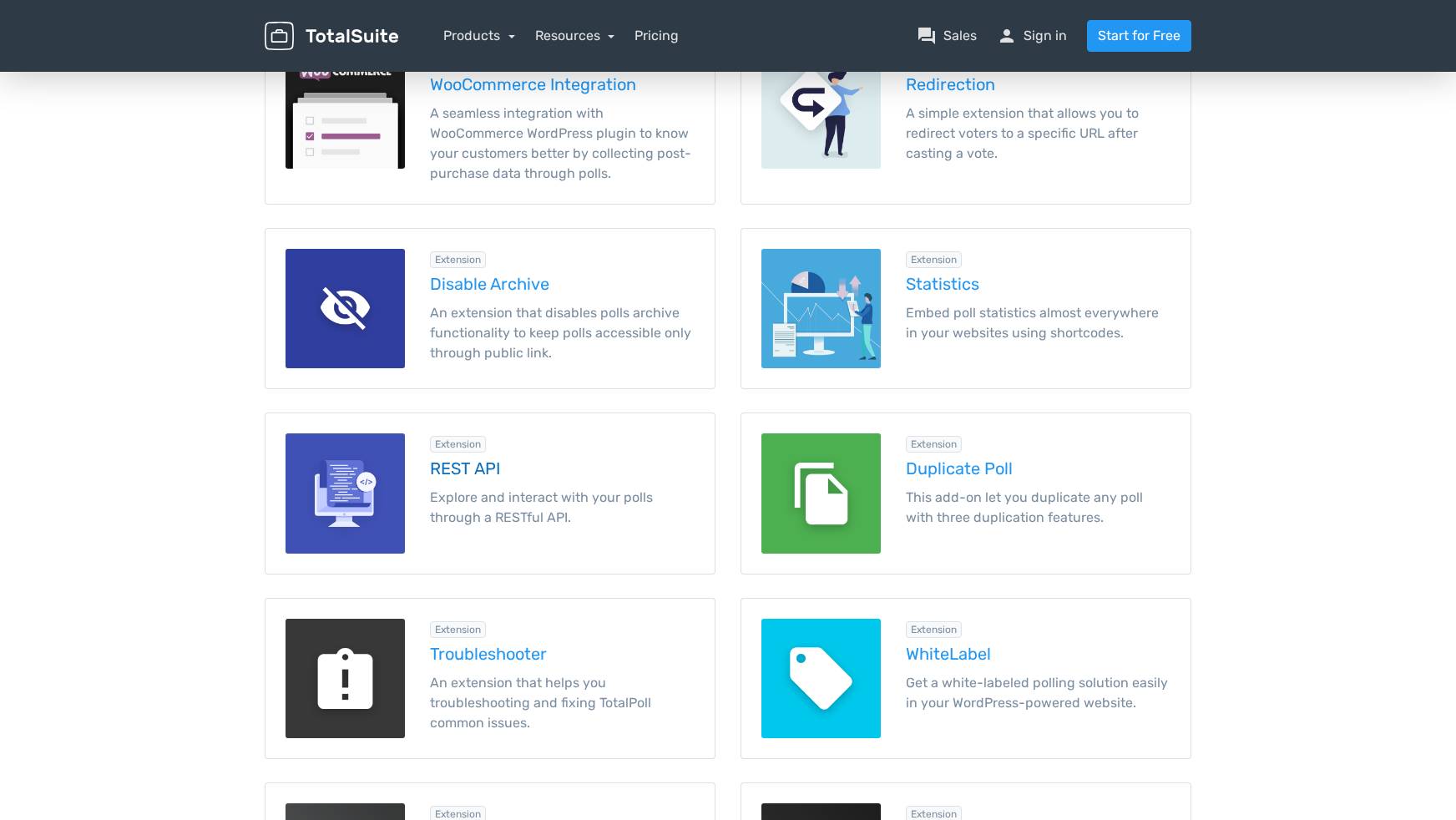
click at [457, 469] on h5 "REST API" at bounding box center [562, 468] width 265 height 18
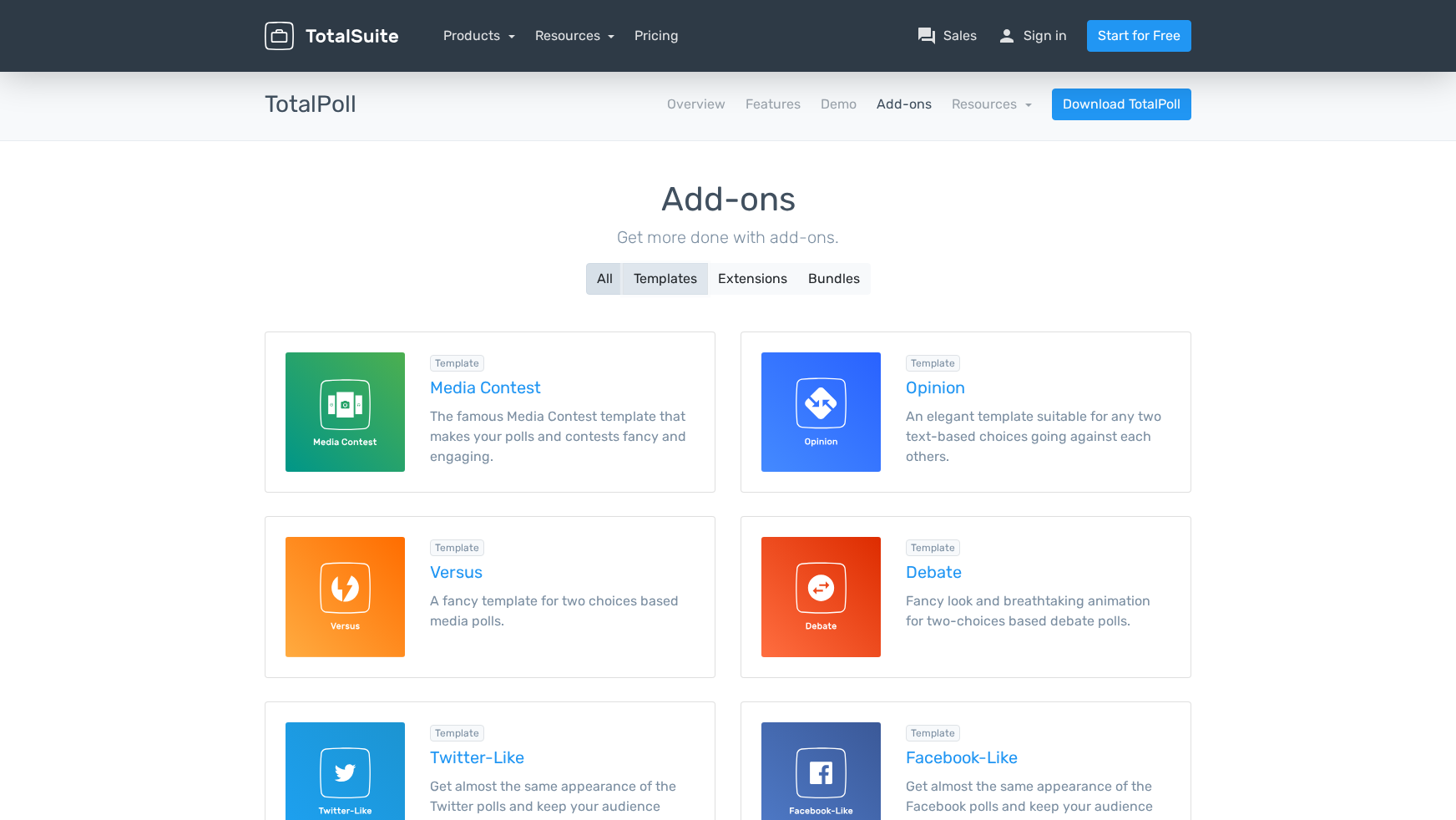
click at [676, 283] on button "Templates" at bounding box center [665, 279] width 86 height 31
click at [741, 270] on button "Extensions" at bounding box center [752, 279] width 91 height 31
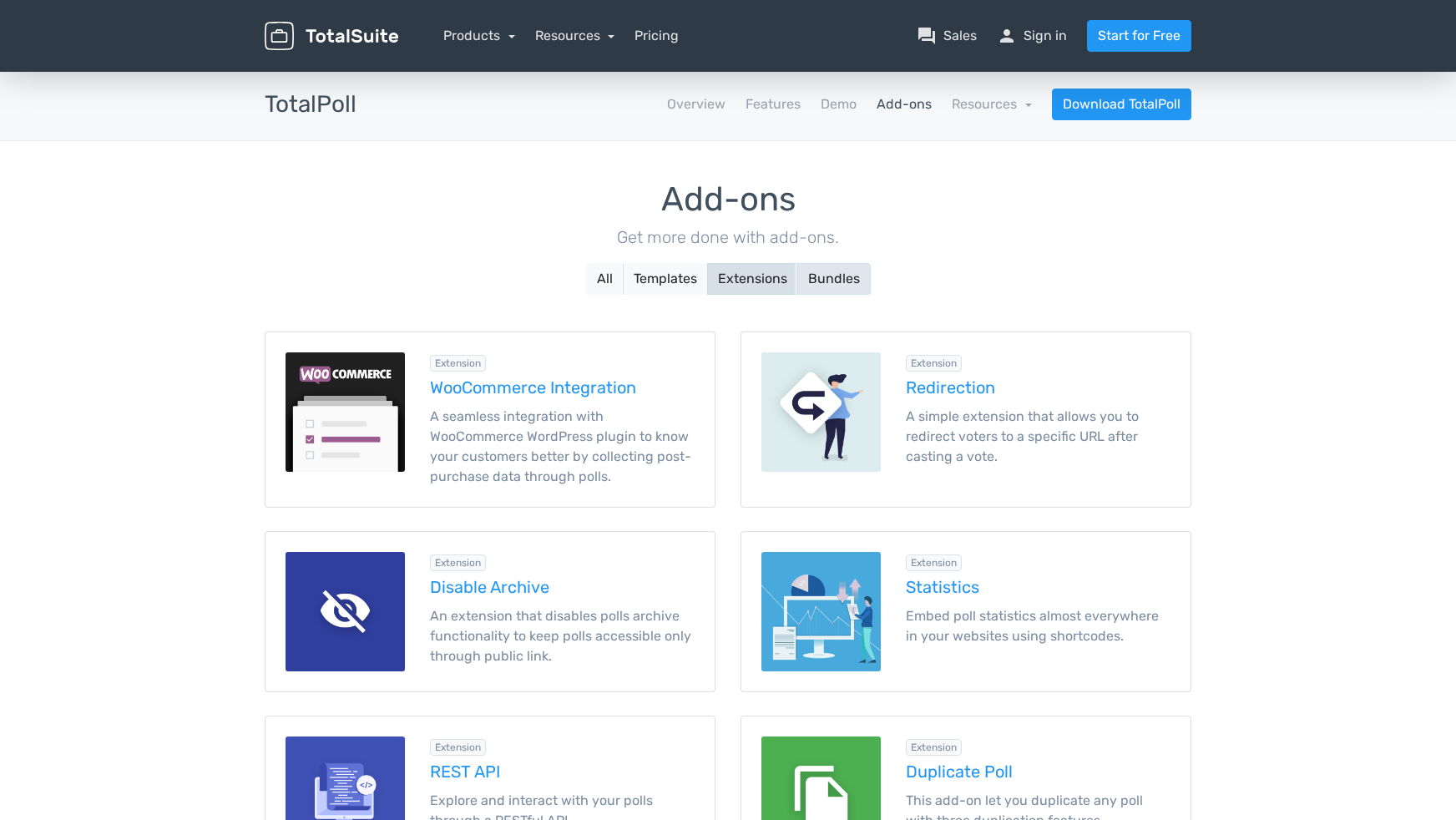
click at [835, 271] on button "Bundles" at bounding box center [834, 279] width 74 height 31
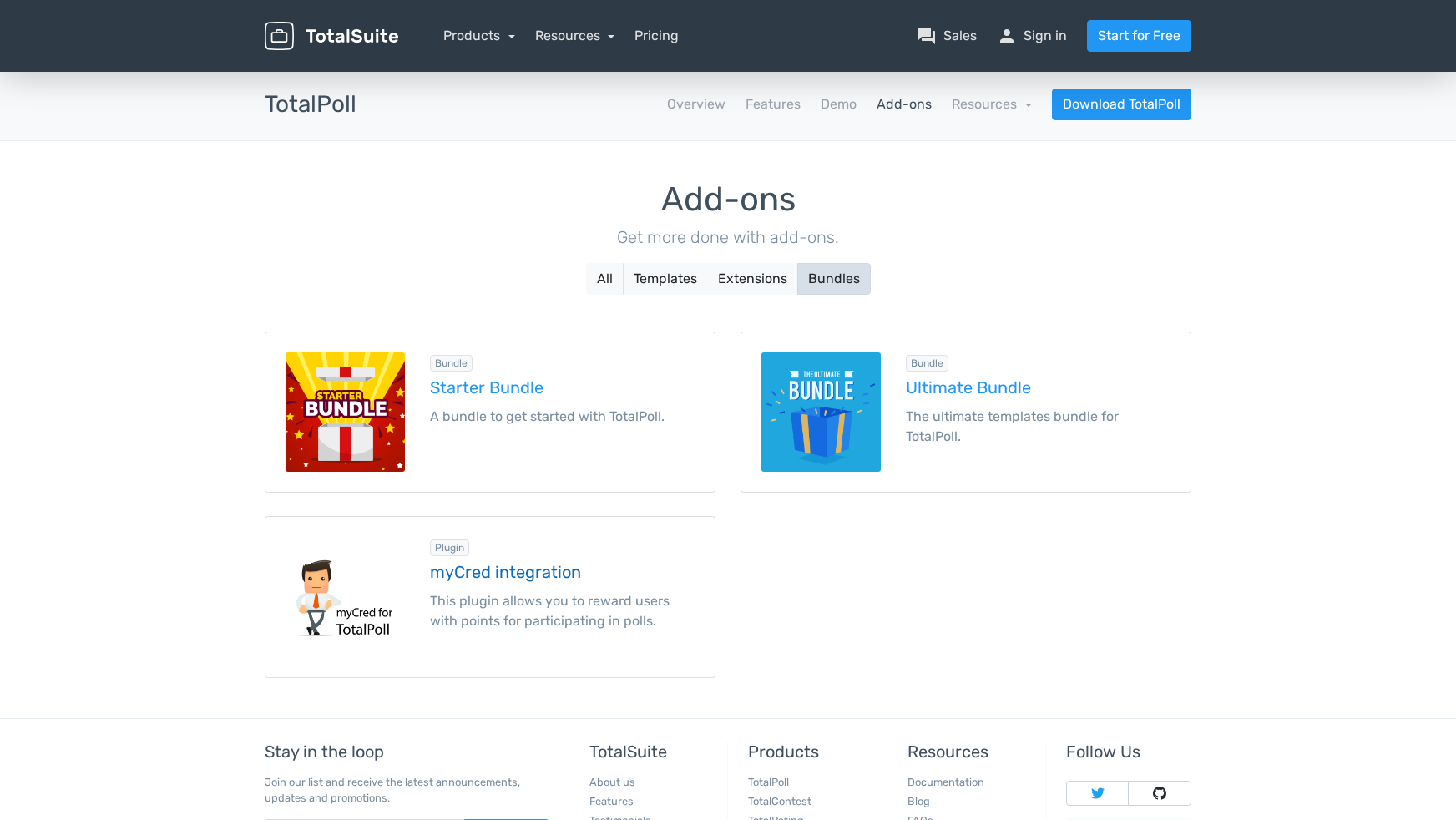
click at [459, 568] on h5 "myCred integration" at bounding box center [562, 572] width 265 height 18
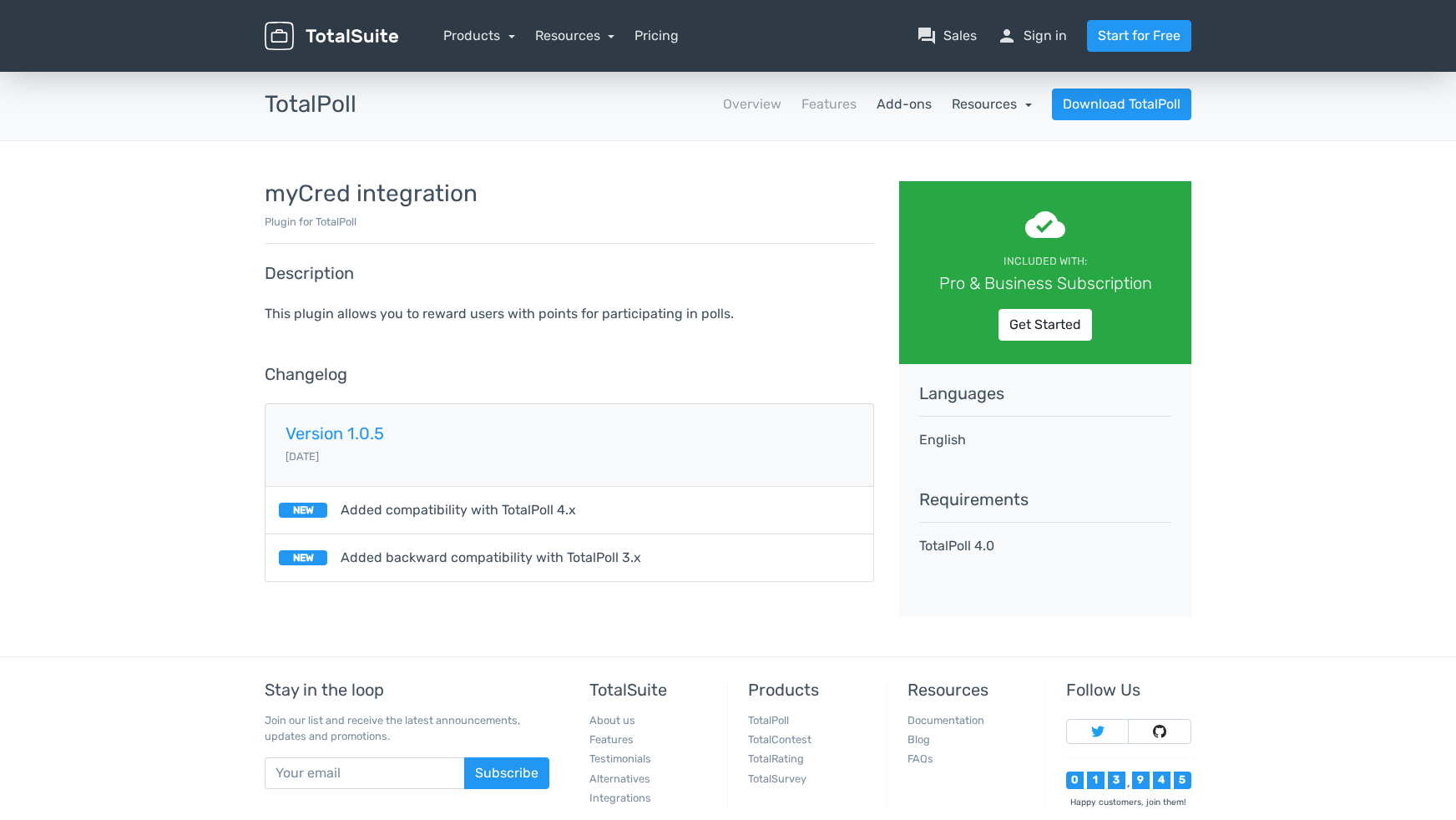
click at [984, 110] on link "Resources" at bounding box center [991, 103] width 80 height 16
click at [580, 31] on link "Resources" at bounding box center [574, 35] width 80 height 16
click at [582, 76] on link "article Blog" at bounding box center [623, 82] width 175 height 48
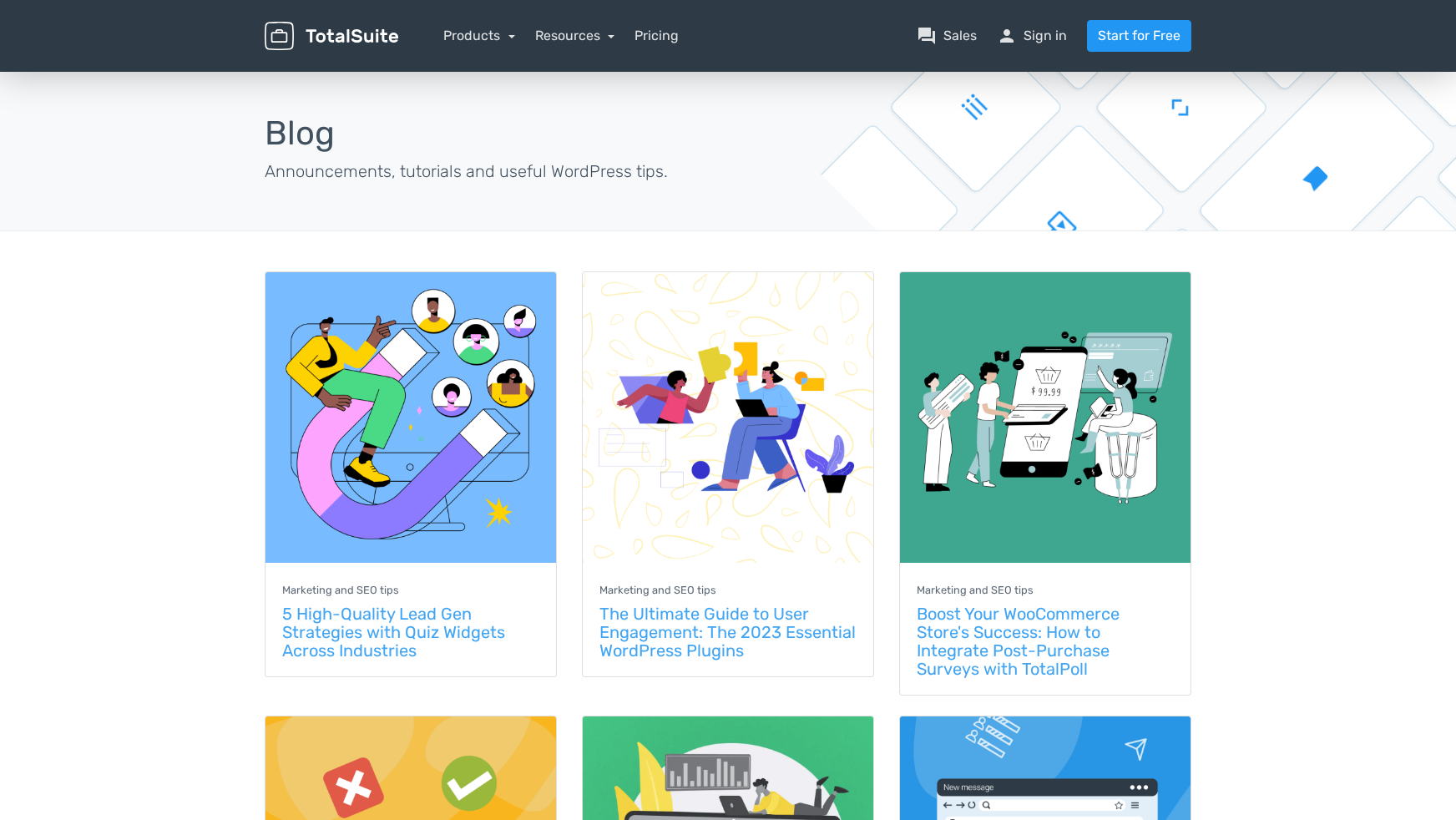
click at [352, 32] on img at bounding box center [331, 37] width 133 height 29
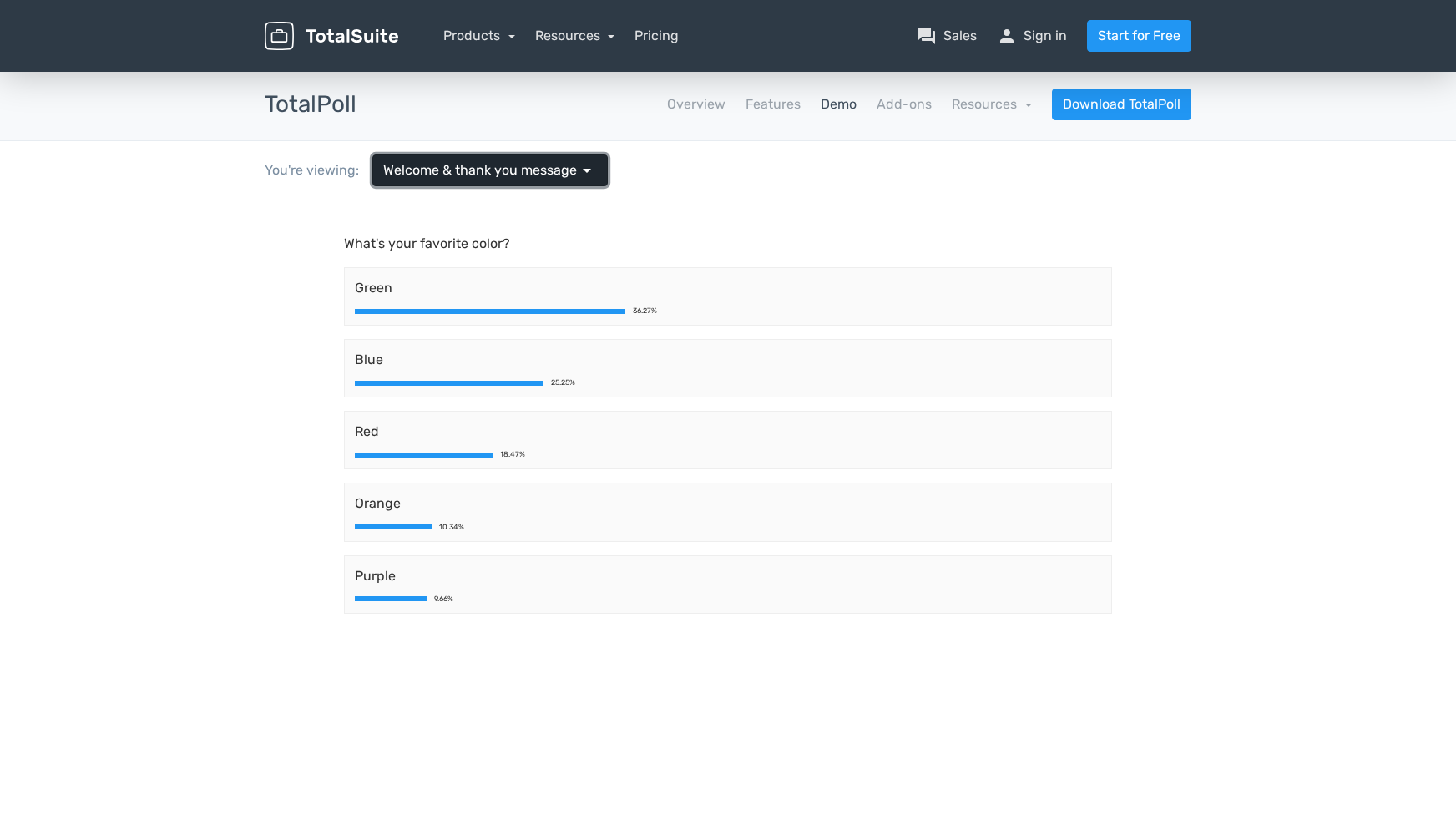
click at [563, 174] on span "Welcome & thank you message" at bounding box center [480, 170] width 193 height 20
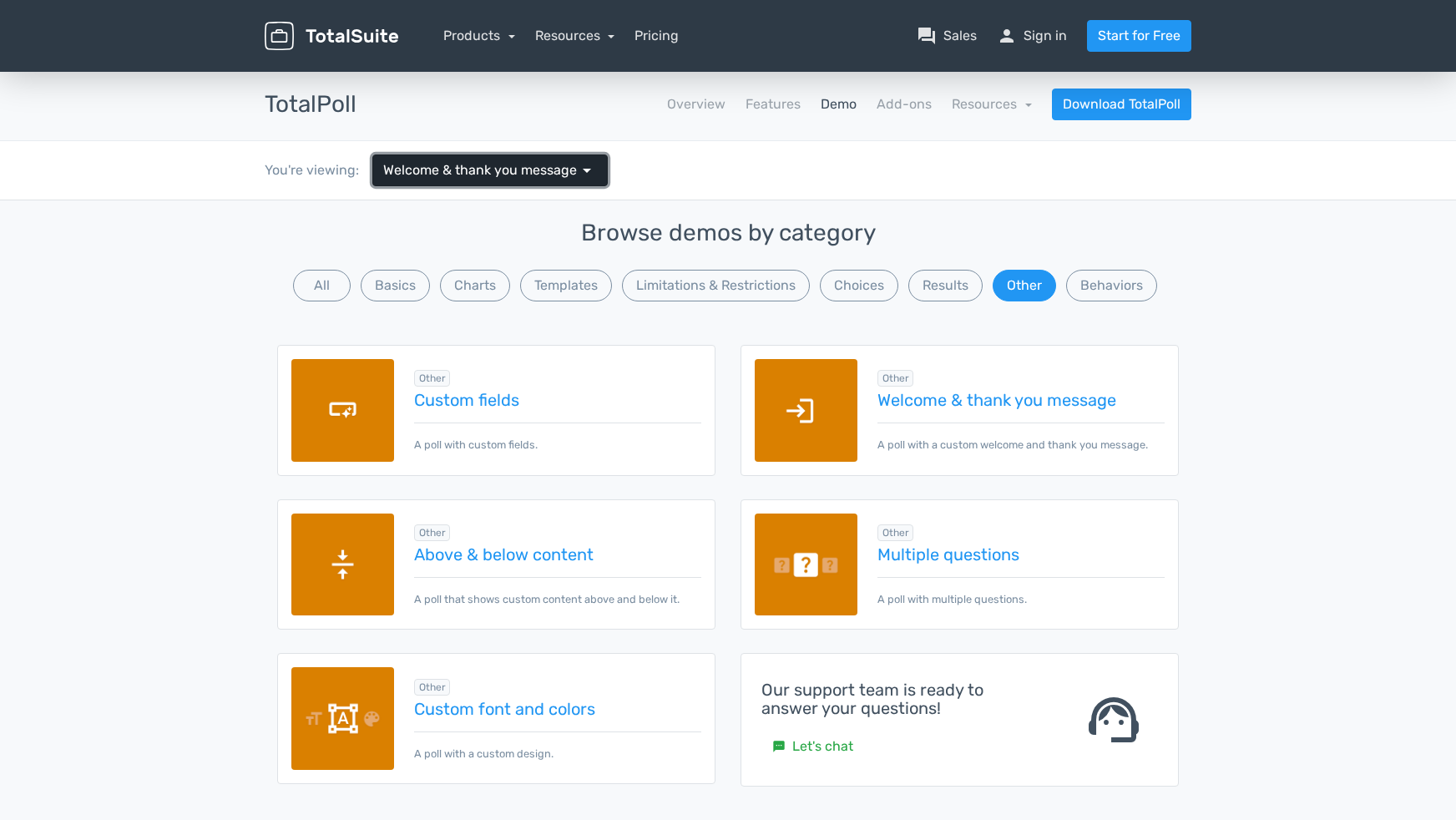
click at [563, 174] on span "Welcome & thank you message" at bounding box center [480, 170] width 193 height 20
